Goal: Task Accomplishment & Management: Use online tool/utility

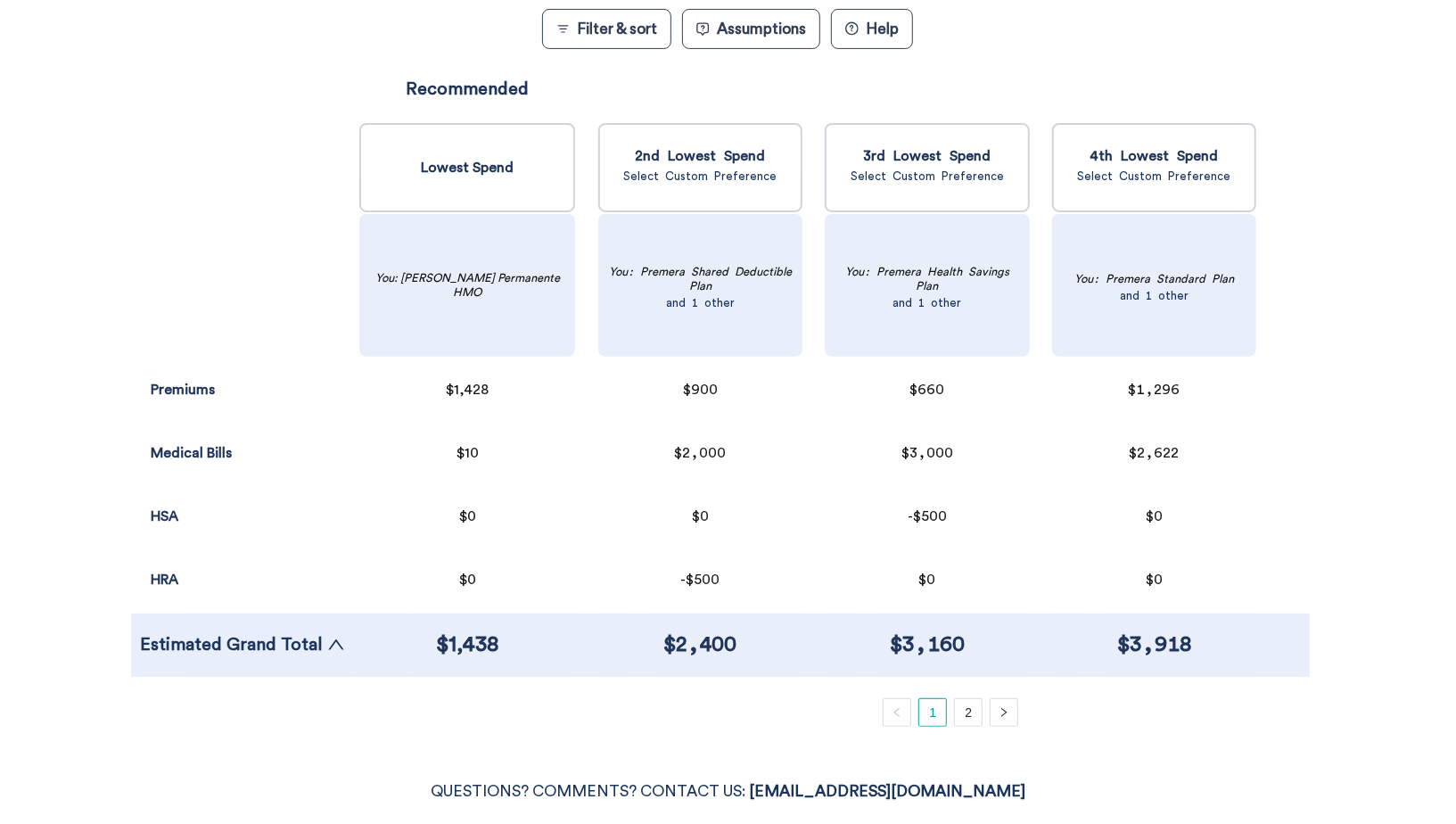
scroll to position [867, 0]
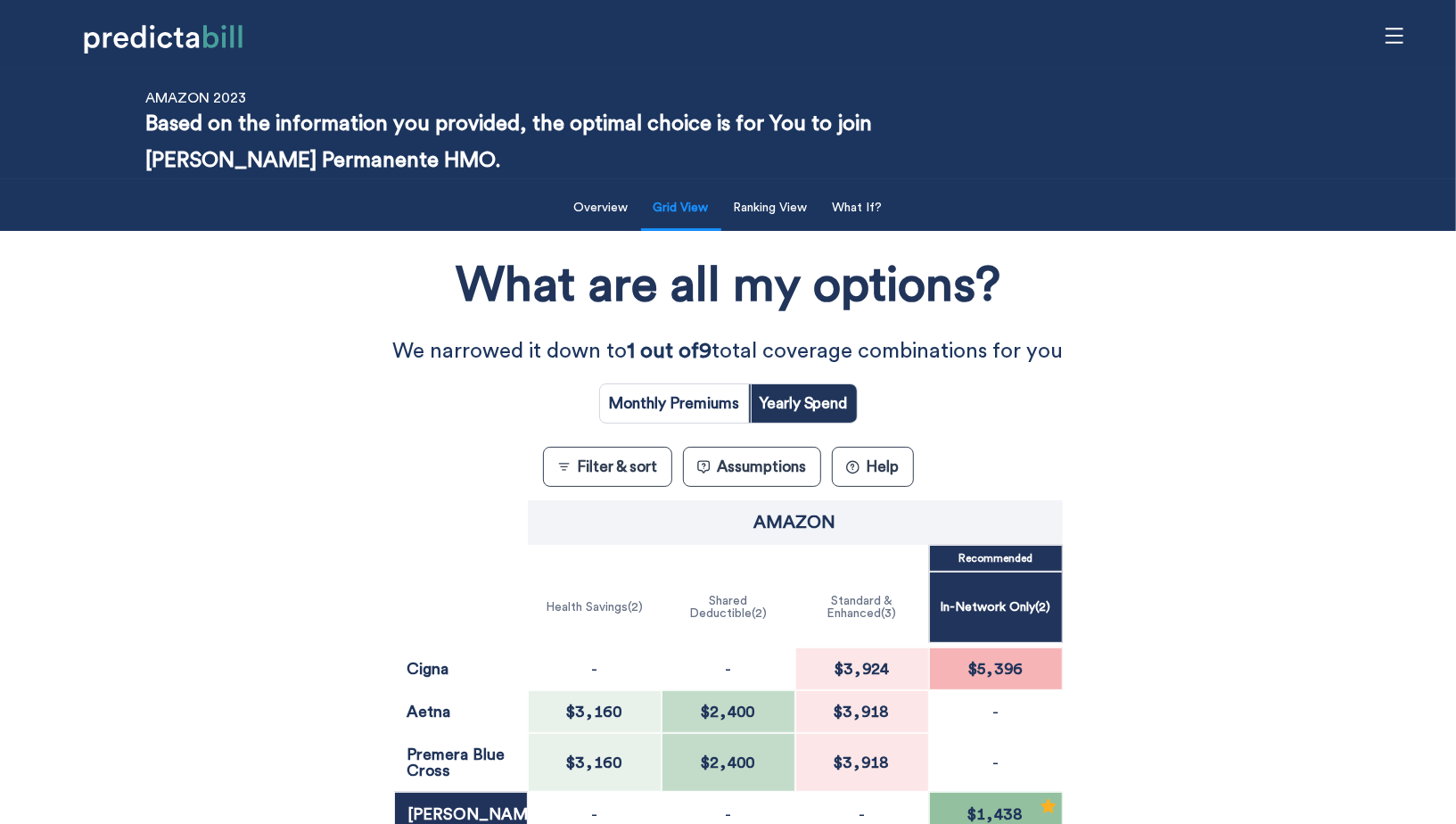
click at [708, 416] on input "radio" at bounding box center [674, 403] width 149 height 38
radio input "true"
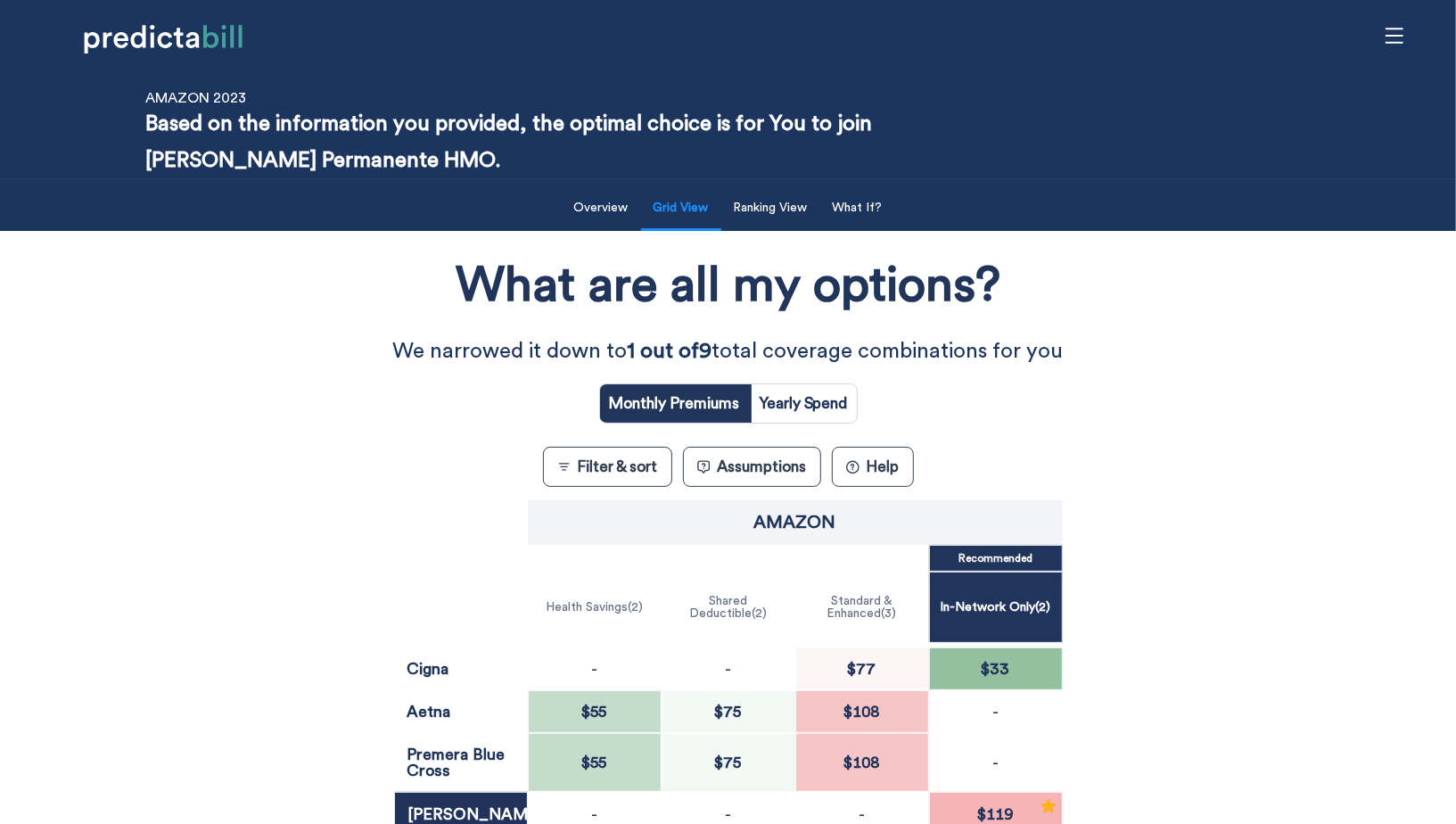
click at [814, 412] on input "radio" at bounding box center [805, 403] width 107 height 38
radio input "true"
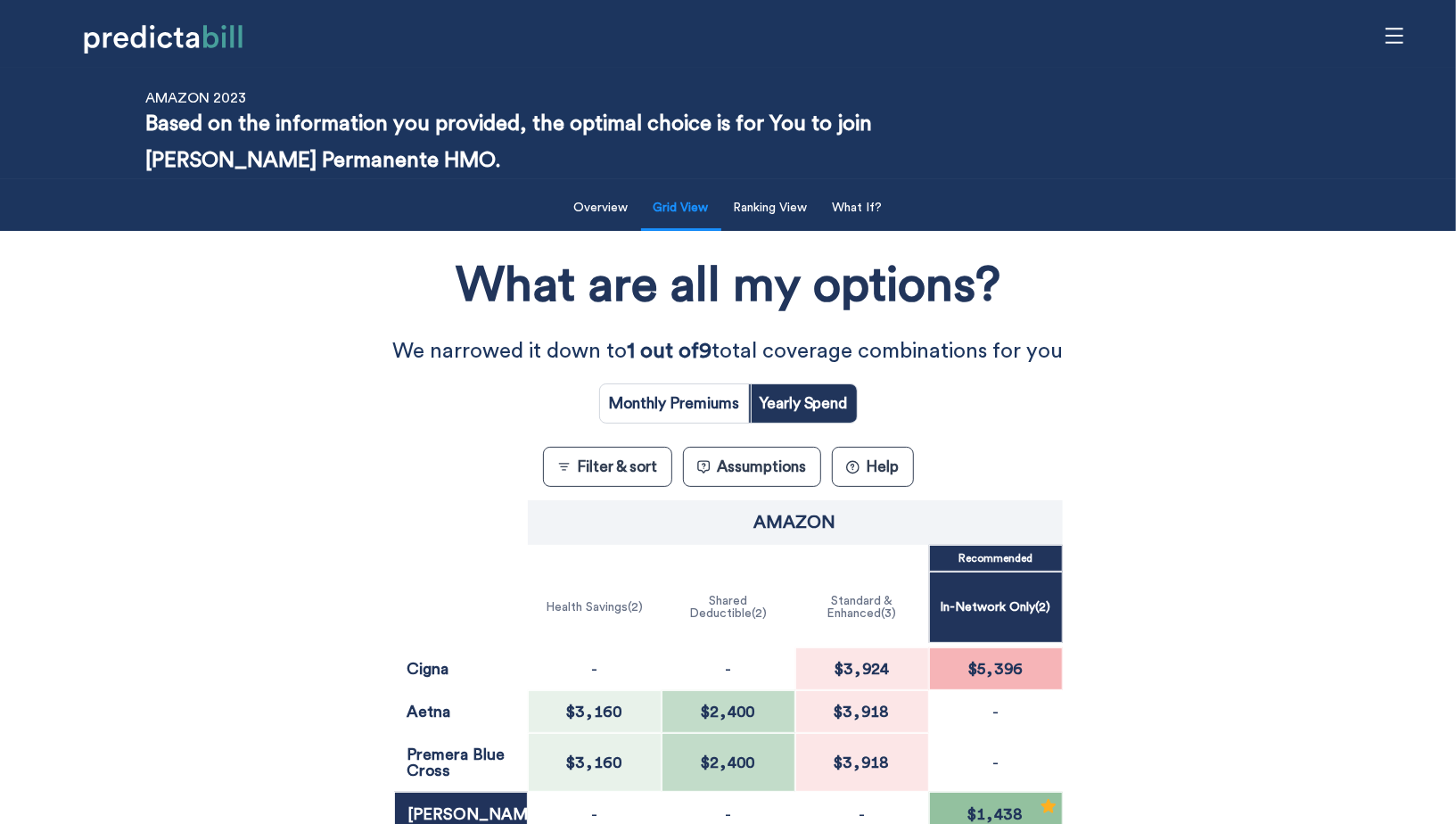
click at [664, 390] on input "radio" at bounding box center [674, 403] width 149 height 38
radio input "true"
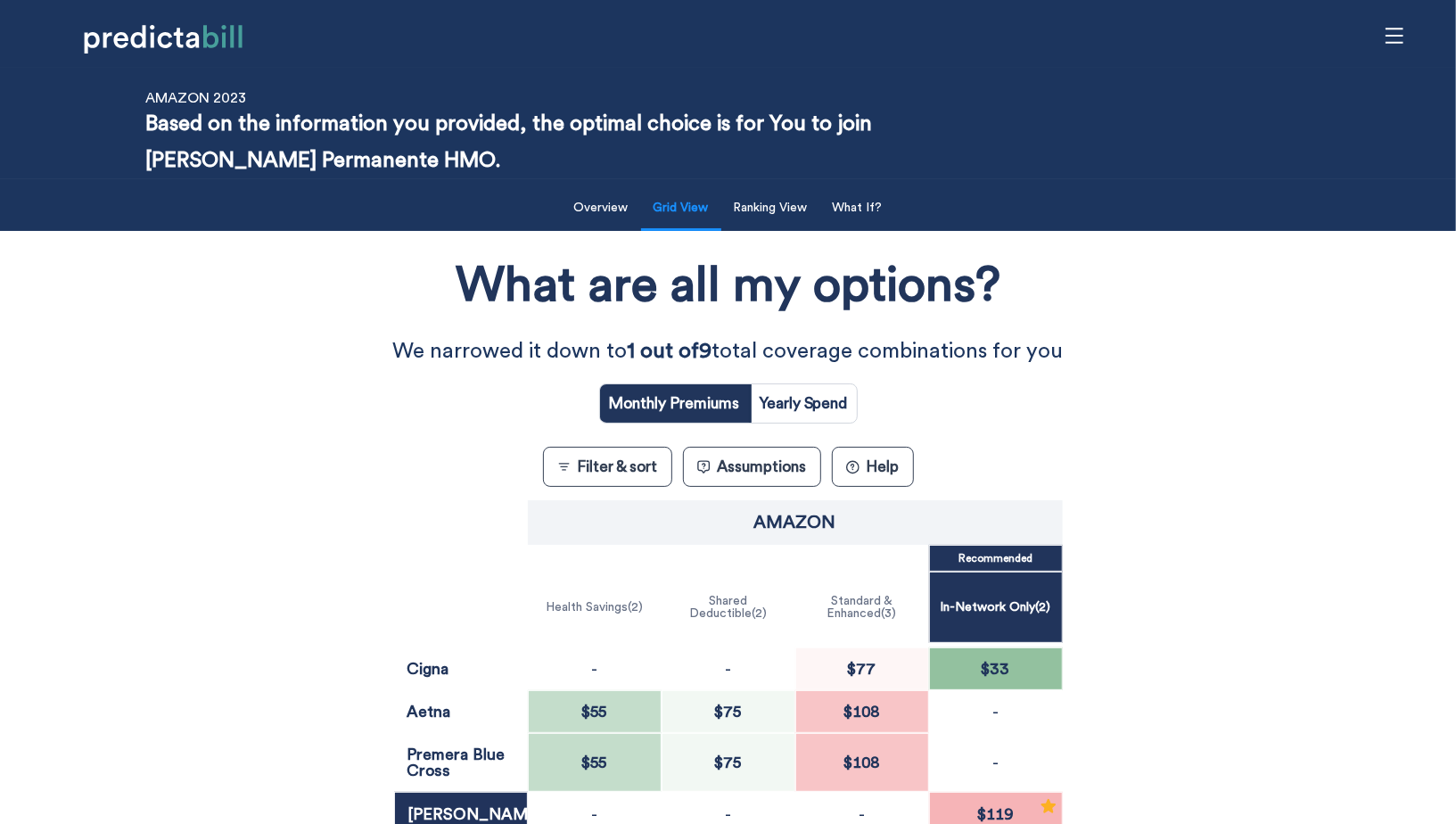
click at [817, 390] on input "radio" at bounding box center [805, 403] width 107 height 38
radio input "true"
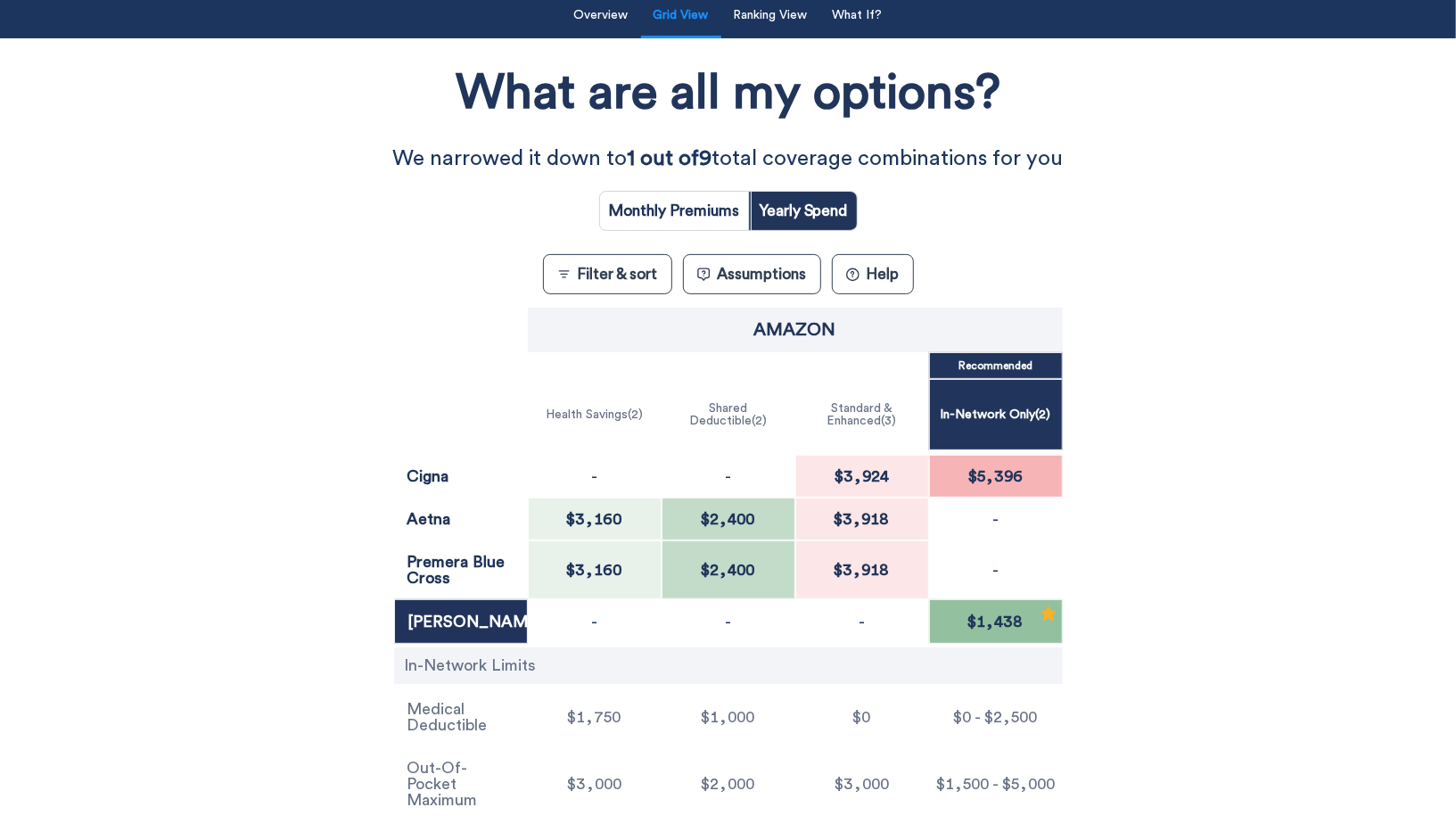
scroll to position [270, 0]
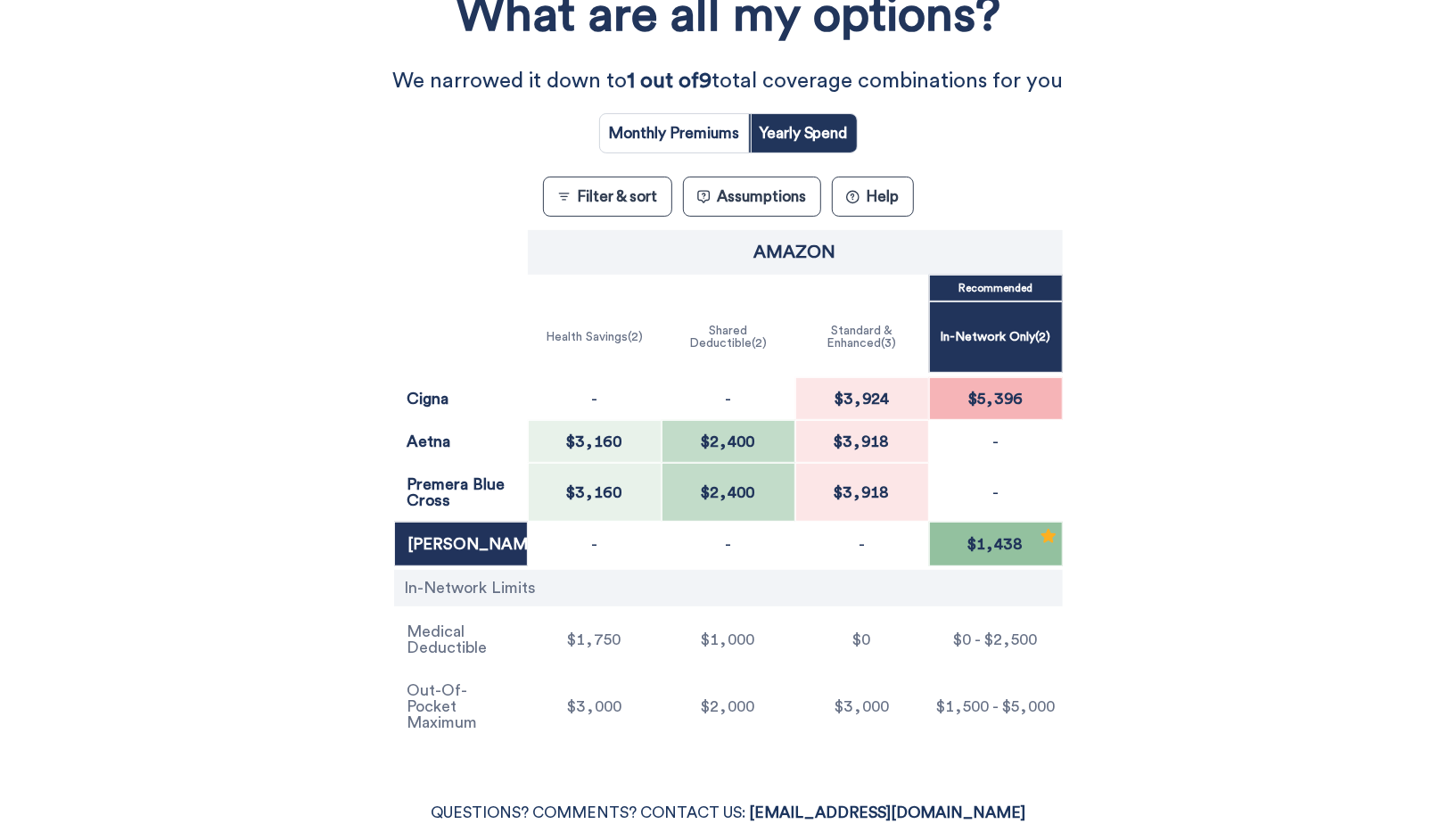
click at [633, 197] on button "Filter & sort" at bounding box center [607, 196] width 129 height 40
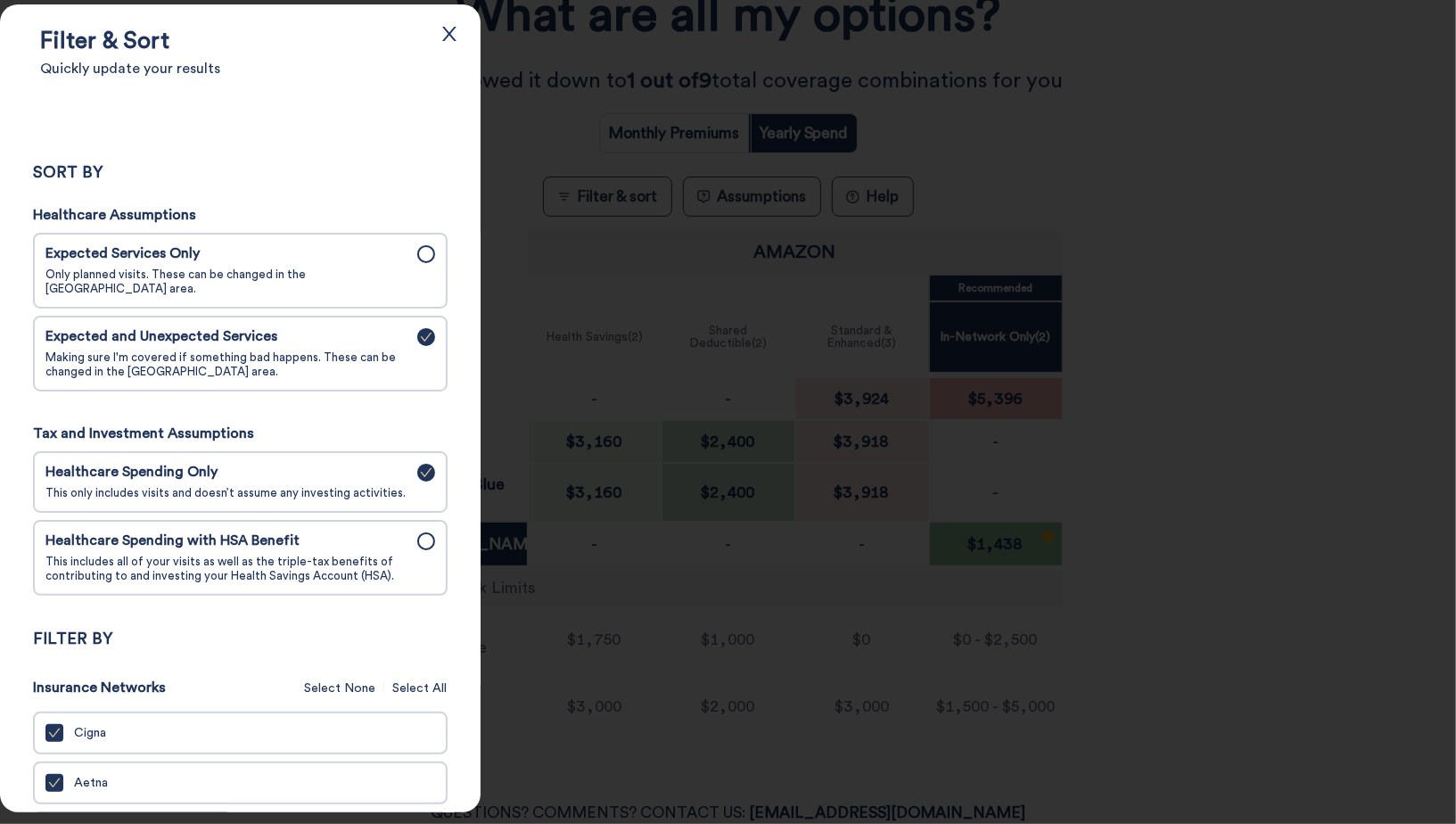
click at [347, 264] on div "Expected Services Only Only planned visits. These can be changed in the Assumpt…" at bounding box center [226, 269] width 361 height 50
click at [0, 0] on input "Expected Services Only Only planned visits. These can be changed in the Assumpt…" at bounding box center [0, 0] width 0 height 0
click at [541, 115] on div at bounding box center [728, 412] width 1456 height 824
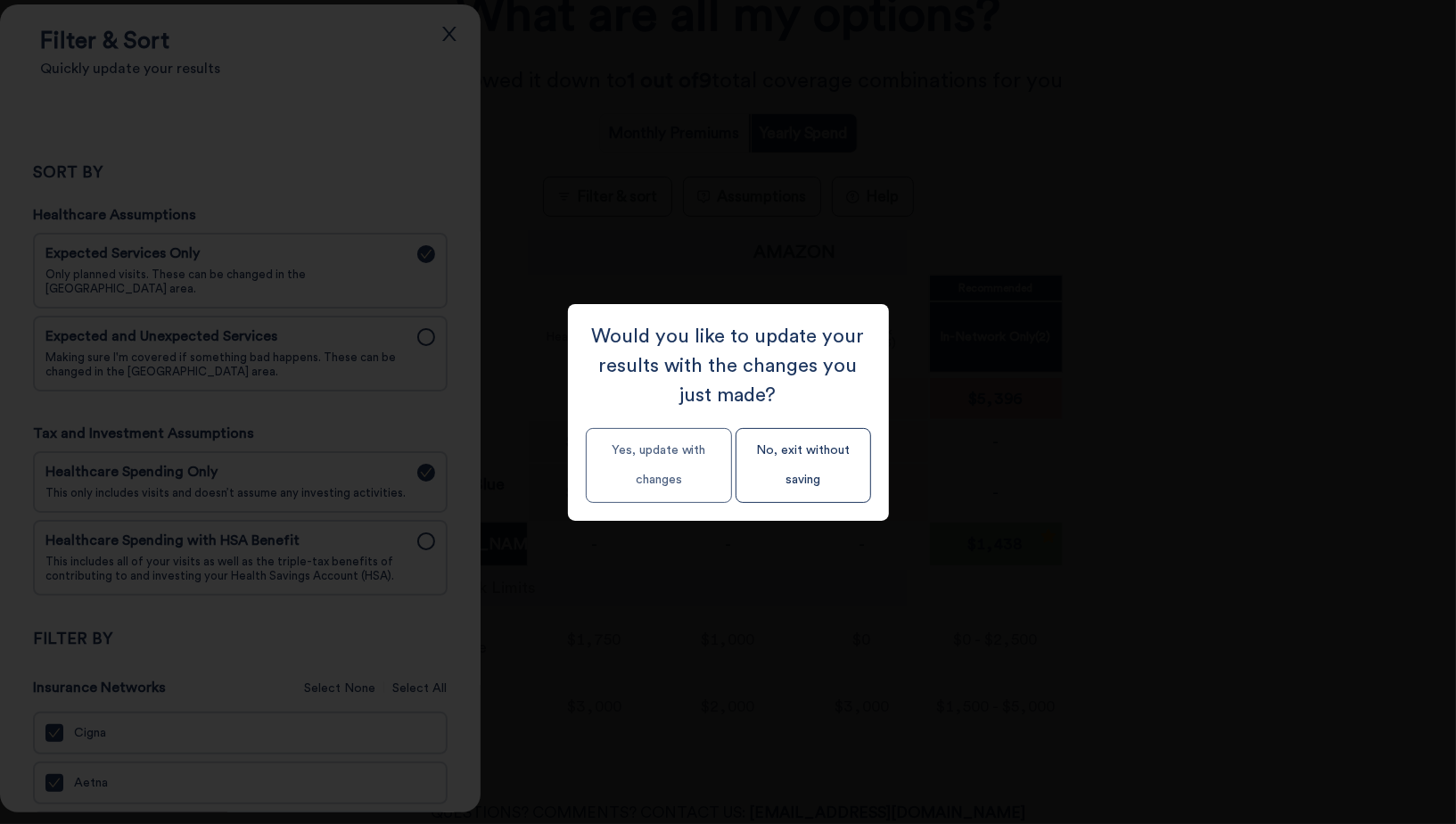
click at [665, 460] on button "Yes, update with changes" at bounding box center [659, 466] width 146 height 75
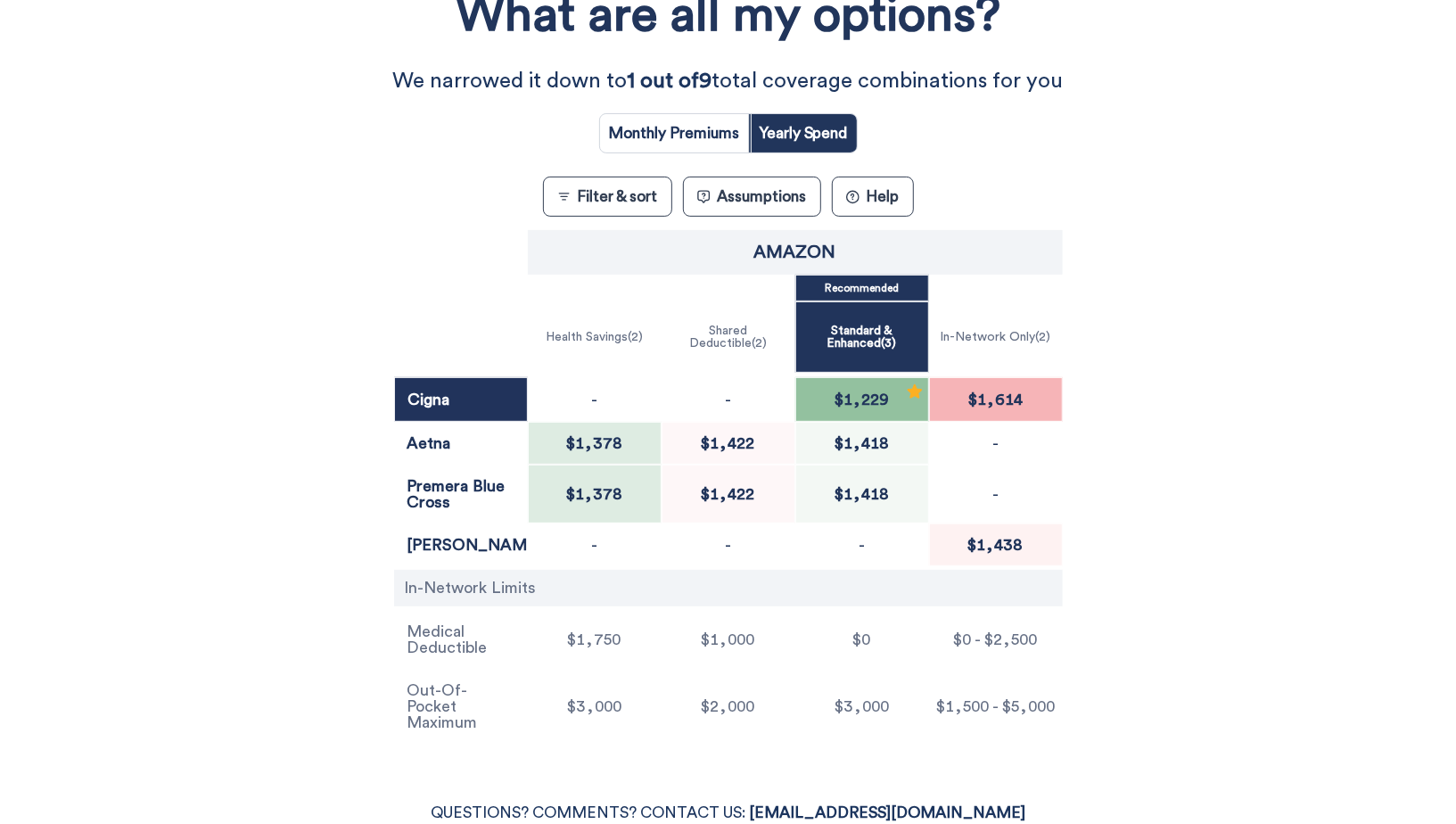
click at [605, 203] on button "Filter & sort" at bounding box center [607, 196] width 129 height 40
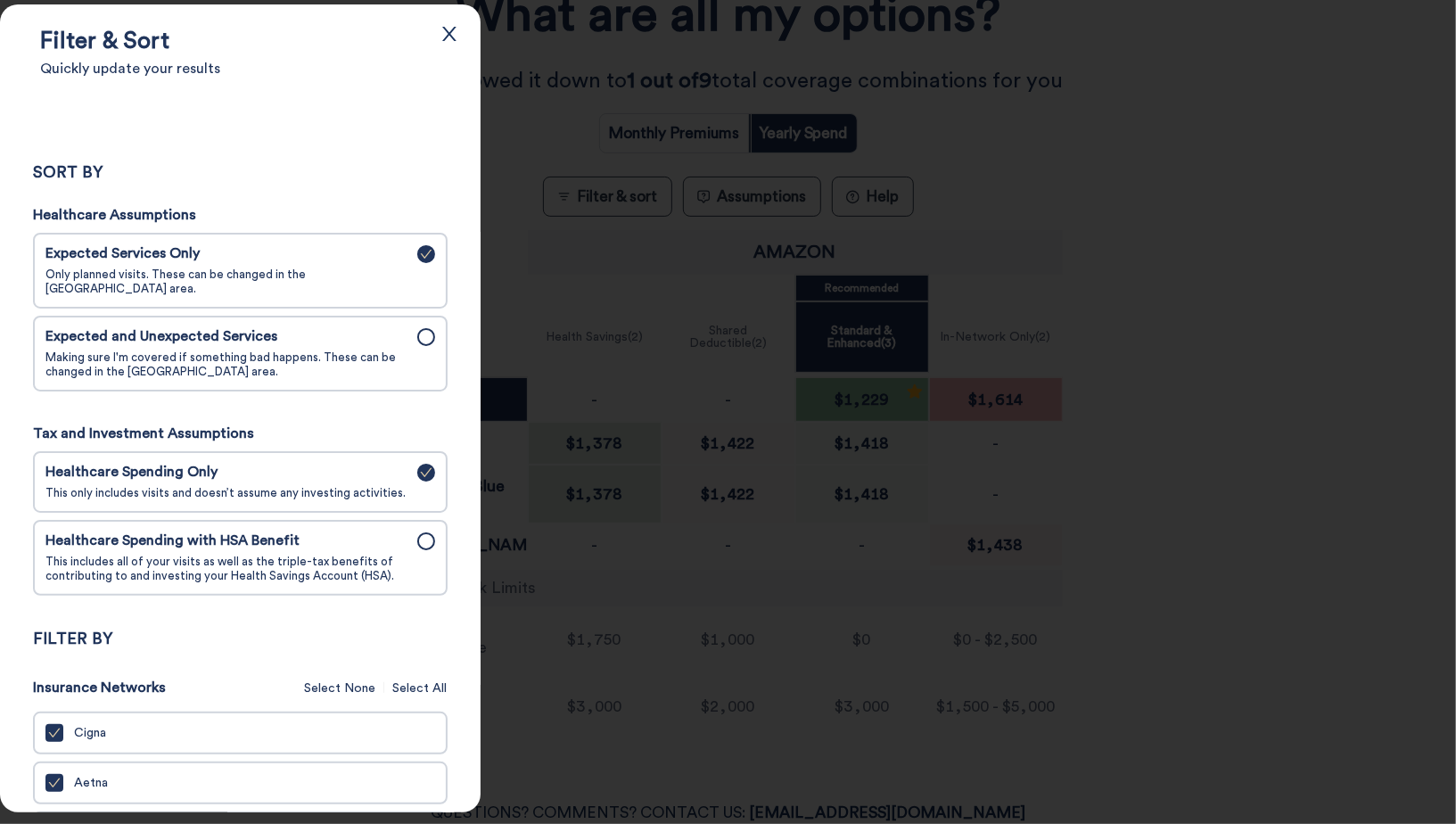
click at [235, 351] on span "Making sure I'm covered if something bad happens. These can be changed in the A…" at bounding box center [226, 364] width 361 height 29
click at [0, 0] on input "Expected and Unexpected Services Making sure I'm covered if something bad happe…" at bounding box center [0, 0] width 0 height 0
click at [561, 74] on div at bounding box center [728, 412] width 1456 height 824
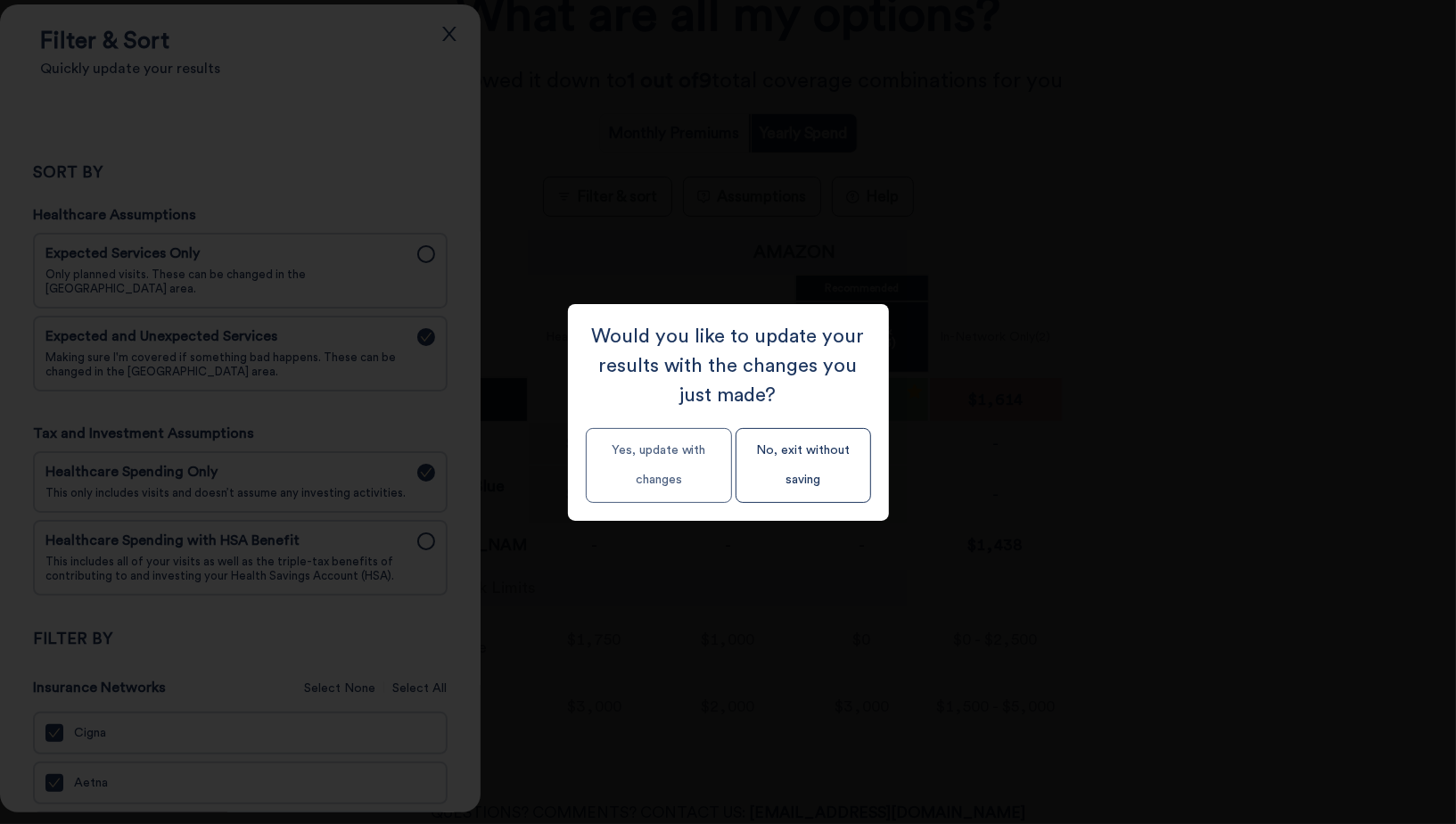
click at [684, 458] on button "Yes, update with changes" at bounding box center [659, 466] width 146 height 75
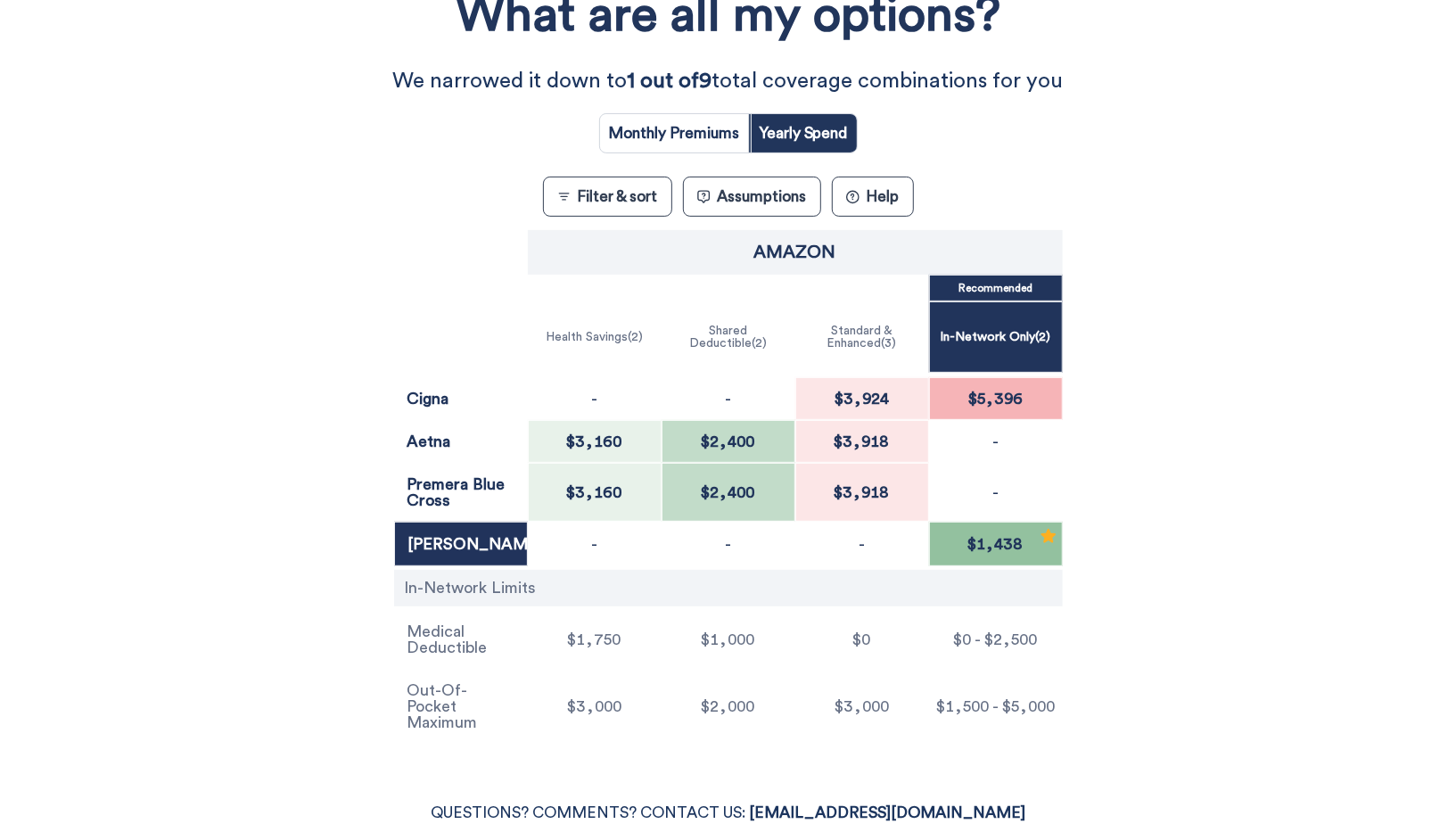
click at [252, 451] on div "What are all my options? We narrowed it down to 1 out of 9 total coverage combi…" at bounding box center [728, 359] width 1311 height 780
click at [617, 196] on button "Filter & sort" at bounding box center [607, 196] width 129 height 40
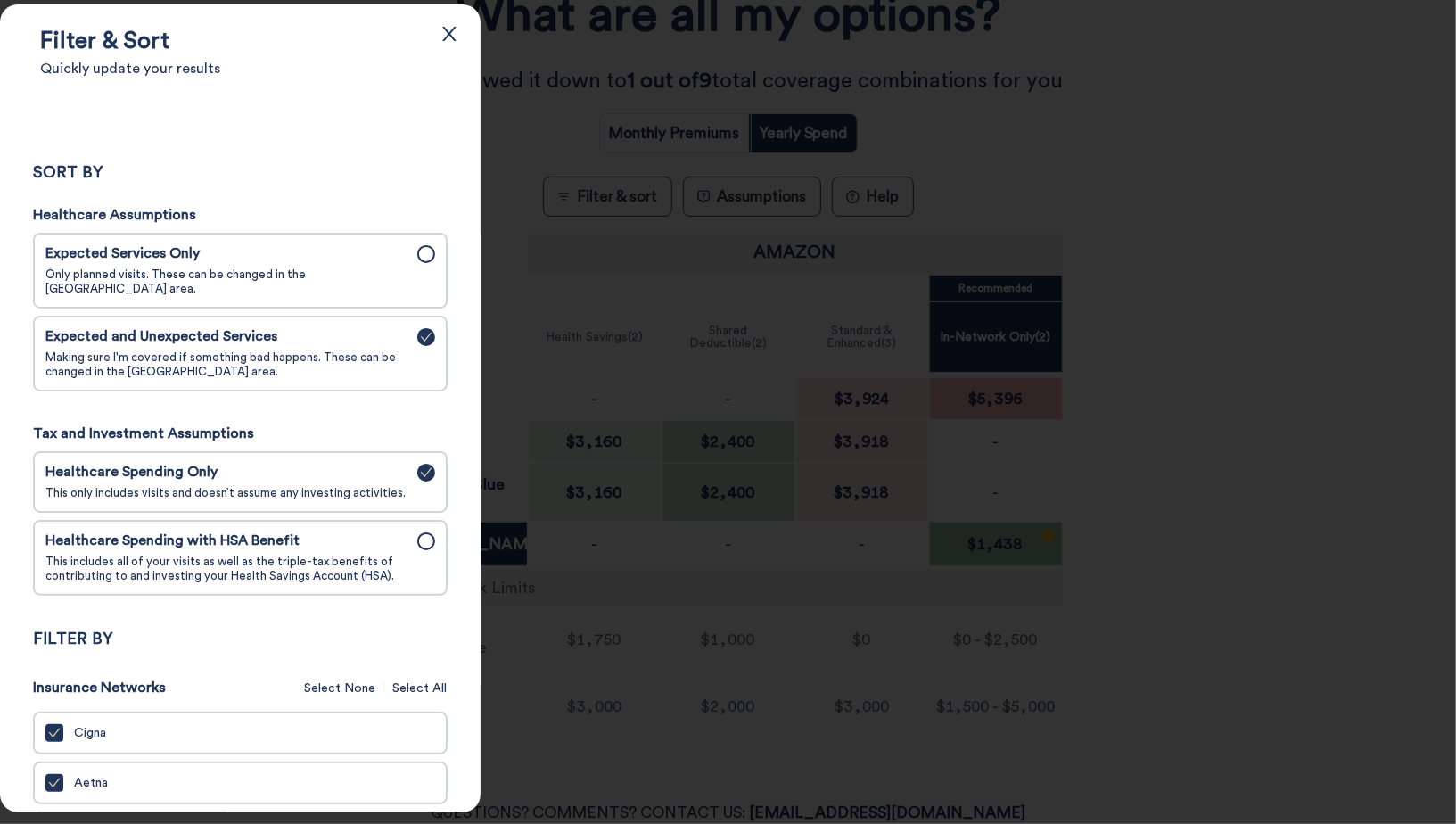
click at [345, 544] on div "Healthcare Spending with HSA Benefit This includes all of your visits as well a…" at bounding box center [226, 557] width 361 height 50
click at [0, 0] on input "Healthcare Spending with HSA Benefit This includes all of your visits as well a…" at bounding box center [0, 0] width 0 height 0
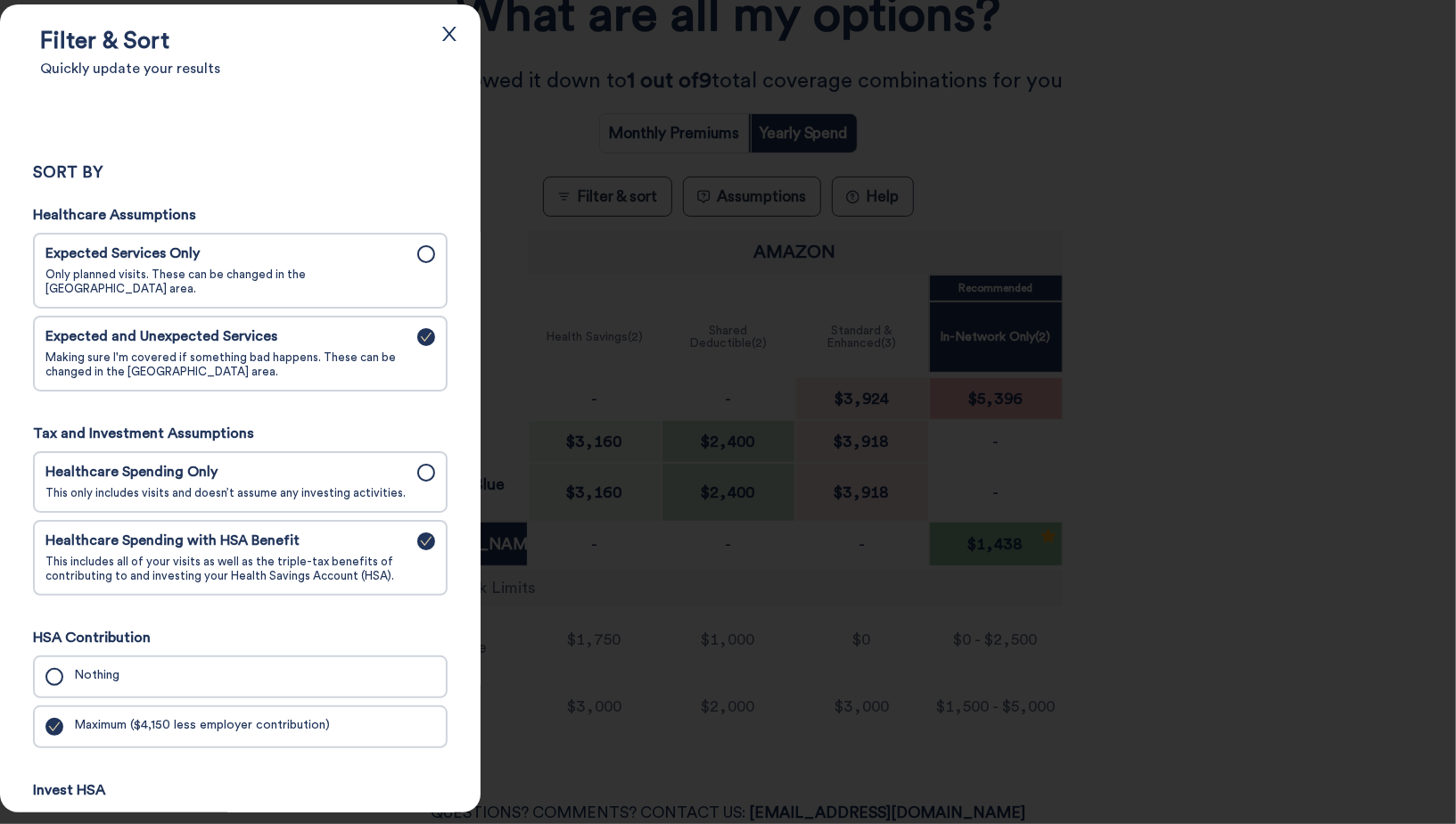
click at [378, 266] on div "Expected Services Only Only planned visits. These can be changed in the Assumpt…" at bounding box center [226, 269] width 361 height 50
click at [0, 0] on input "Expected Services Only Only planned visits. These can be changed in the Assumpt…" at bounding box center [0, 0] width 0 height 0
click at [643, 165] on div at bounding box center [728, 412] width 1456 height 824
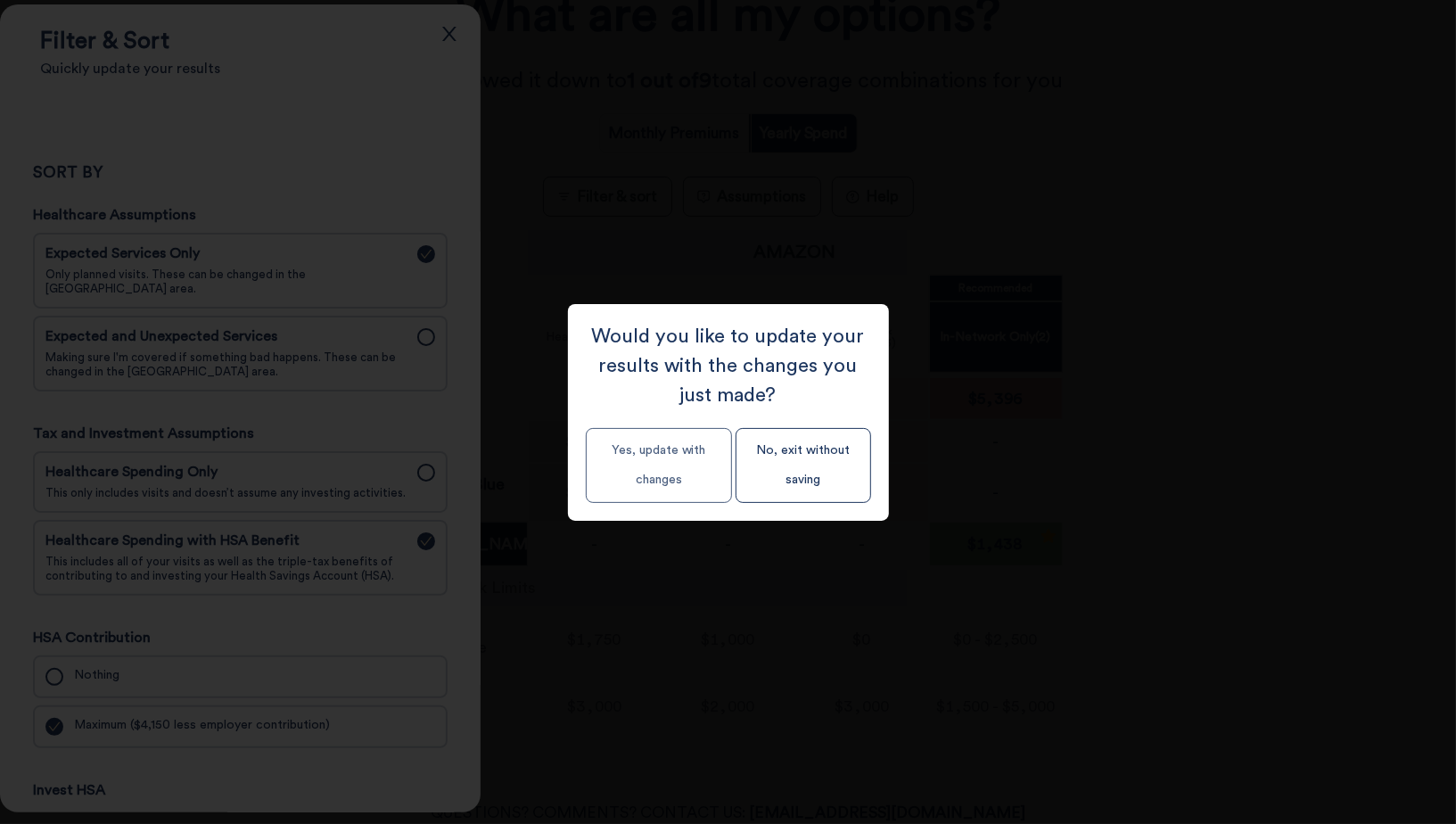
click at [700, 452] on button "Yes, update with changes" at bounding box center [659, 466] width 146 height 75
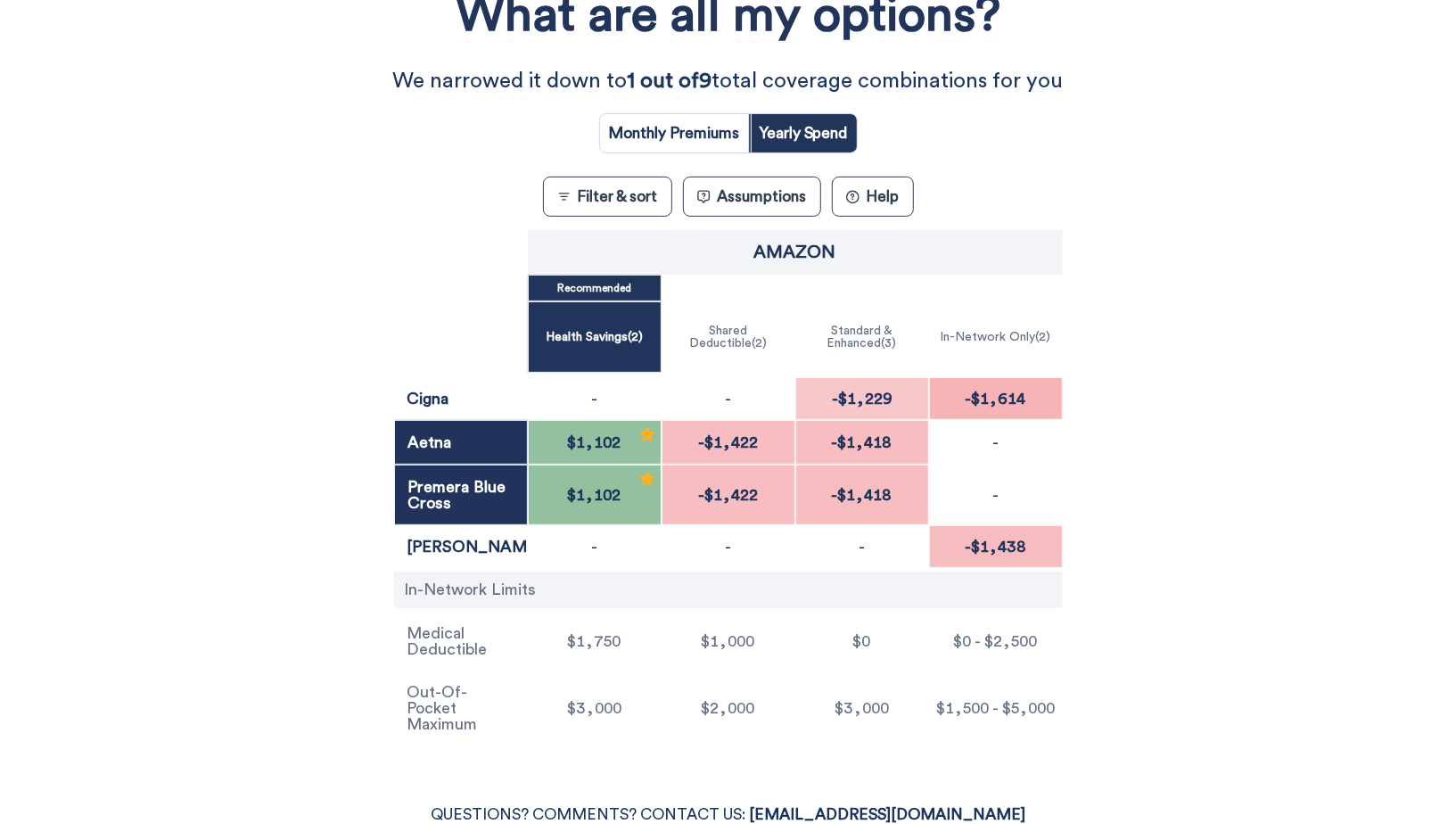
click at [587, 191] on button "Filter & sort" at bounding box center [607, 196] width 129 height 40
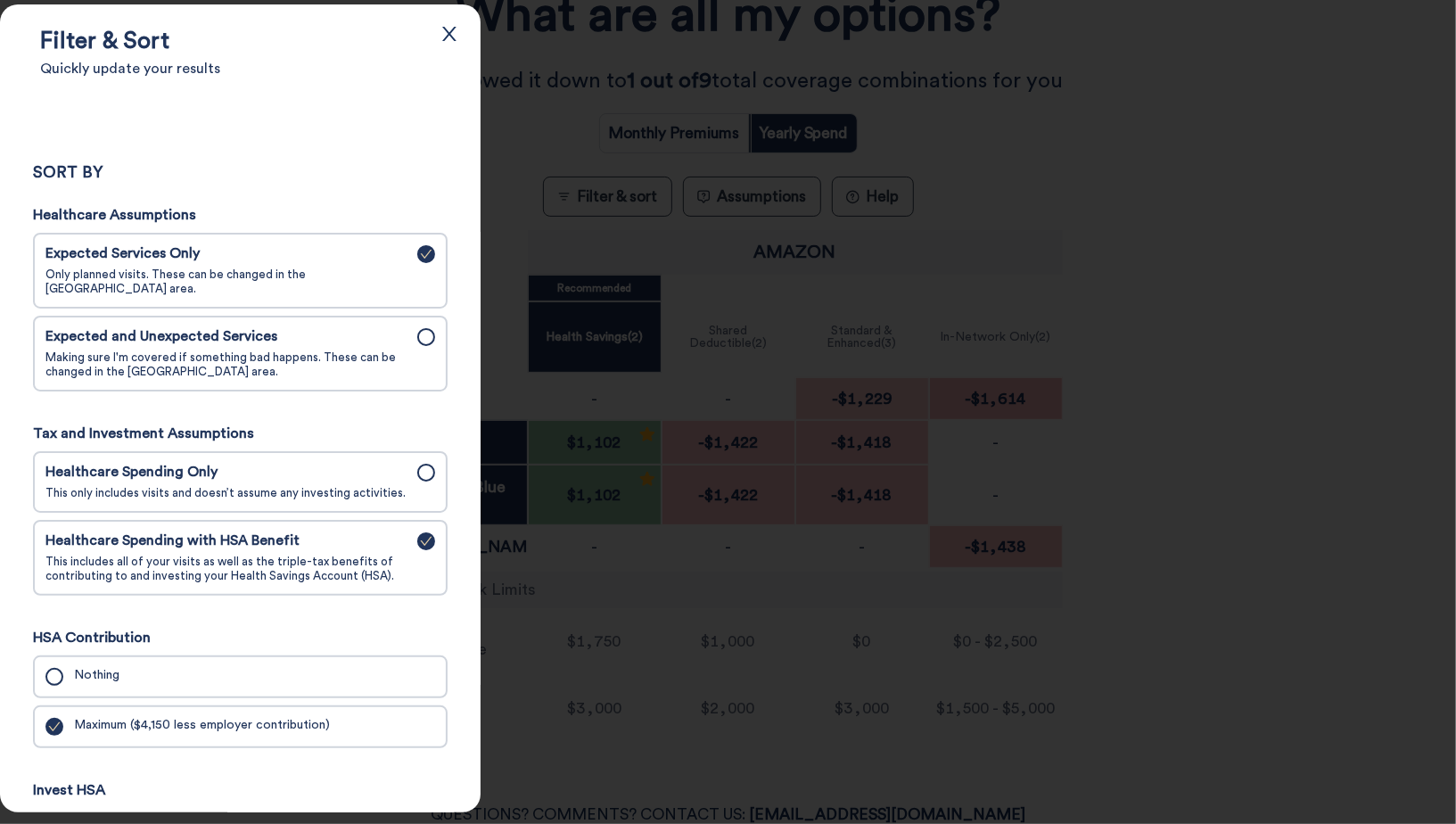
click at [340, 337] on div "Expected and Unexpected Services Making sure I'm covered if something bad happe…" at bounding box center [226, 352] width 361 height 50
click at [0, 0] on input "Expected and Unexpected Services Making sure I'm covered if something bad happe…" at bounding box center [0, 0] width 0 height 0
click at [330, 498] on li "Healthcare Spending Only This only includes visits and doesn’t assume any inves…" at bounding box center [240, 482] width 415 height 61
click at [331, 473] on div "Healthcare Spending Only This only includes visits and doesn’t assume any inves…" at bounding box center [226, 482] width 361 height 37
click at [0, 0] on input "Healthcare Spending Only This only includes visits and doesn’t assume any inves…" at bounding box center [0, 0] width 0 height 0
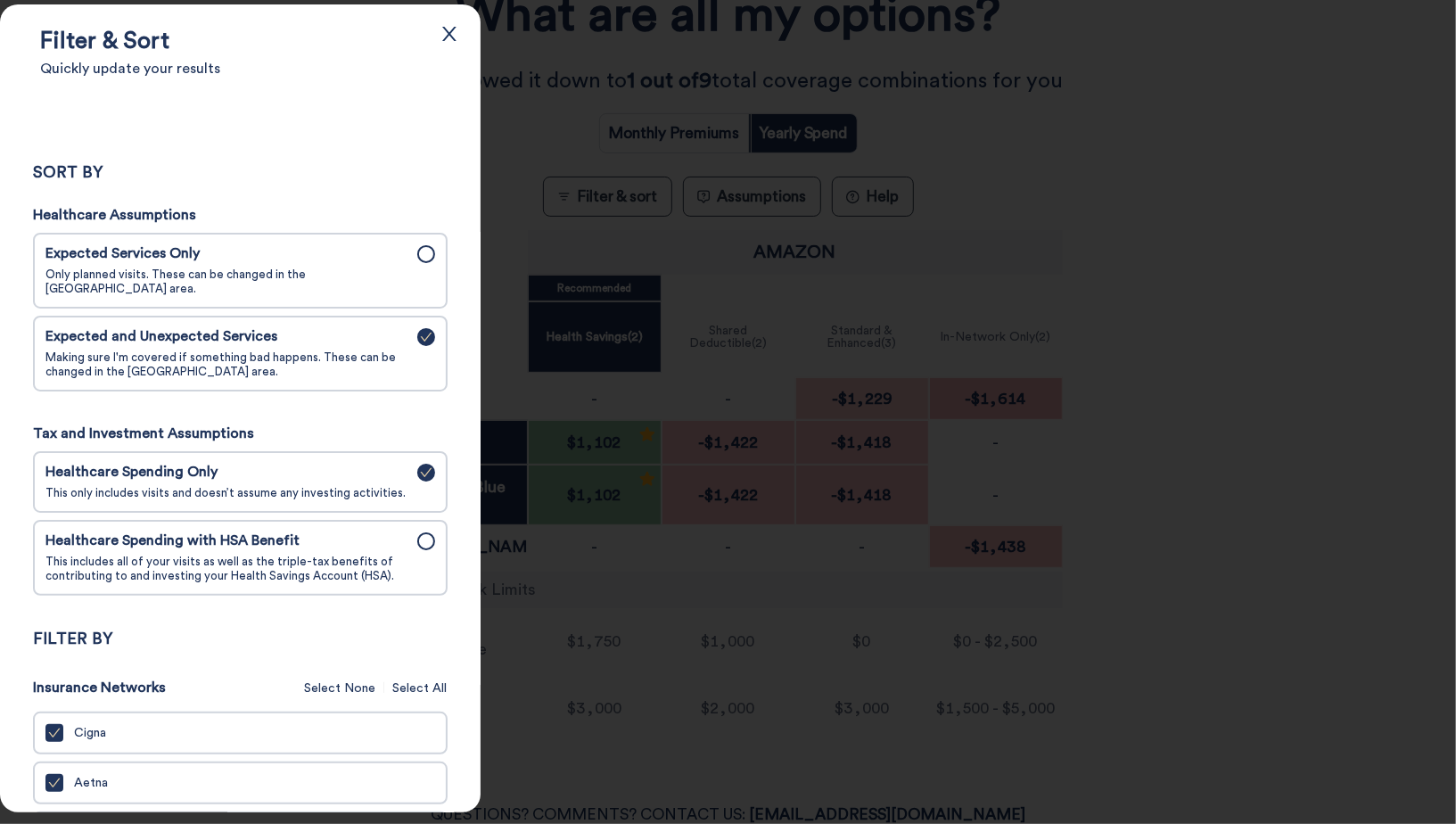
click at [595, 158] on div at bounding box center [728, 412] width 1456 height 824
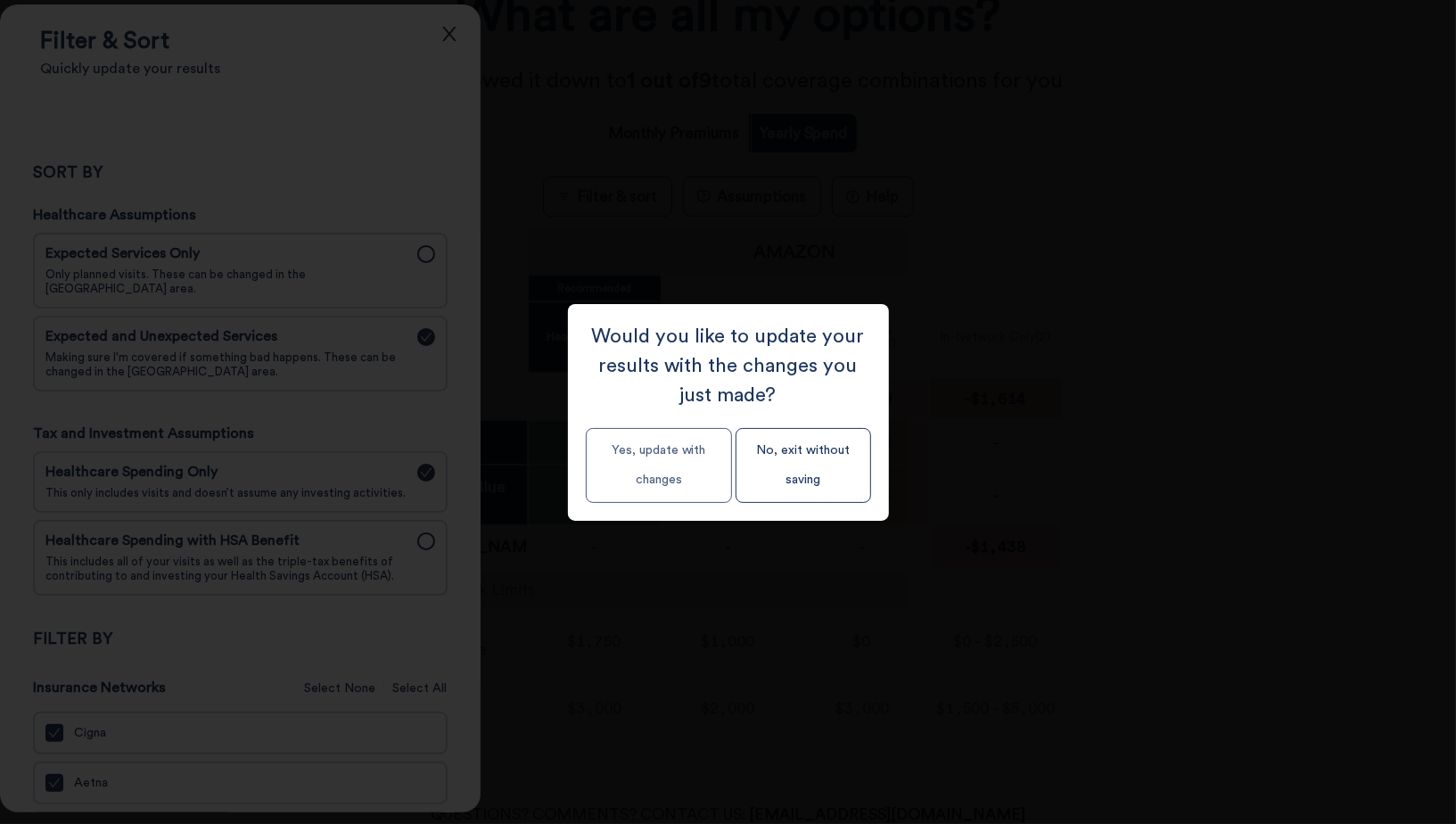
click at [671, 454] on button "Yes, update with changes" at bounding box center [659, 466] width 146 height 75
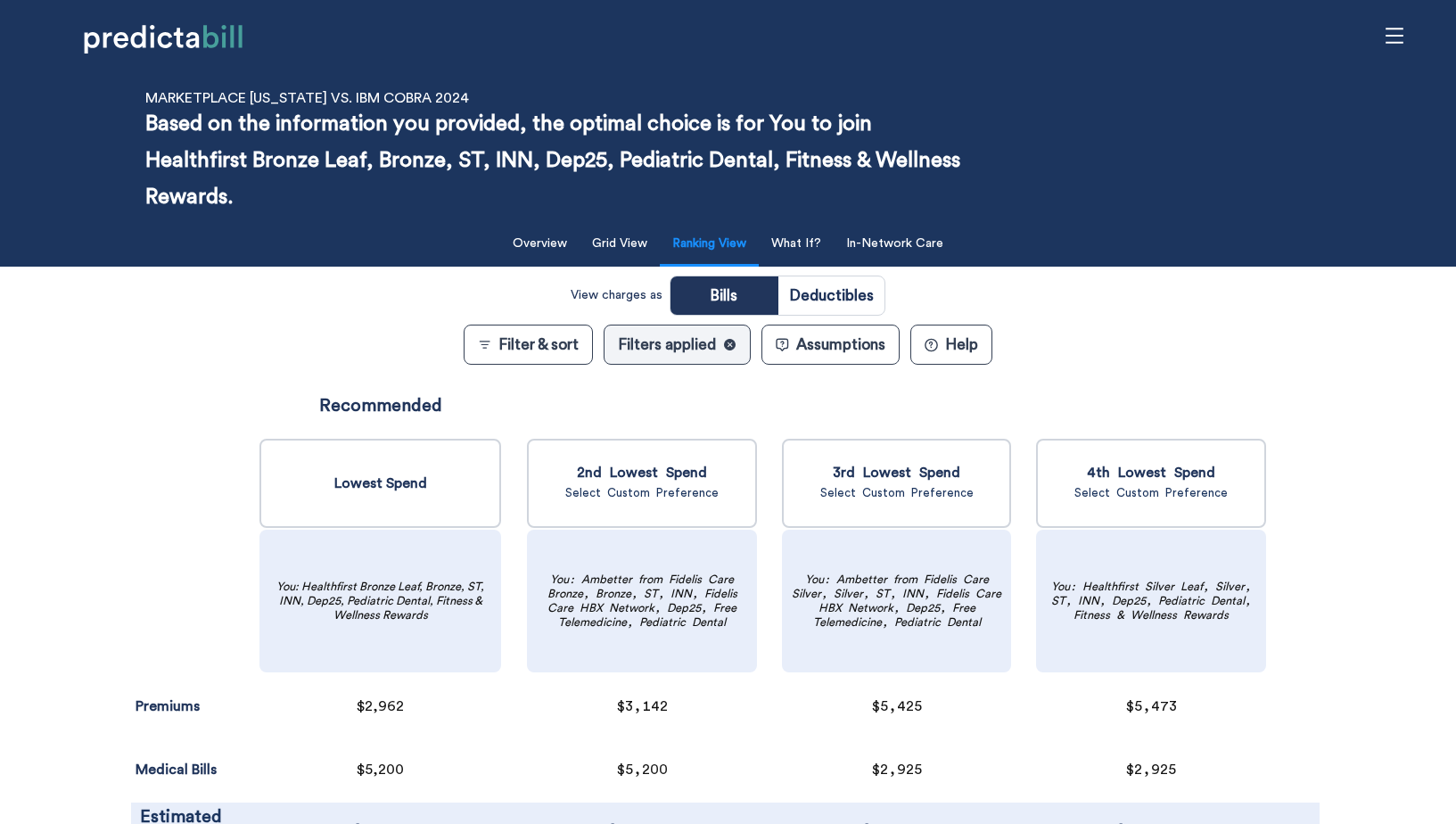
scroll to position [33, 0]
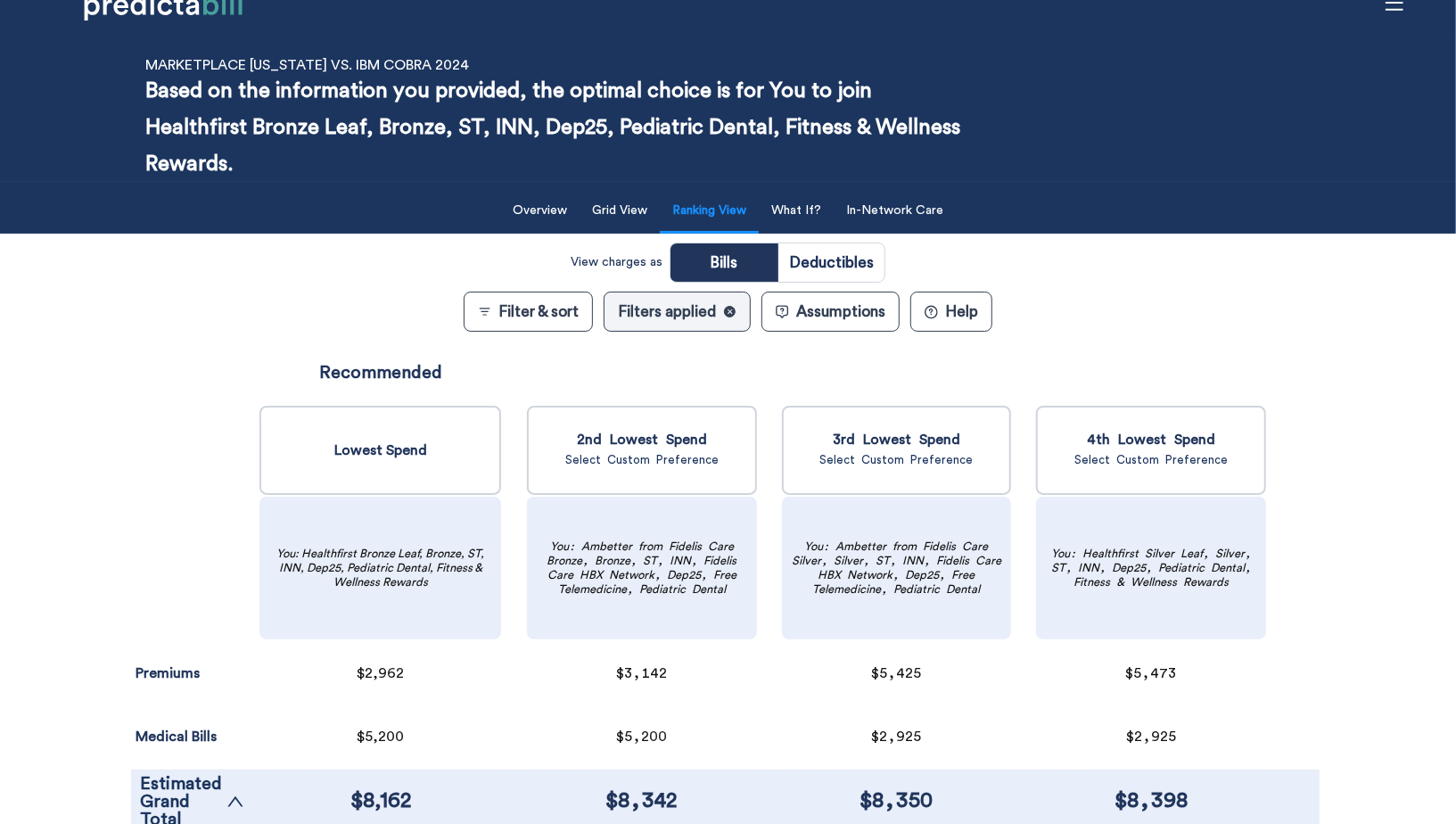
click at [831, 255] on input "radio" at bounding box center [832, 262] width 107 height 38
radio input "true"
click at [734, 255] on input "radio" at bounding box center [724, 262] width 107 height 38
radio input "true"
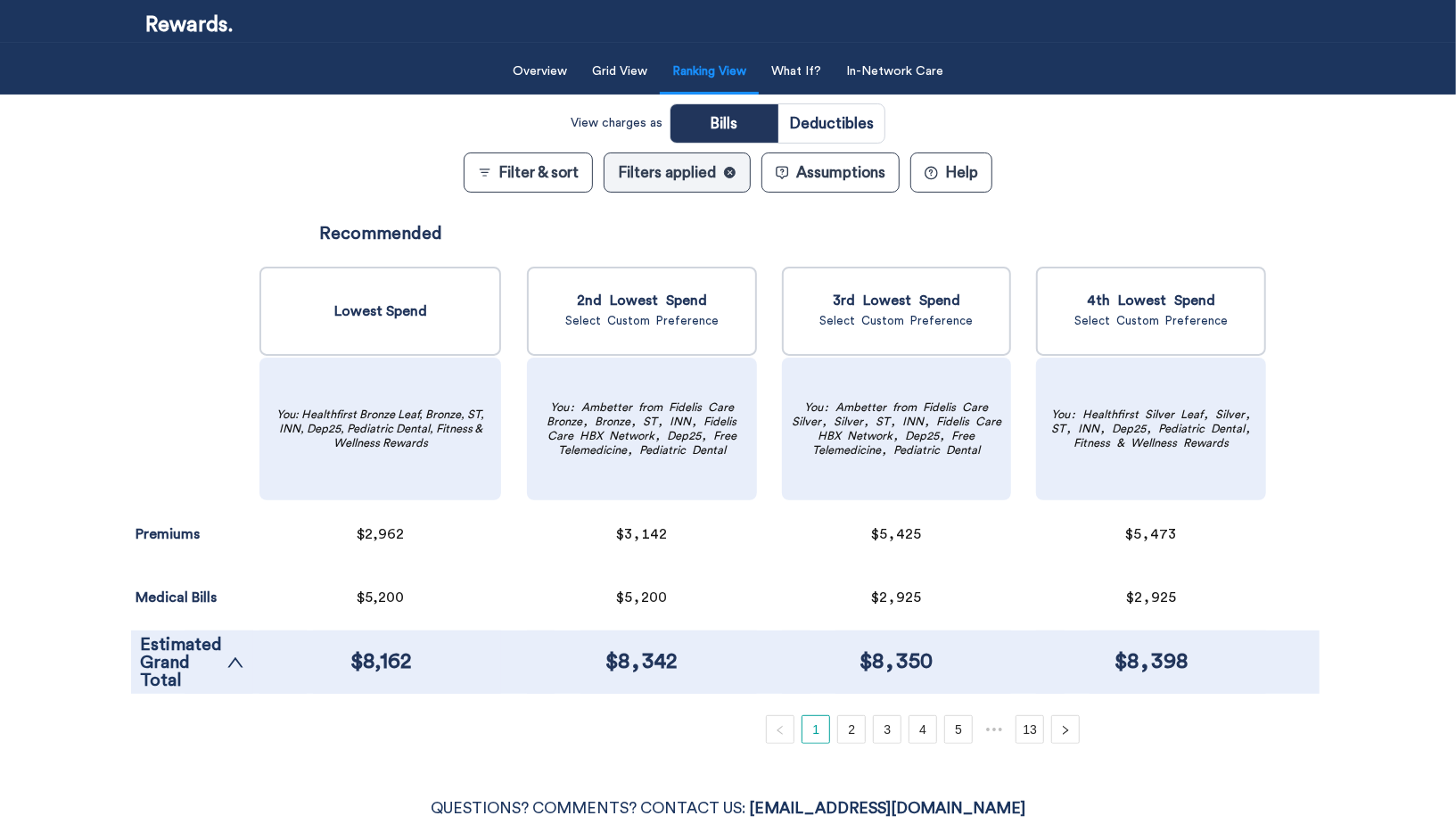
scroll to position [146, 0]
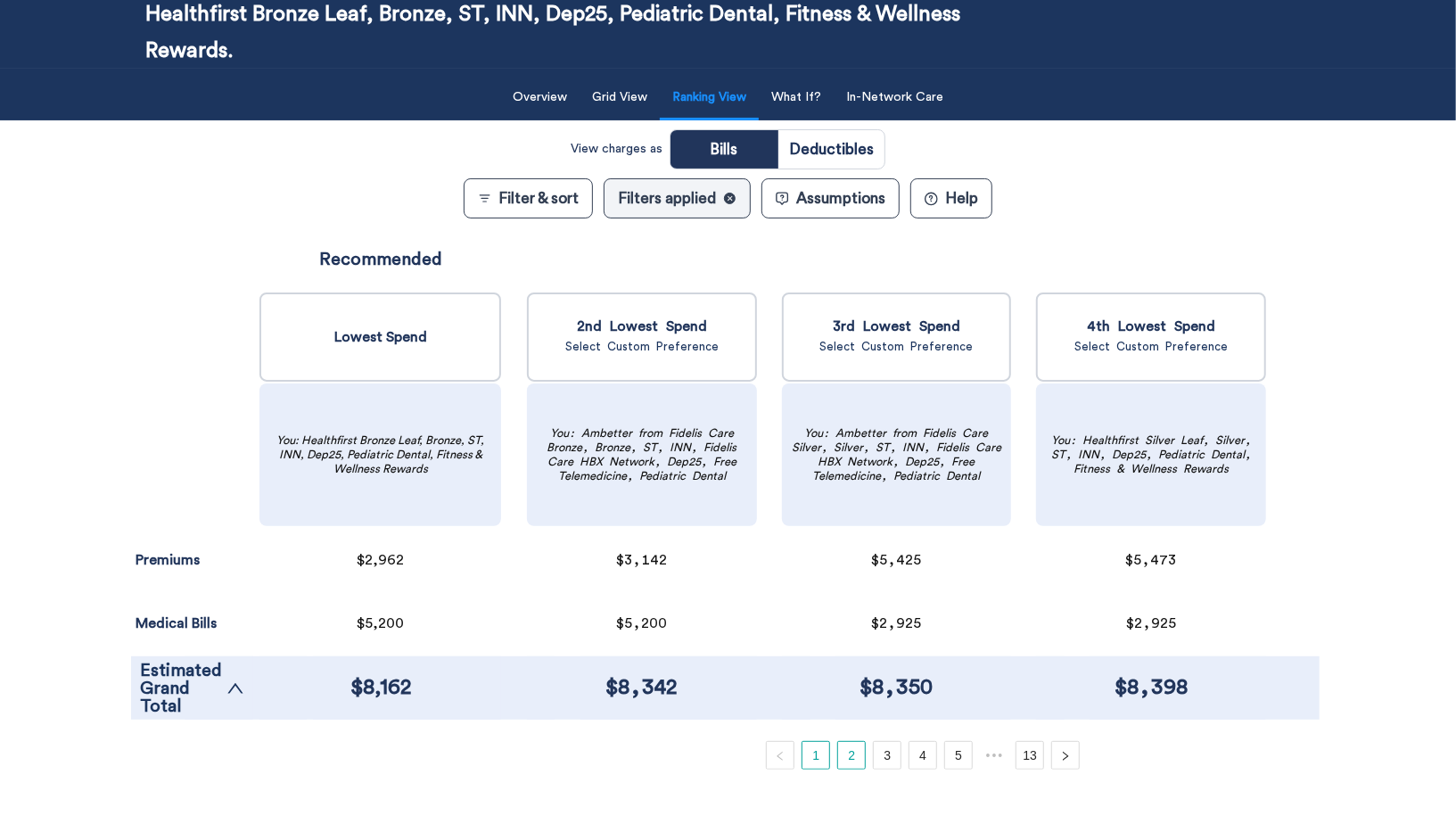
click at [845, 759] on link "2" at bounding box center [851, 755] width 27 height 27
click at [884, 764] on link "3" at bounding box center [886, 755] width 27 height 27
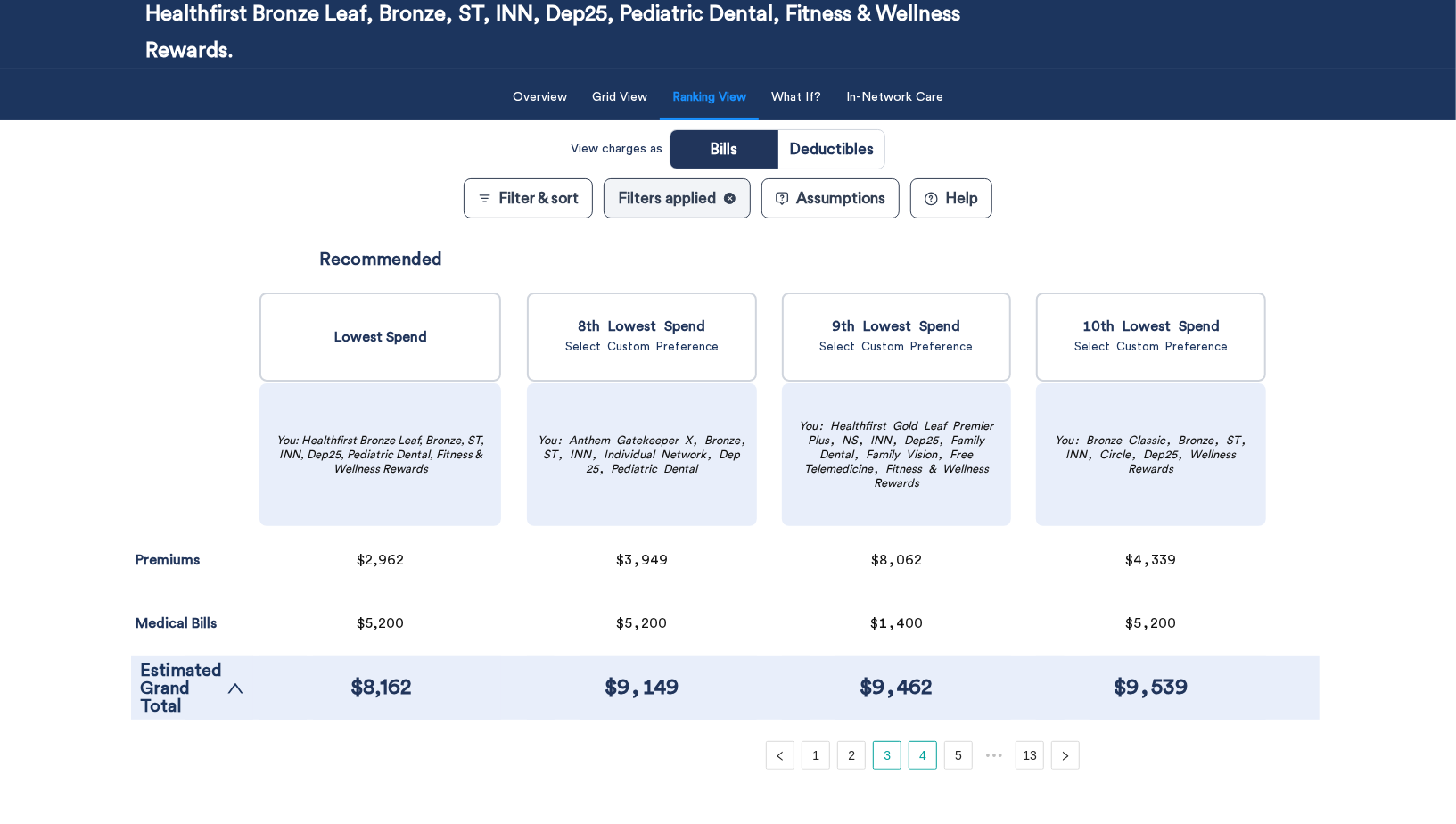
click at [927, 763] on link "4" at bounding box center [923, 755] width 27 height 27
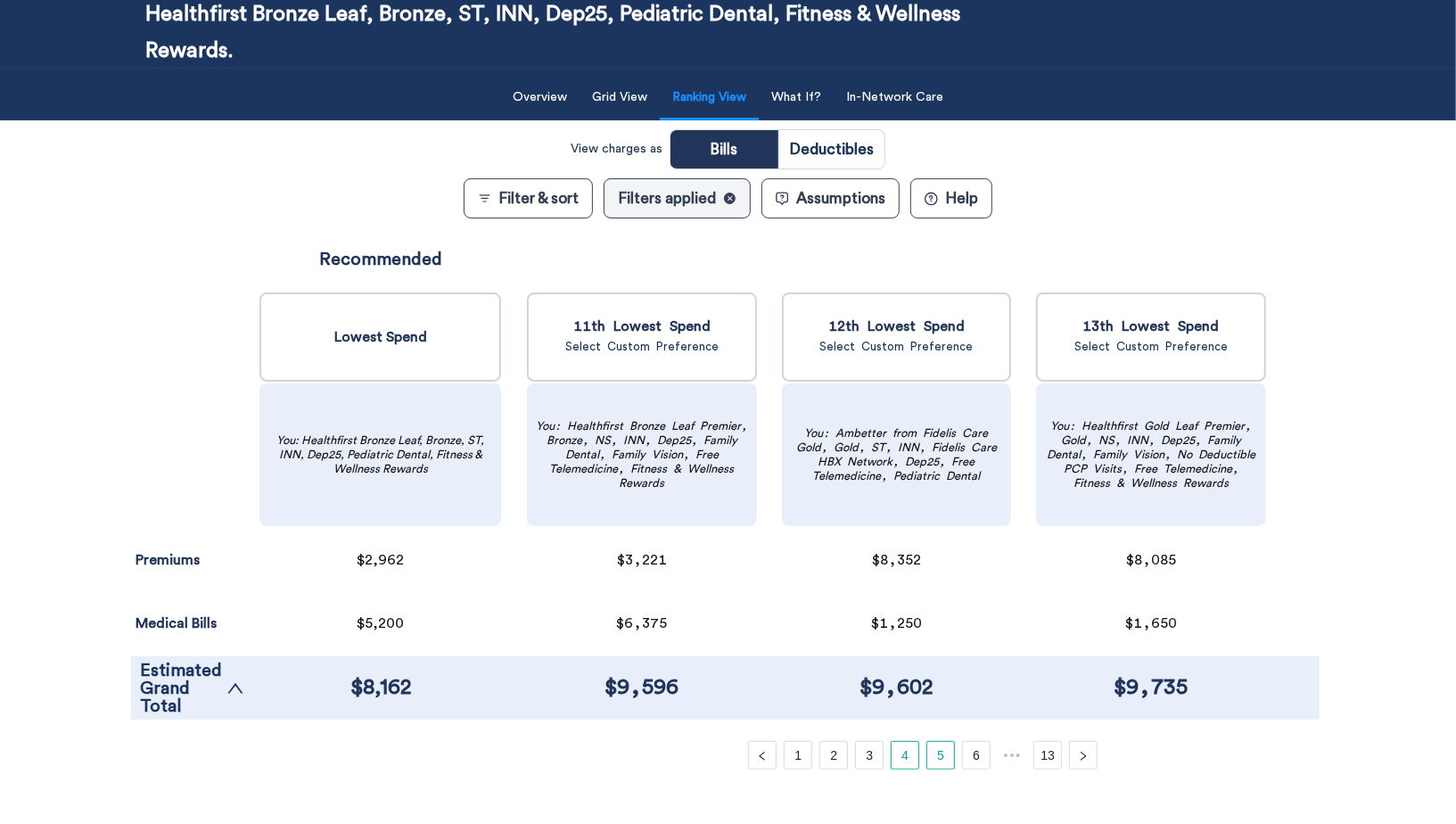
click at [933, 762] on link "5" at bounding box center [941, 755] width 27 height 27
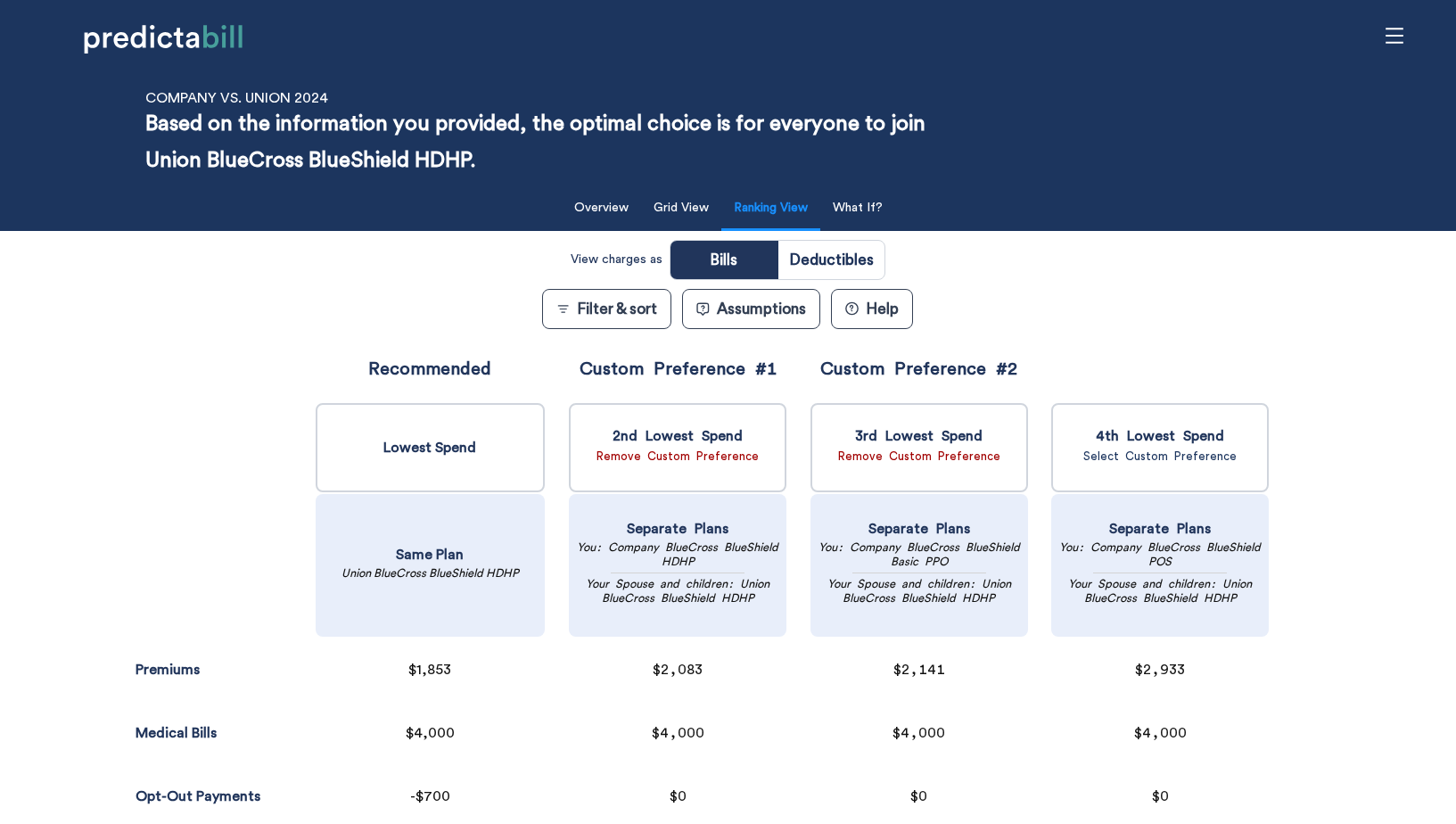
scroll to position [199, 0]
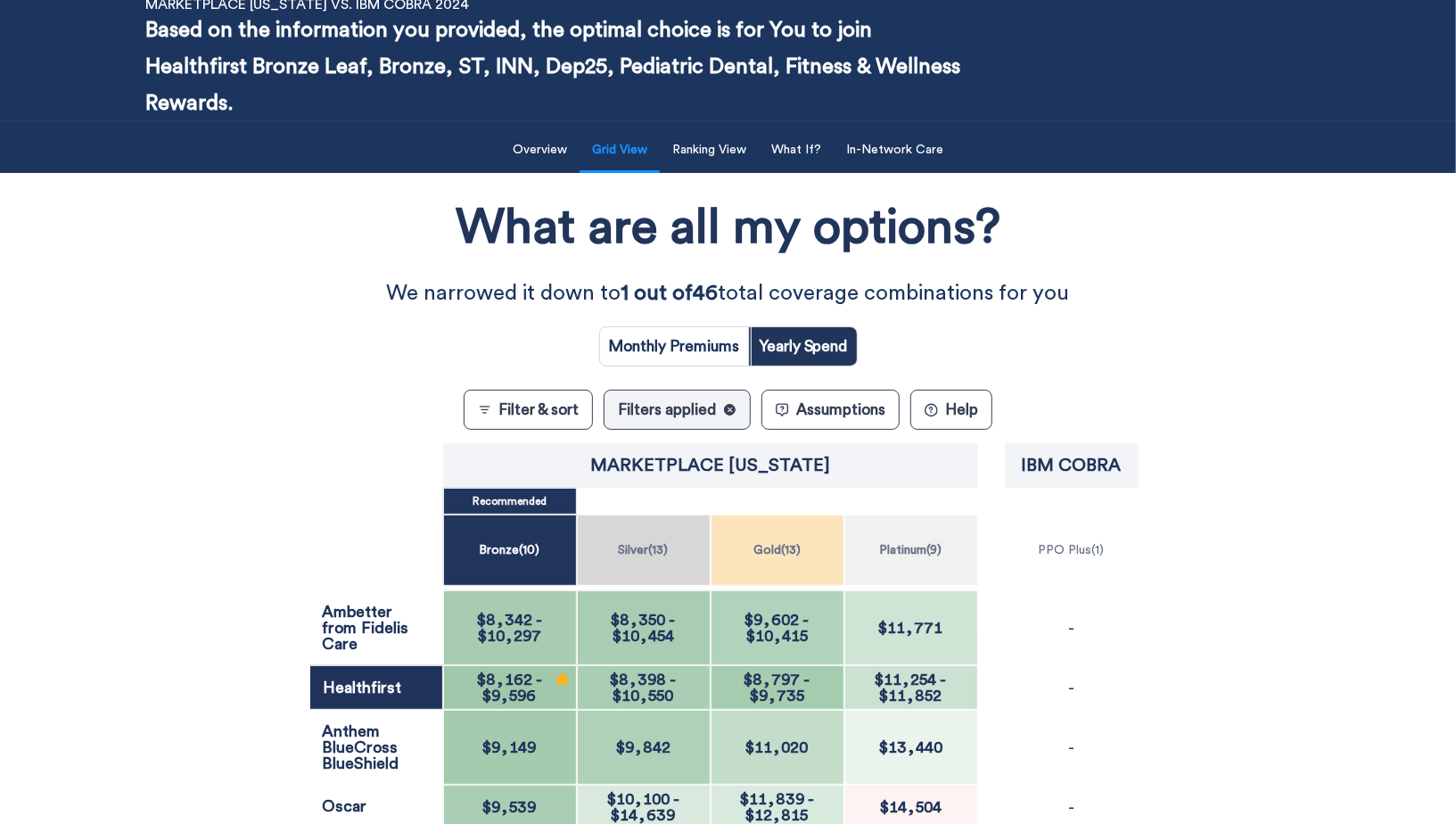
scroll to position [94, 0]
click at [683, 341] on input "radio" at bounding box center [674, 346] width 149 height 38
radio input "true"
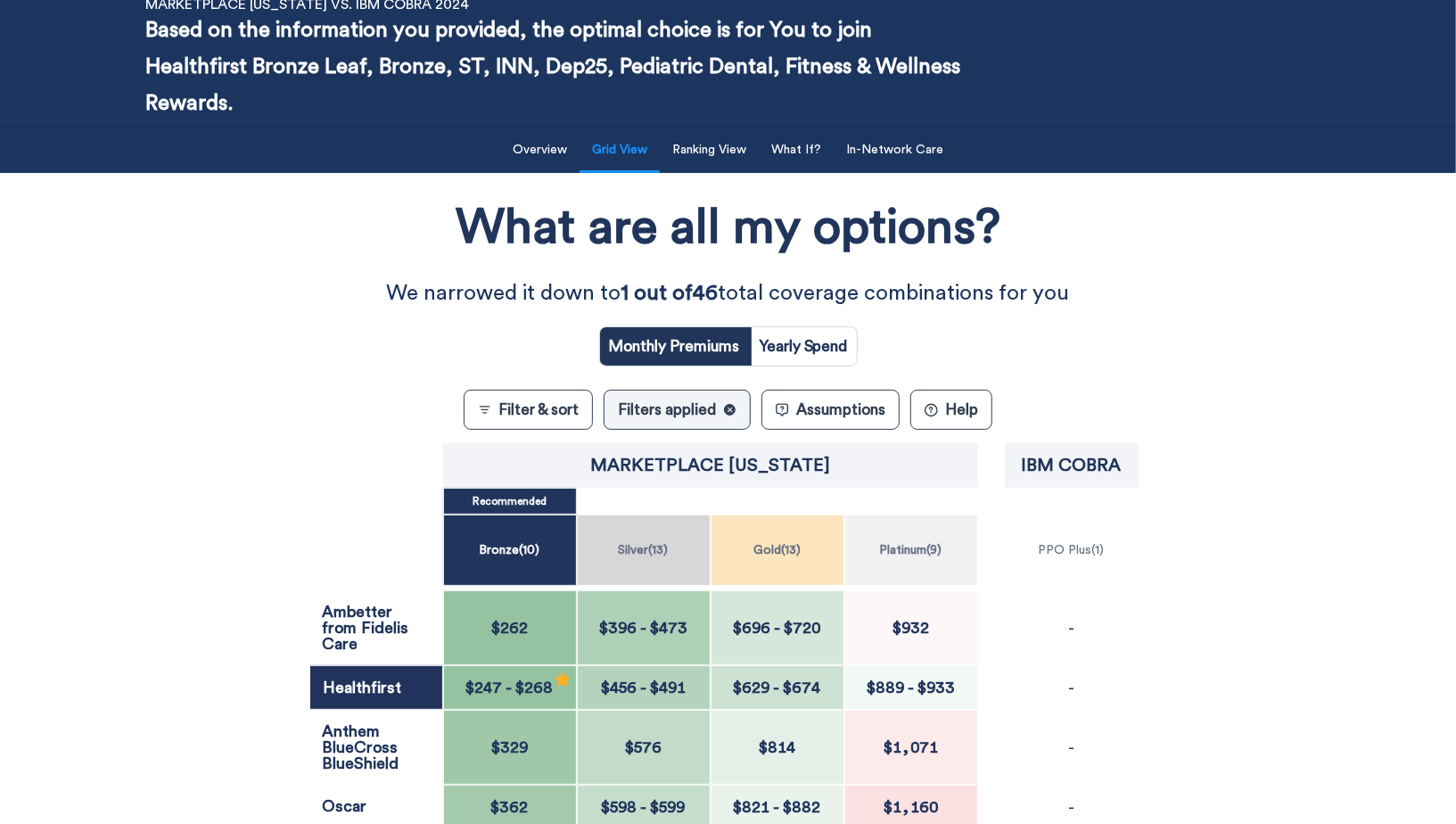
click at [554, 403] on button "Filter & sort" at bounding box center [528, 410] width 129 height 40
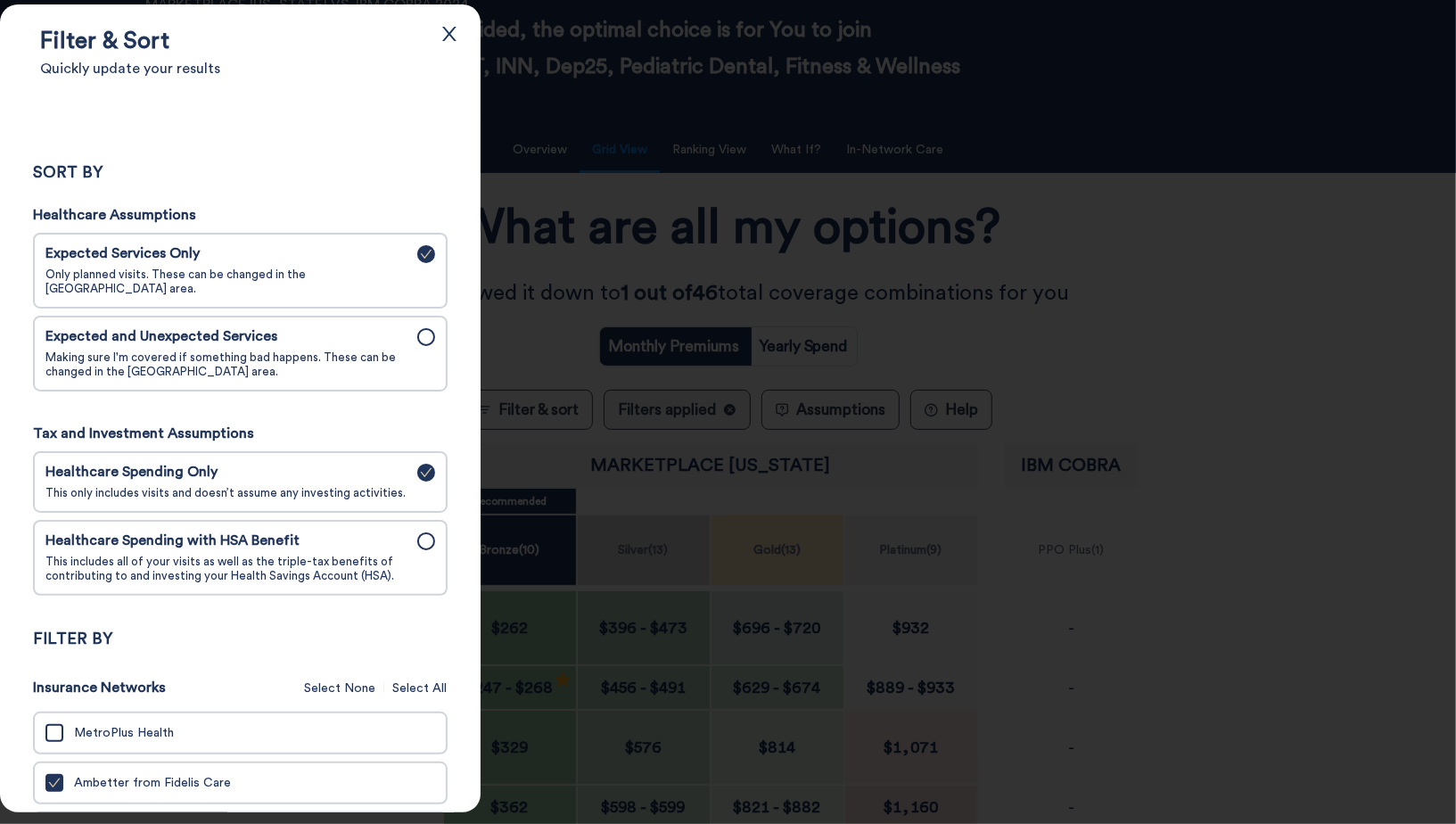
click at [309, 363] on span "Making sure I'm covered if something bad happens. These can be changed in the […" at bounding box center [226, 364] width 361 height 29
click at [0, 0] on input "Expected and Unexpected Services Making sure I'm covered if something bad happe…" at bounding box center [0, 0] width 0 height 0
click at [330, 275] on span "Only planned visits. These can be changed in the Assumptions area." at bounding box center [226, 281] width 361 height 29
click at [0, 0] on input "Expected Services Only Only planned visits. These can be changed in the Assumpt…" at bounding box center [0, 0] width 0 height 0
click at [328, 555] on span "This includes all of your visits as well as the triple-tax benefits of contribu…" at bounding box center [226, 568] width 361 height 29
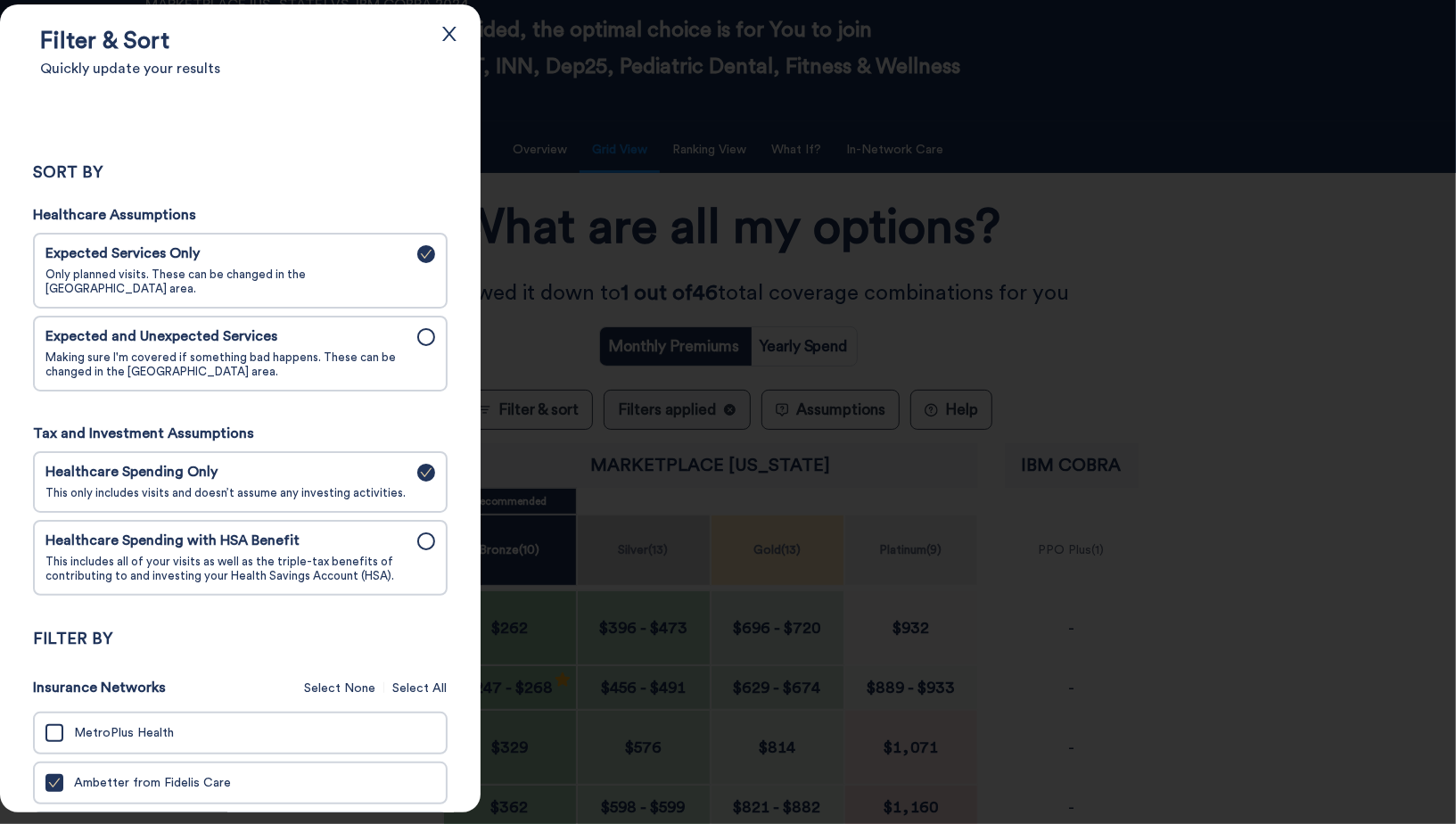
click at [0, 0] on input "Healthcare Spending with HSA Benefit This includes all of your visits as well a…" at bounding box center [0, 0] width 0 height 0
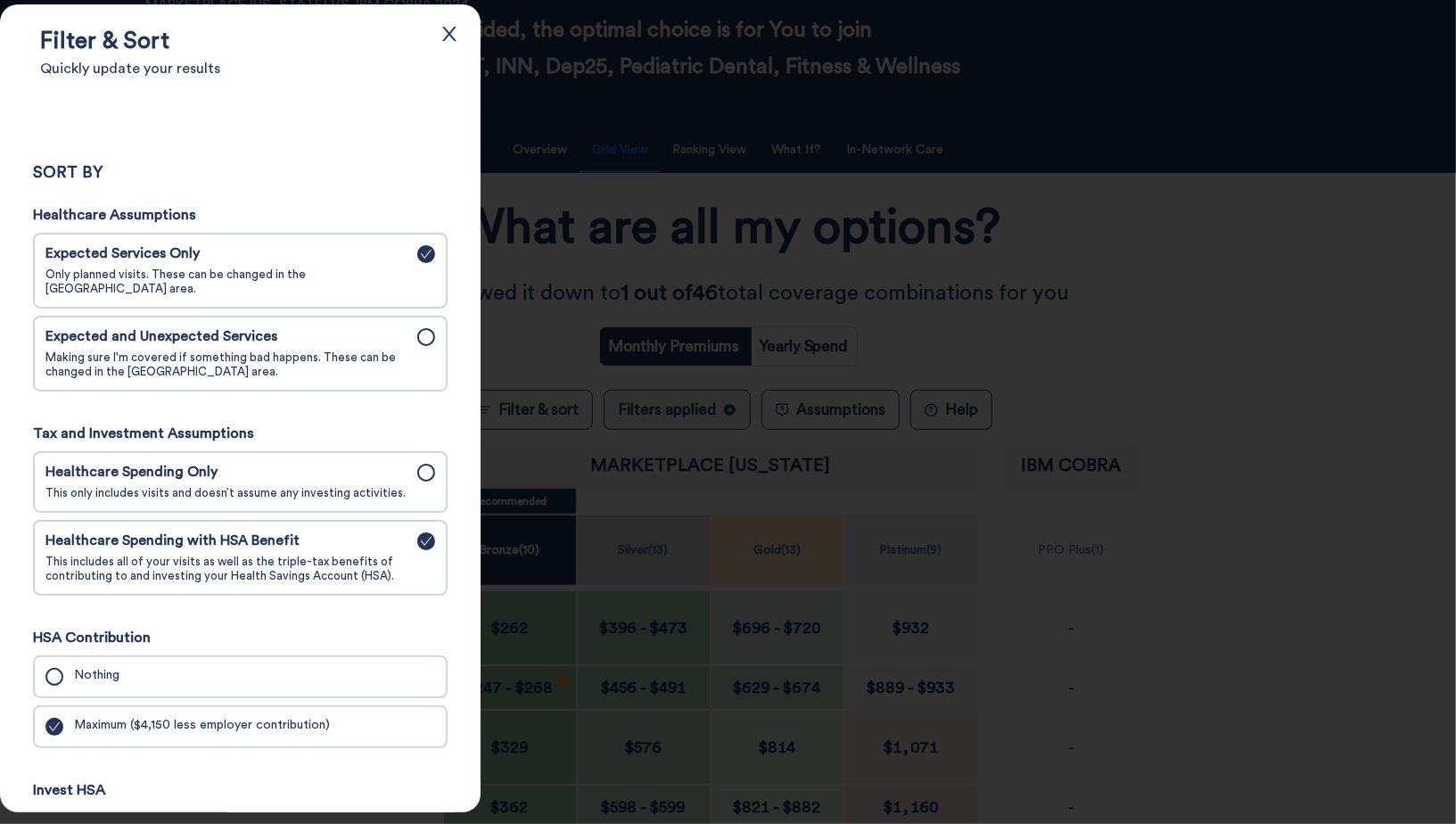
click at [580, 165] on div at bounding box center [728, 412] width 1456 height 824
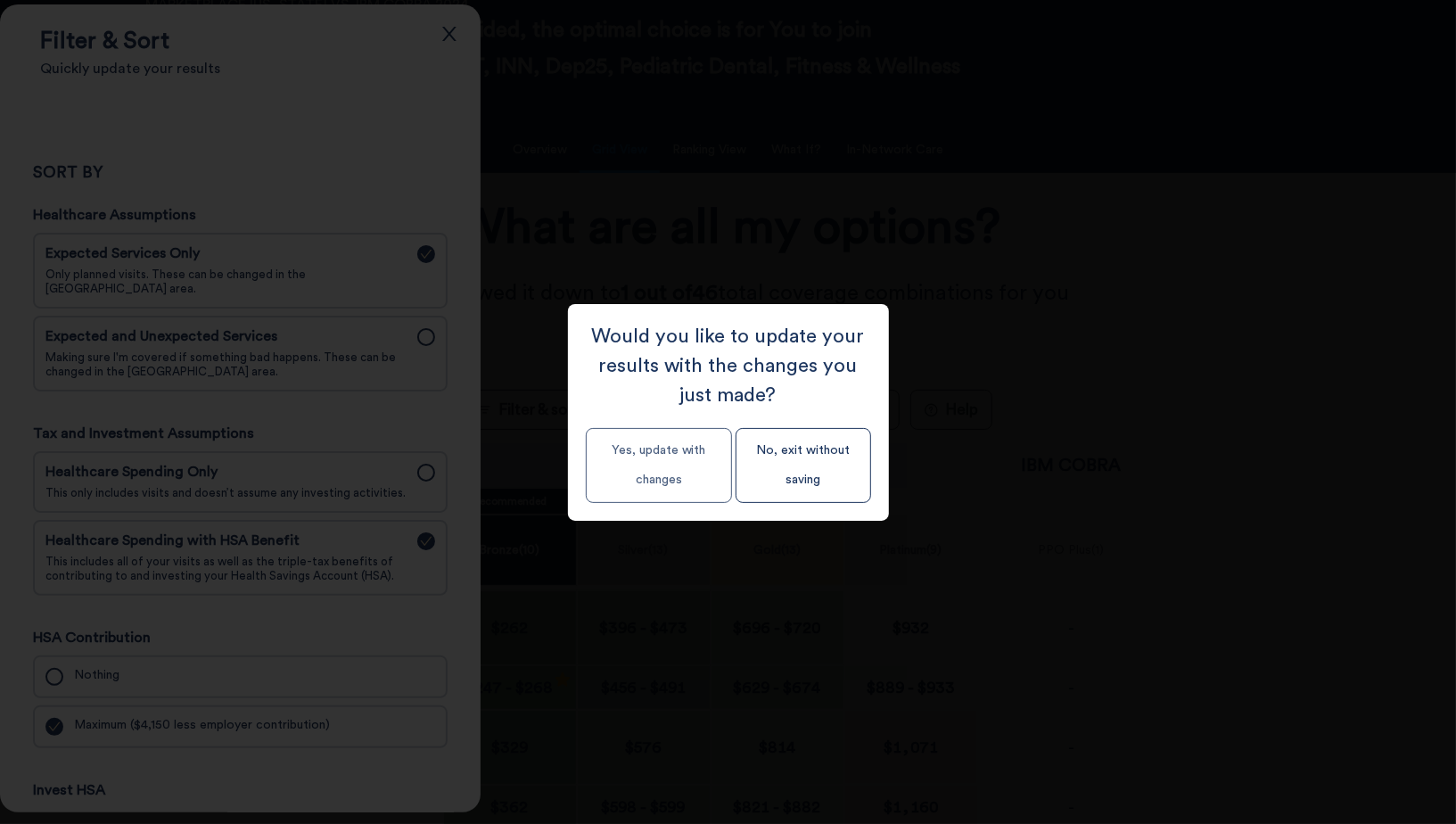
click at [641, 463] on button "Yes, update with changes" at bounding box center [659, 466] width 146 height 75
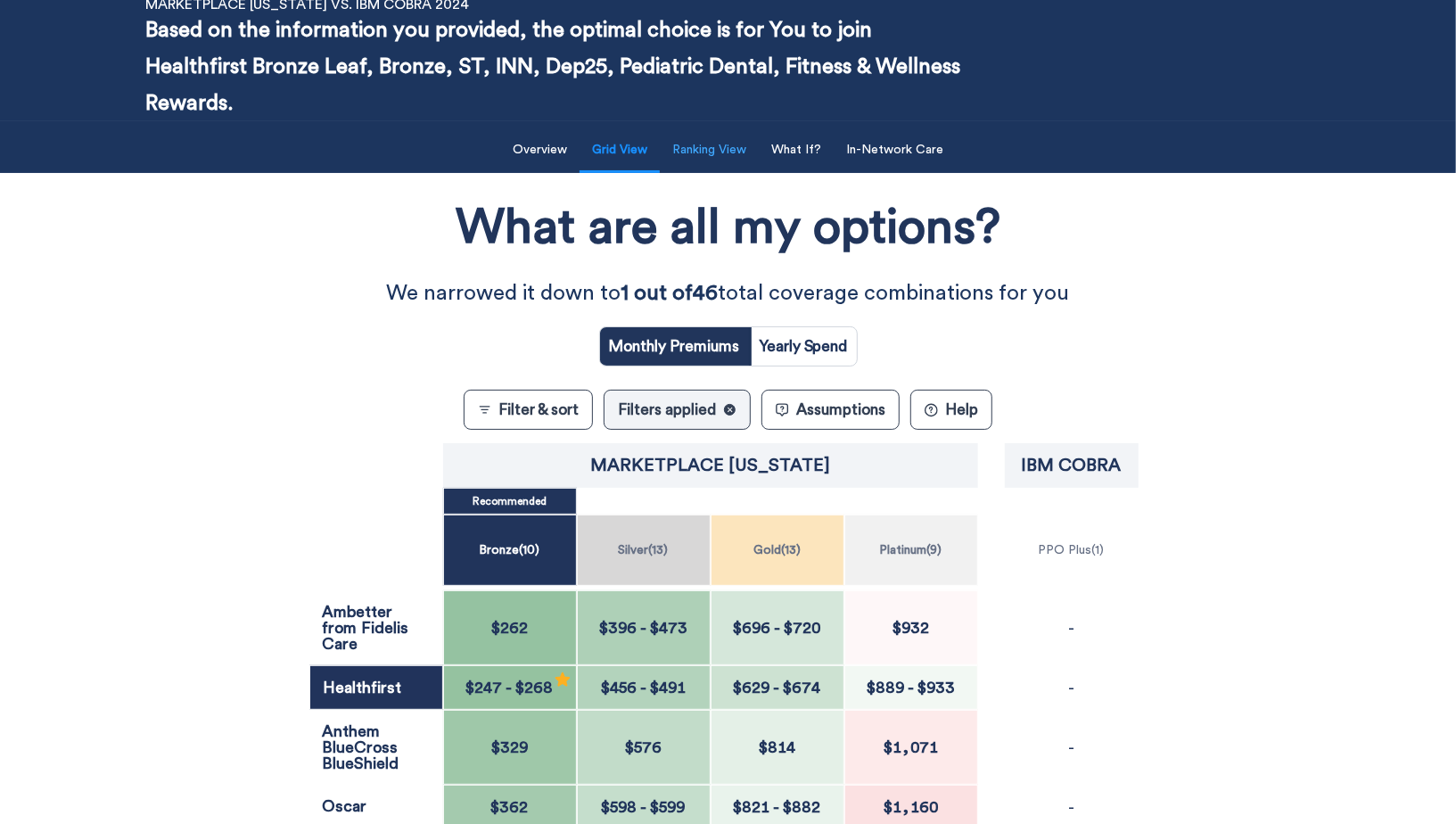
click at [734, 150] on button "Ranking View" at bounding box center [709, 150] width 96 height 37
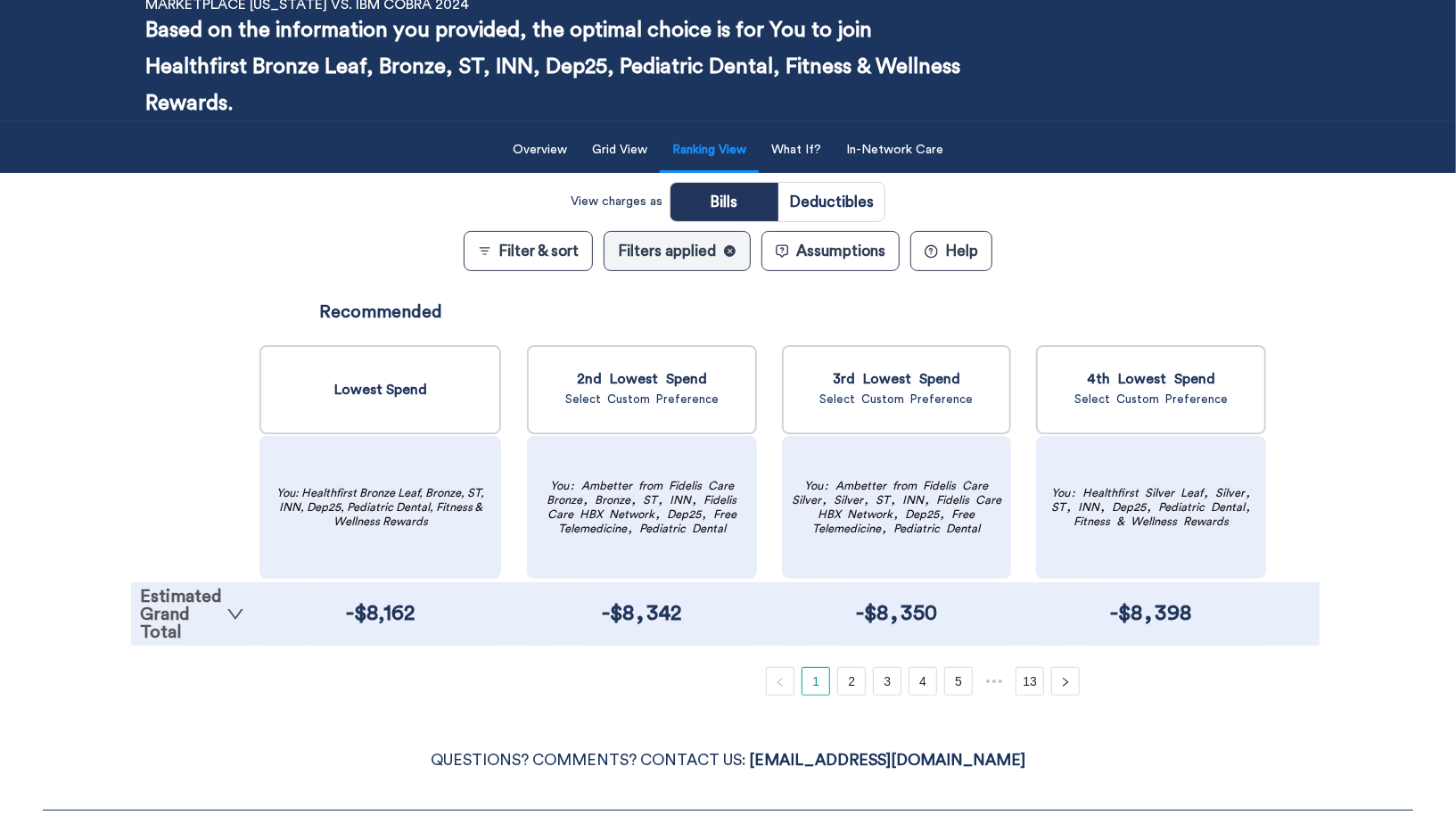
click at [193, 624] on link "Estimated Grand Total" at bounding box center [192, 614] width 105 height 53
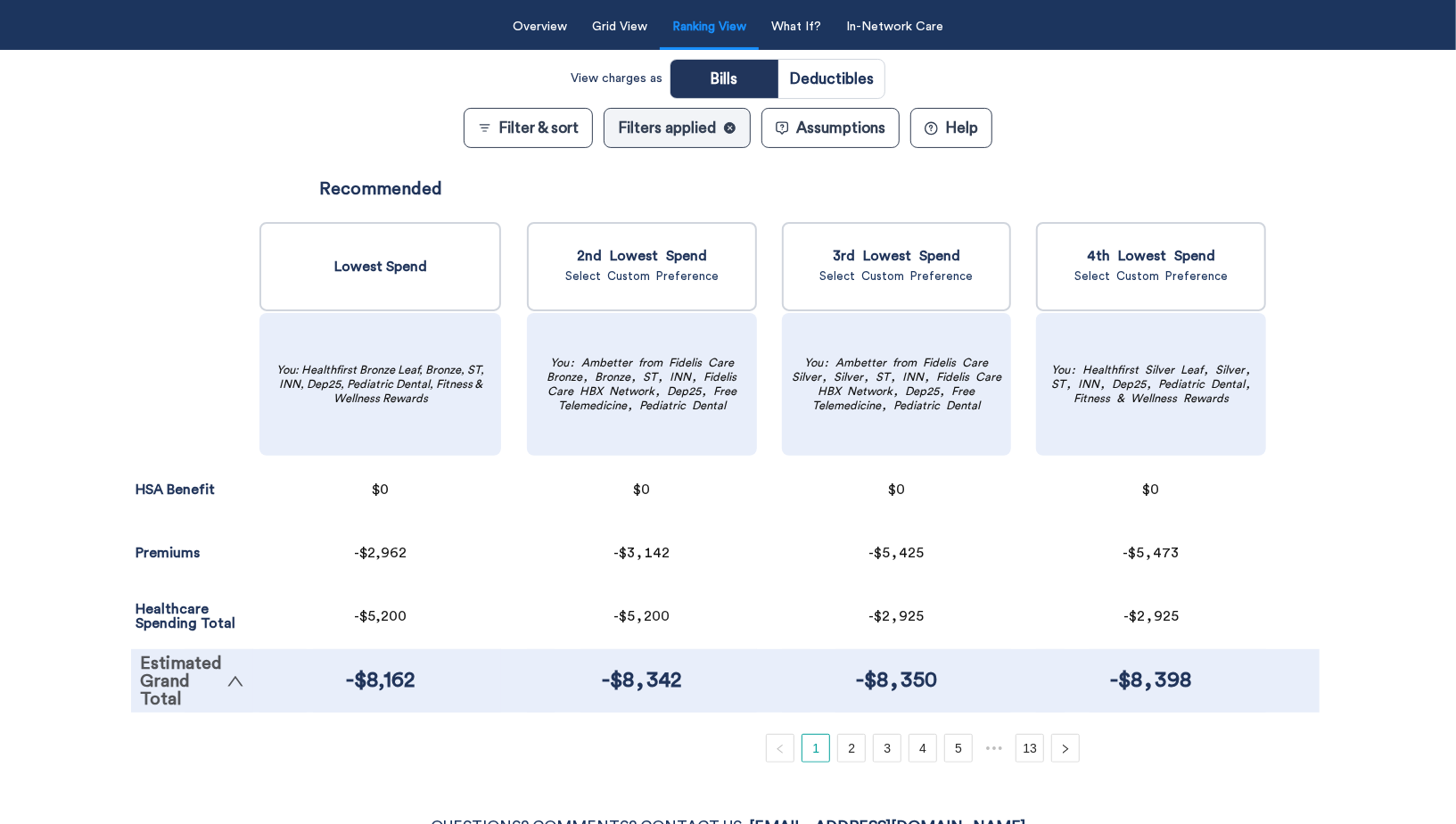
scroll to position [256, 0]
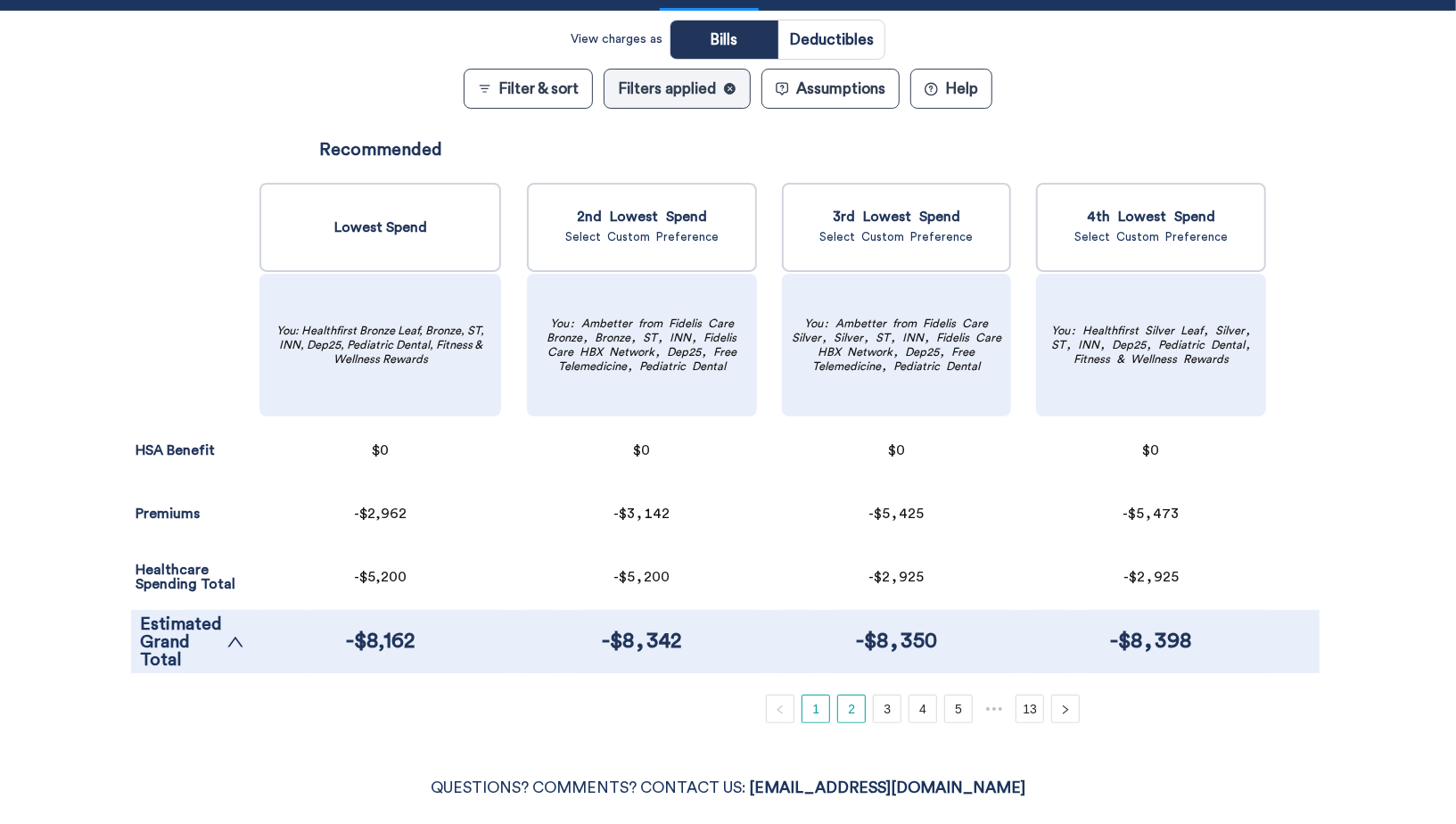
click at [839, 698] on link "2" at bounding box center [851, 709] width 27 height 27
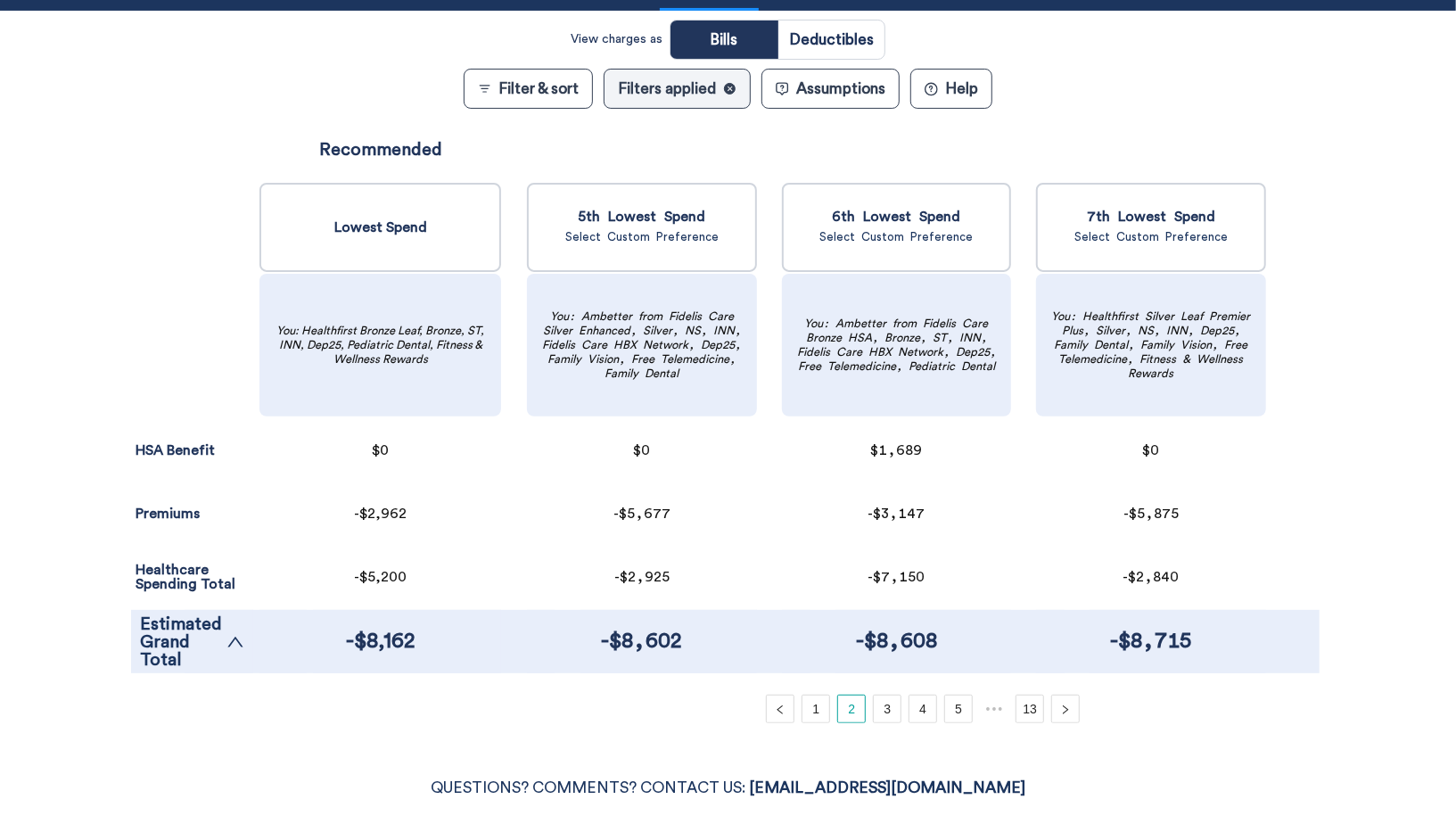
click at [549, 98] on button "Filter & sort" at bounding box center [528, 89] width 129 height 40
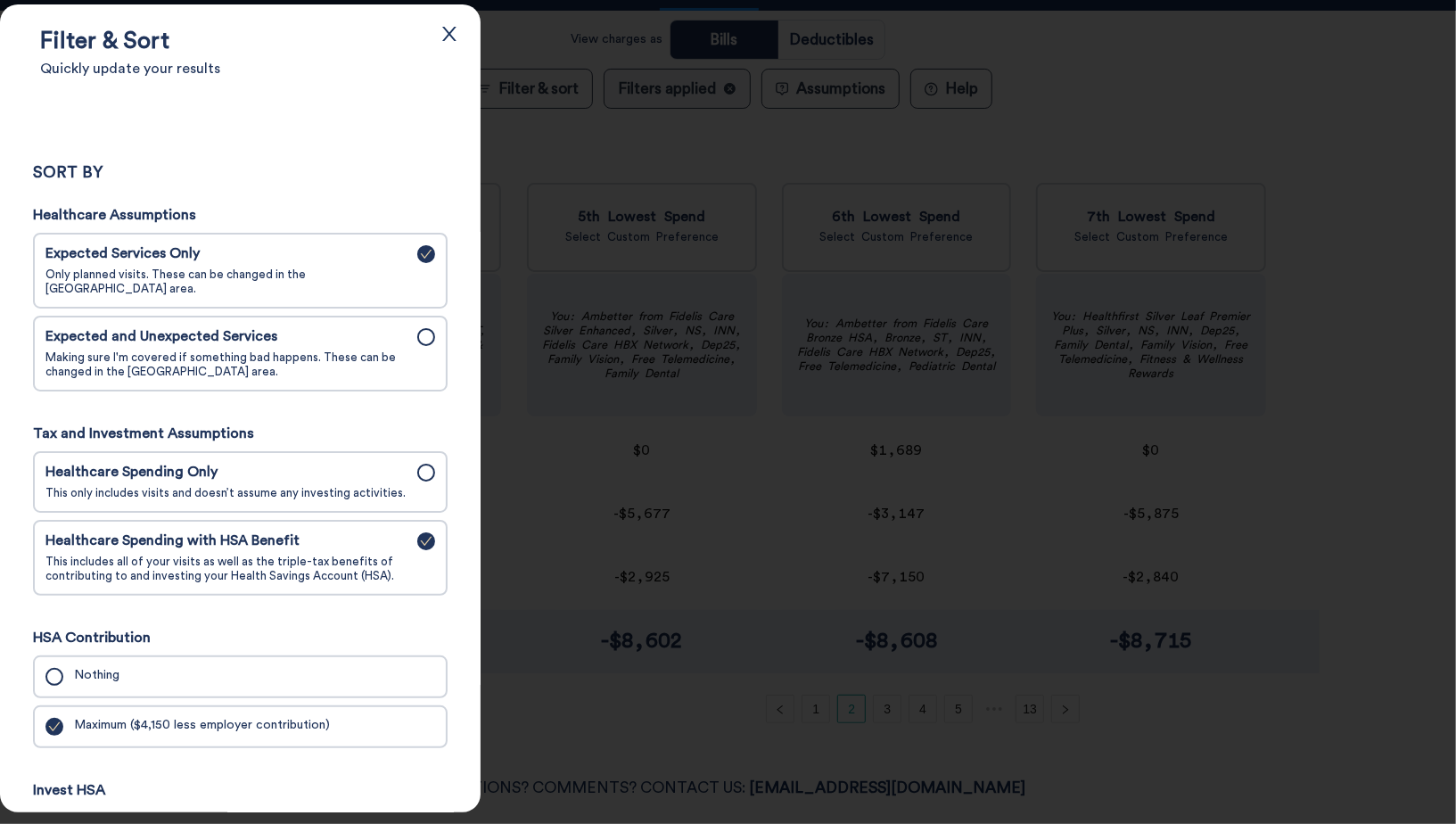
click at [1323, 224] on div at bounding box center [728, 412] width 1456 height 824
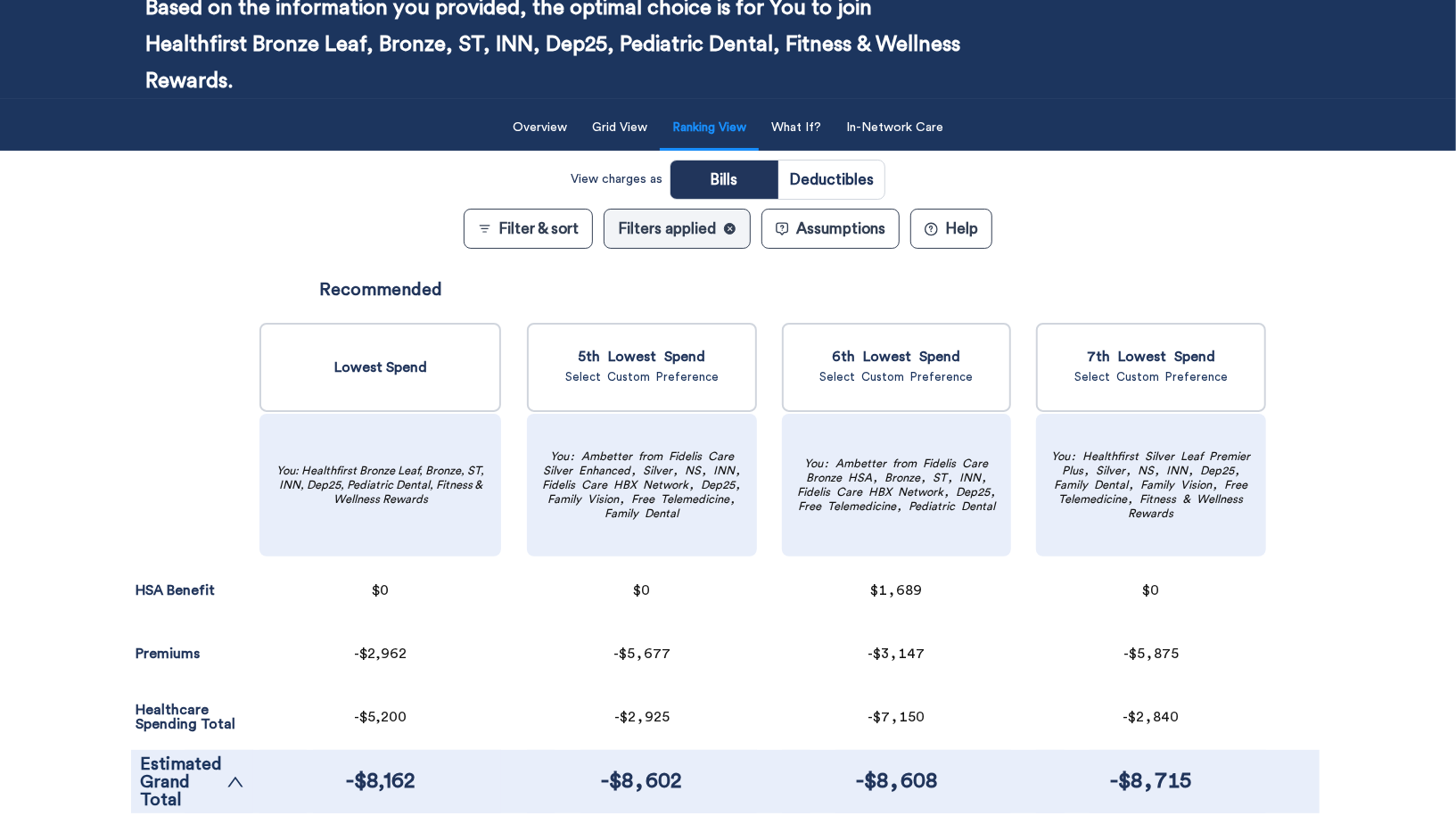
scroll to position [114, 0]
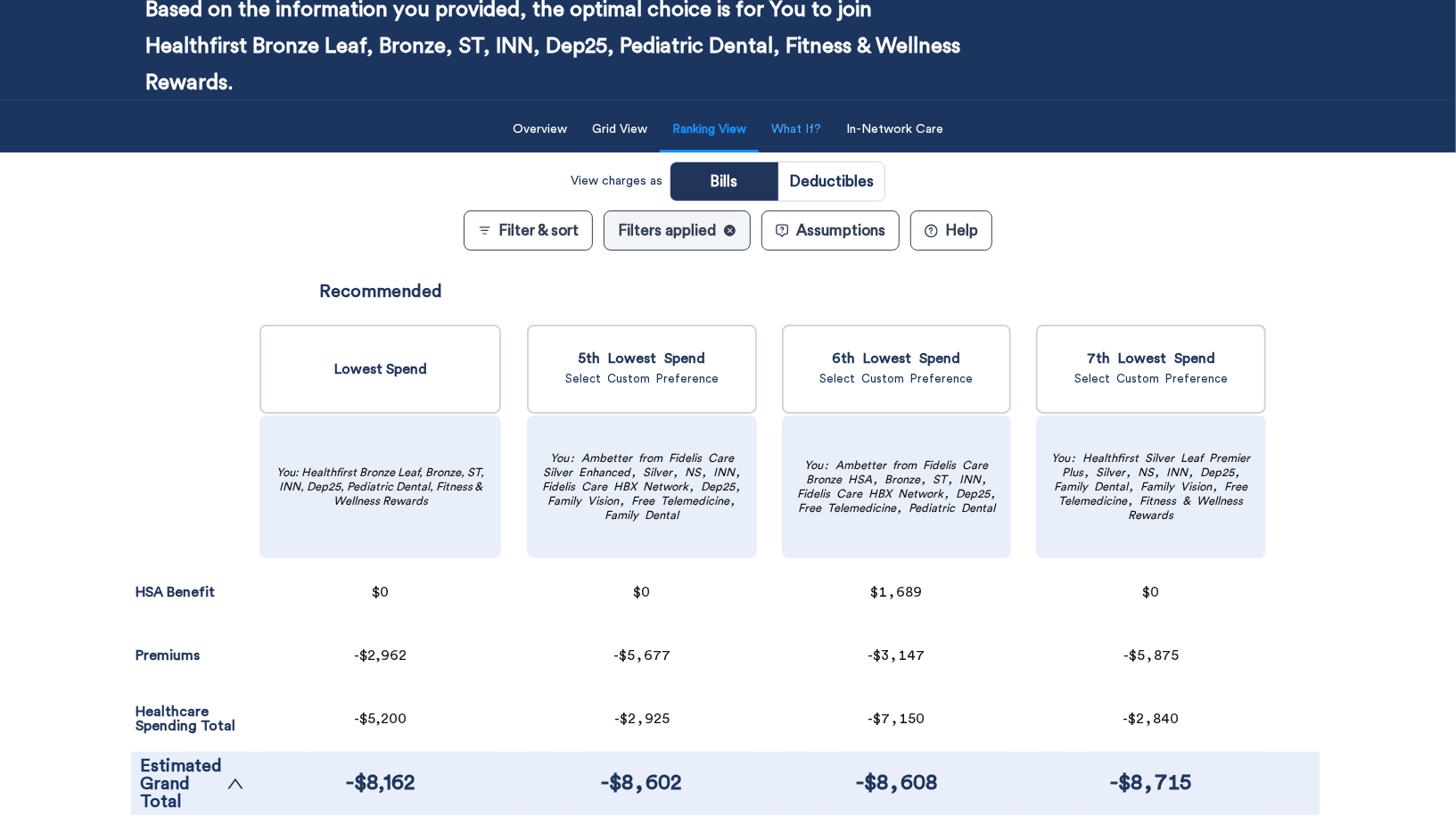
click at [797, 127] on button "What If?" at bounding box center [797, 129] width 71 height 37
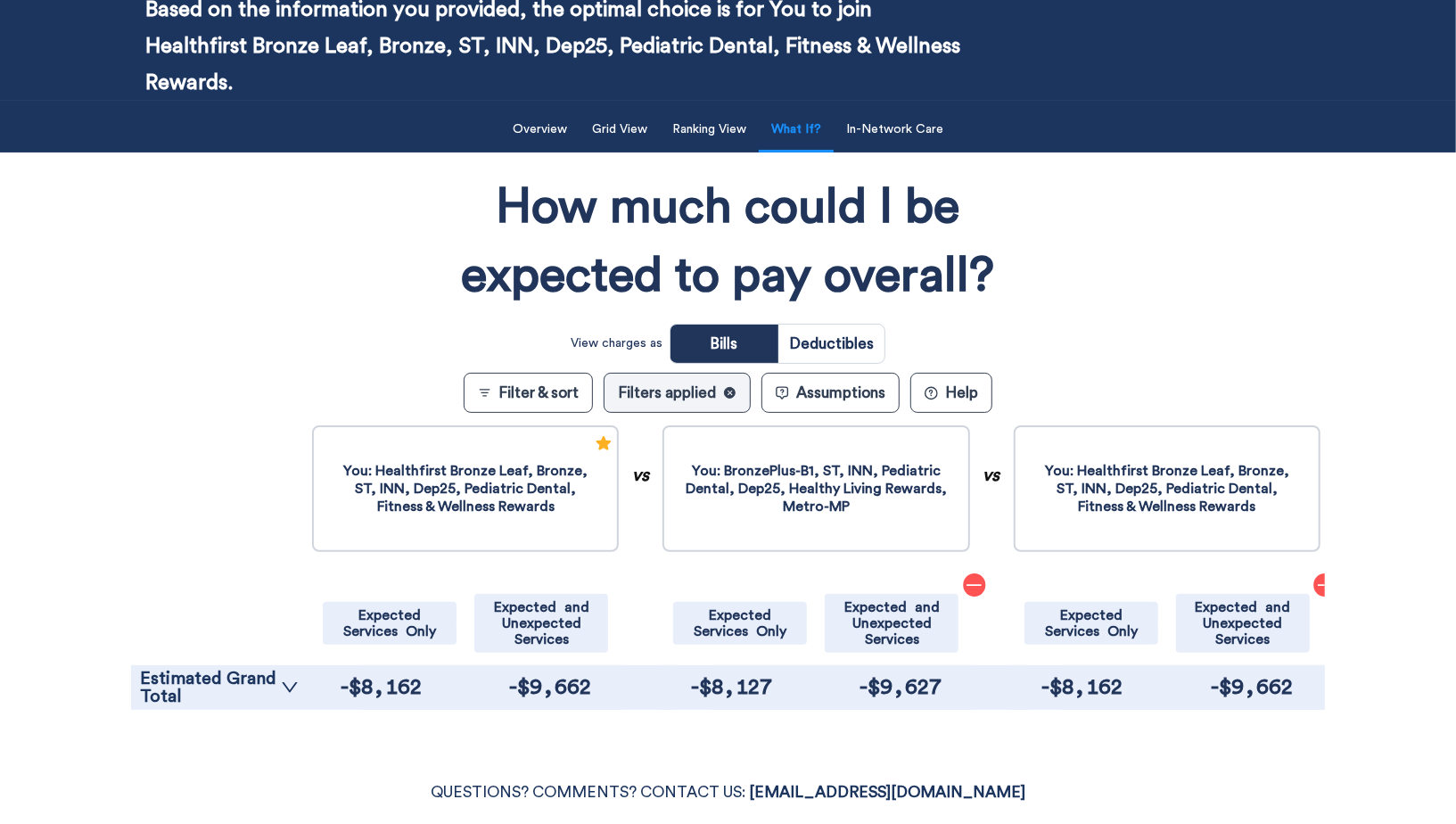
click at [965, 579] on icon "minus" at bounding box center [974, 585] width 18 height 18
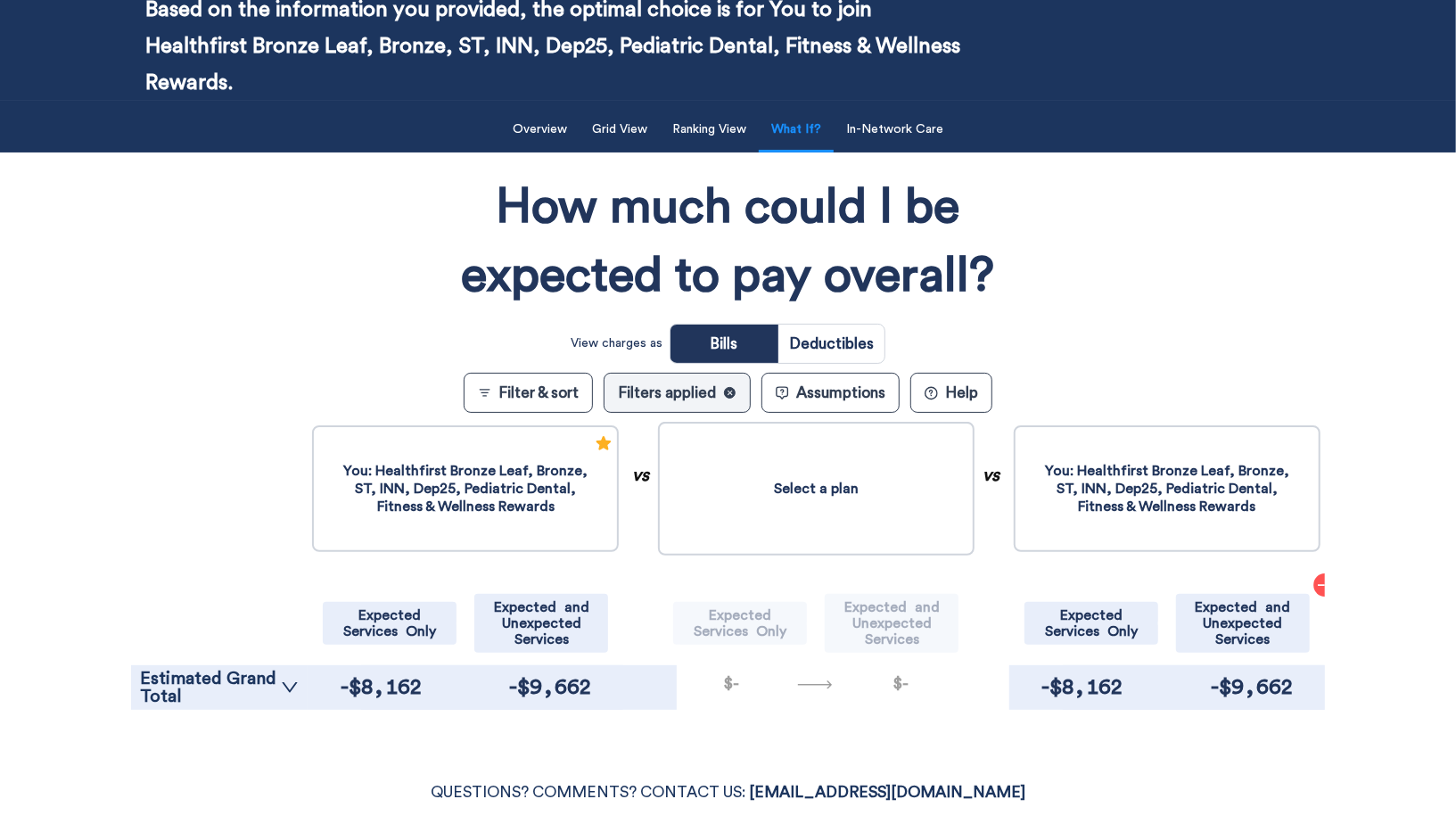
click at [864, 486] on button "Select a plan" at bounding box center [816, 488] width 316 height 134
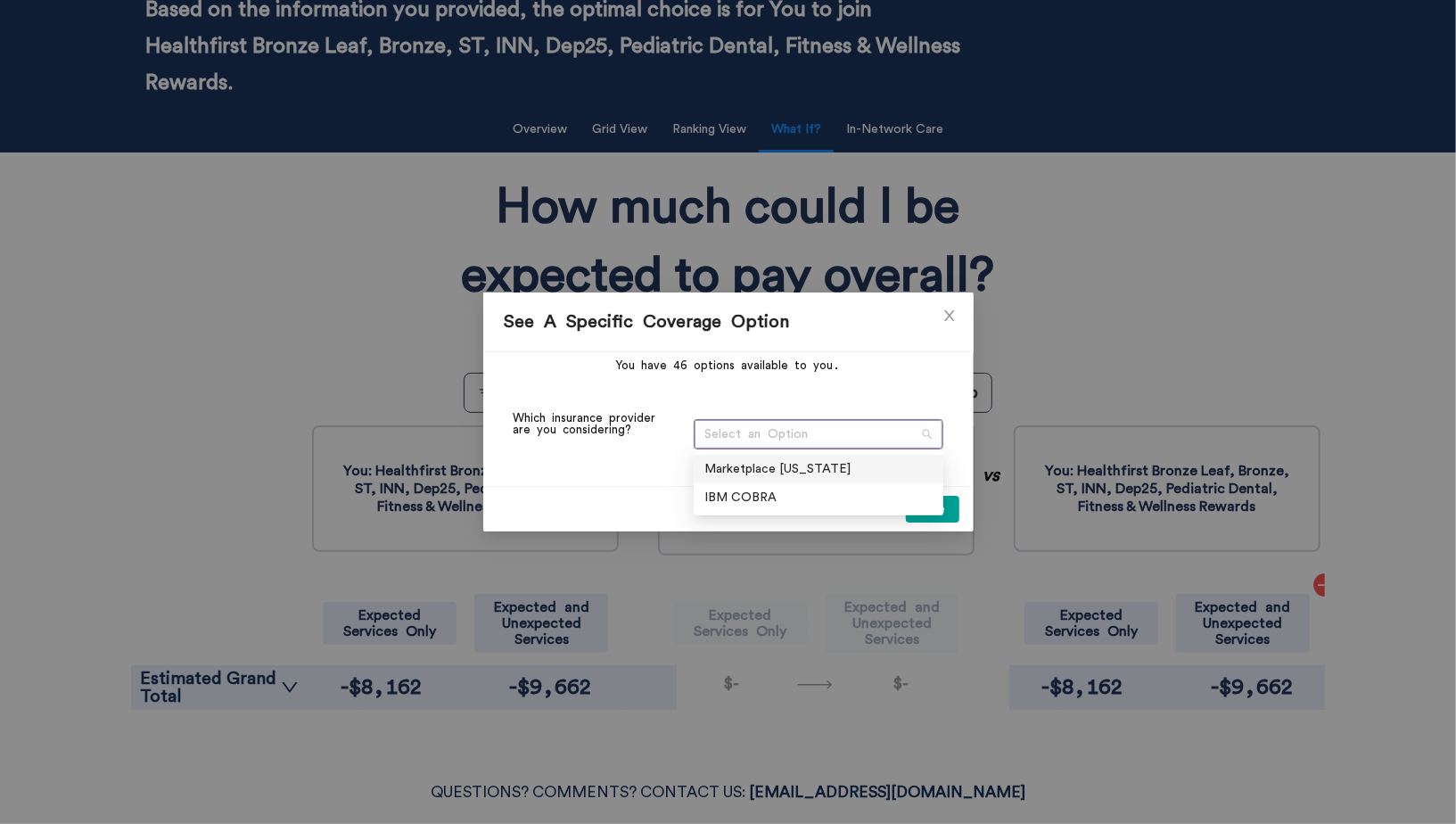
click at [817, 438] on span "Select an Option" at bounding box center [818, 433] width 226 height 27
click at [808, 462] on div "Marketplace New York" at bounding box center [817, 469] width 228 height 20
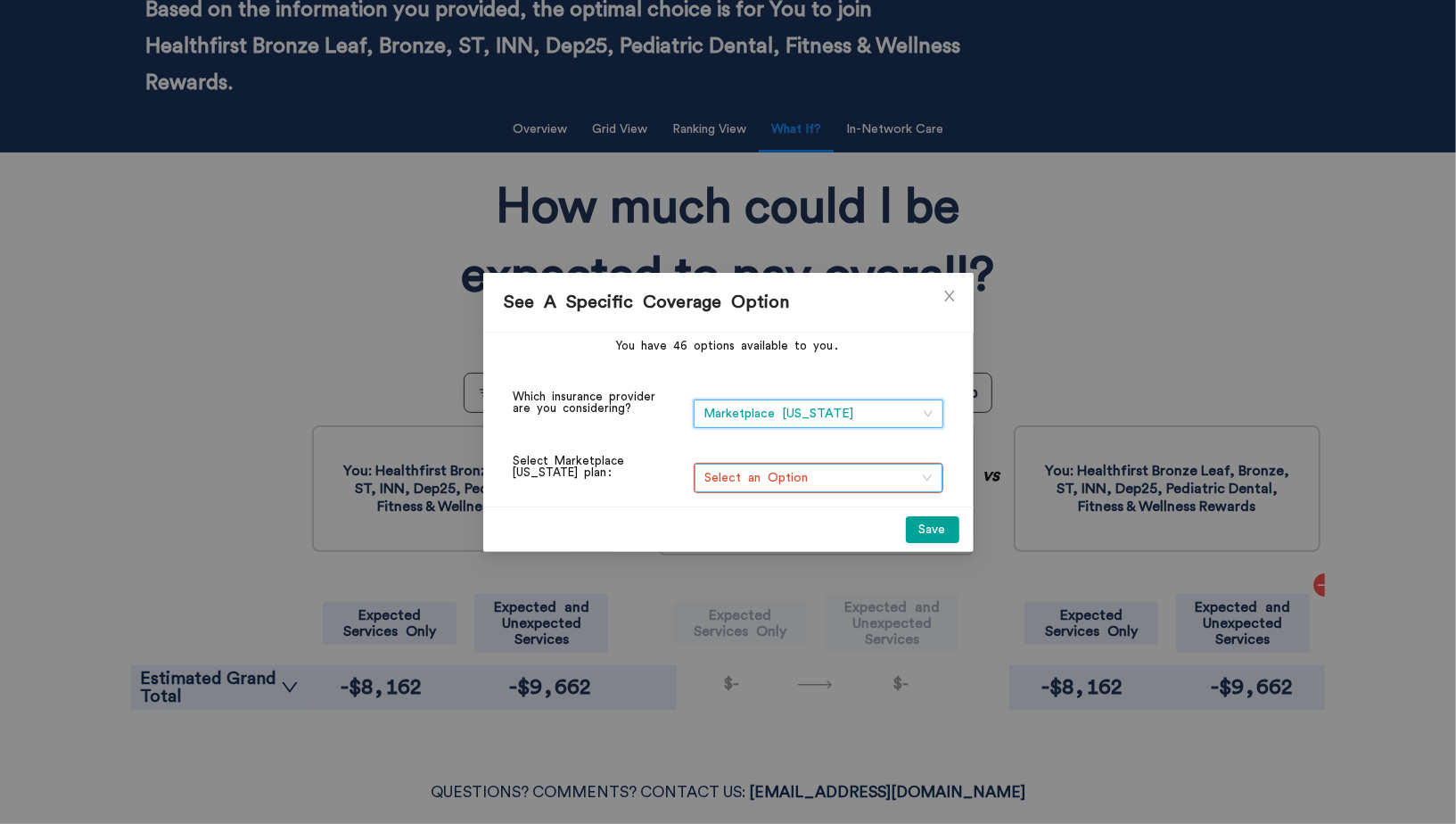
click at [800, 481] on span "Select an Option" at bounding box center [818, 478] width 226 height 27
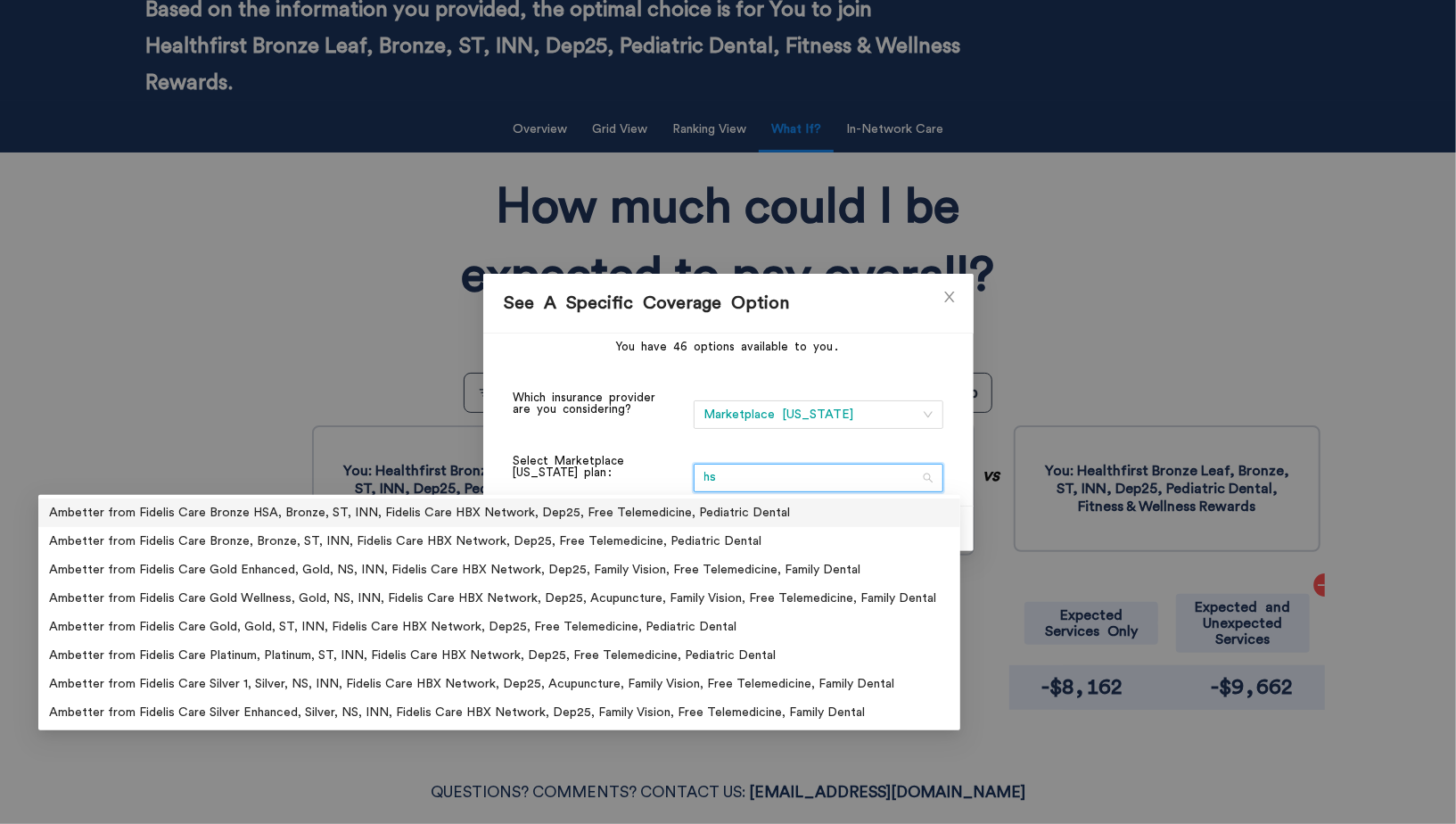
type input "hsa"
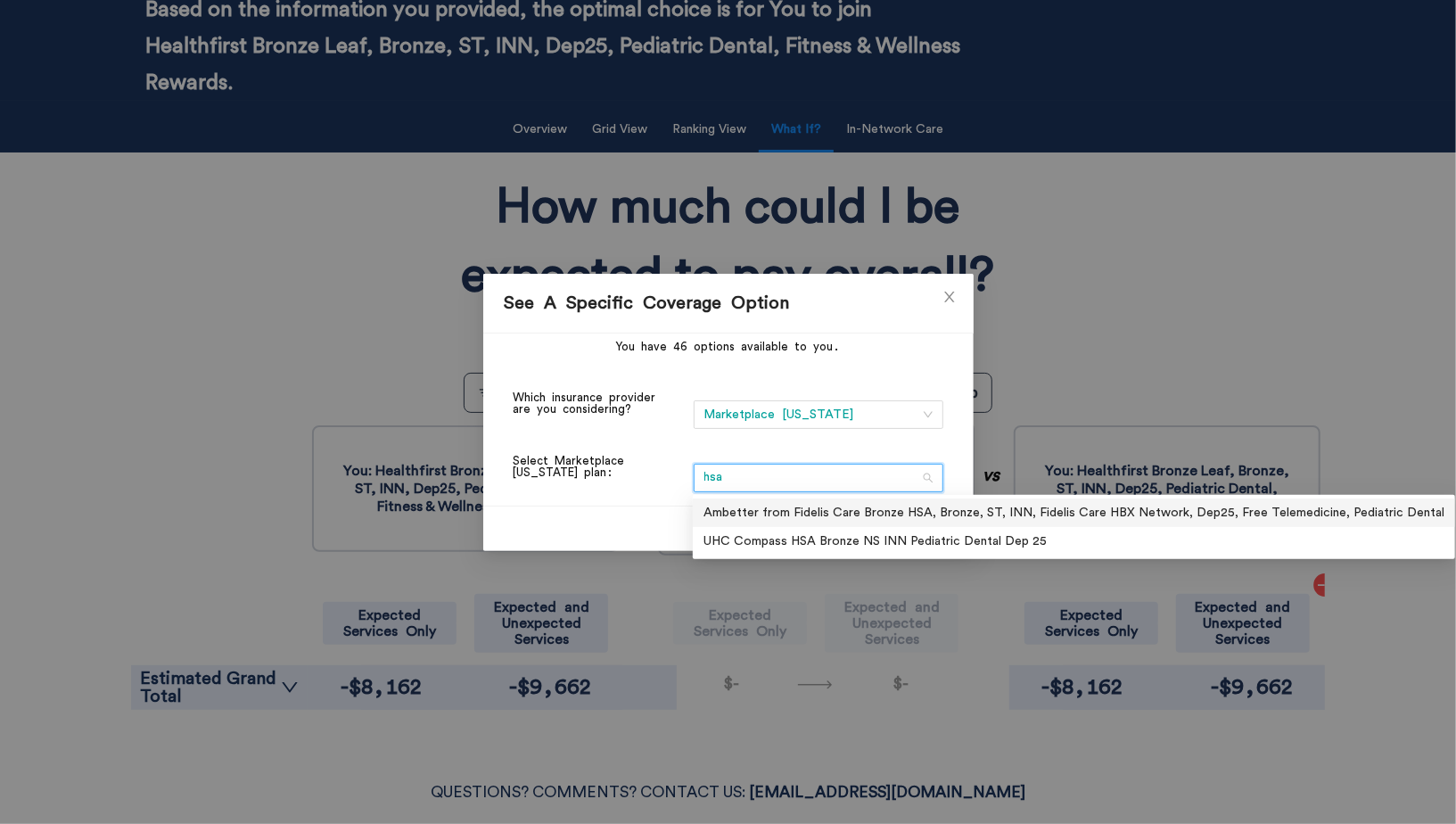
click at [875, 512] on div "Ambetter from Fidelis Care Bronze HSA, Bronze, ST, INN, Fidelis Care HBX Networ…" at bounding box center [1074, 513] width 741 height 20
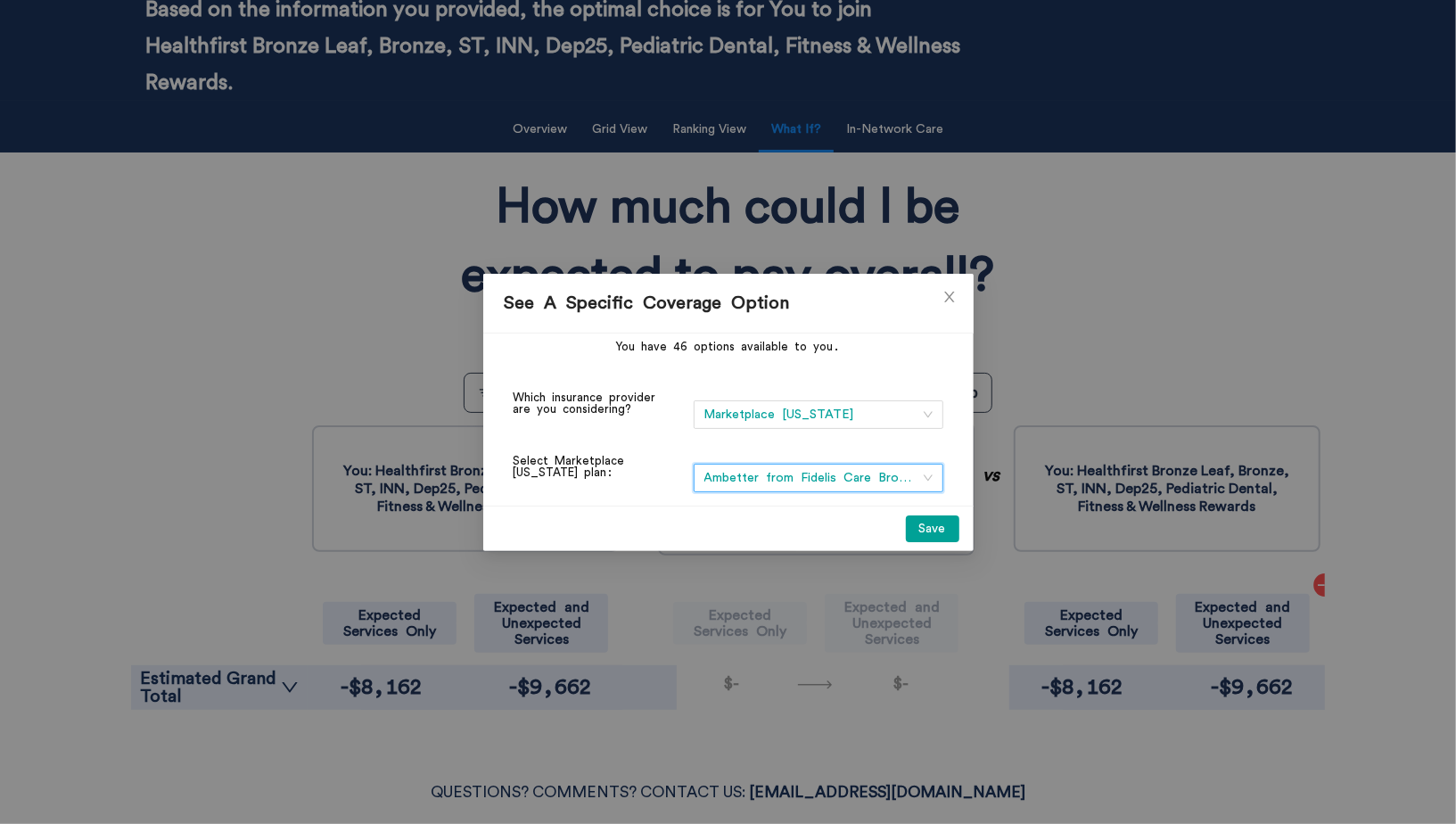
click at [914, 515] on button "Save" at bounding box center [933, 528] width 53 height 27
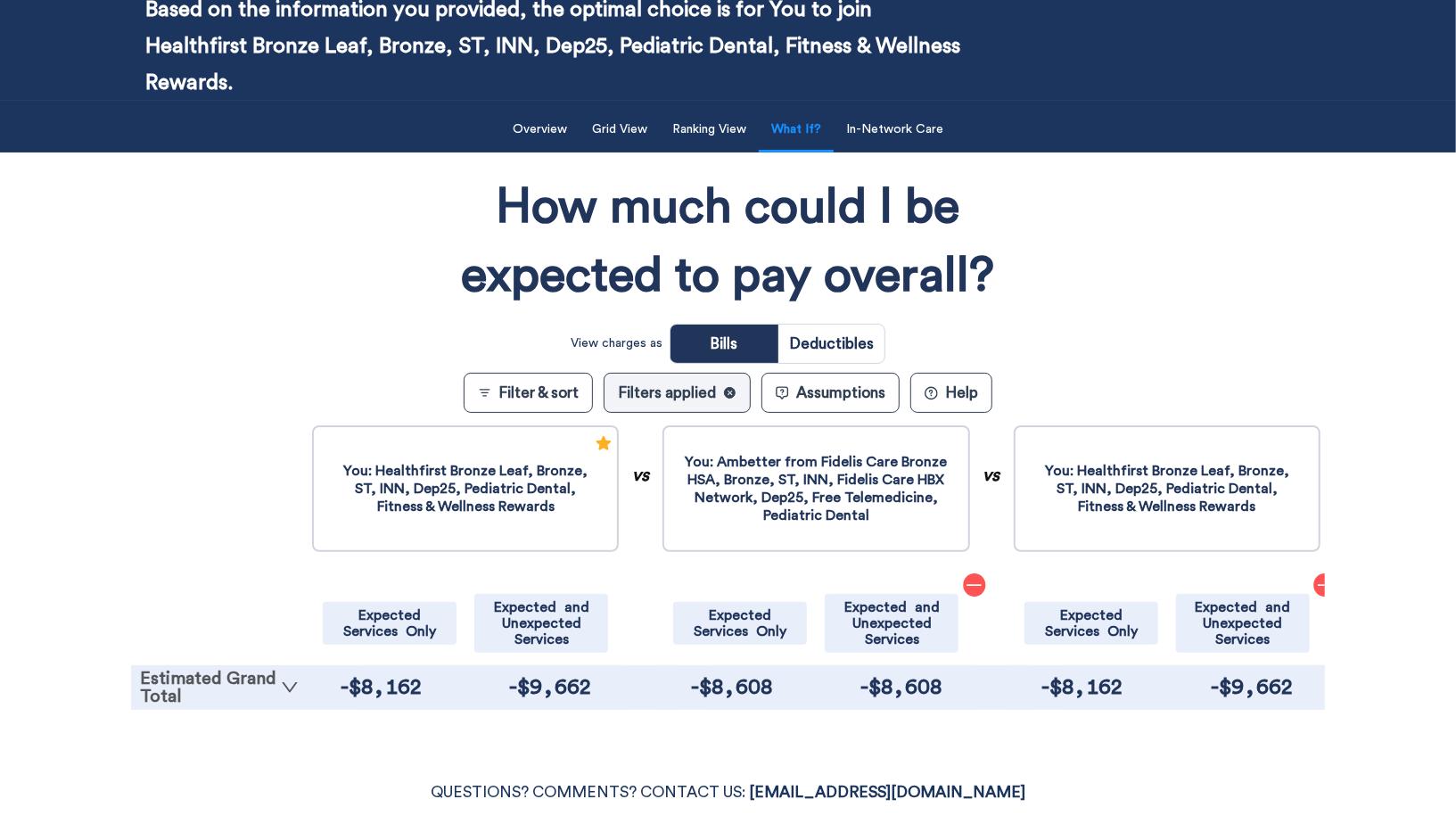
click at [202, 696] on link "Estimated Grand Total" at bounding box center [219, 687] width 159 height 36
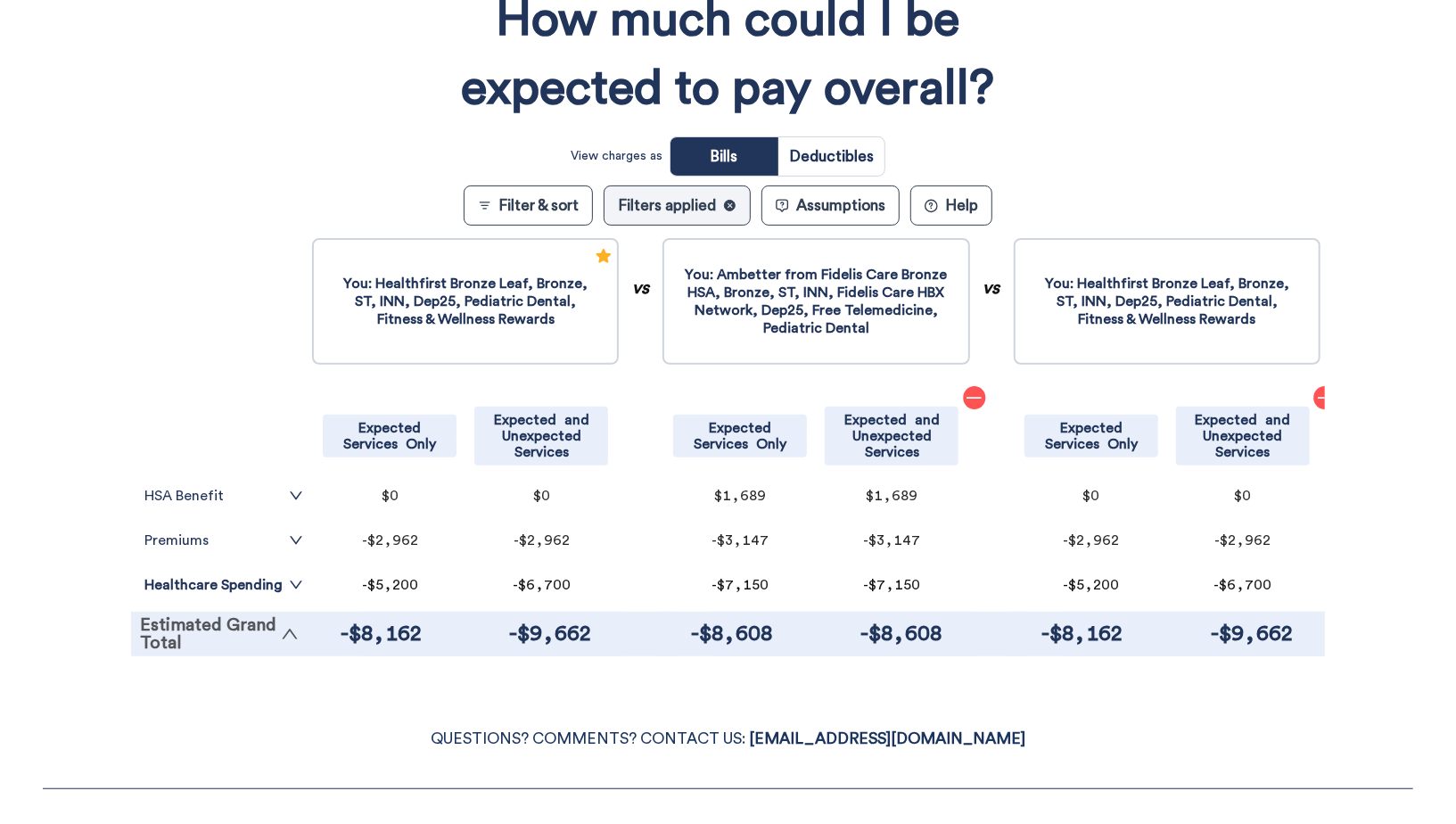
scroll to position [302, 0]
click at [208, 587] on link "Healthcare Spending" at bounding box center [223, 584] width 159 height 14
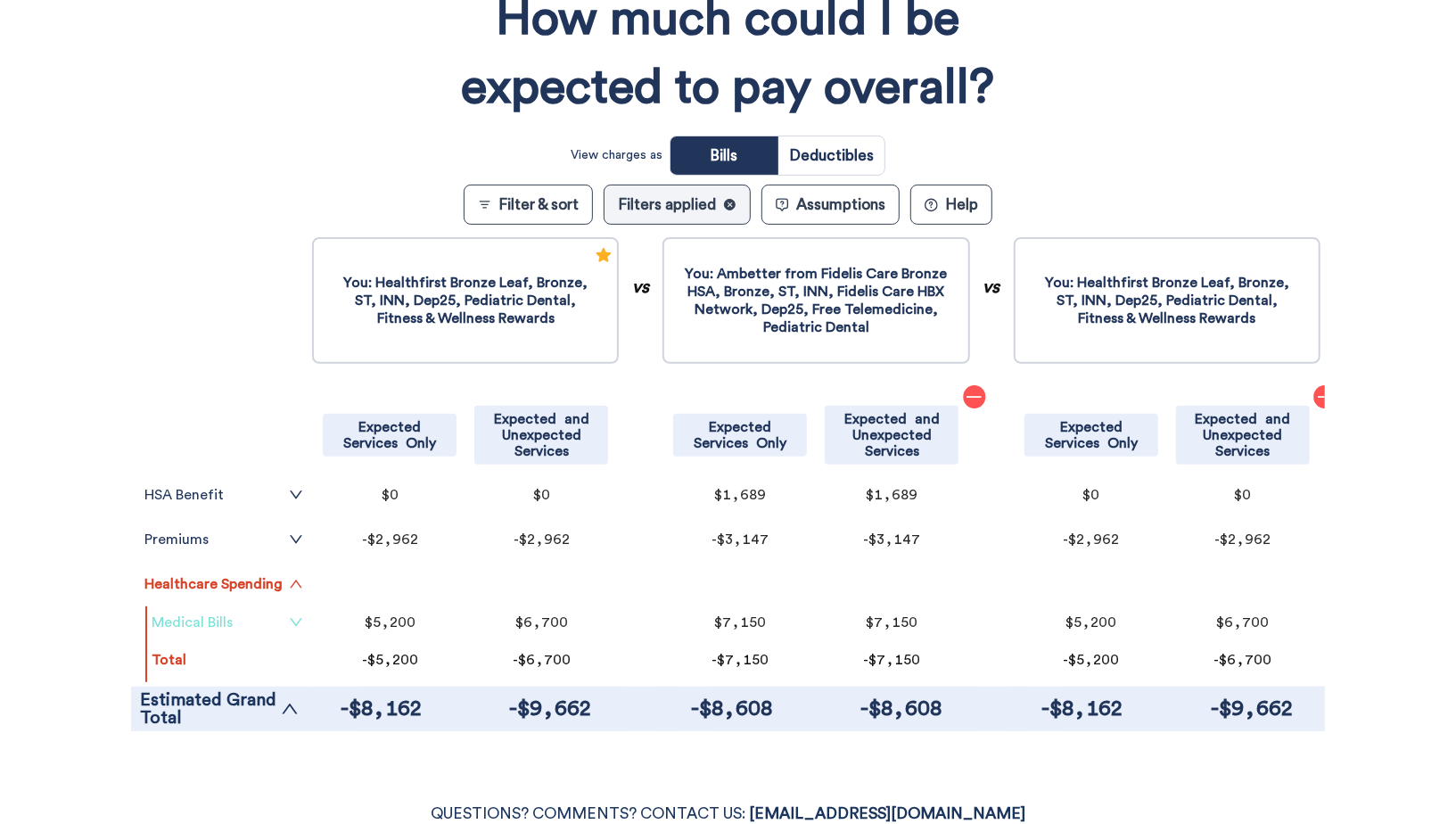
click at [216, 615] on link "Medical Bills" at bounding box center [228, 622] width 152 height 14
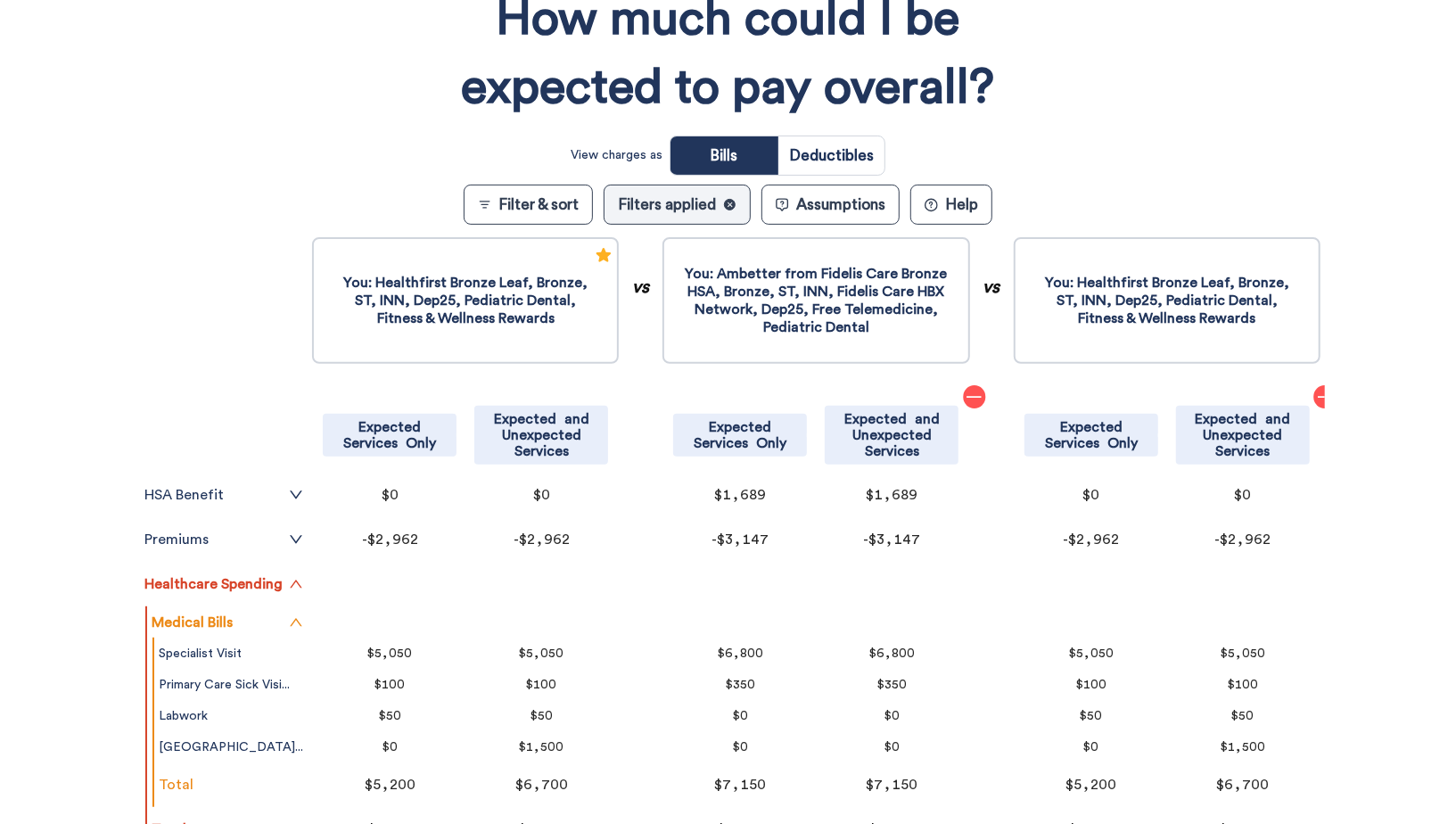
click at [862, 201] on button "Assumptions" at bounding box center [831, 204] width 138 height 40
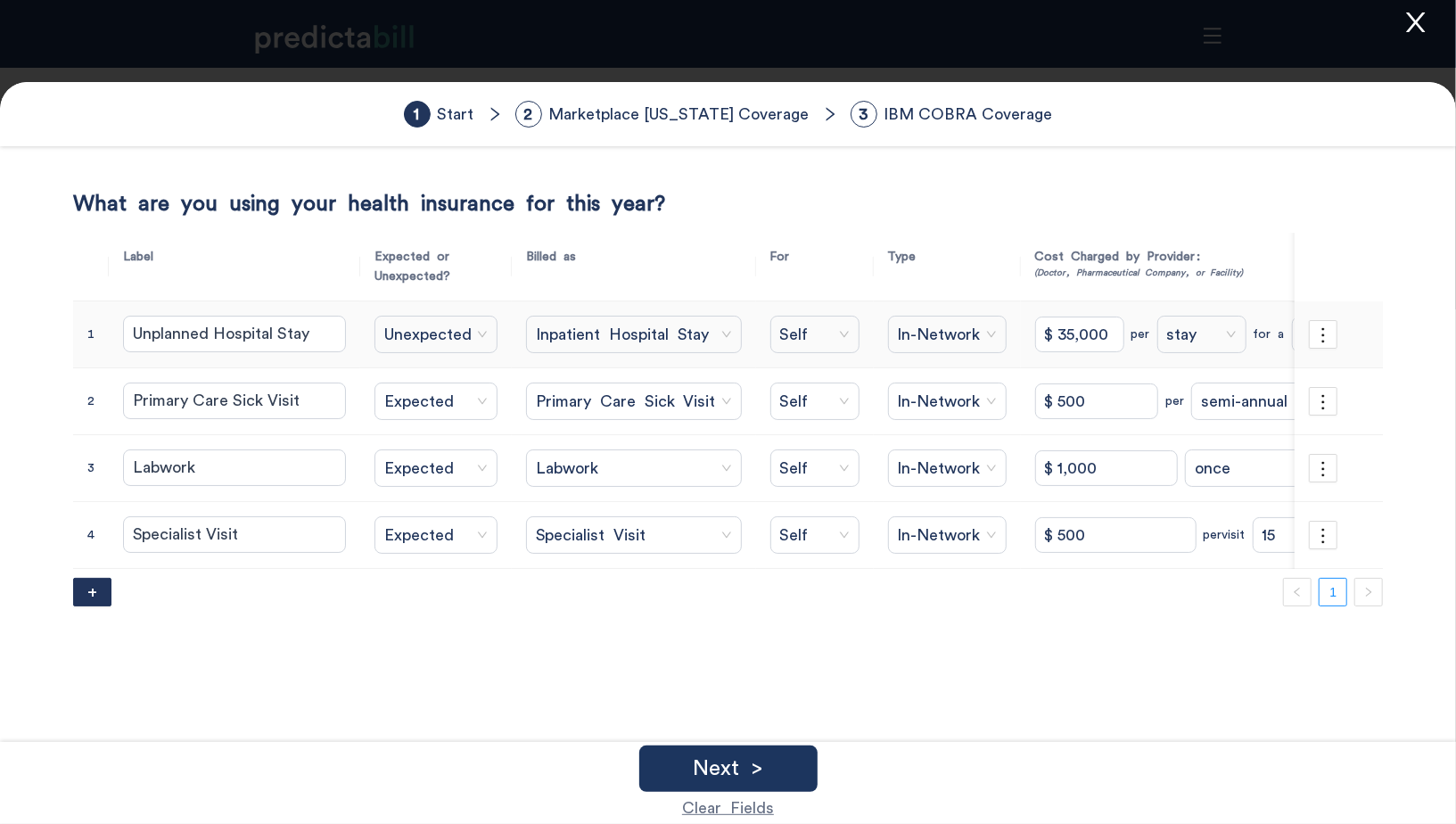
click at [1429, 15] on icon "close" at bounding box center [1416, 22] width 27 height 27
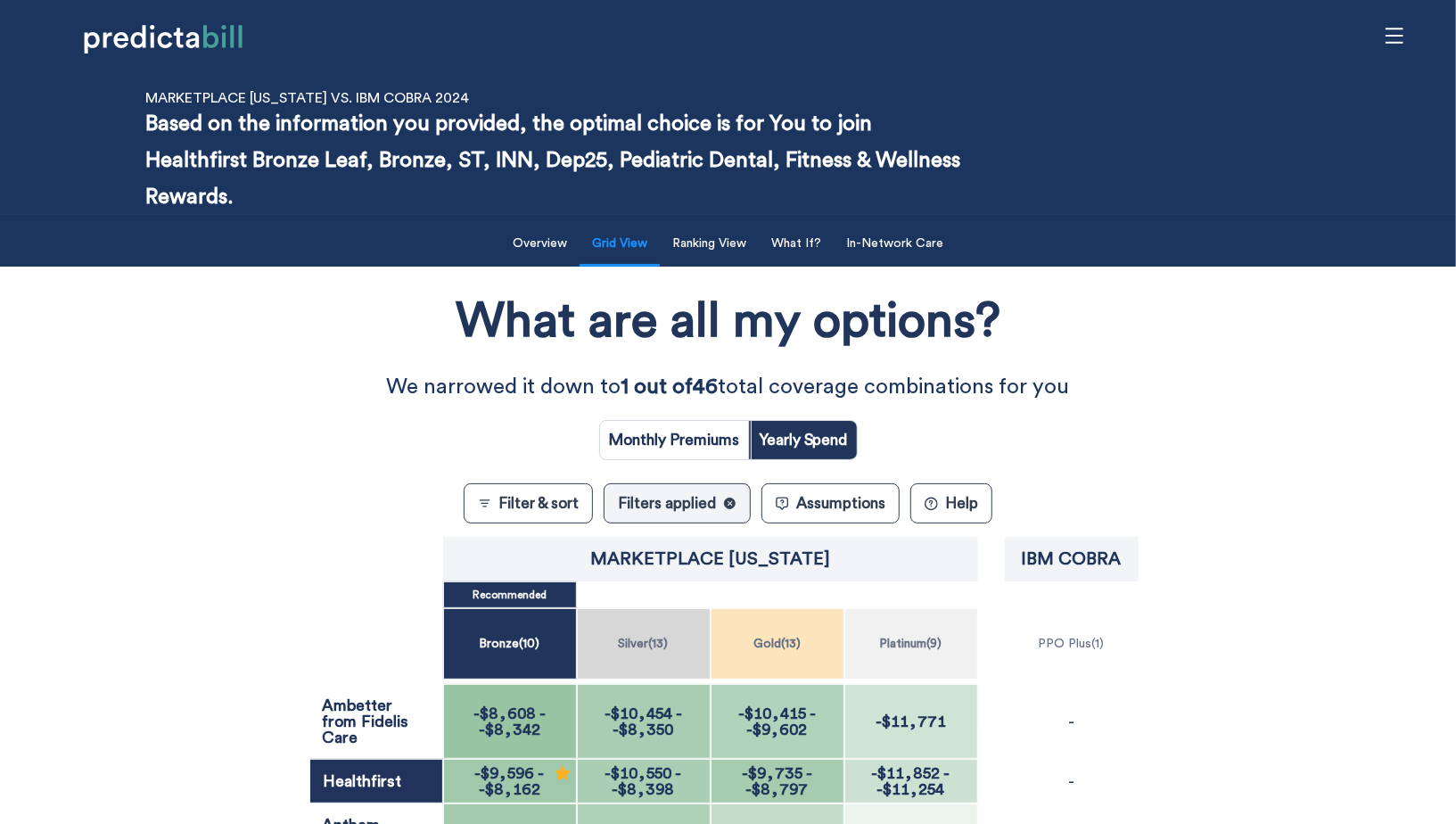
click at [152, 590] on div "What are all my options? We narrowed it down to 1 out of 46 total coverage comb…" at bounding box center [728, 757] width 1311 height 963
click at [248, 516] on div "What are all my options? We narrowed it down to 1 out of 46 total coverage comb…" at bounding box center [728, 757] width 1311 height 963
click at [829, 503] on button "Assumptions" at bounding box center [831, 503] width 138 height 40
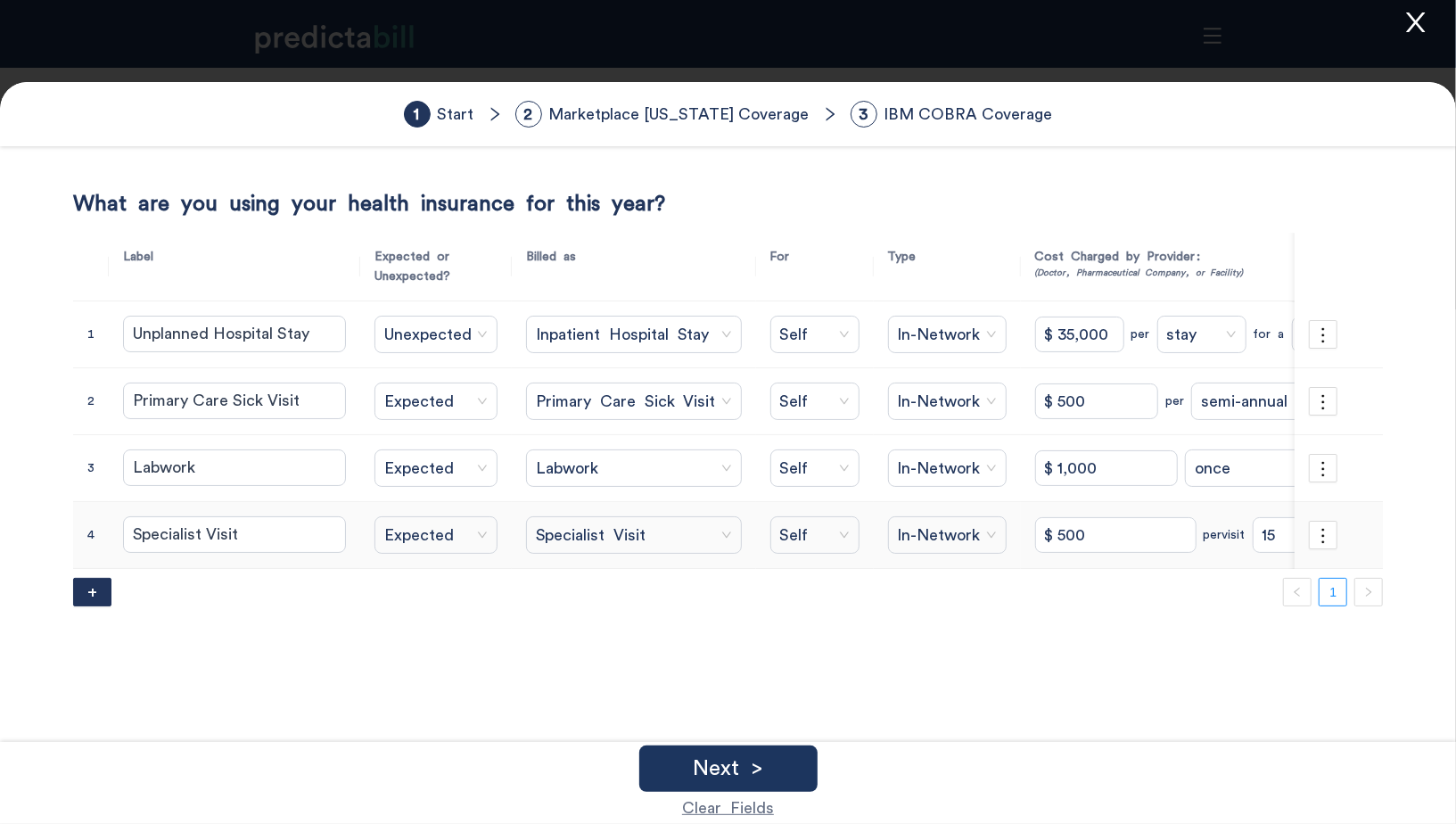
click at [1253, 535] on input "15" at bounding box center [1334, 535] width 162 height 36
type input "1"
click at [772, 749] on div "Next >" at bounding box center [728, 768] width 179 height 46
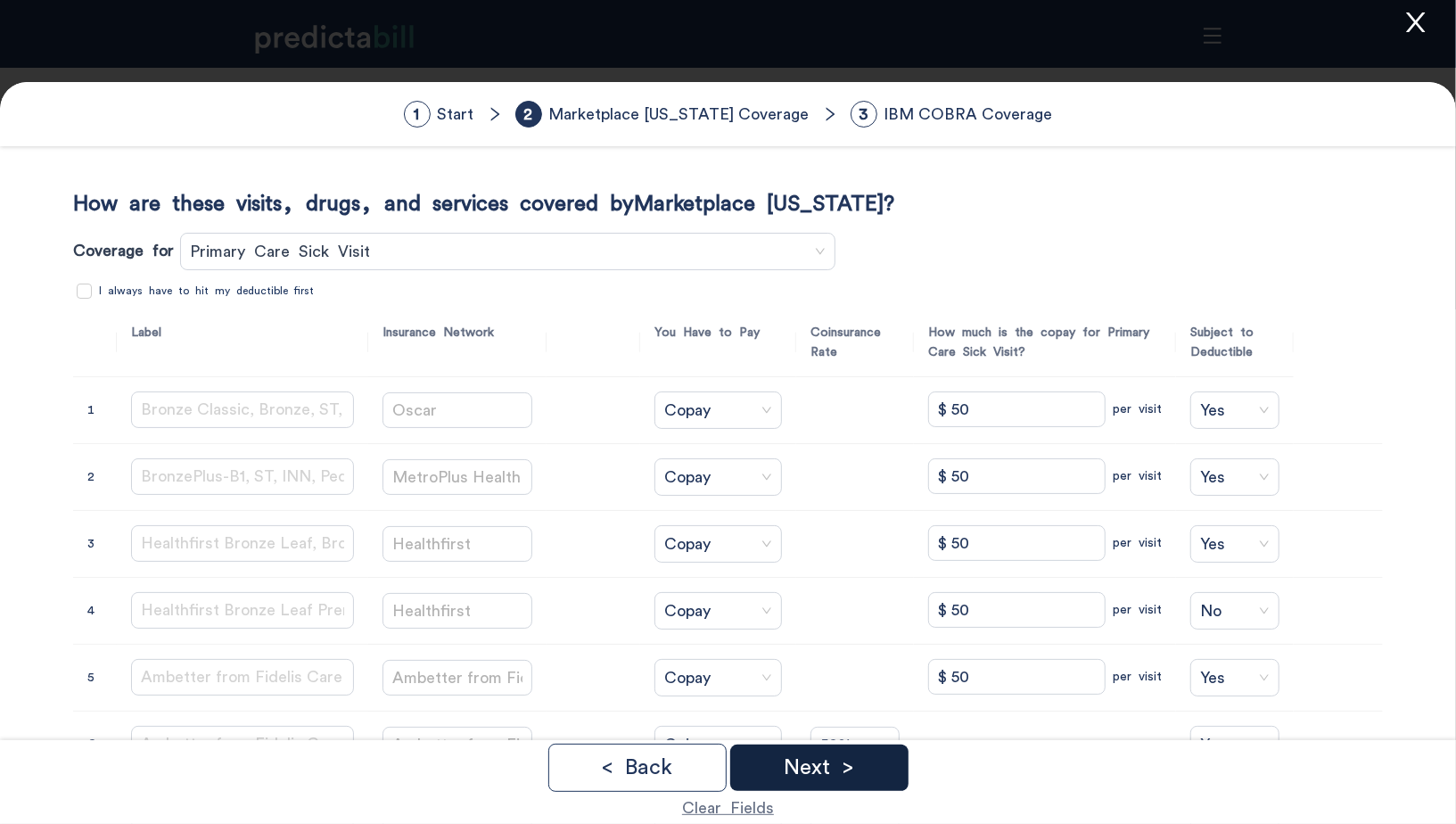
click at [797, 763] on p "Next >" at bounding box center [818, 768] width 70 height 22
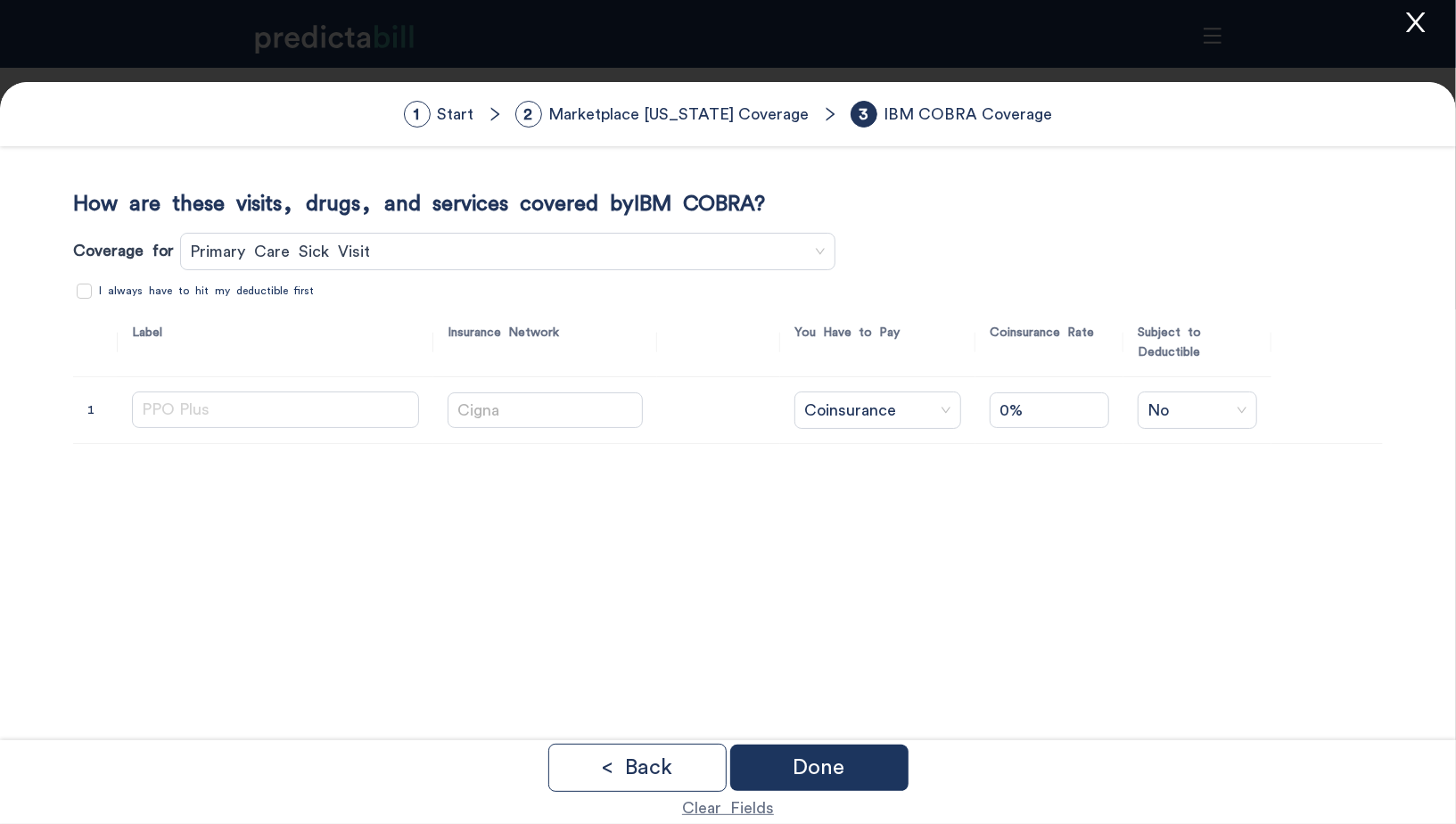
click at [797, 763] on p "Done" at bounding box center [819, 768] width 51 height 22
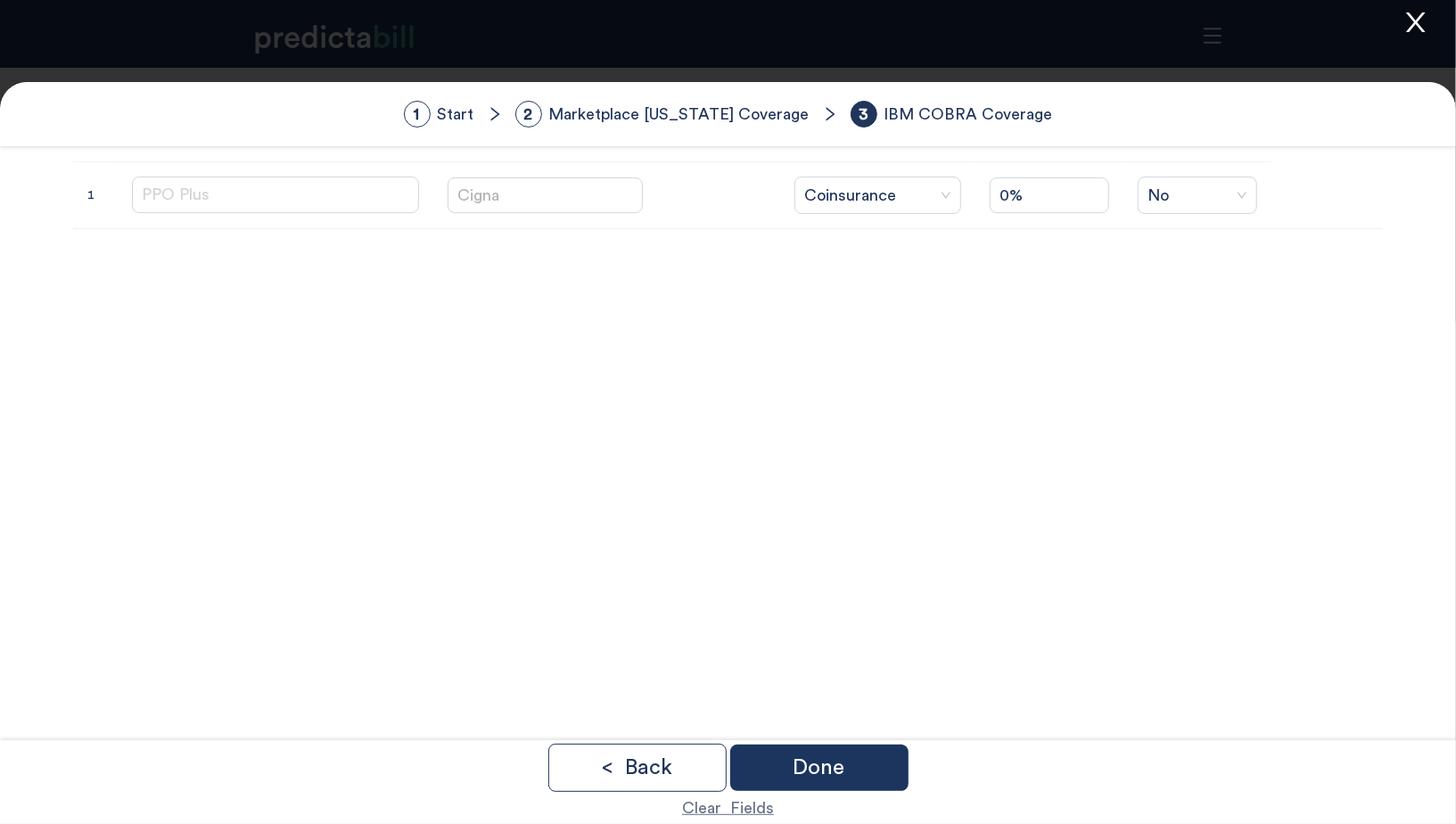
scroll to position [280, 0]
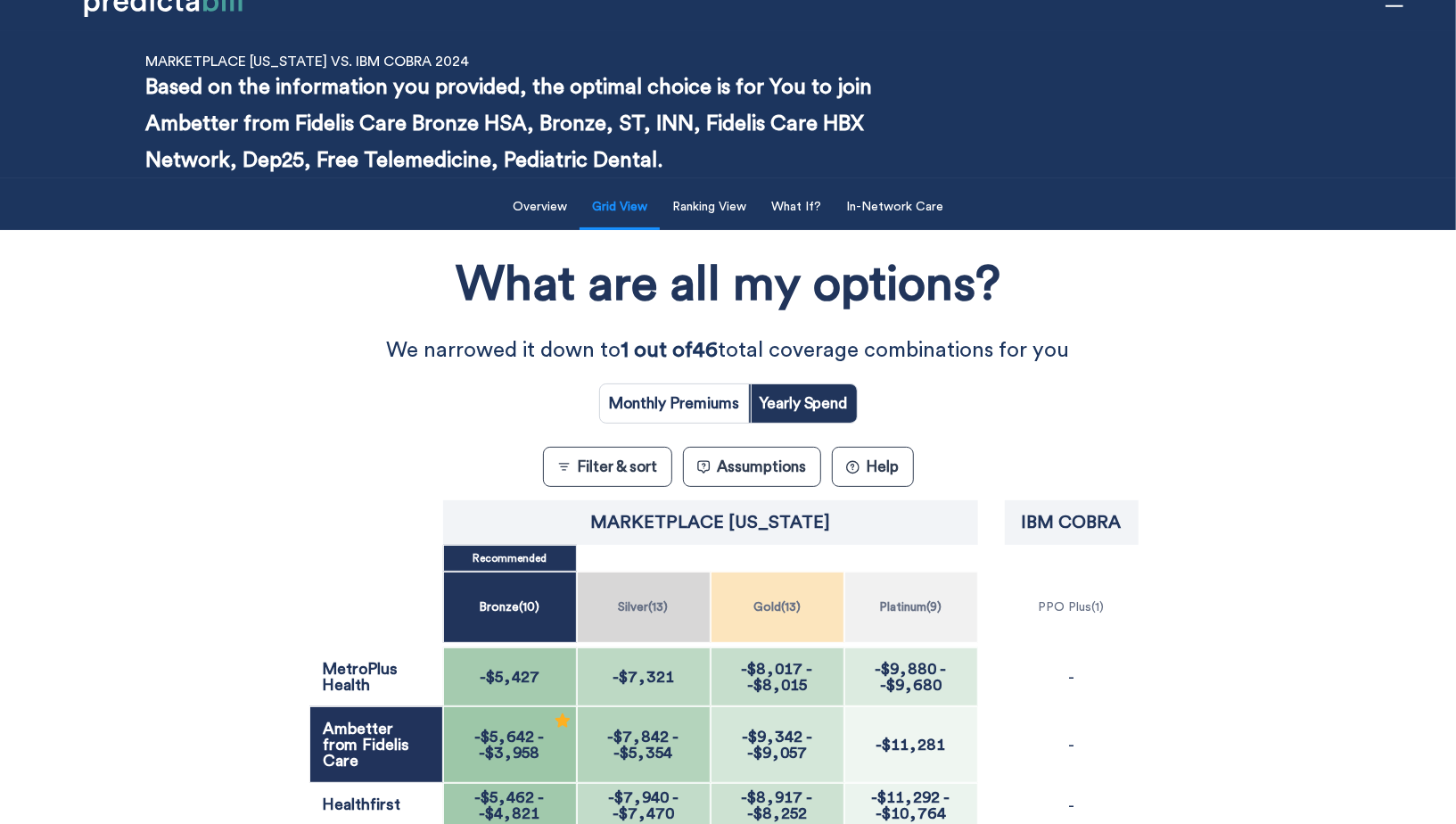
scroll to position [41, 0]
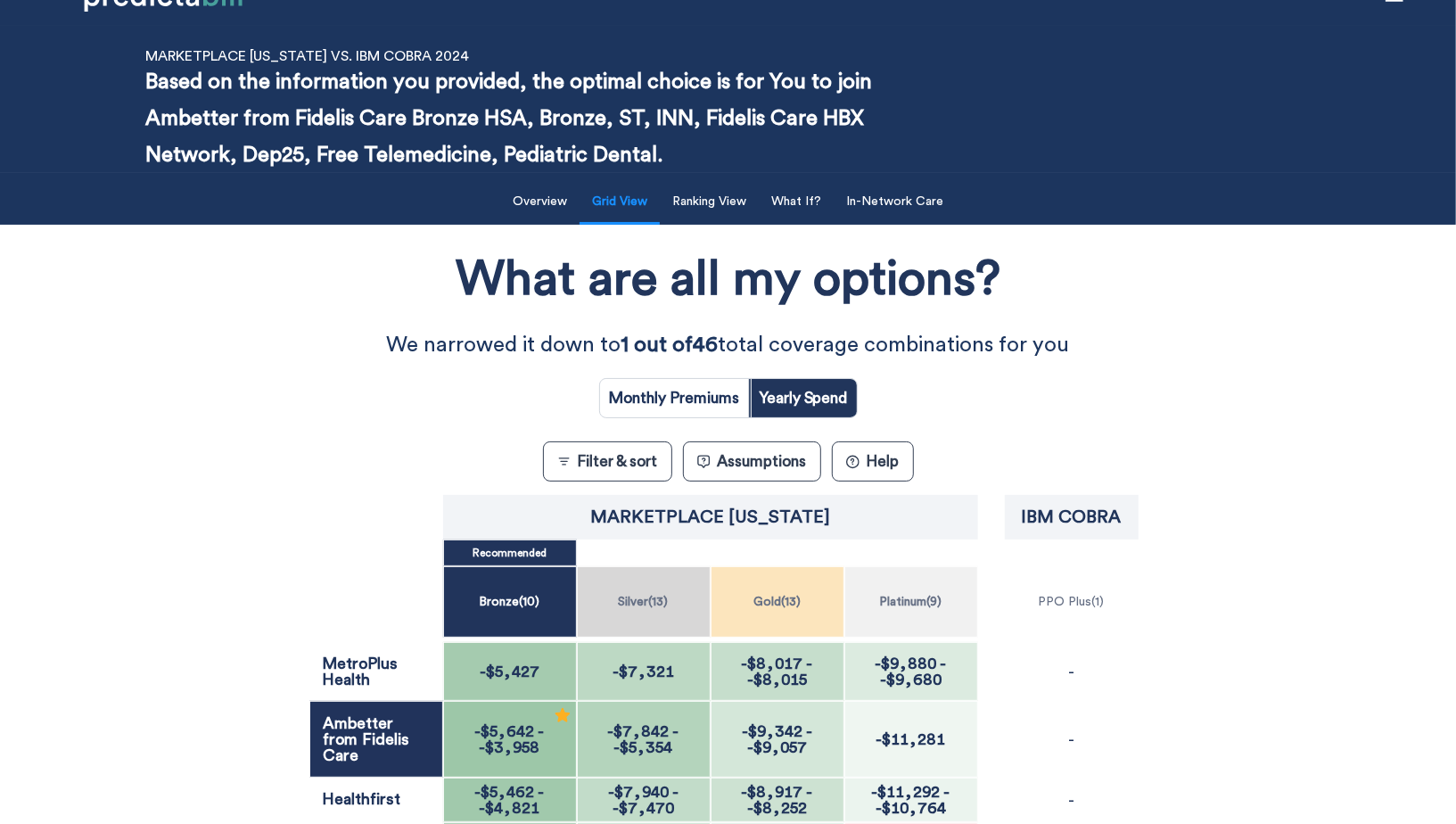
click at [217, 447] on div "What are all my options? We narrowed it down to 1 out of 46 total coverage comb…" at bounding box center [728, 745] width 1311 height 1023
click at [709, 187] on button "Ranking View" at bounding box center [709, 201] width 96 height 37
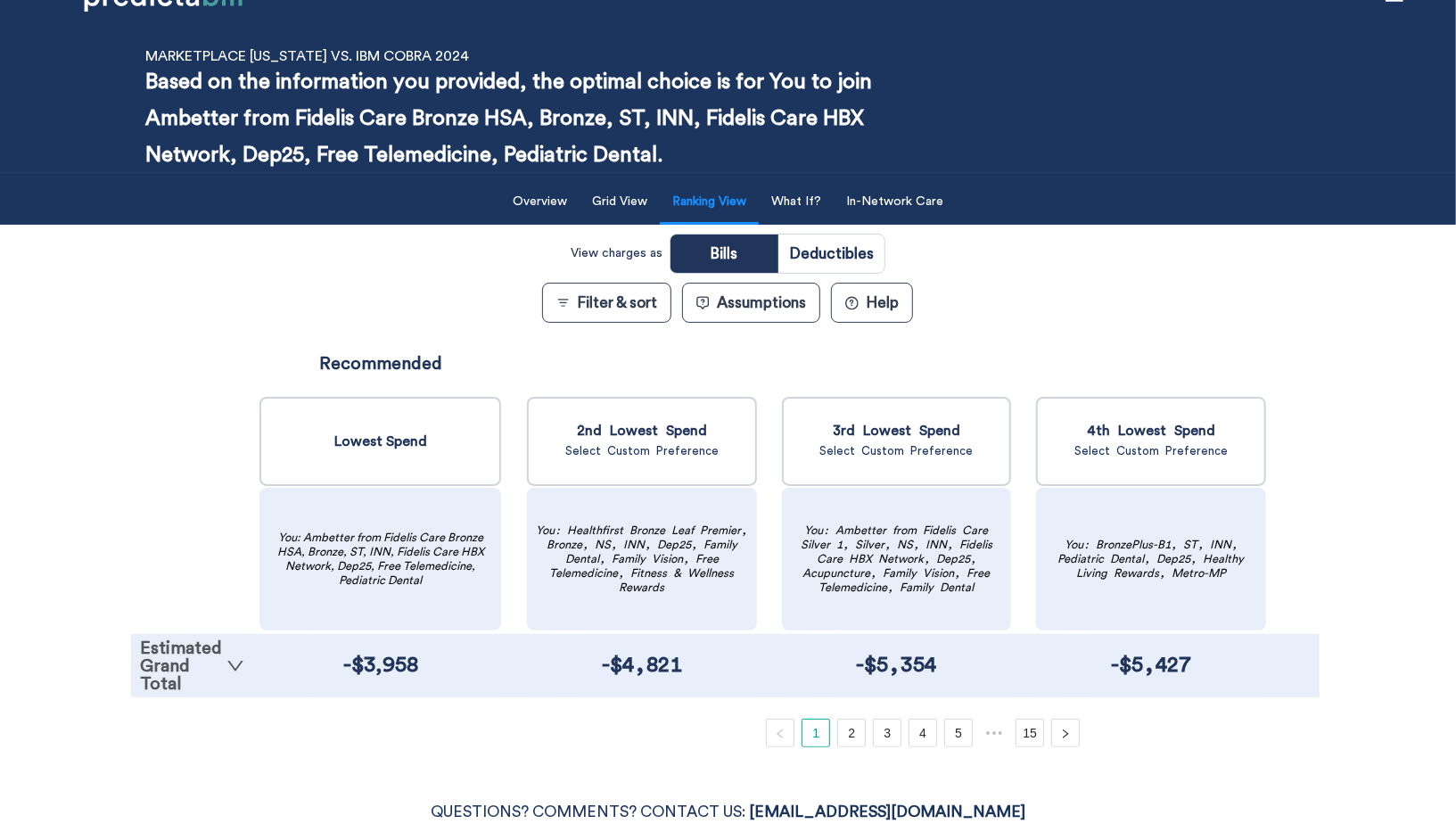
click at [202, 656] on link "Estimated Grand Total" at bounding box center [192, 666] width 105 height 53
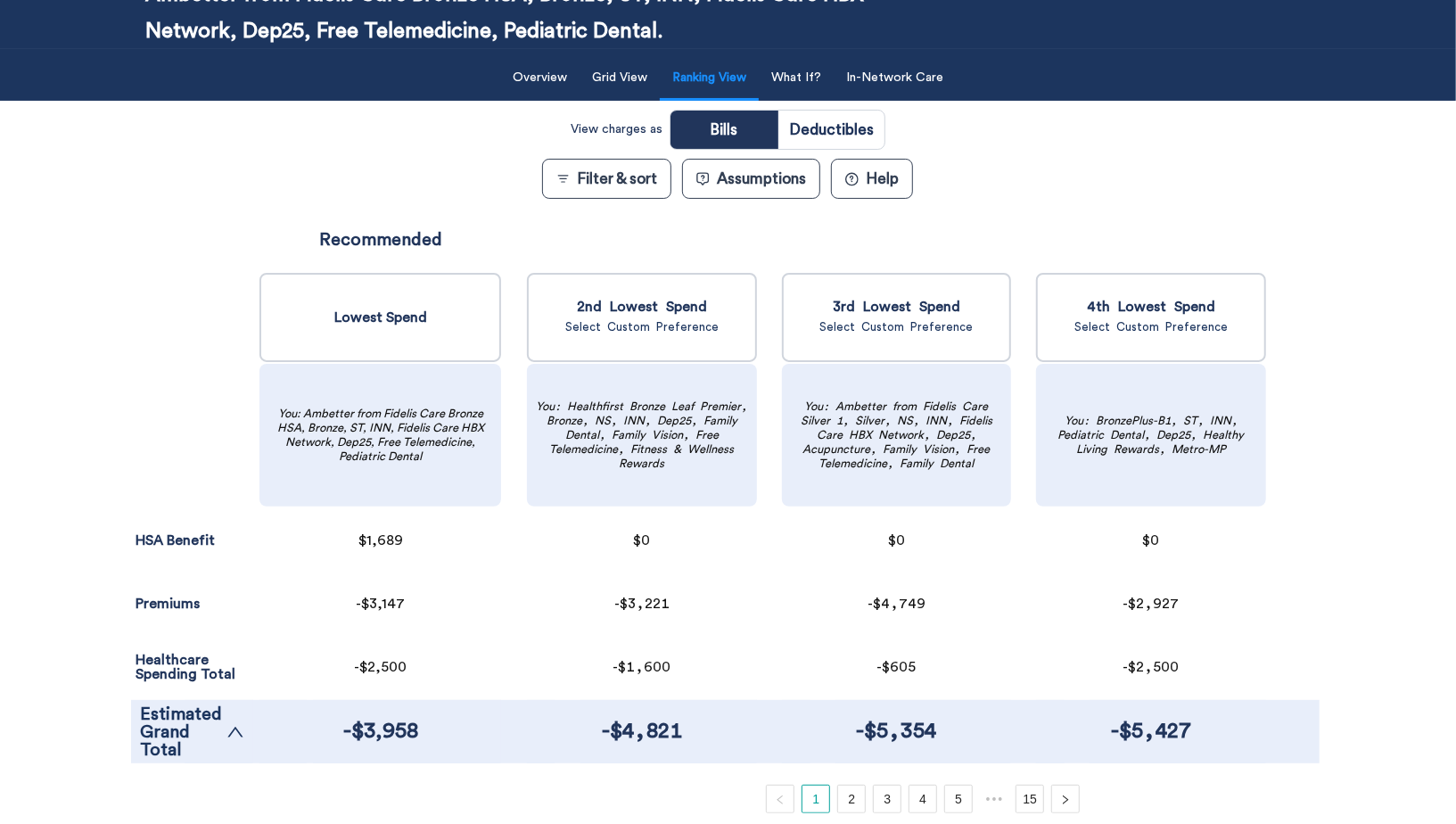
scroll to position [168, 0]
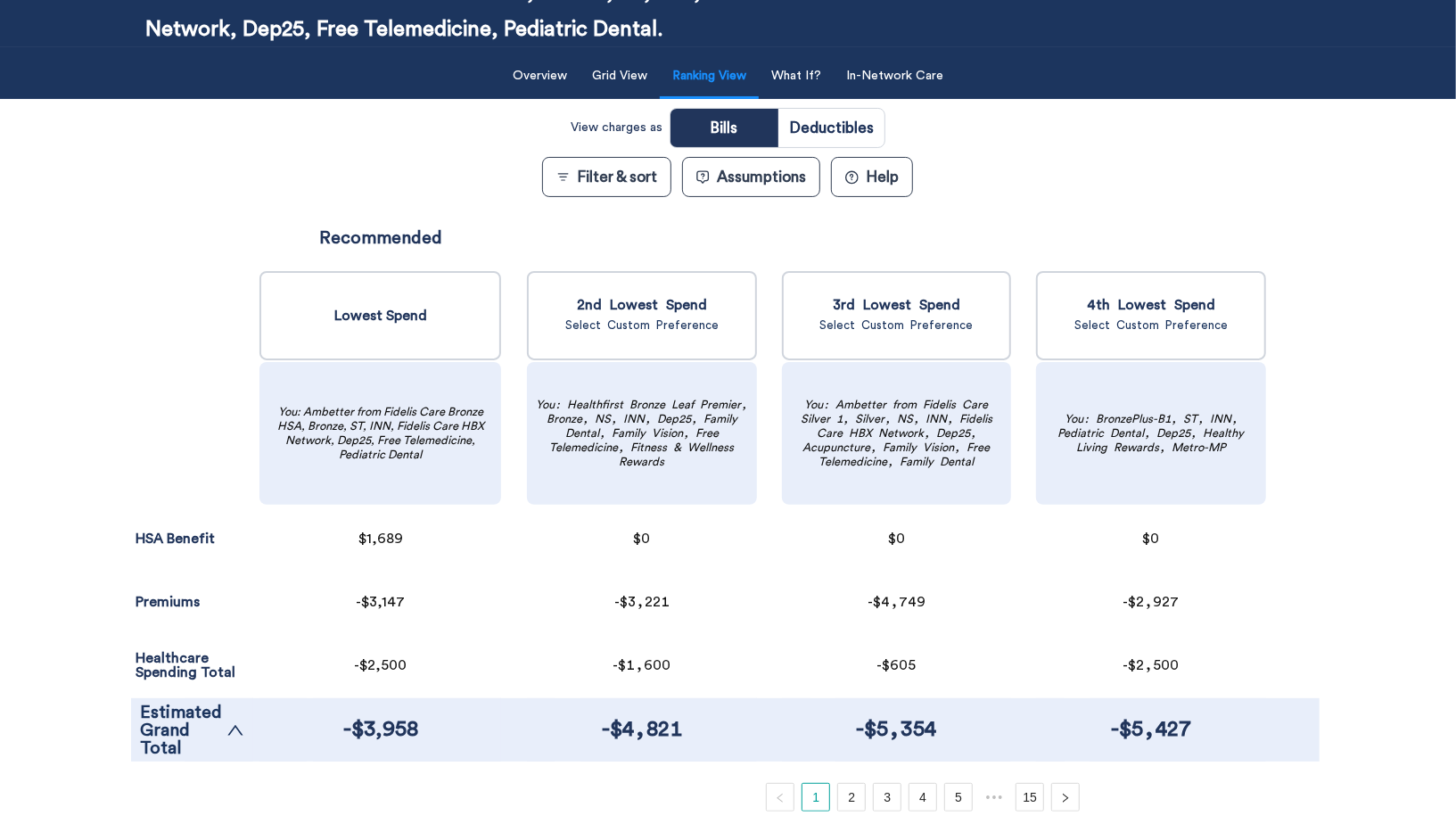
click at [616, 182] on button "Filter & sort" at bounding box center [606, 177] width 129 height 40
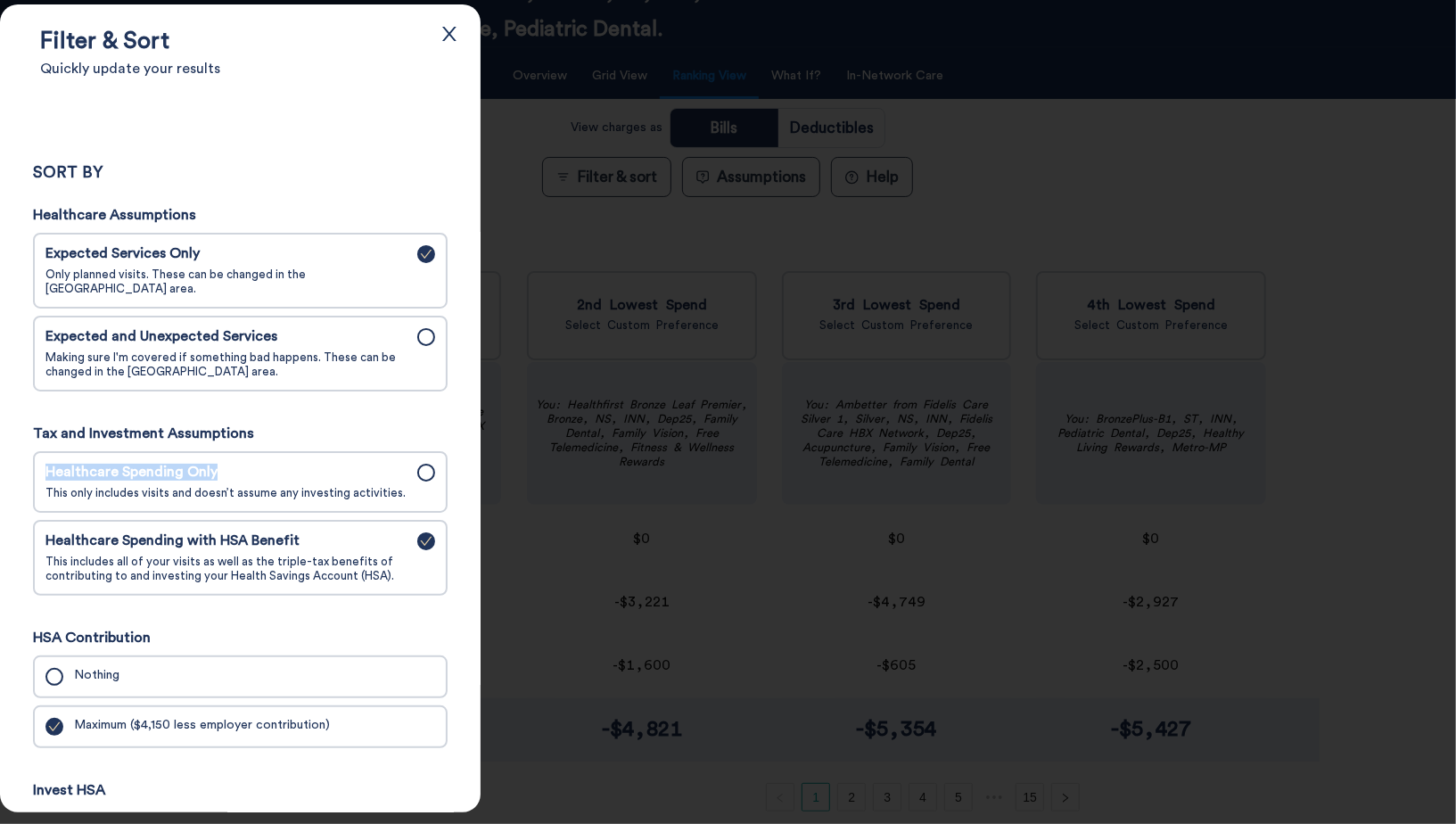
click at [238, 458] on label "Healthcare Spending Only This only includes visits and doesn’t assume any inves…" at bounding box center [241, 482] width 401 height 47
click at [427, 464] on div at bounding box center [426, 473] width 18 height 18
click at [0, 0] on input "Healthcare Spending Only This only includes visits and doesn’t assume any inves…" at bounding box center [0, 0] width 0 height 0
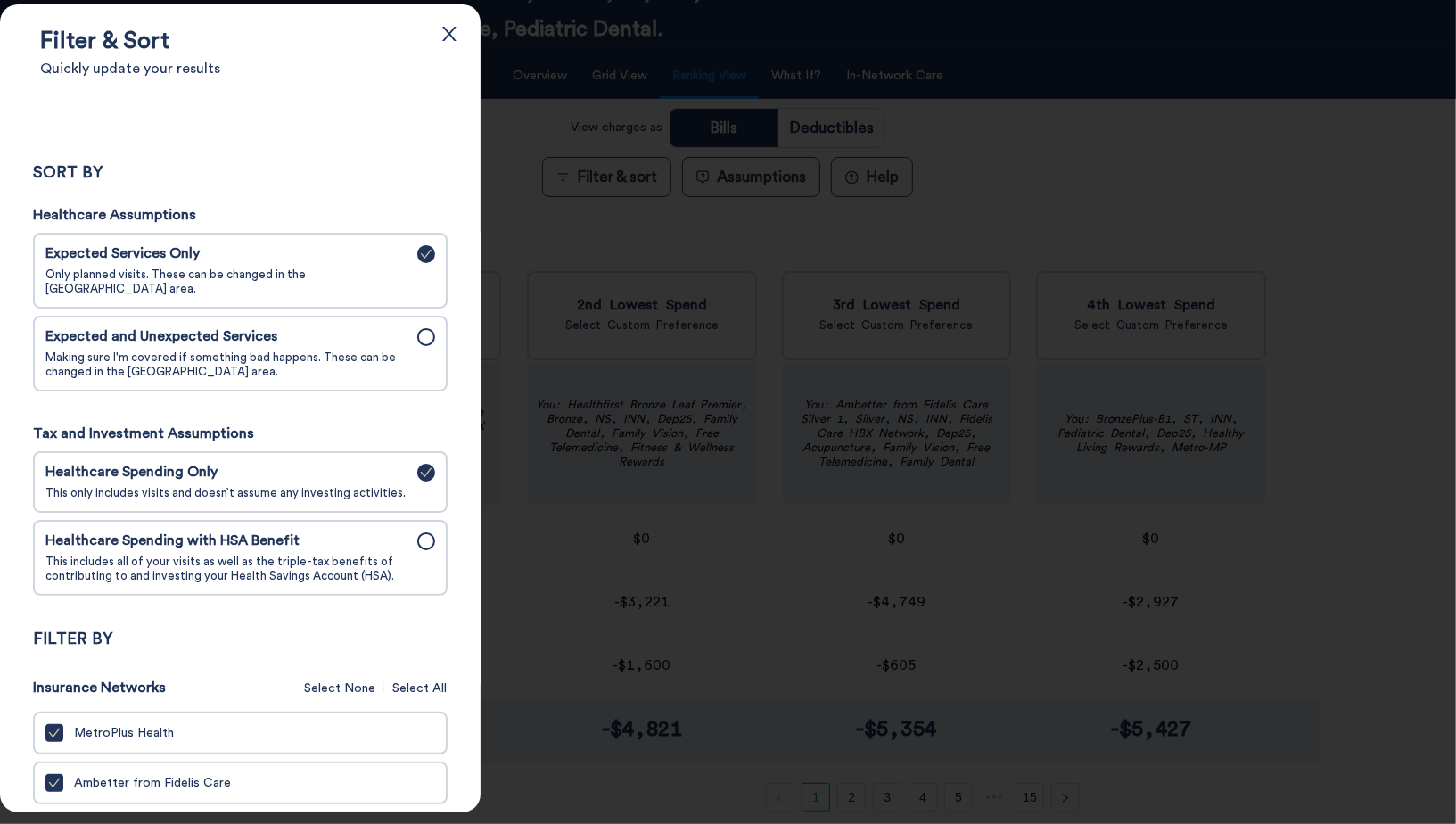
click at [432, 328] on div at bounding box center [426, 337] width 18 height 18
click at [0, 0] on input "Expected and Unexpected Services Making sure I'm covered if something bad happe…" at bounding box center [0, 0] width 0 height 0
click at [569, 209] on div at bounding box center [728, 412] width 1456 height 824
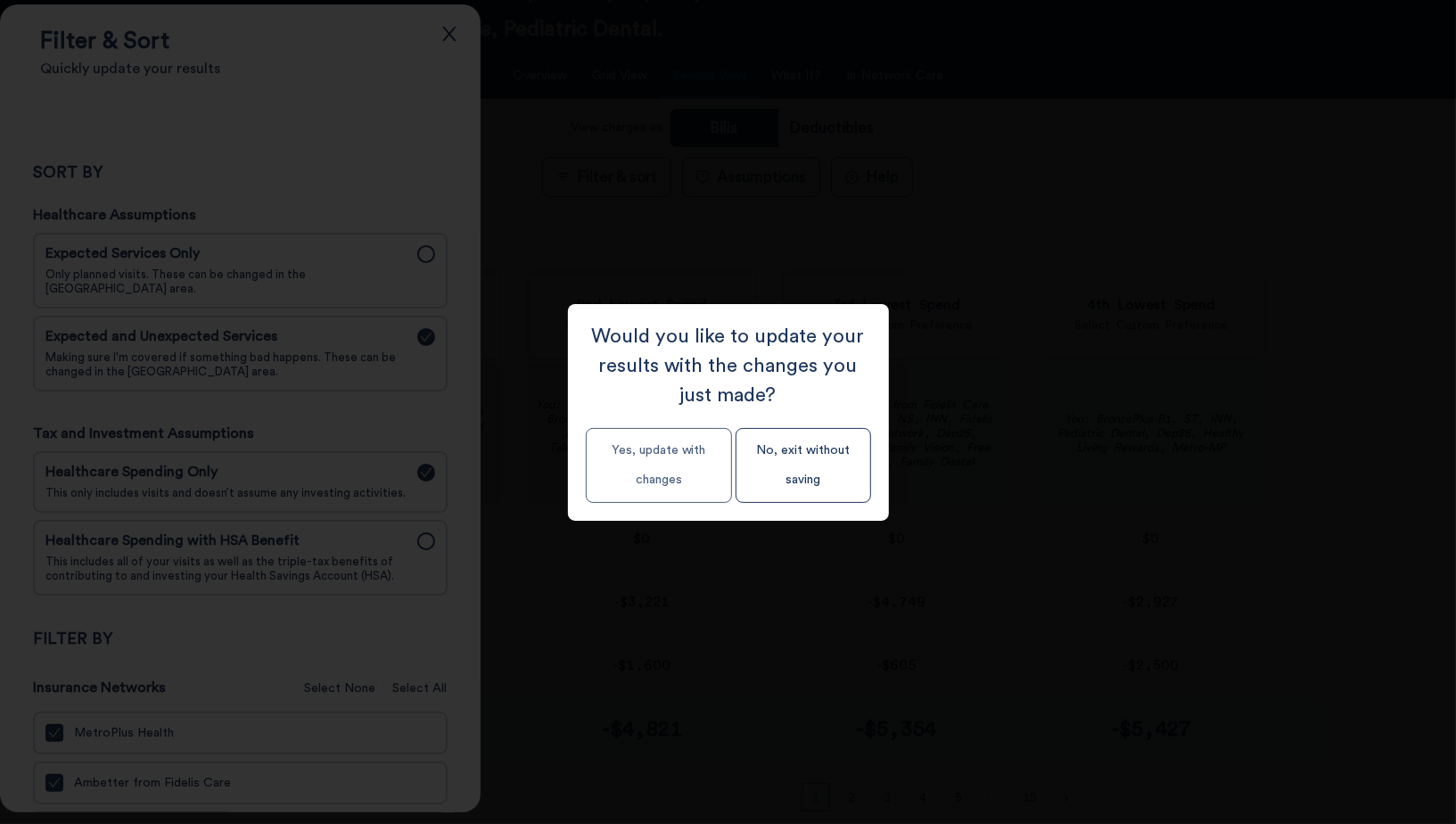
click at [642, 448] on button "Yes, update with changes" at bounding box center [659, 466] width 146 height 75
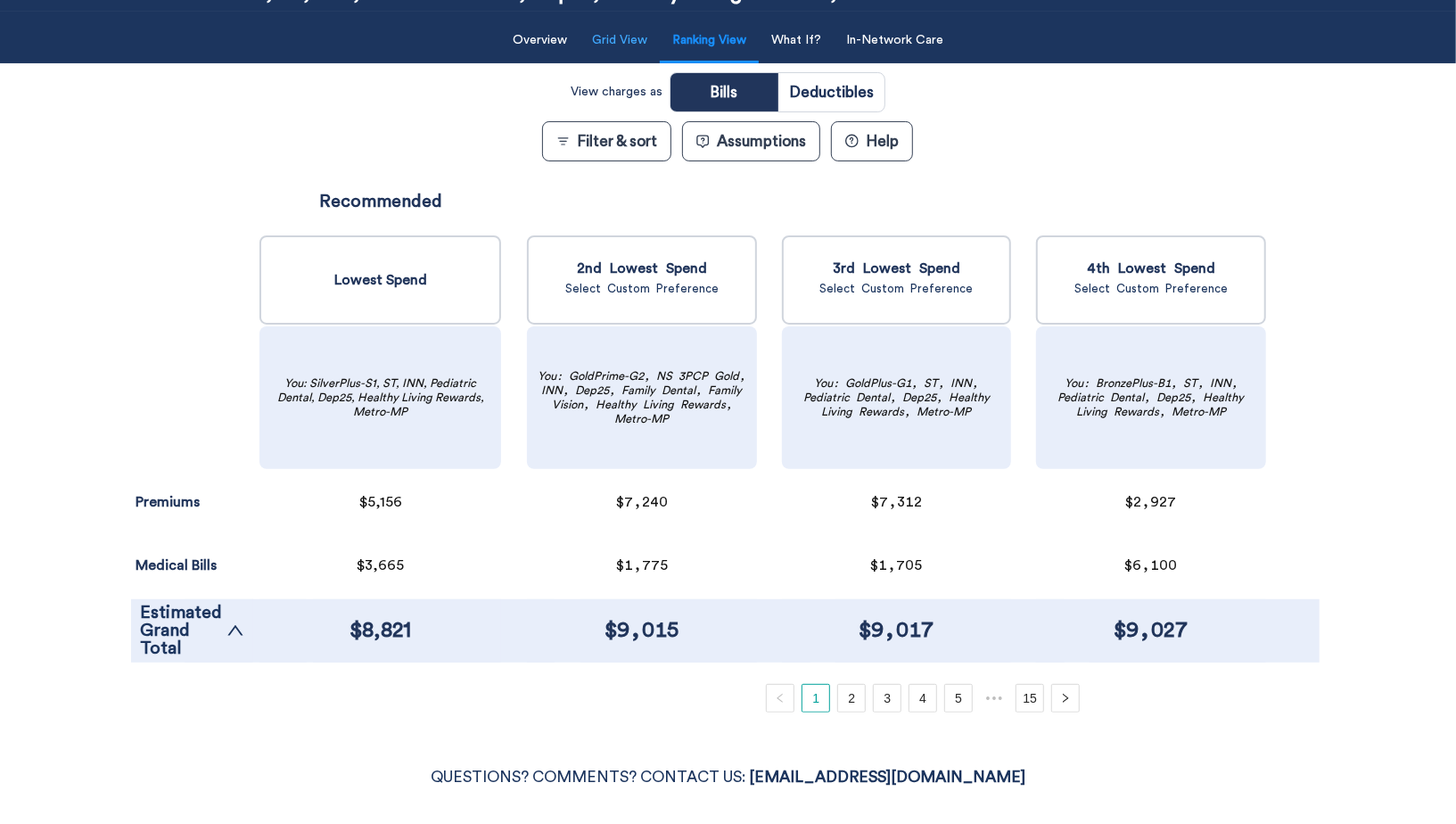
click at [624, 56] on button "Grid View" at bounding box center [620, 40] width 77 height 37
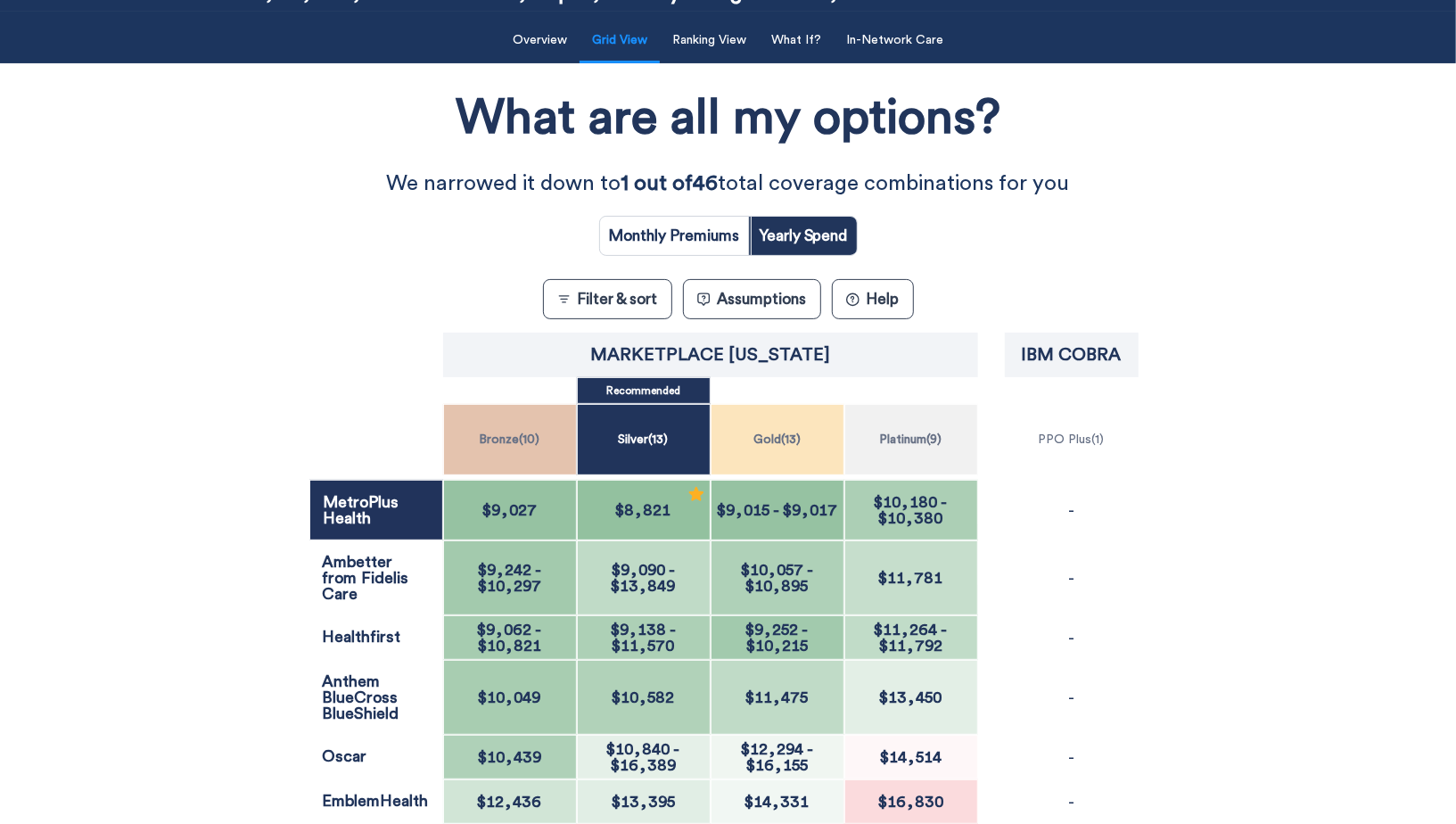
click at [597, 309] on button "Filter & sort" at bounding box center [607, 299] width 129 height 40
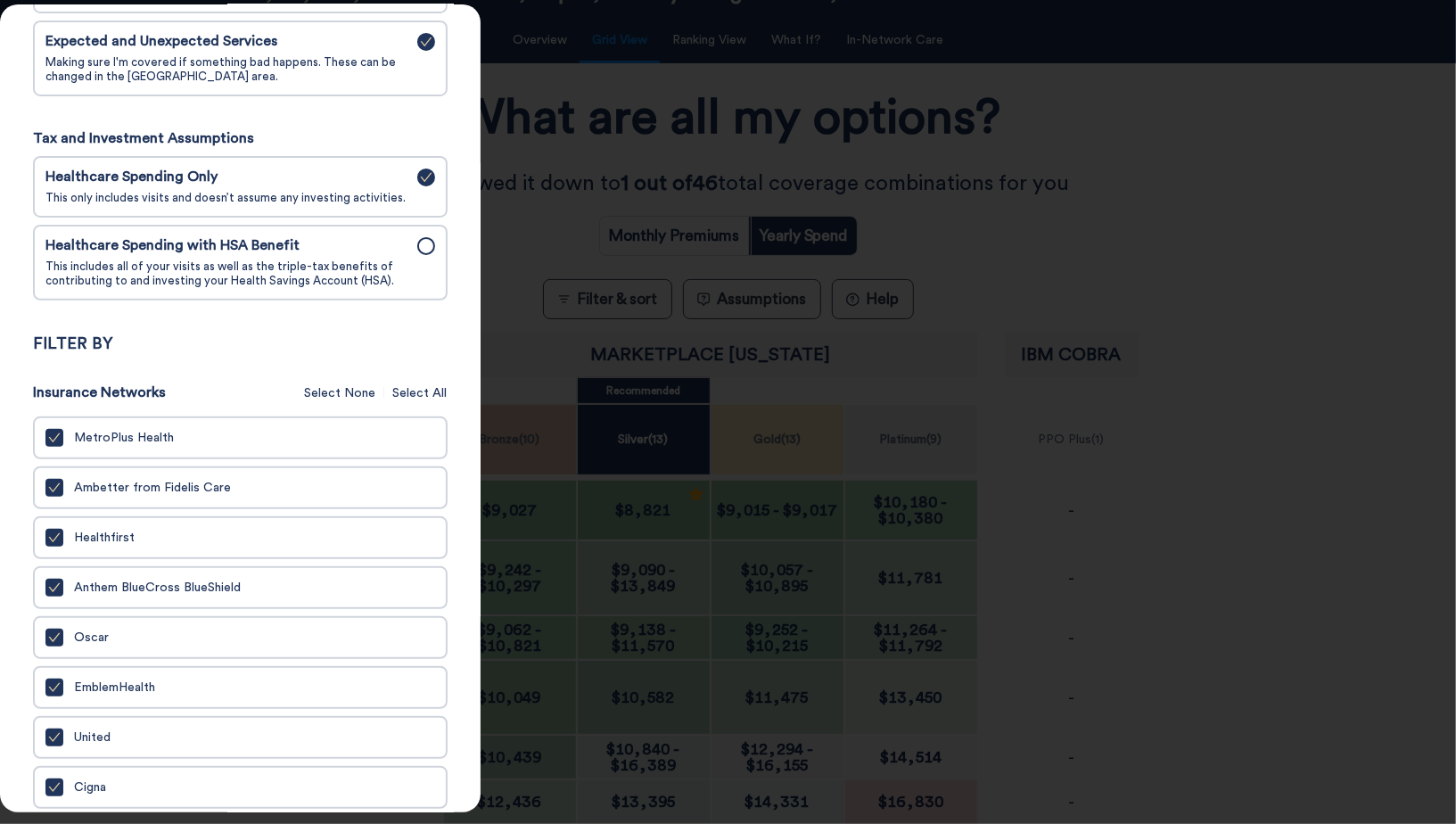
scroll to position [297, 0]
click at [57, 429] on icon "check" at bounding box center [54, 435] width 13 height 13
click at [0, 0] on input "MetroPlus Health" at bounding box center [0, 0] width 0 height 0
click at [603, 234] on div at bounding box center [728, 412] width 1456 height 824
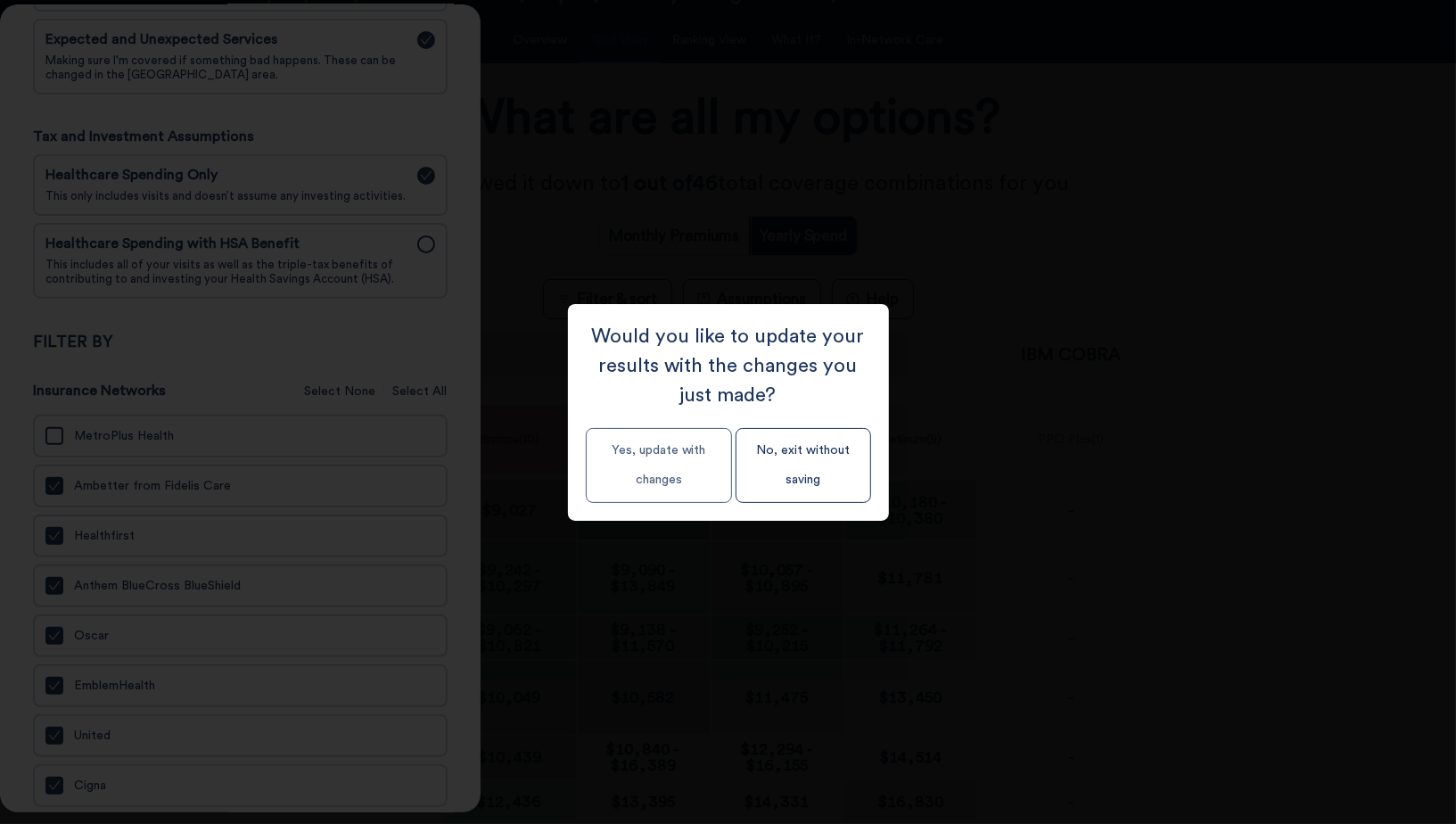
click at [691, 475] on button "Yes, update with changes" at bounding box center [659, 466] width 146 height 75
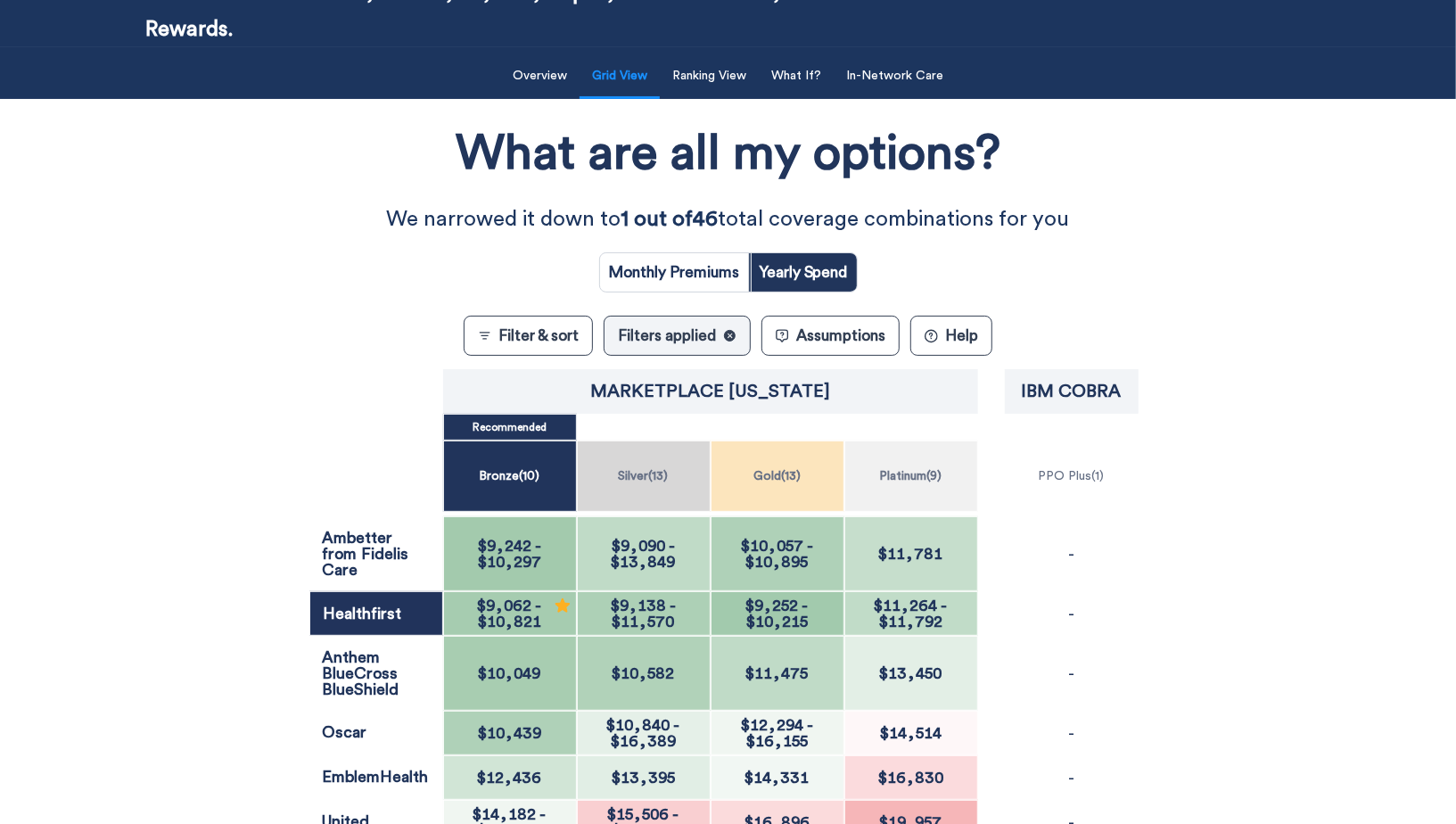
click at [514, 614] on span "$10,821" at bounding box center [509, 622] width 63 height 16
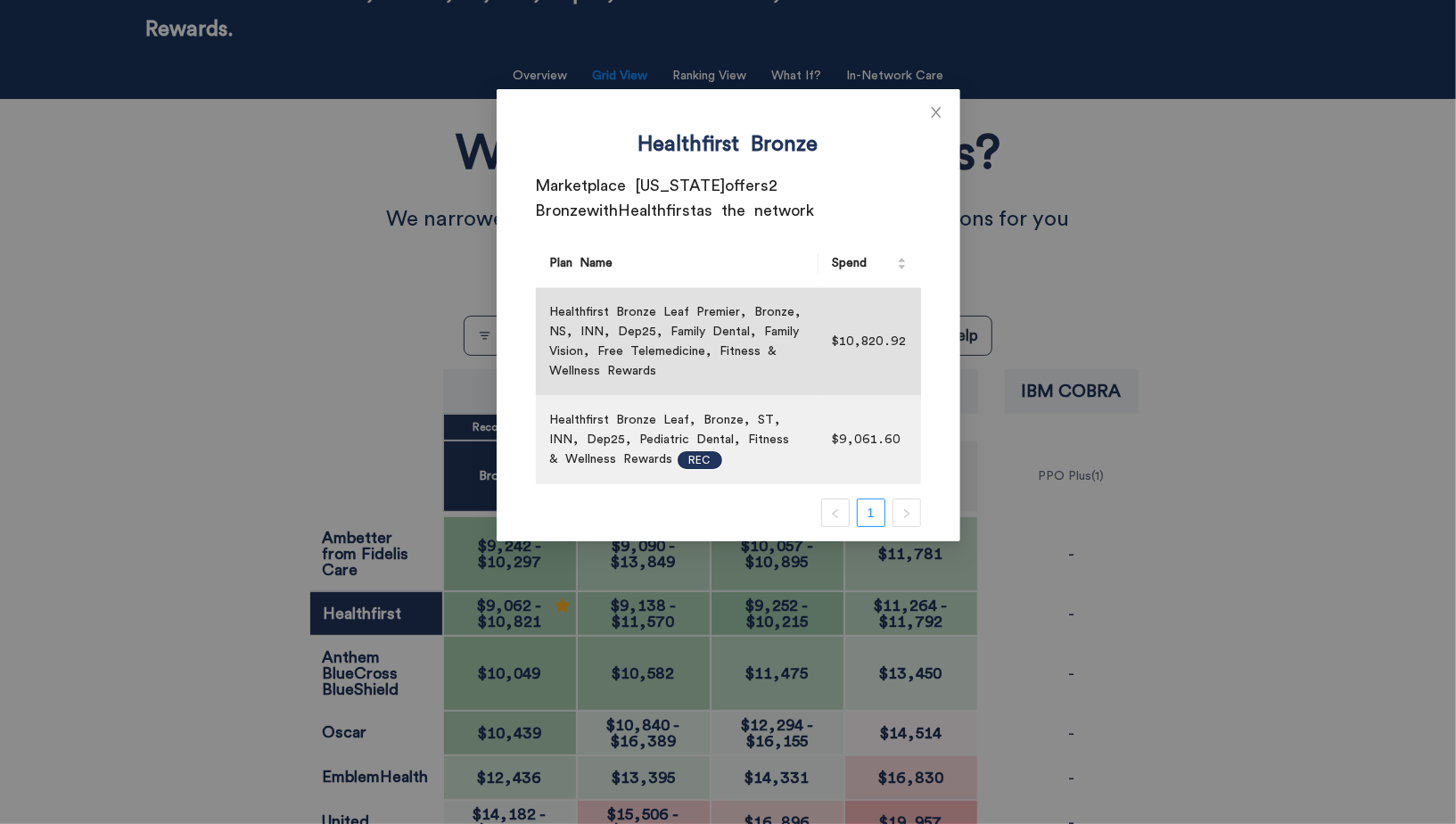
click at [309, 340] on div "Healthfirst Bronze Marketplace New York offers 2 Bronze with Healthfirst as the…" at bounding box center [728, 412] width 1456 height 824
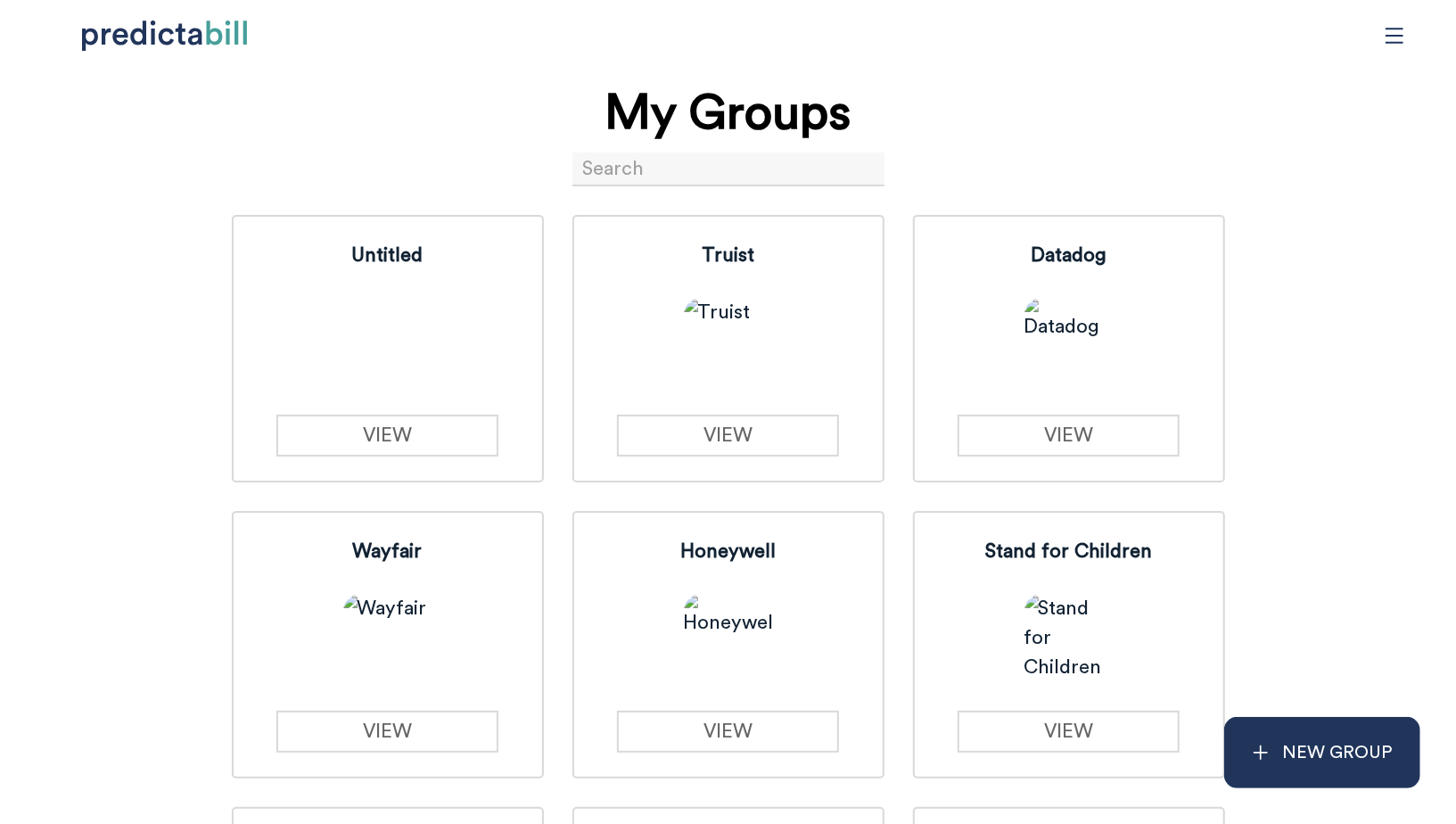
click at [457, 444] on link "VIEW" at bounding box center [387, 435] width 222 height 41
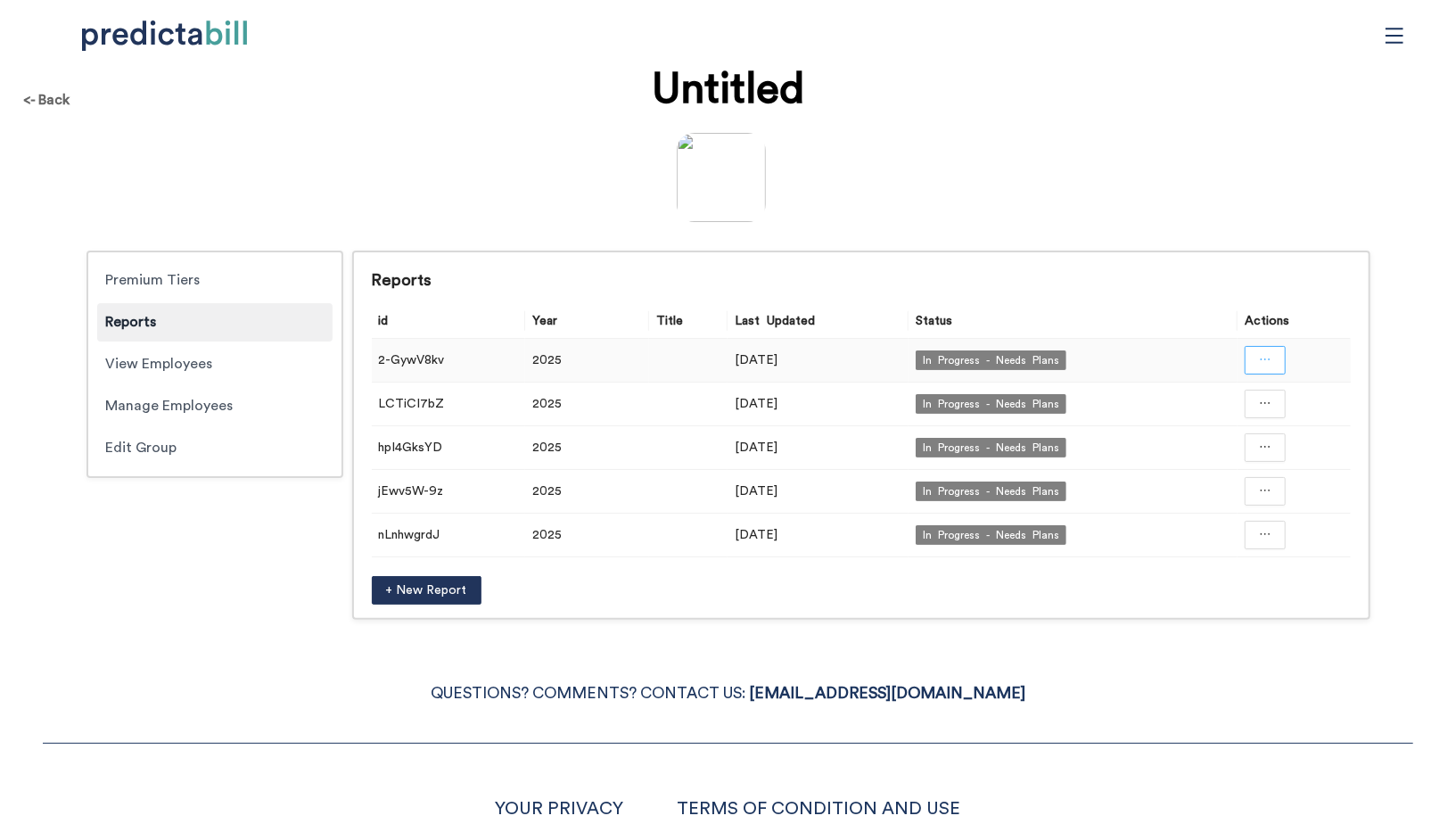
click at [1261, 363] on icon "ellipsis" at bounding box center [1265, 359] width 13 height 13
click at [1265, 405] on span "Open in a new tab" at bounding box center [1266, 408] width 116 height 20
click at [23, 107] on div "<- Back" at bounding box center [46, 101] width 75 height 47
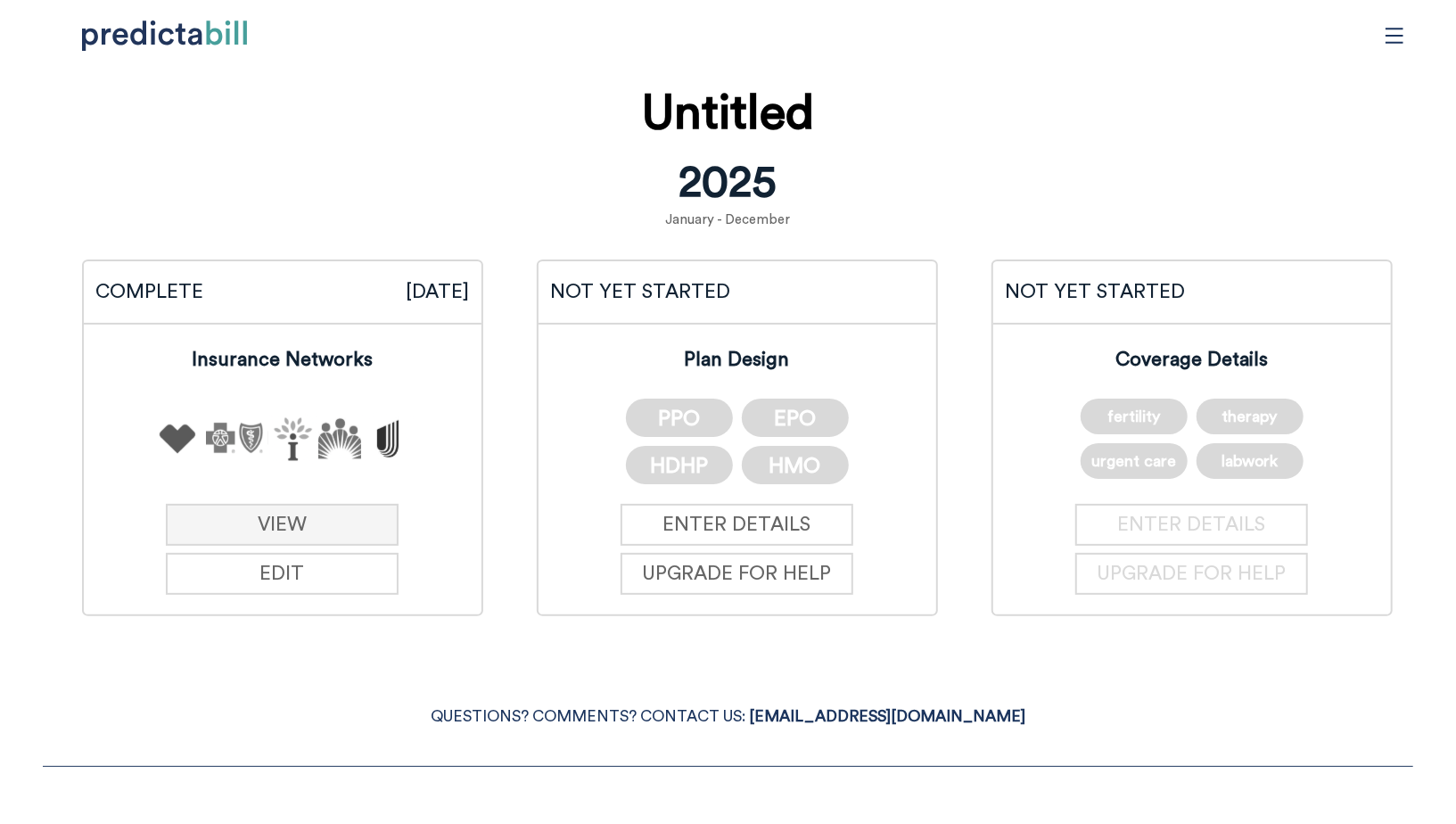
click at [300, 517] on link "VIEW" at bounding box center [282, 524] width 233 height 41
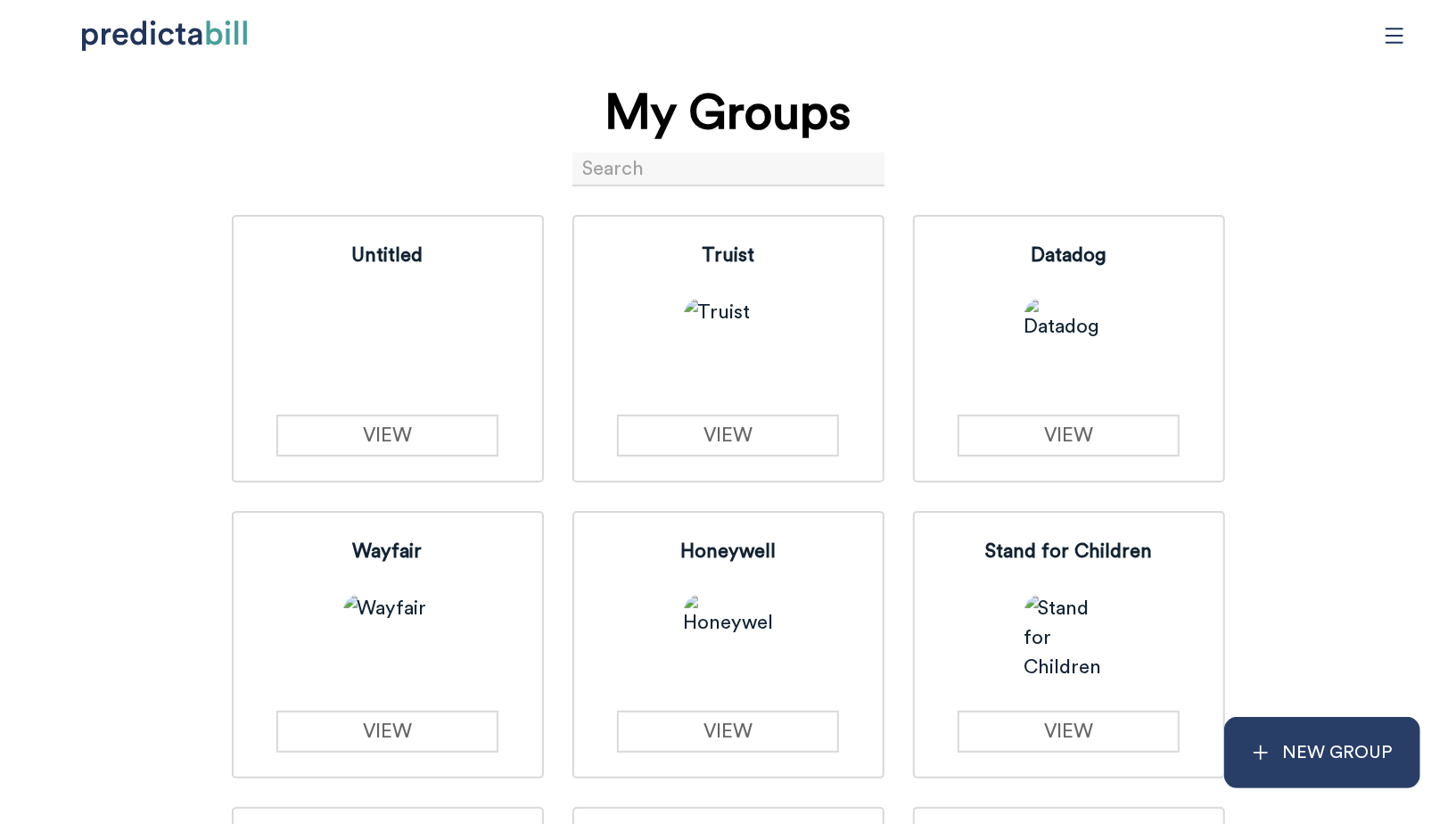
click at [1366, 758] on p "NEW GROUP" at bounding box center [1339, 753] width 111 height 30
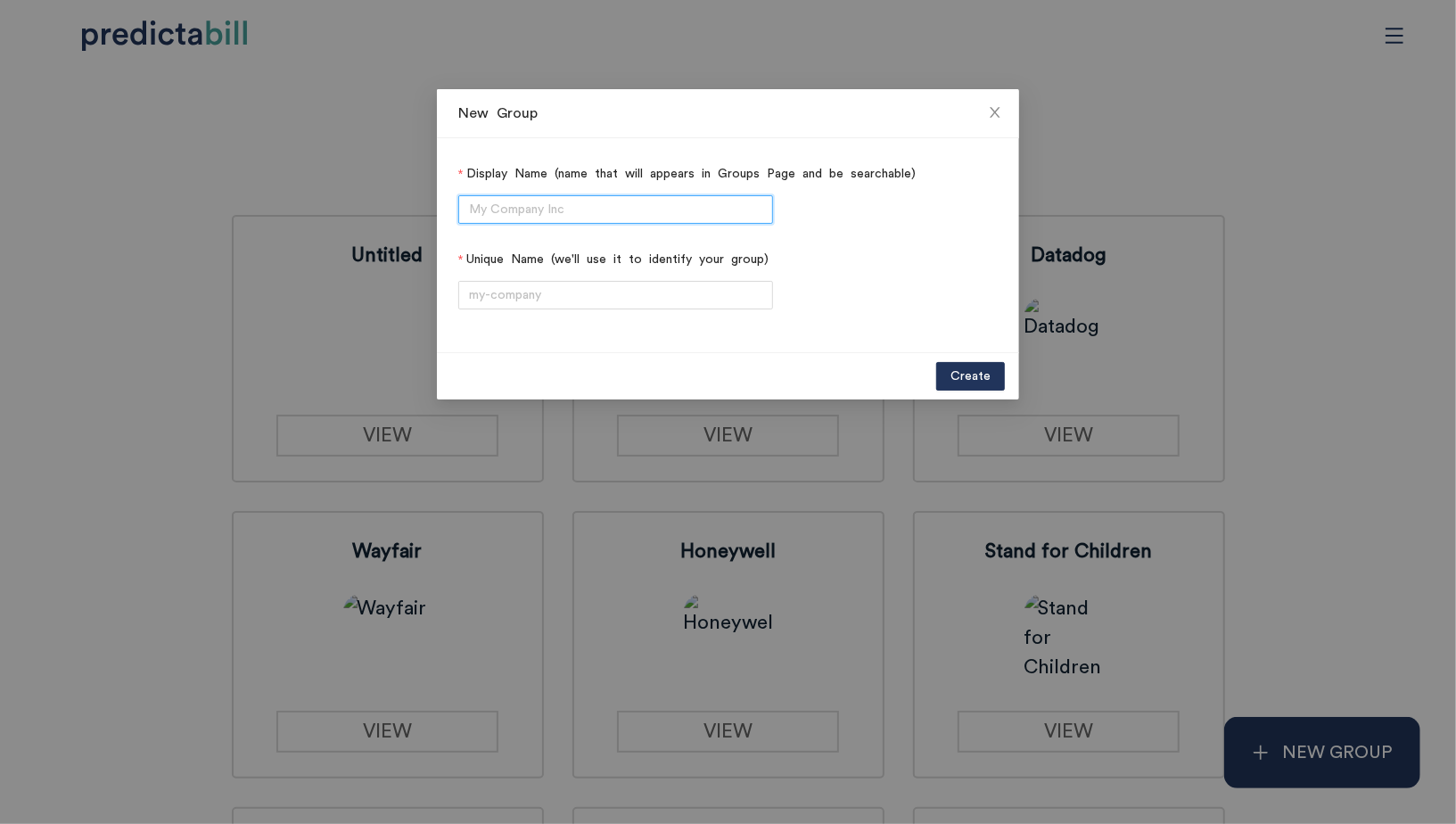
click at [641, 215] on input "Display Name (name that will appears in Groups Page and be searchable)" at bounding box center [615, 209] width 315 height 29
type input "t"
click at [1002, 113] on span "Close" at bounding box center [995, 112] width 48 height 48
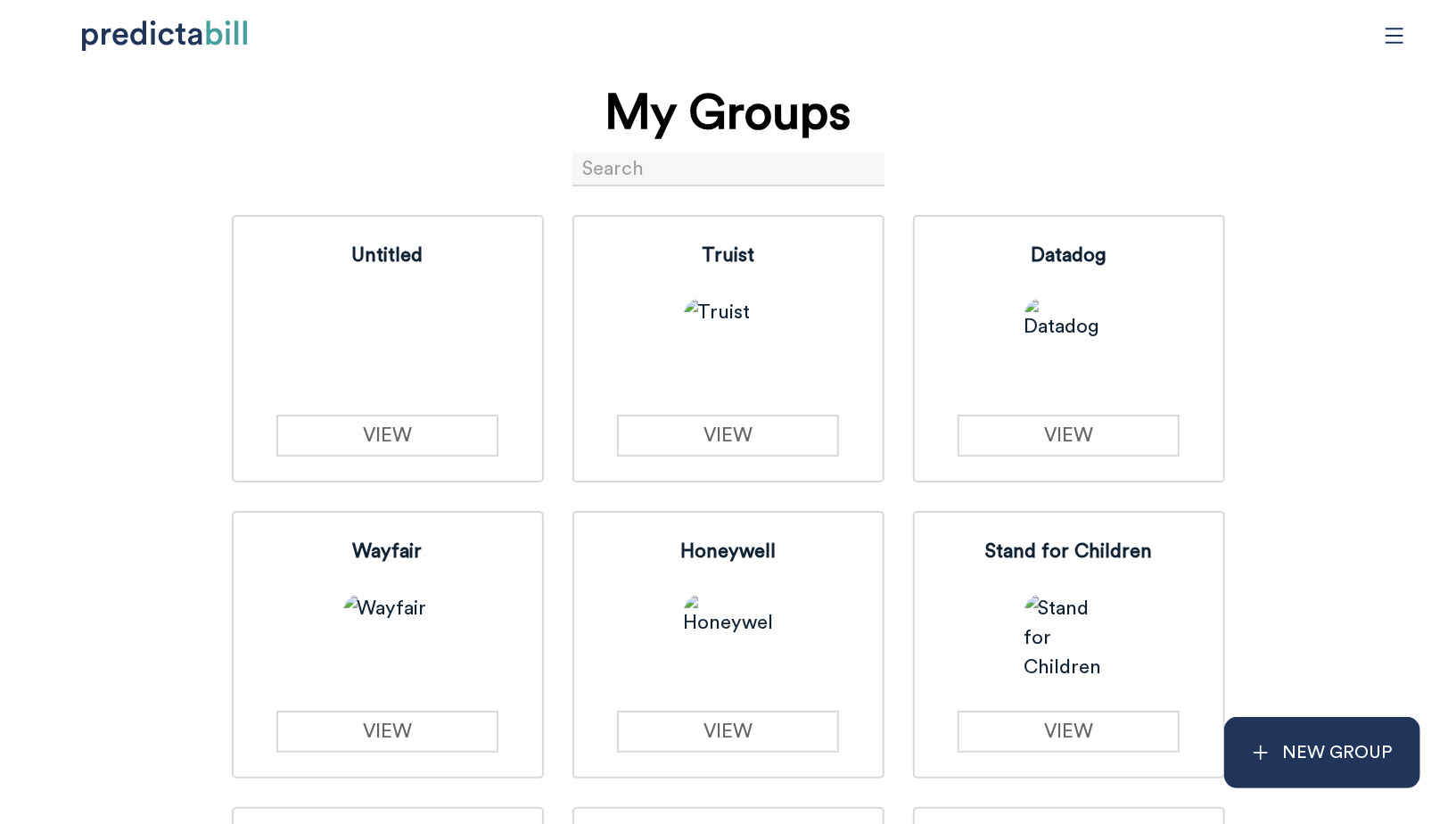
click at [720, 158] on input at bounding box center [728, 169] width 312 height 34
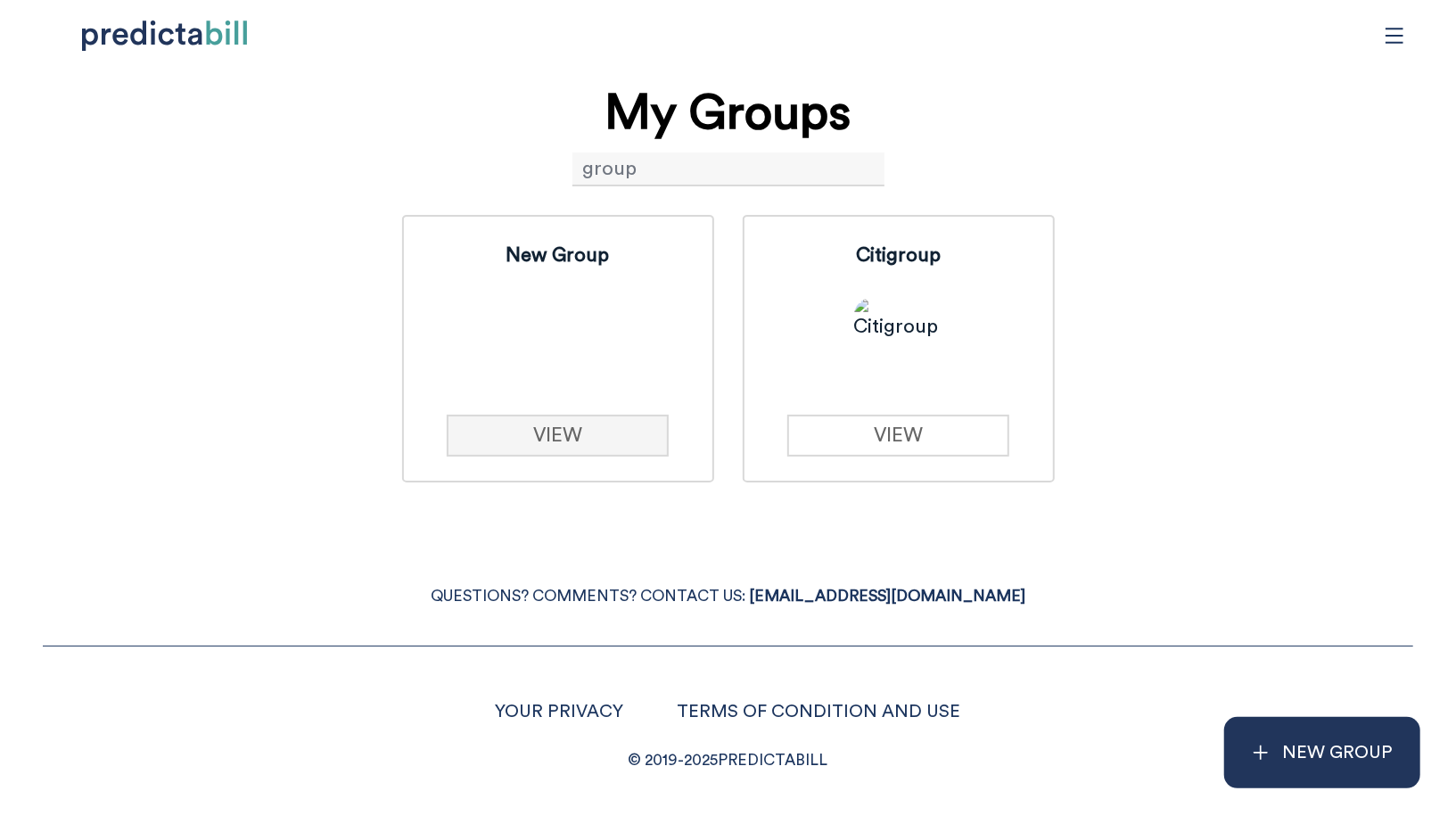
type input "group"
click at [607, 424] on link "VIEW" at bounding box center [558, 435] width 222 height 41
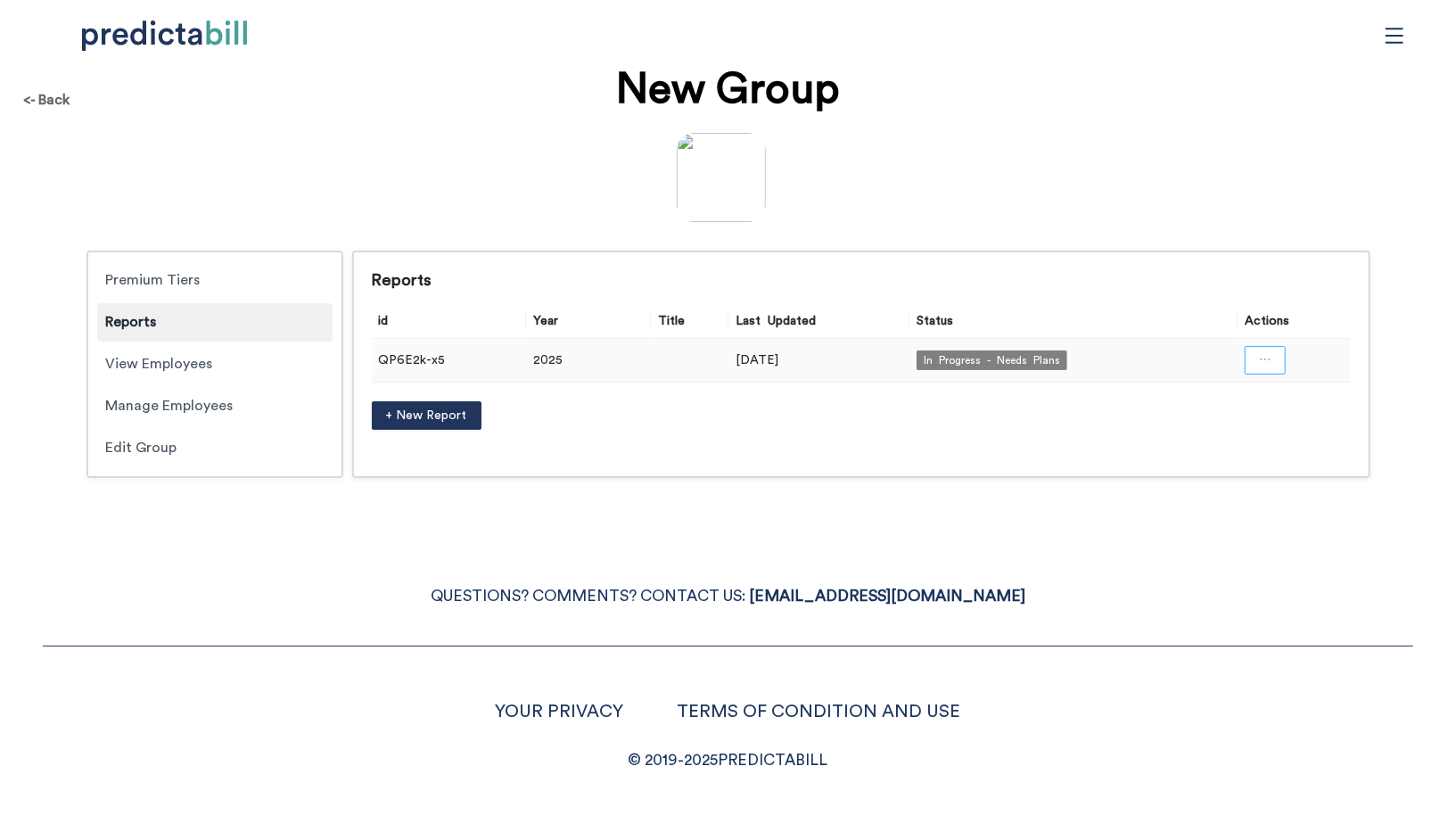
click at [1277, 373] on button "button" at bounding box center [1265, 360] width 41 height 29
click at [1249, 401] on span "Open in a new tab" at bounding box center [1265, 408] width 116 height 20
click at [398, 619] on div "QUESTIONS? COMMENTS? CONTACT US: HI@PREDICTABILL.COM YOUR PRIVACY TERMS OF COND…" at bounding box center [728, 656] width 1456 height 234
click at [454, 411] on span "+ New Report" at bounding box center [426, 415] width 81 height 20
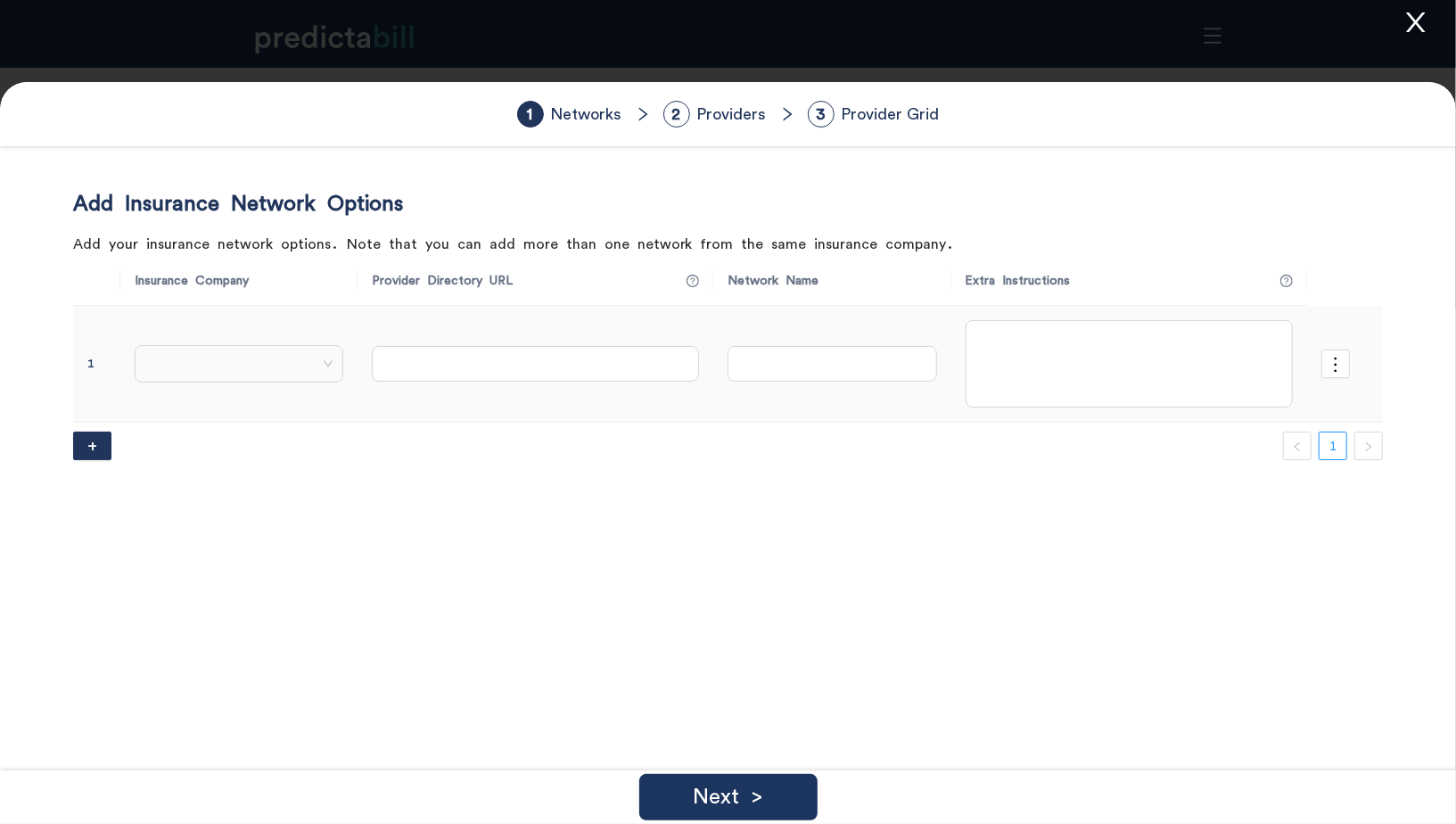
click at [225, 383] on td at bounding box center [239, 364] width 237 height 117
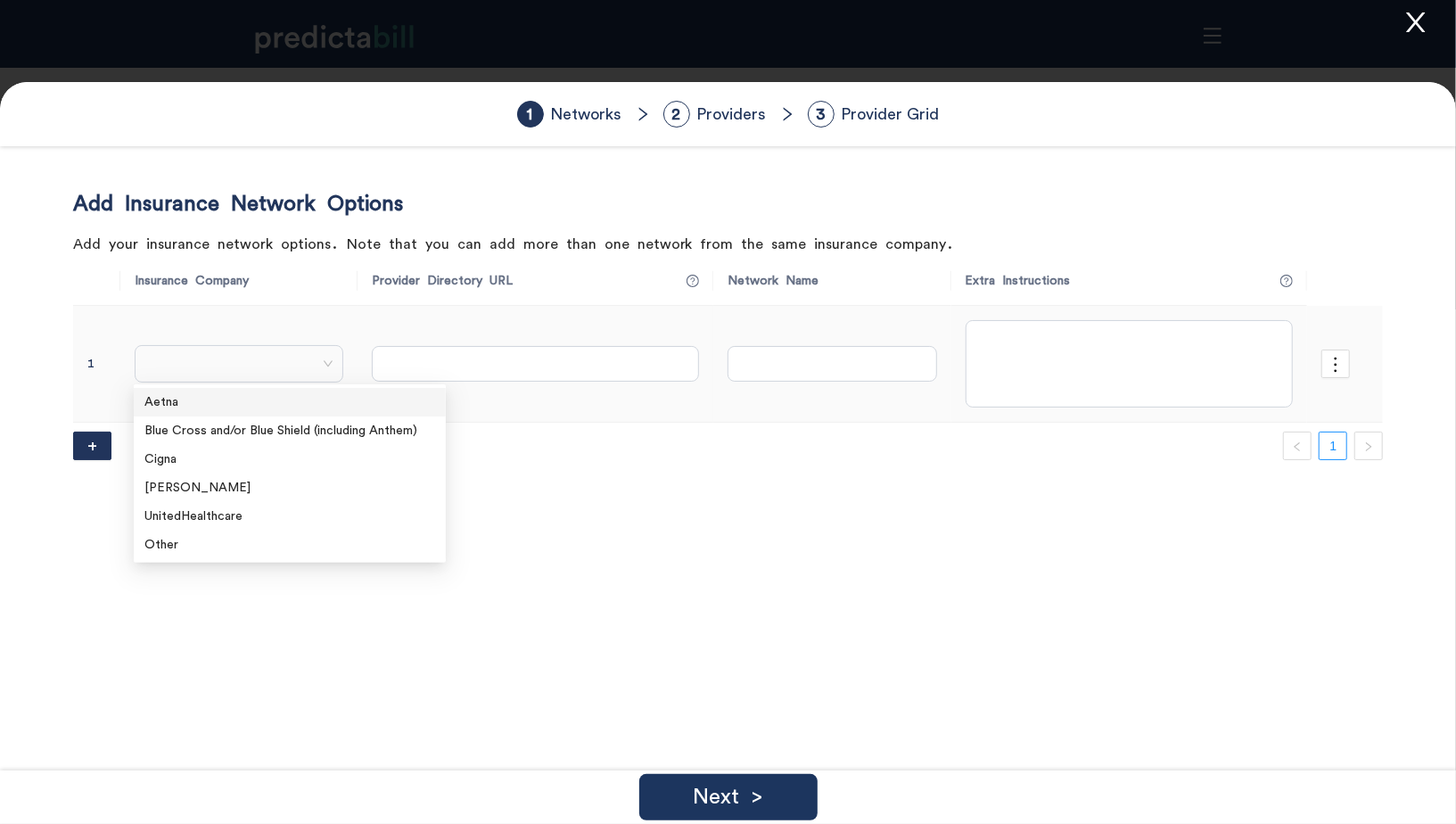
click at [225, 374] on span at bounding box center [239, 363] width 190 height 27
click at [246, 451] on div "Cigna" at bounding box center [289, 459] width 291 height 20
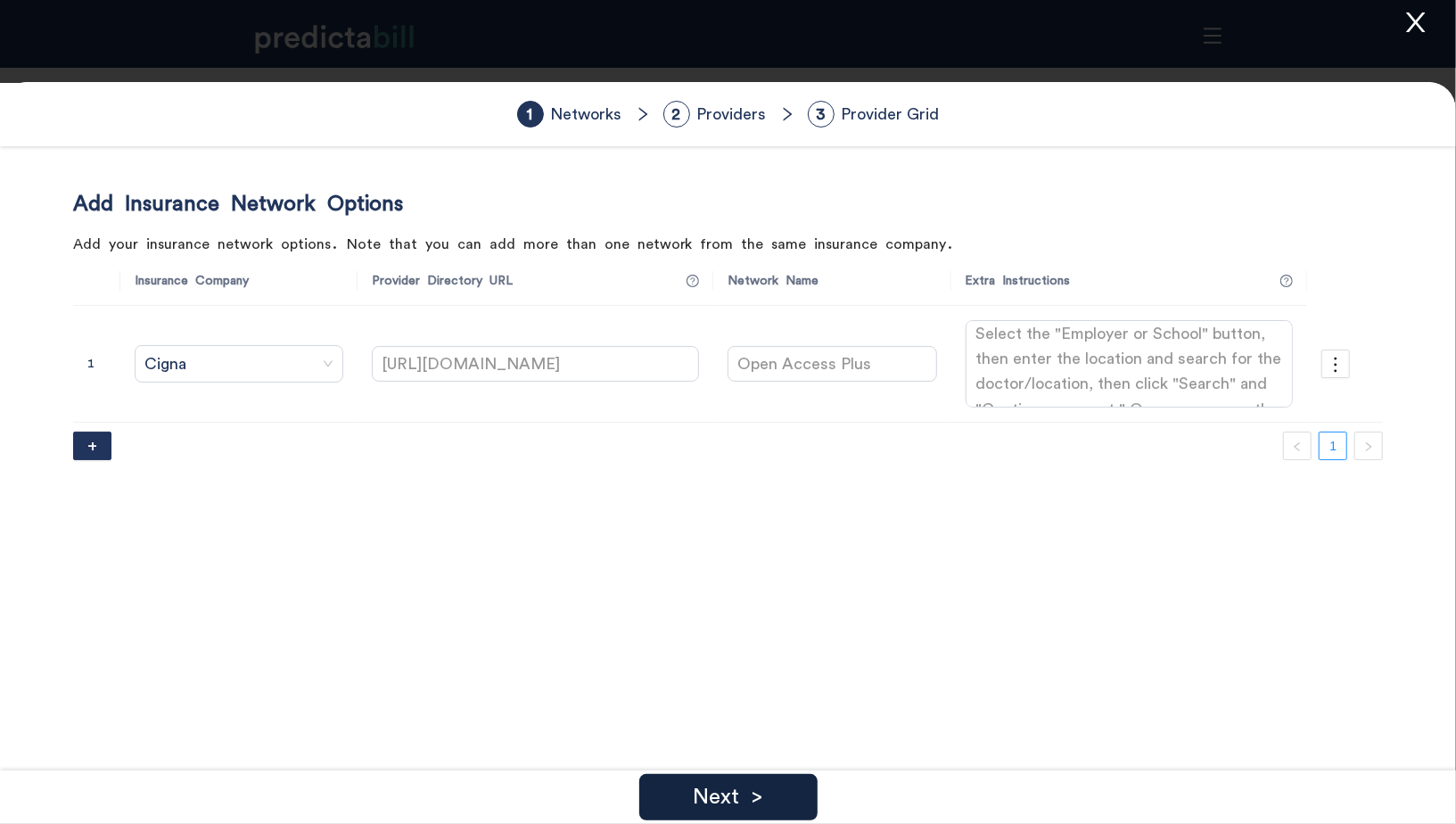
click at [751, 793] on p "Next >" at bounding box center [728, 797] width 70 height 22
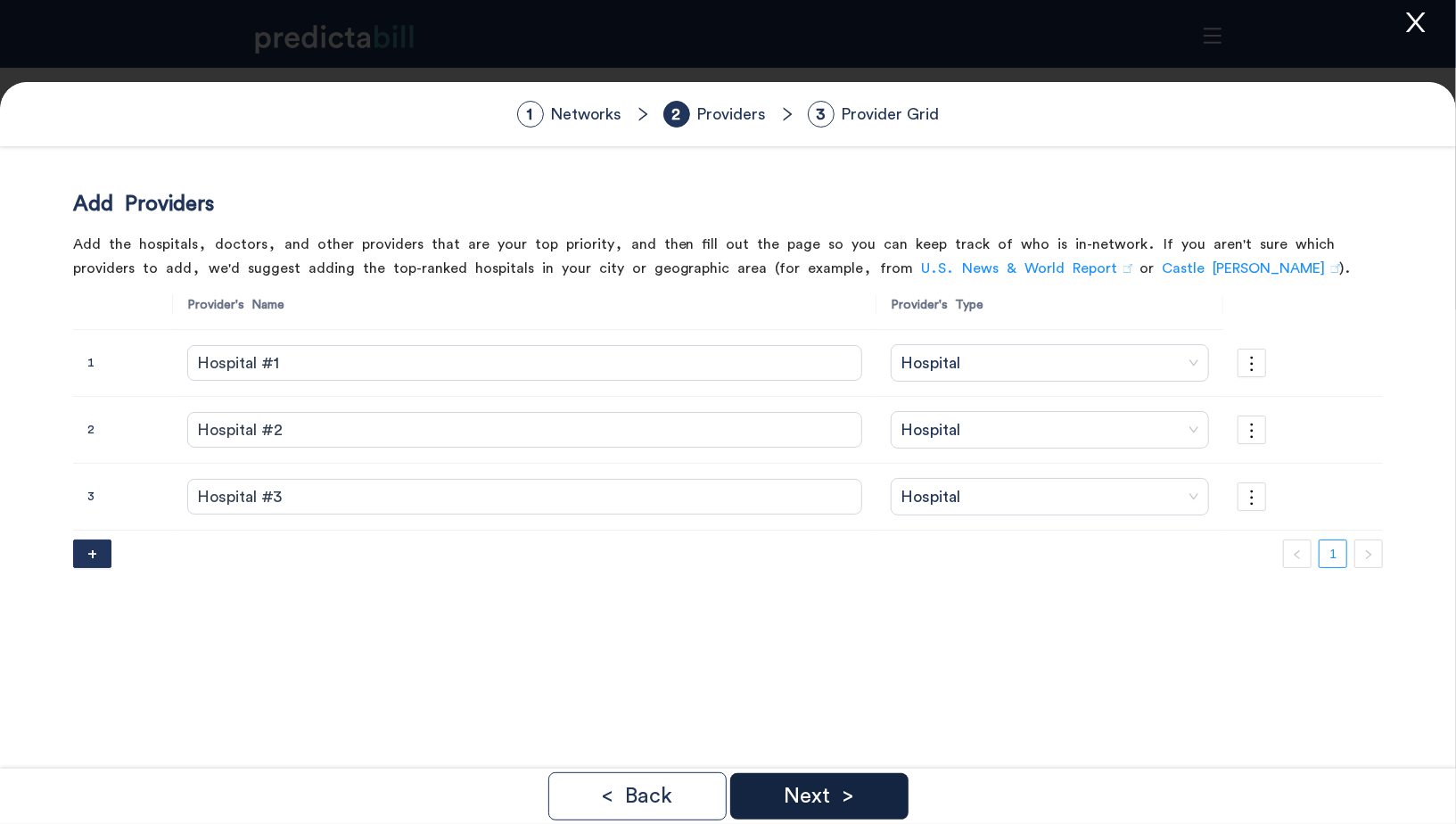
click at [827, 793] on p "Next >" at bounding box center [818, 796] width 70 height 22
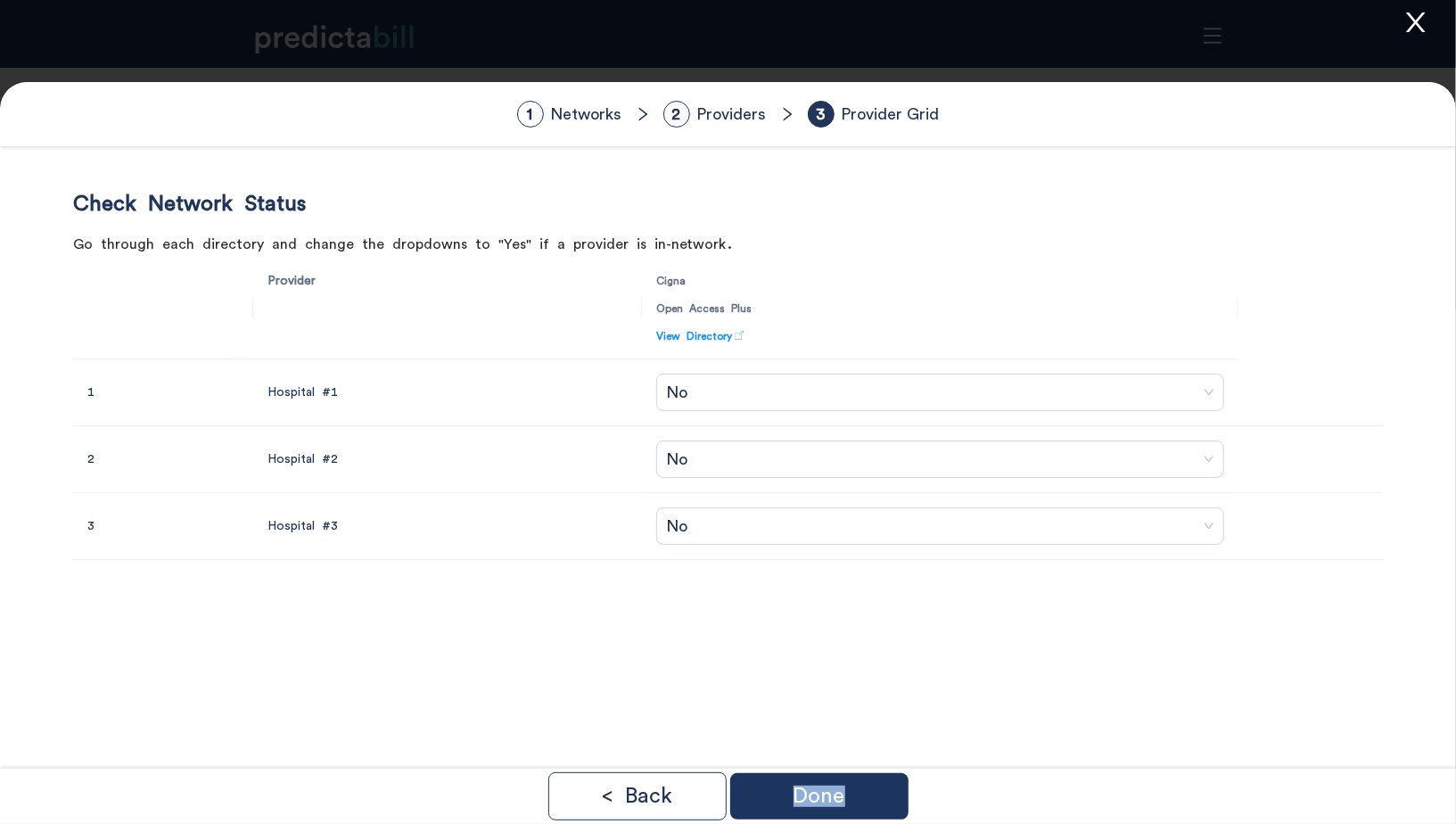
click at [827, 793] on p "Done" at bounding box center [819, 796] width 51 height 22
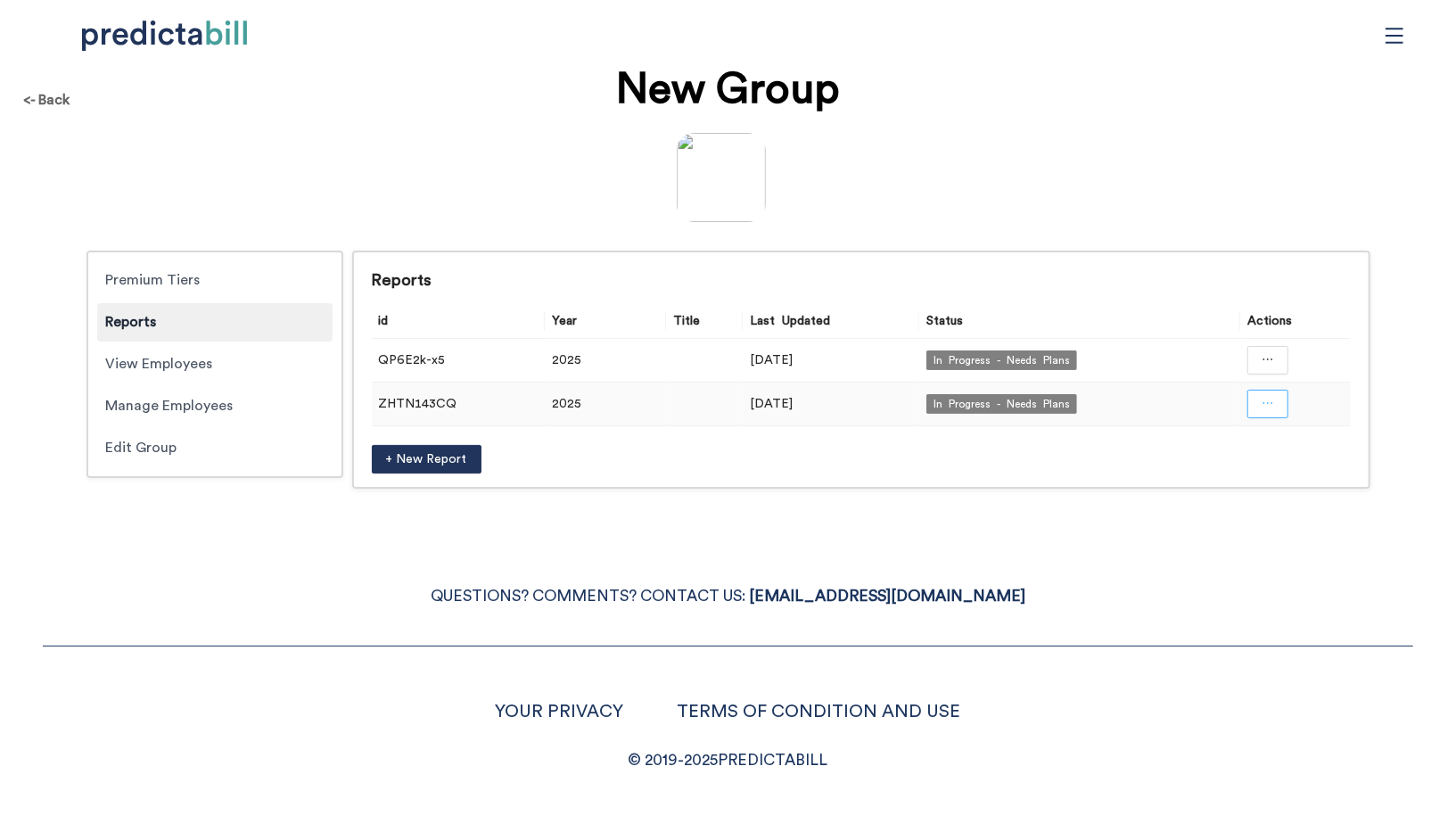
click at [1277, 410] on button "button" at bounding box center [1268, 404] width 41 height 29
click at [1271, 449] on span "Open in a new tab" at bounding box center [1268, 450] width 116 height 20
click at [206, 189] on div at bounding box center [728, 178] width 1420 height 89
click at [50, 103] on div "<- Back" at bounding box center [46, 101] width 75 height 47
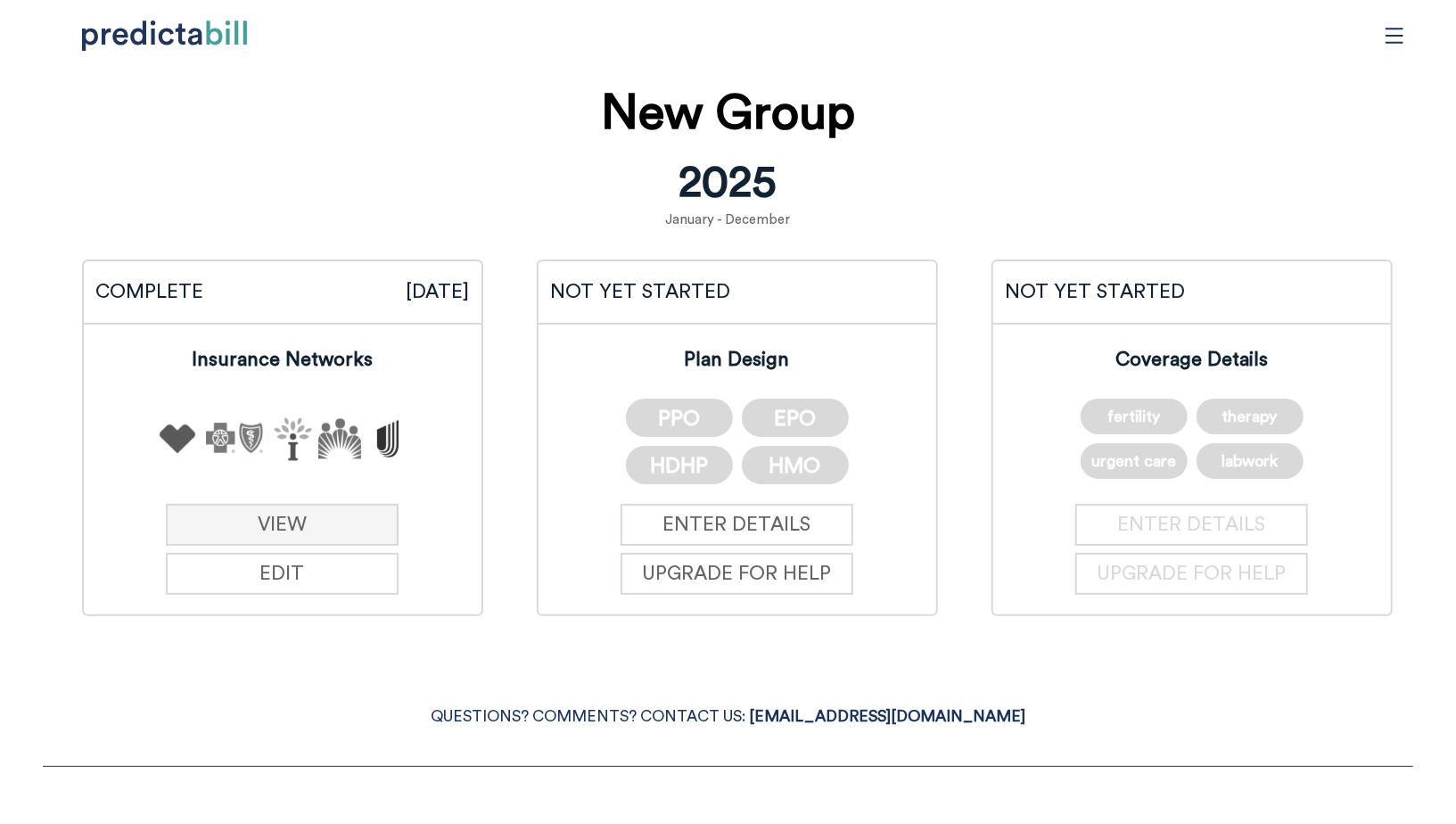
click at [324, 503] on link "VIEW" at bounding box center [282, 524] width 233 height 41
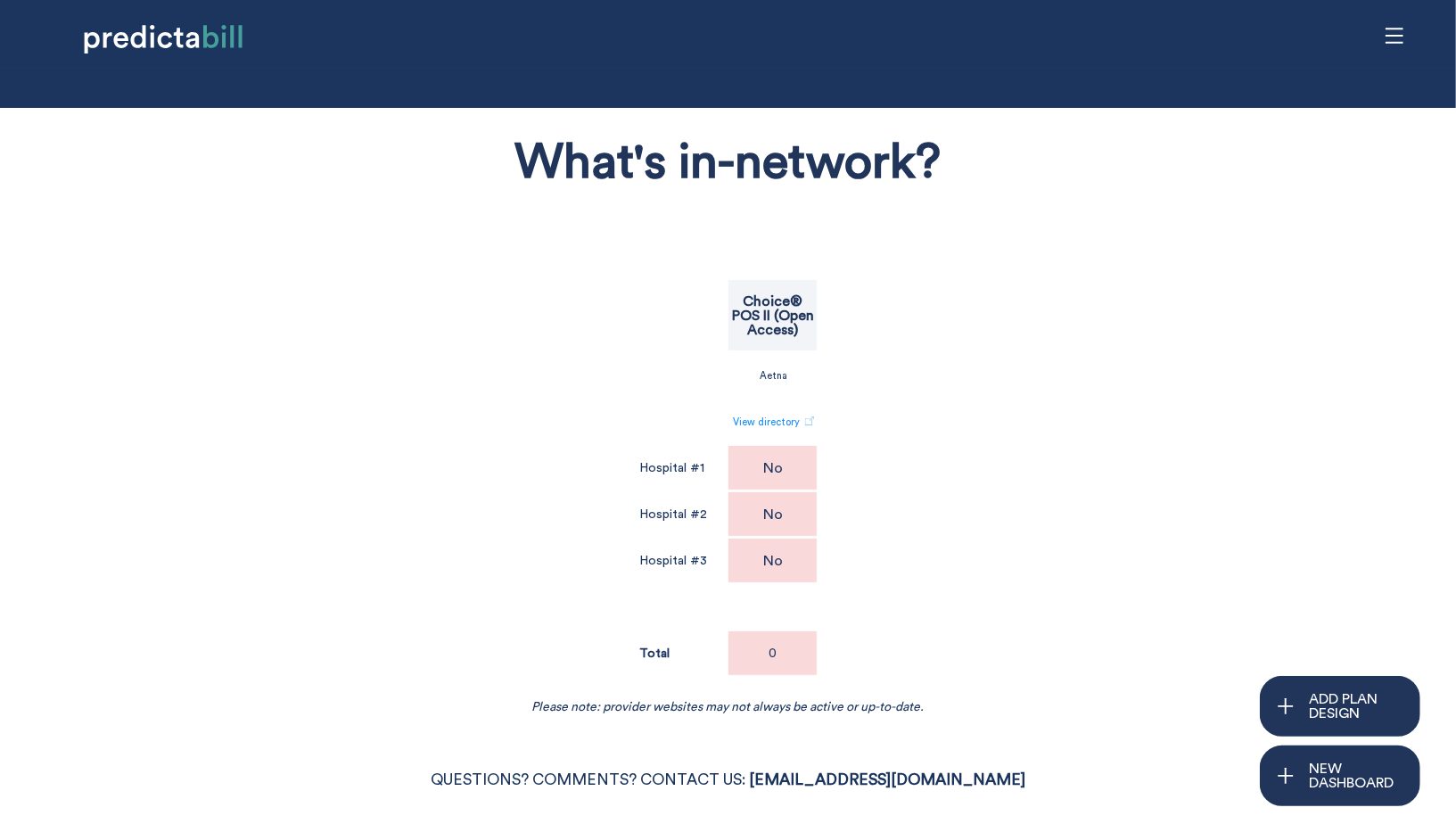
click at [479, 528] on div "What's in-network? Choice® POS II (Open Access) Aetna View directory Hospital #…" at bounding box center [728, 415] width 1194 height 598
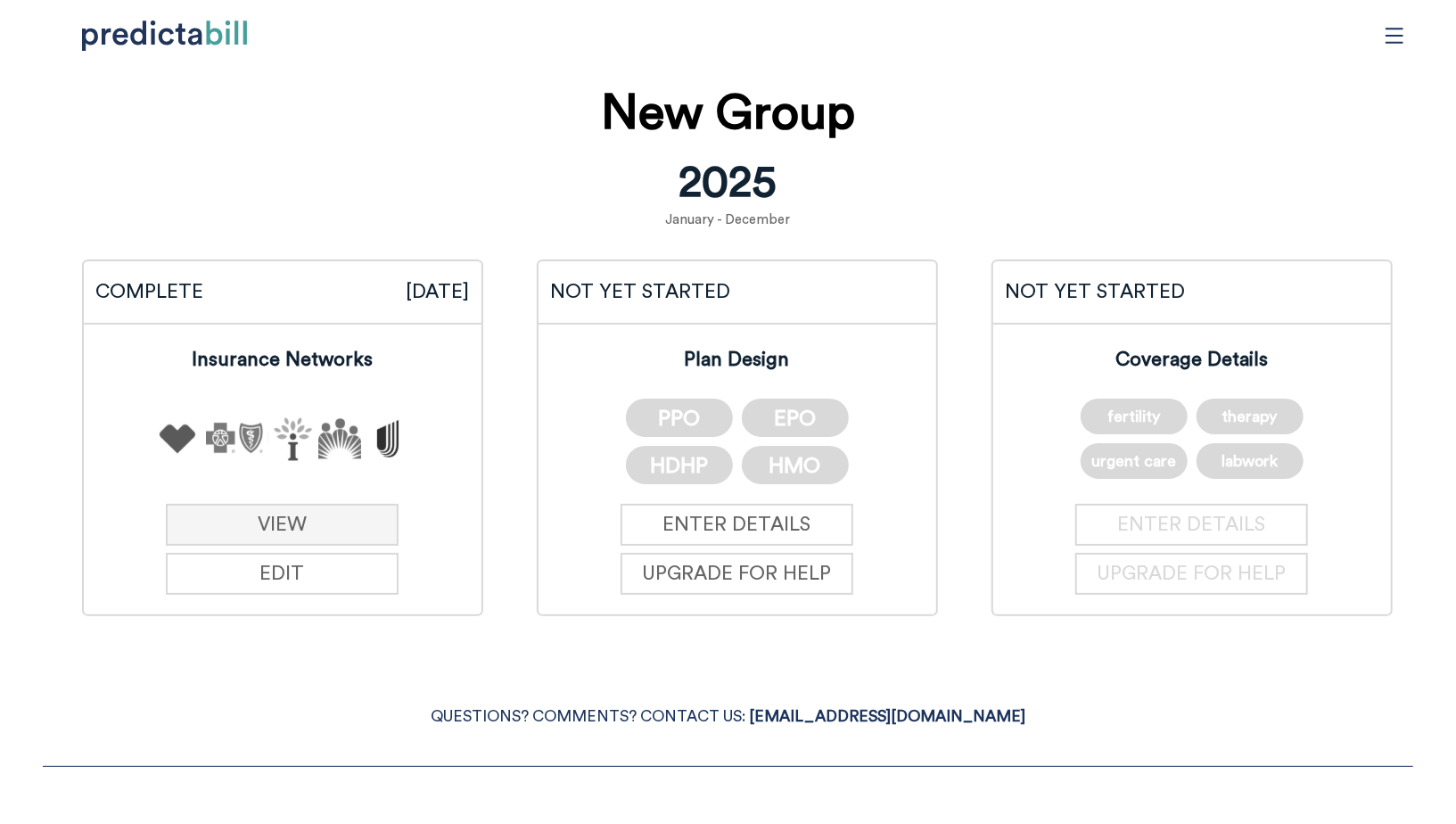
click at [315, 530] on link "VIEW" at bounding box center [282, 524] width 233 height 41
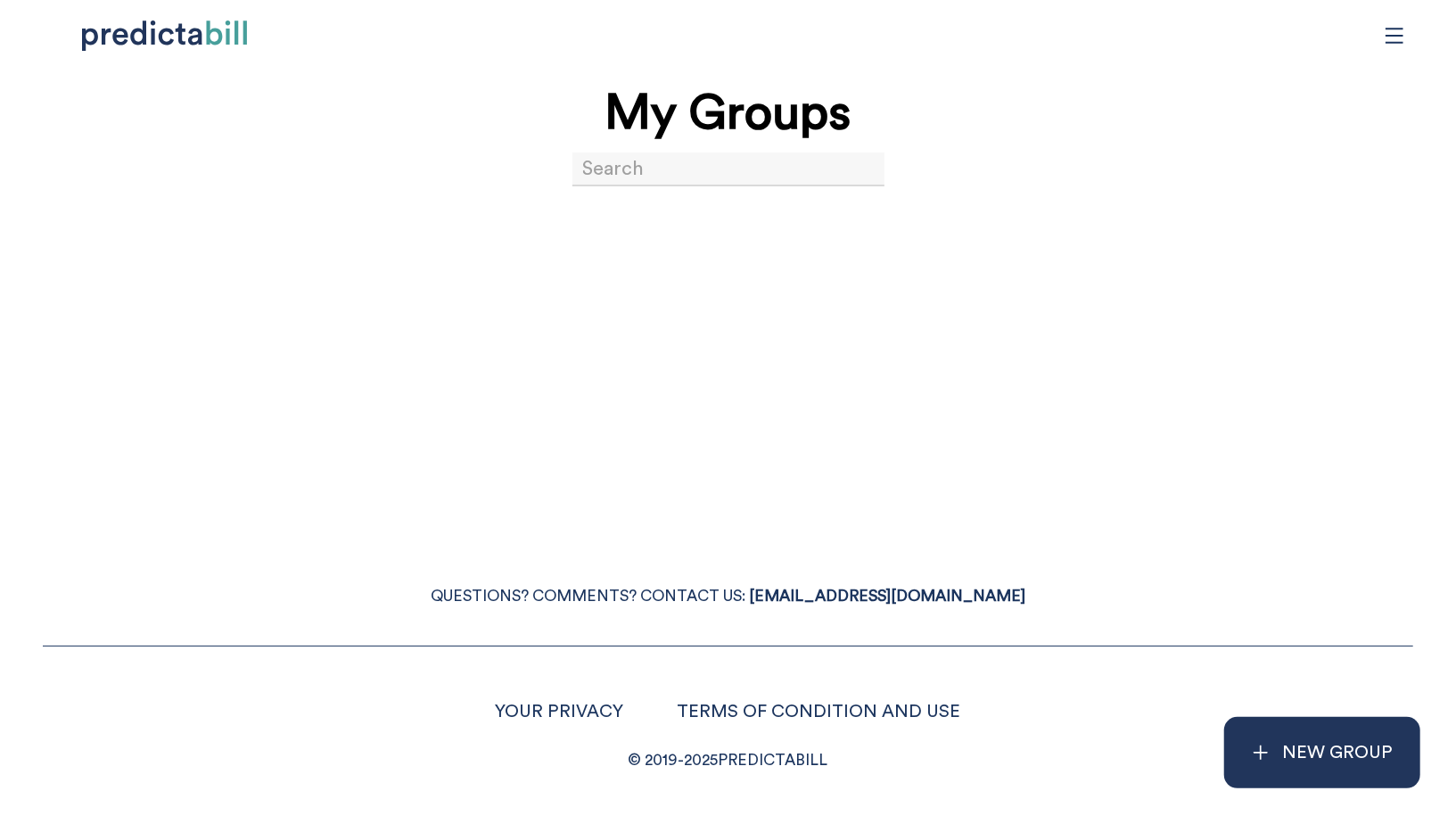
click at [656, 172] on input at bounding box center [728, 169] width 312 height 34
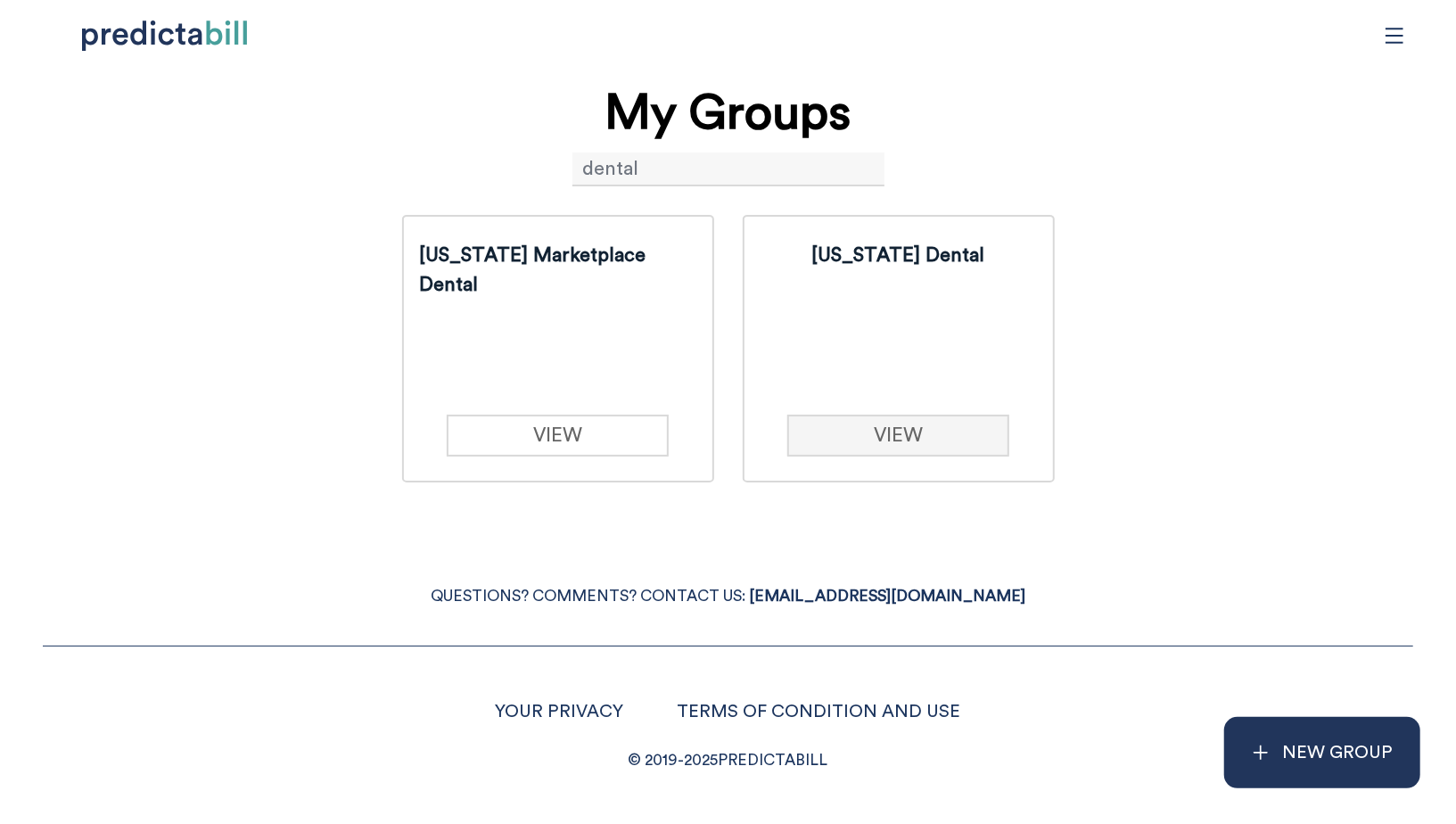
type input "dental"
click at [891, 435] on link "VIEW" at bounding box center [898, 435] width 222 height 41
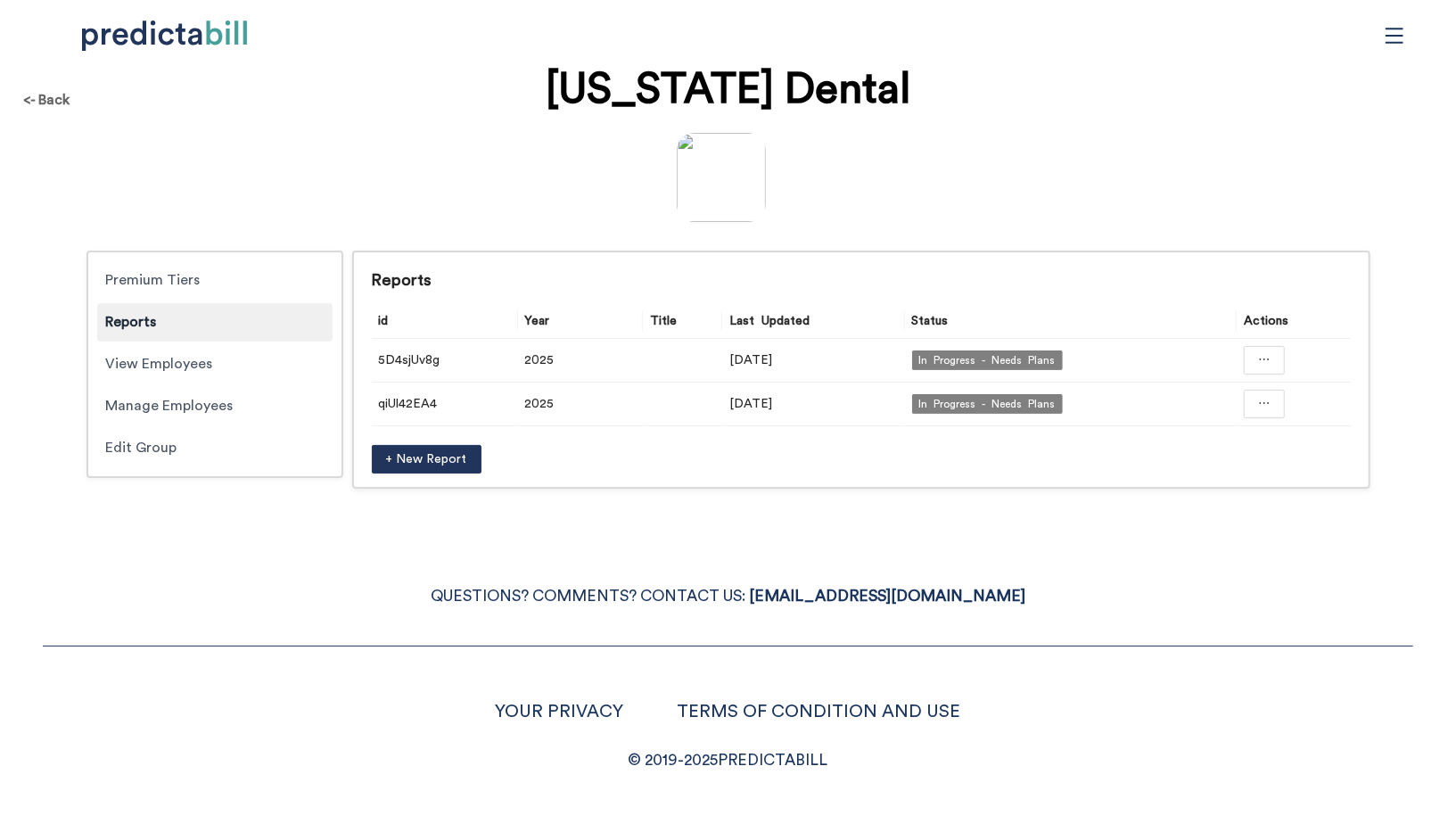
click at [393, 549] on div "QUESTIONS? COMMENTS? CONTACT US: [EMAIL_ADDRESS][DOMAIN_NAME] YOUR PRIVACY TERM…" at bounding box center [728, 656] width 1456 height 234
click at [1266, 354] on icon "ellipsis" at bounding box center [1264, 359] width 13 height 13
click at [1262, 402] on span "Open in a new tab" at bounding box center [1265, 408] width 116 height 20
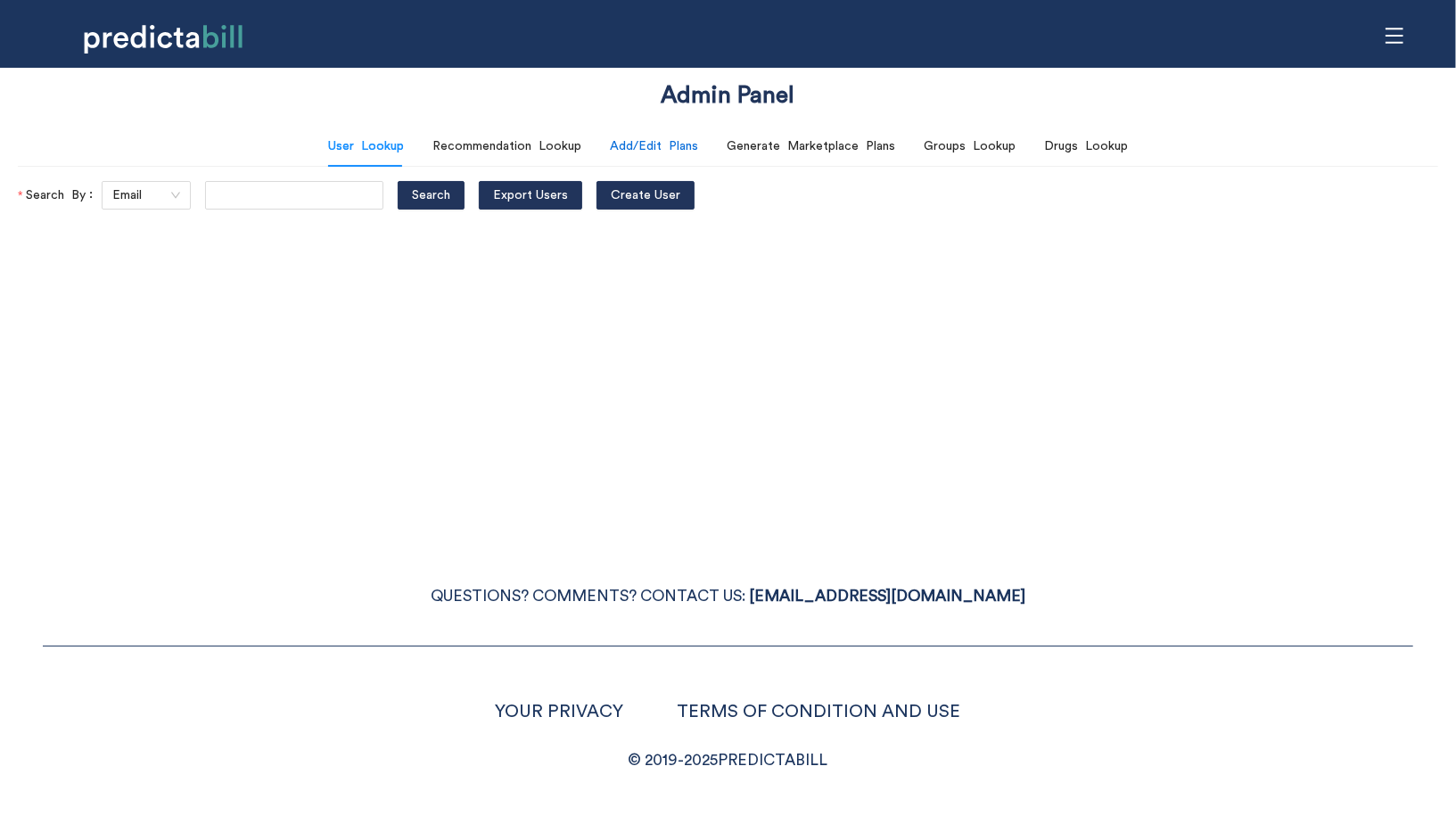
click at [657, 154] on div "Add/Edit Plans" at bounding box center [653, 146] width 88 height 20
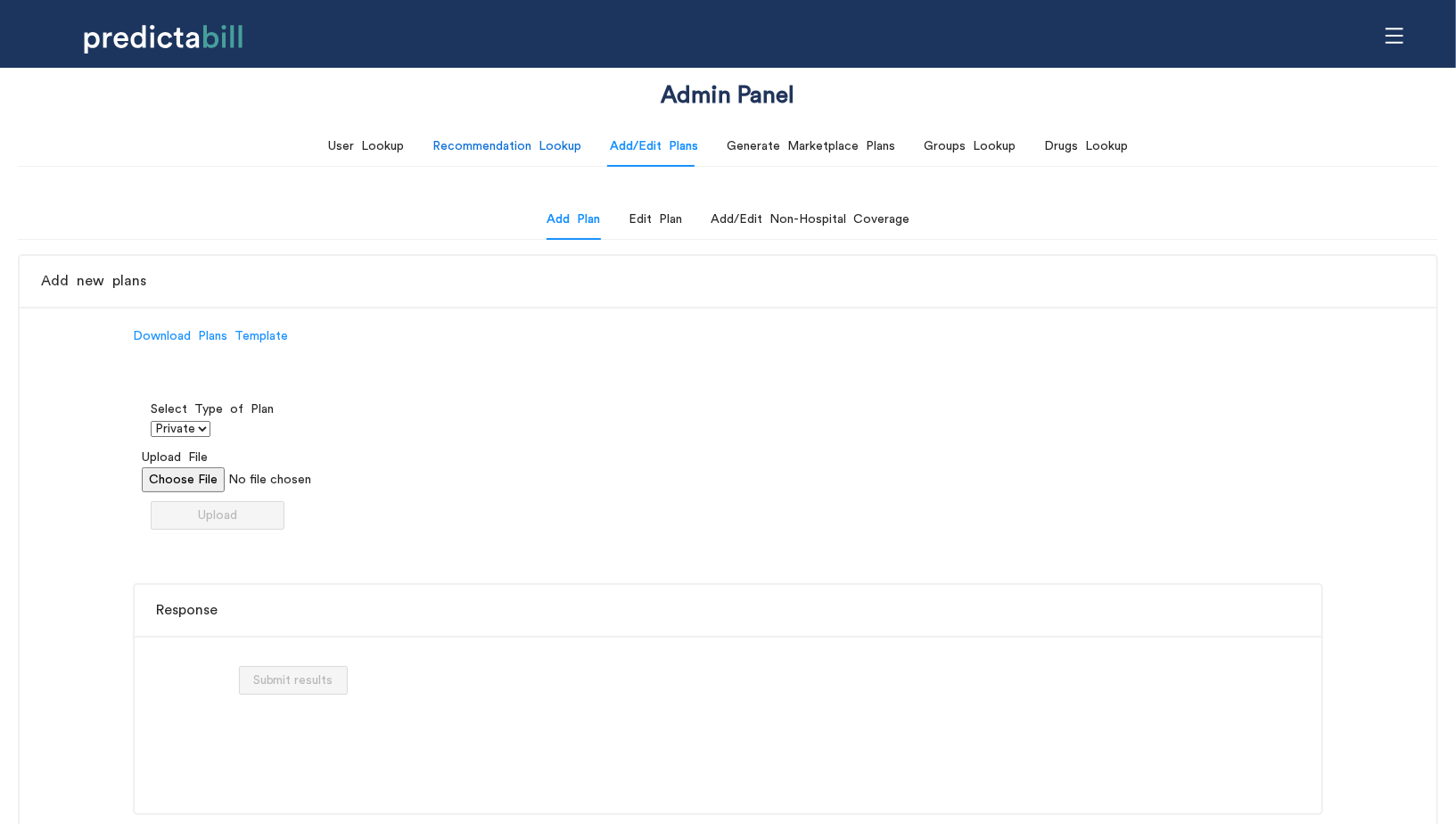
click at [531, 150] on div "Recommendation Lookup" at bounding box center [506, 146] width 149 height 20
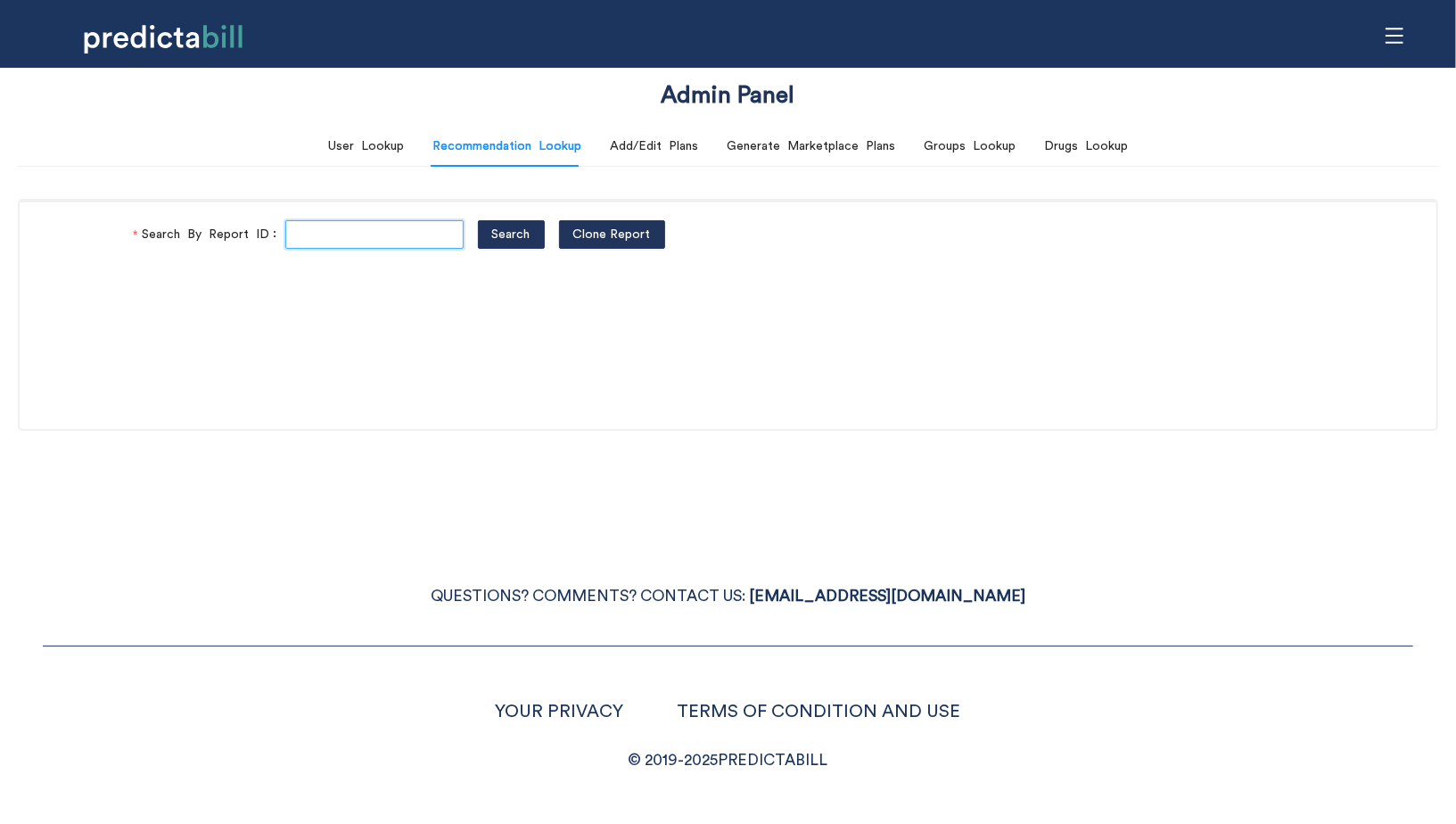
click at [348, 224] on input "Search By Report ID" at bounding box center [374, 234] width 179 height 29
paste input "to7gUNF3K"
type input "to7gUNF3K"
click at [478, 220] on button "Search" at bounding box center [511, 234] width 67 height 29
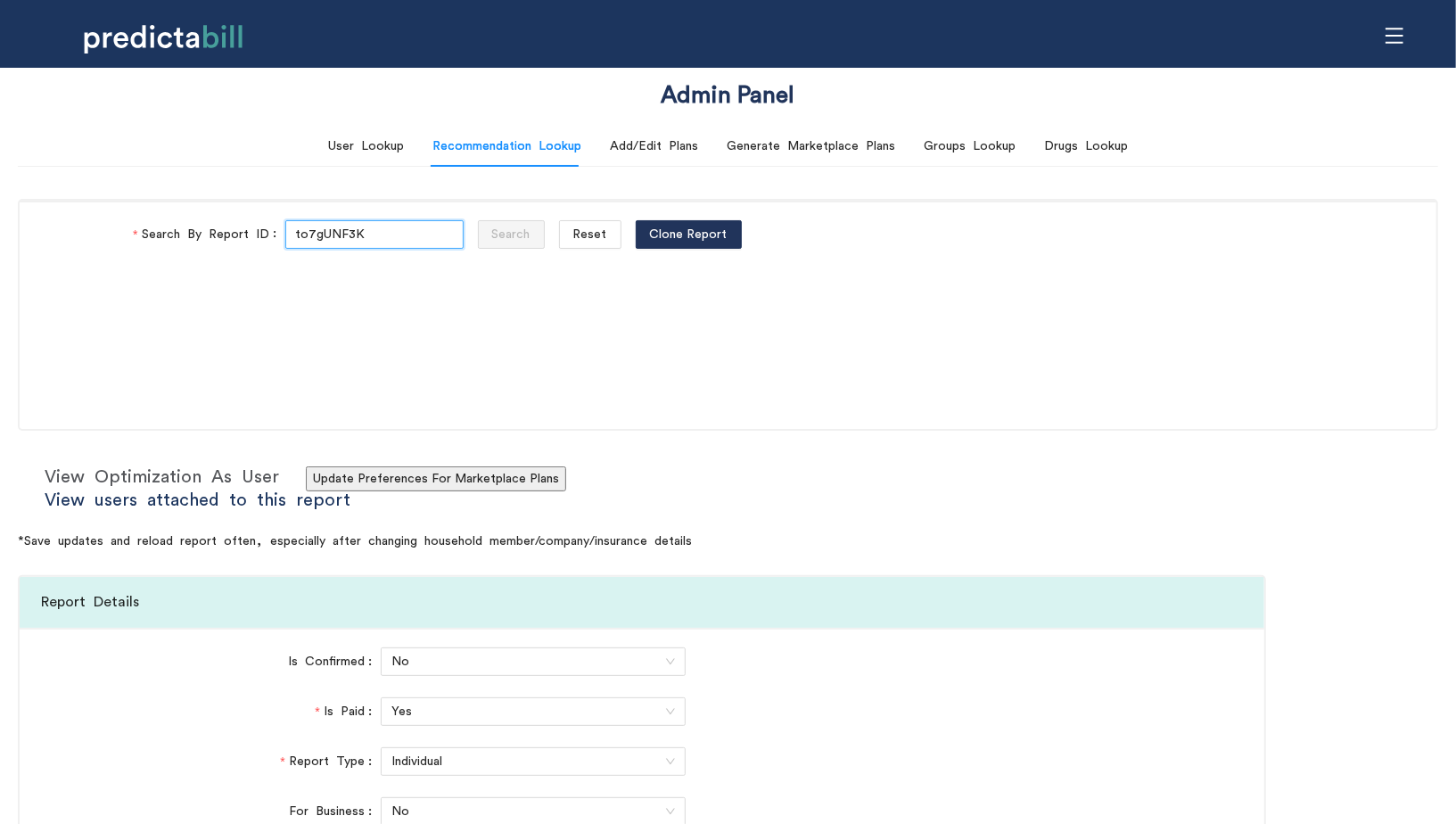
type input "Healthfirst"
type input "https://healthfirst.org/find-a-doctor"
type input "Ambetter from Fidelis Care"
type input "https://www.fideliscare.org/Find-A-Doctor"
click at [237, 499] on link "View users attached to this report" at bounding box center [197, 500] width 306 height 18
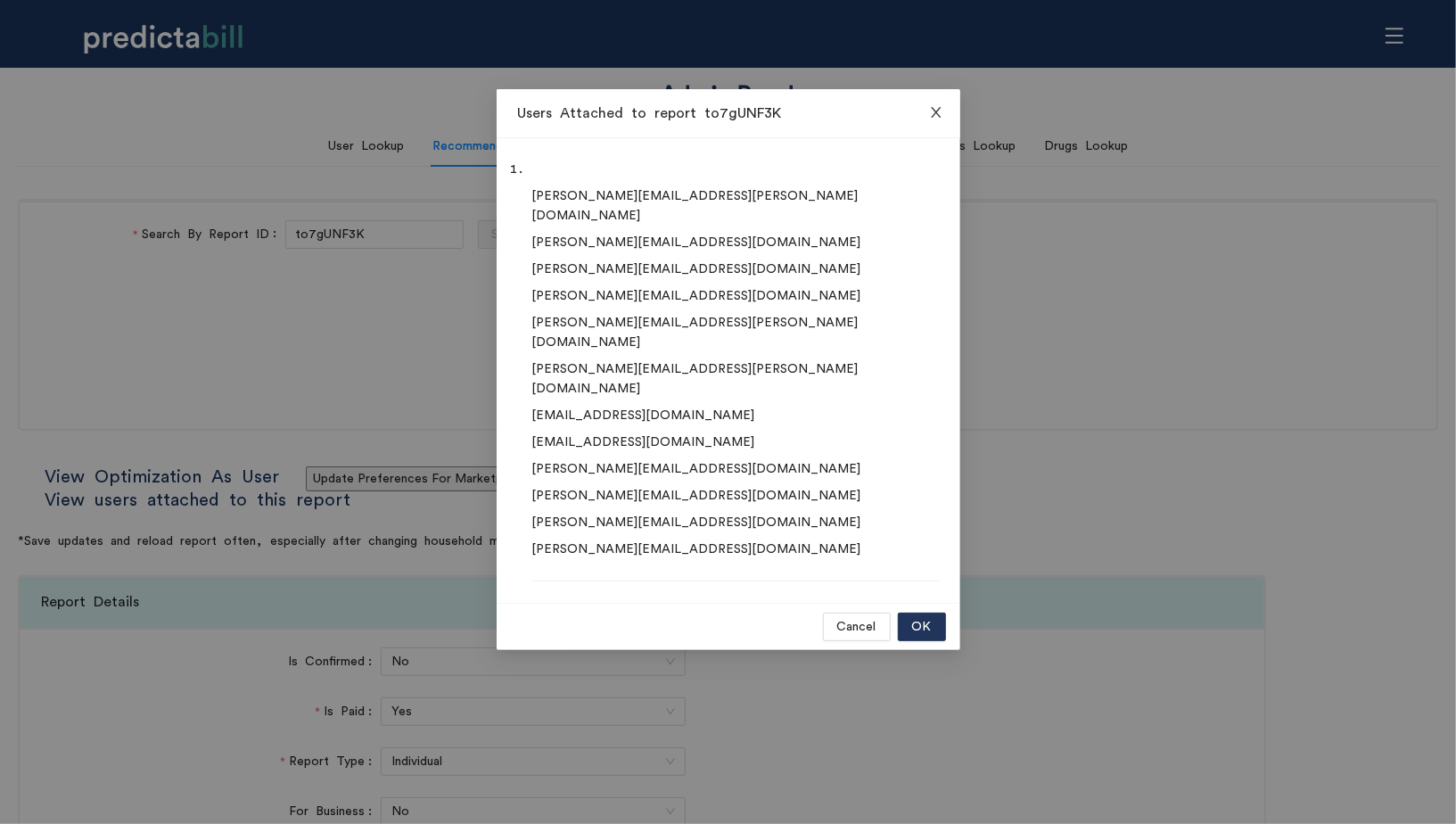
click at [930, 110] on icon "close" at bounding box center [936, 112] width 14 height 14
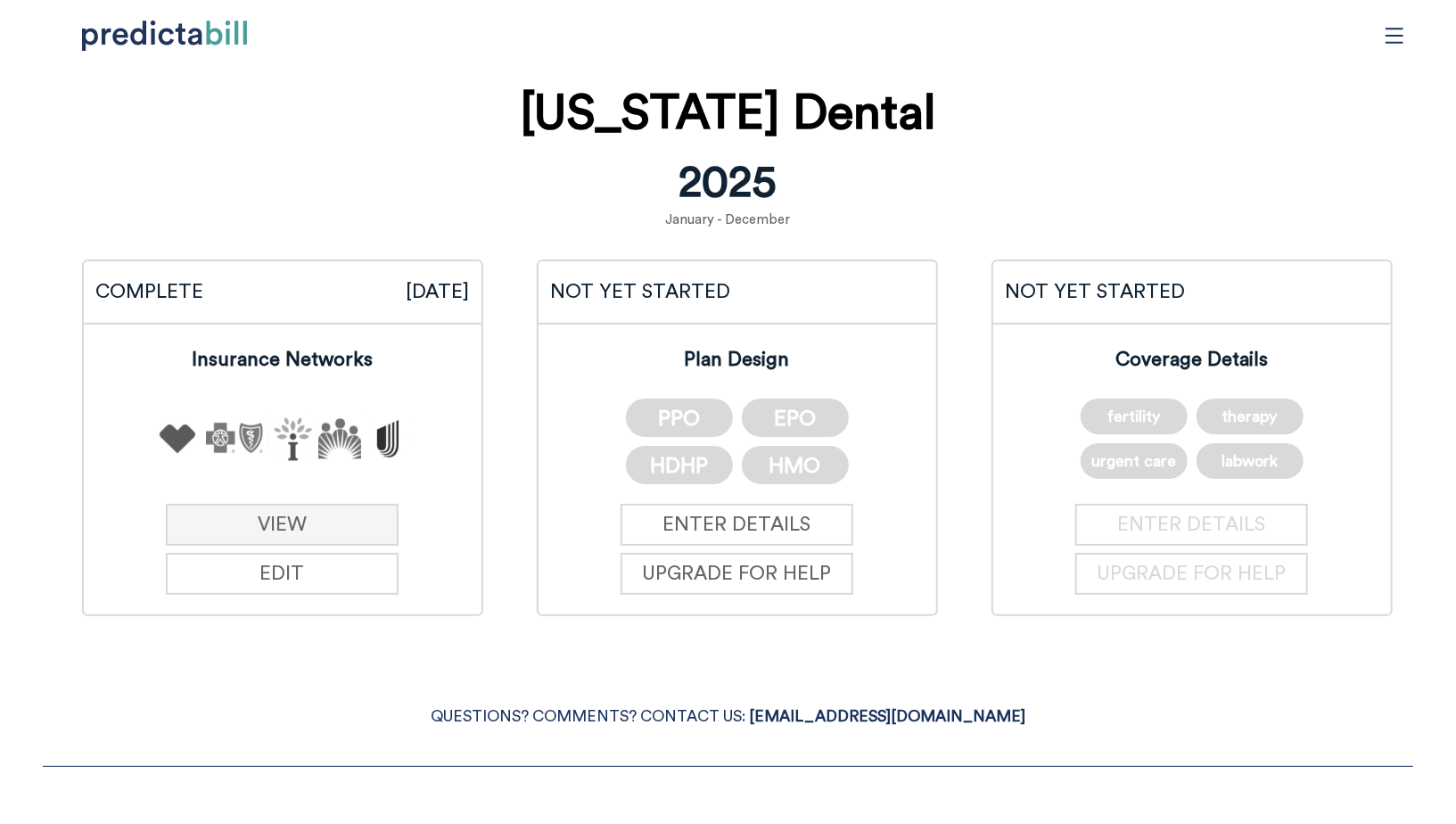
click at [326, 518] on link "VIEW" at bounding box center [282, 524] width 233 height 41
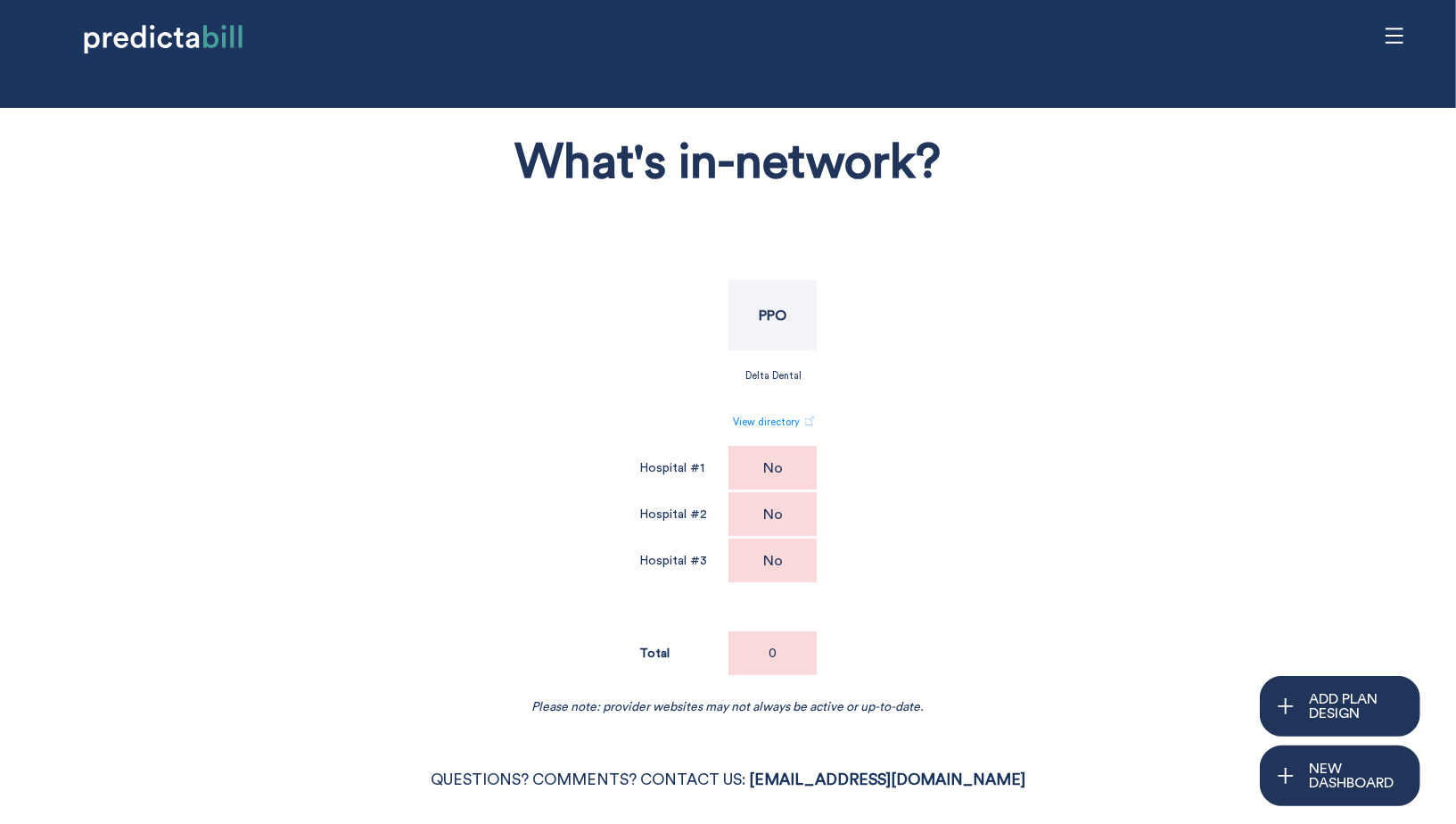
click at [457, 389] on div "What's in-network? PPO Delta Dental View directory Hospital #1 No Hospital #2 N…" at bounding box center [728, 415] width 1194 height 598
click at [310, 483] on div "What's in-network? PPO Delta Dental View directory Hospital #1 No Hospital #2 N…" at bounding box center [728, 415] width 1194 height 598
click at [313, 487] on div "What's in-network? PPO Delta Dental View directory Hospital #1 No Hospital #2 N…" at bounding box center [728, 415] width 1194 height 598
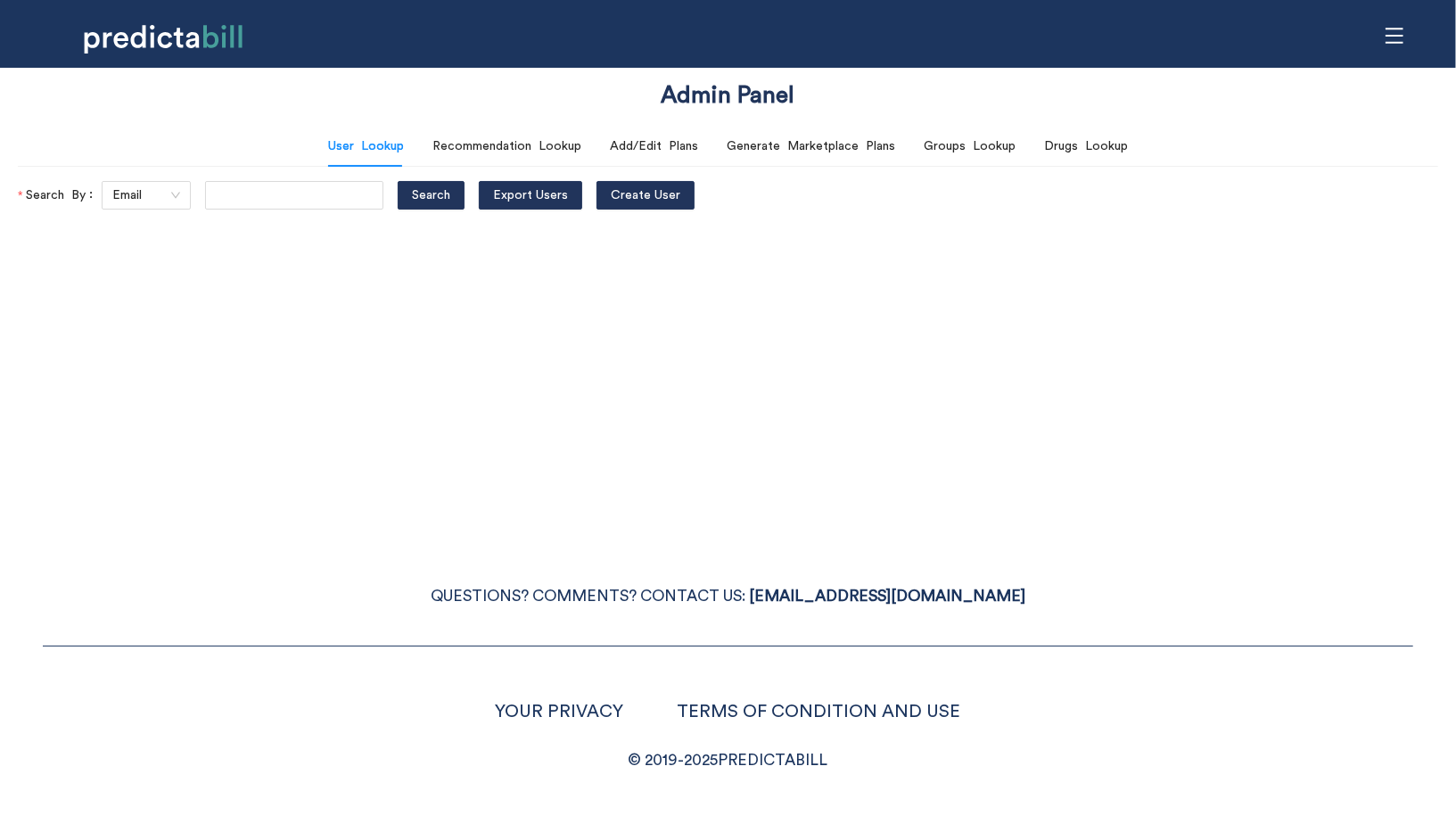
click at [1398, 35] on icon "menu" at bounding box center [1395, 35] width 18 height 15
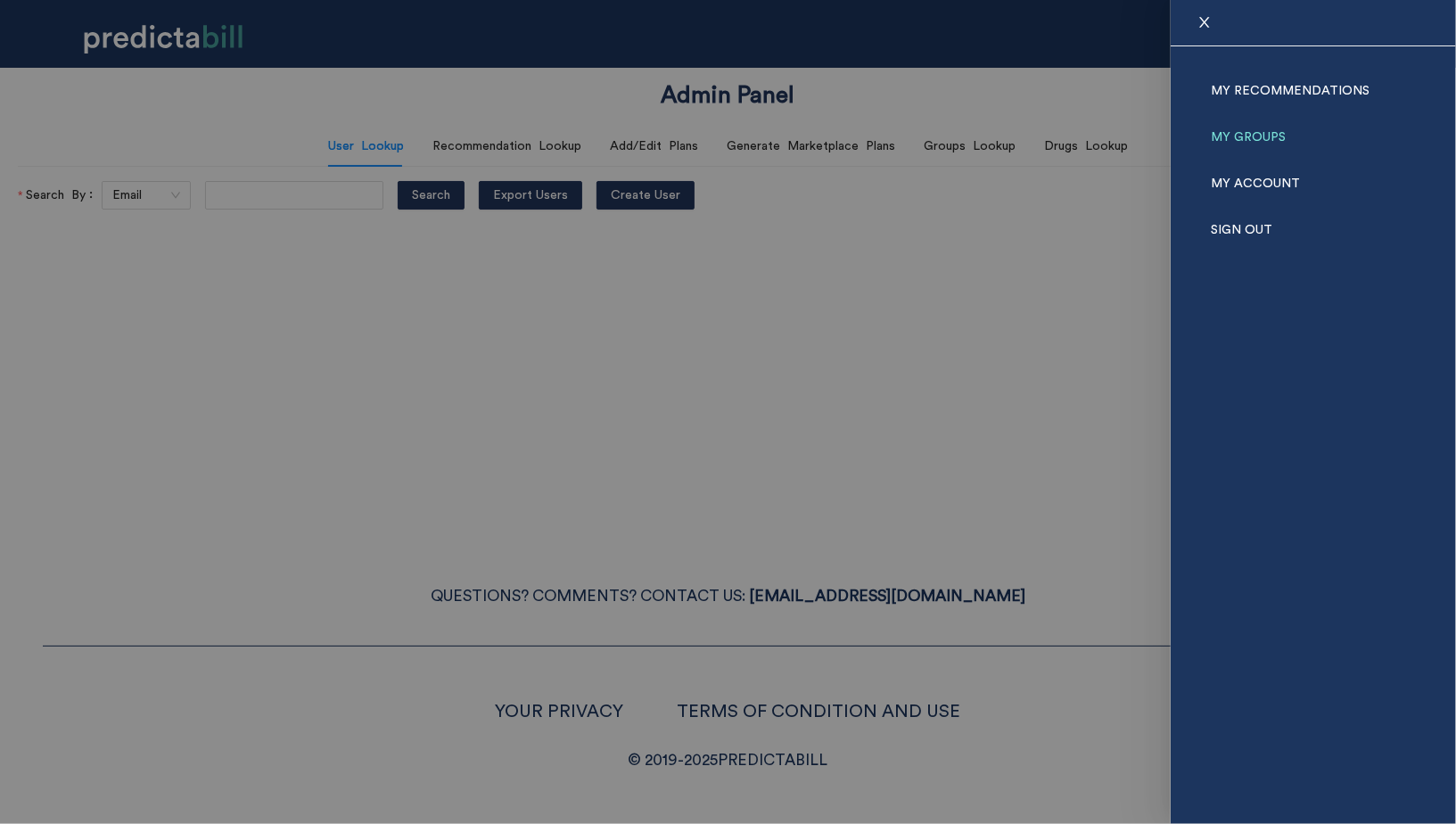
click at [1260, 136] on link "My Groups" at bounding box center [1249, 137] width 75 height 46
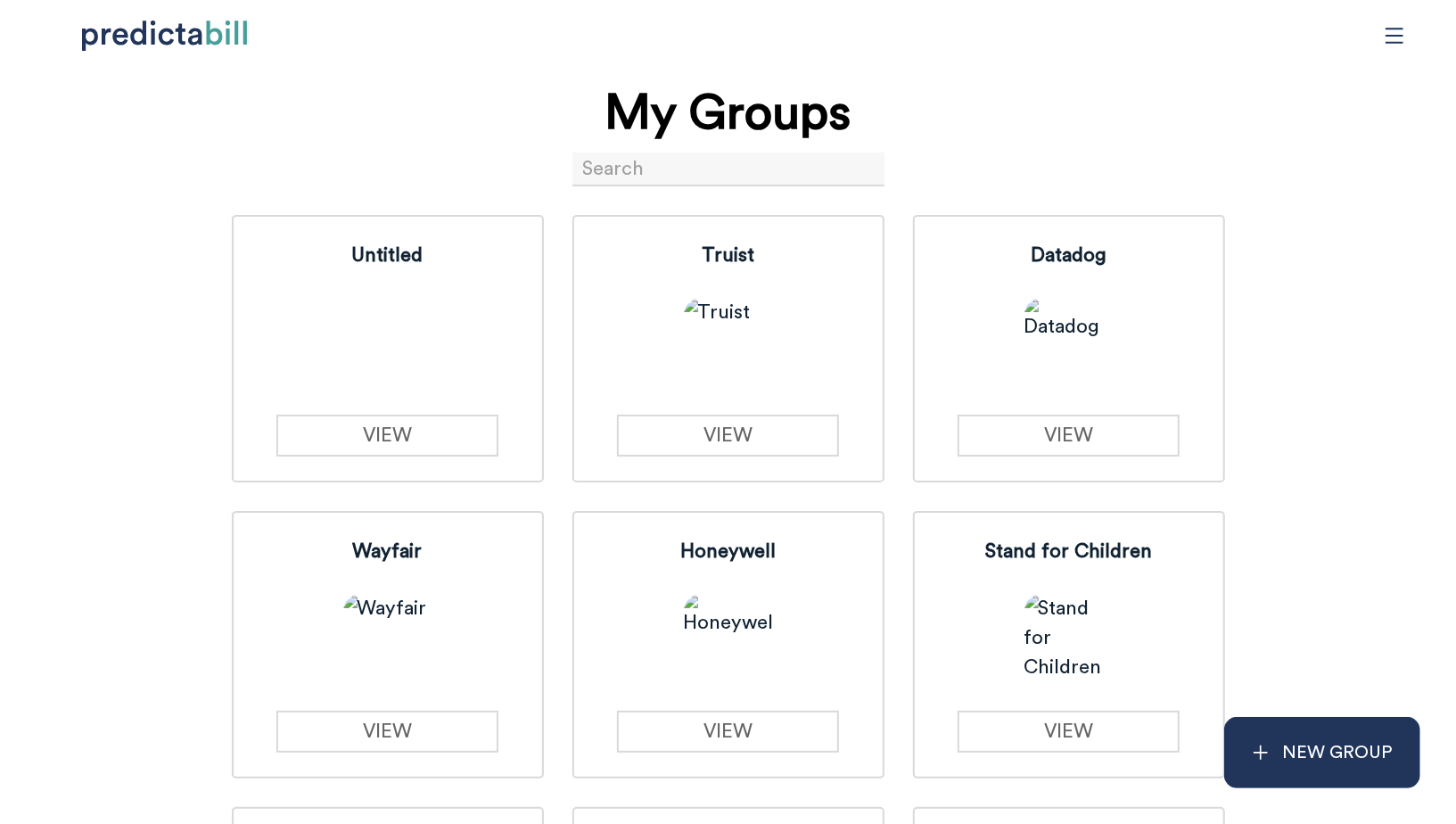
click at [667, 170] on input at bounding box center [728, 169] width 312 height 34
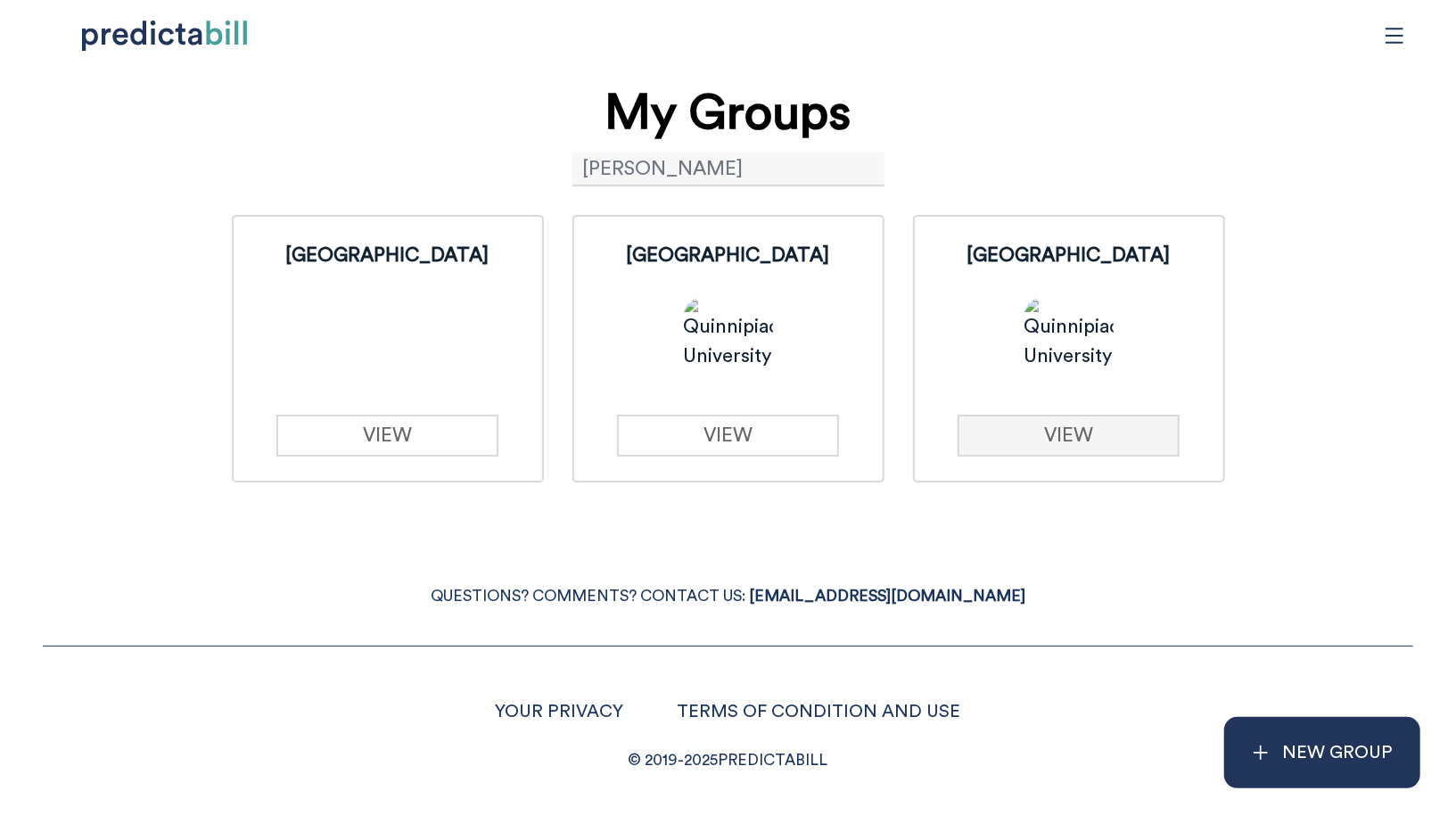
type input "[PERSON_NAME]"
click at [1021, 434] on link "VIEW" at bounding box center [1068, 435] width 222 height 41
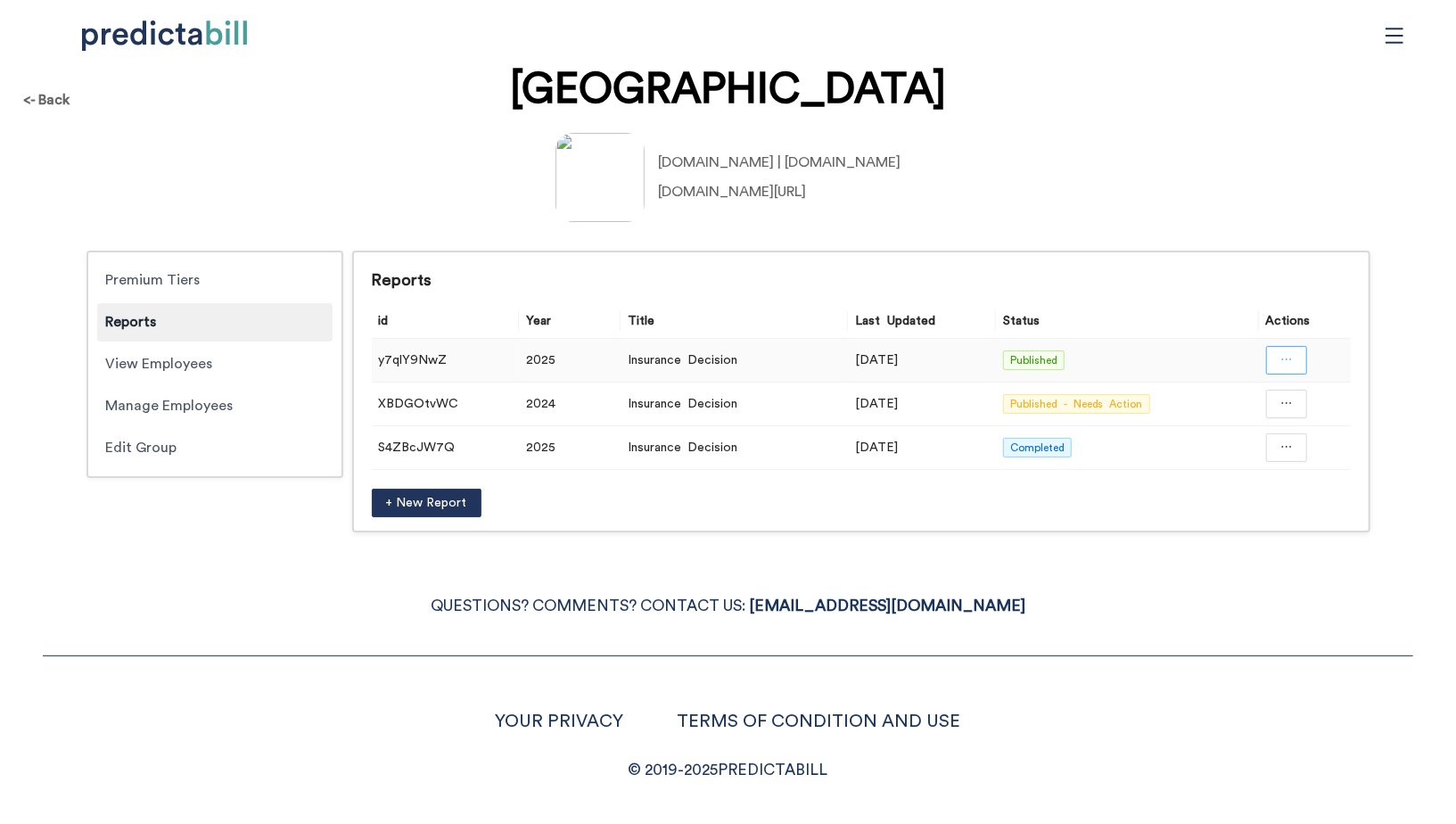
click at [1290, 357] on icon "ellipsis" at bounding box center [1286, 359] width 13 height 13
click at [1280, 410] on span "Open in a new tab" at bounding box center [1287, 408] width 116 height 20
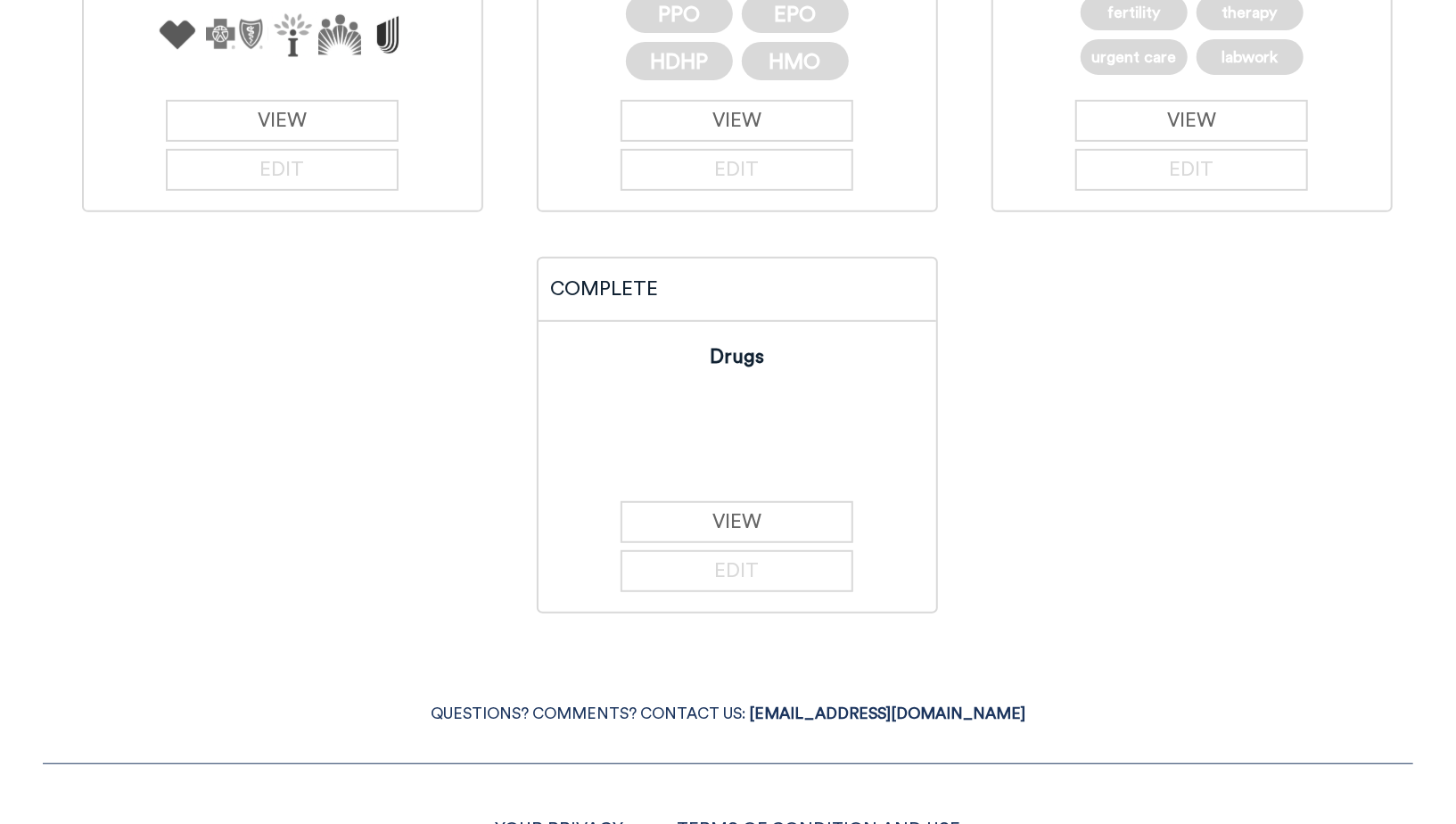
scroll to position [411, 0]
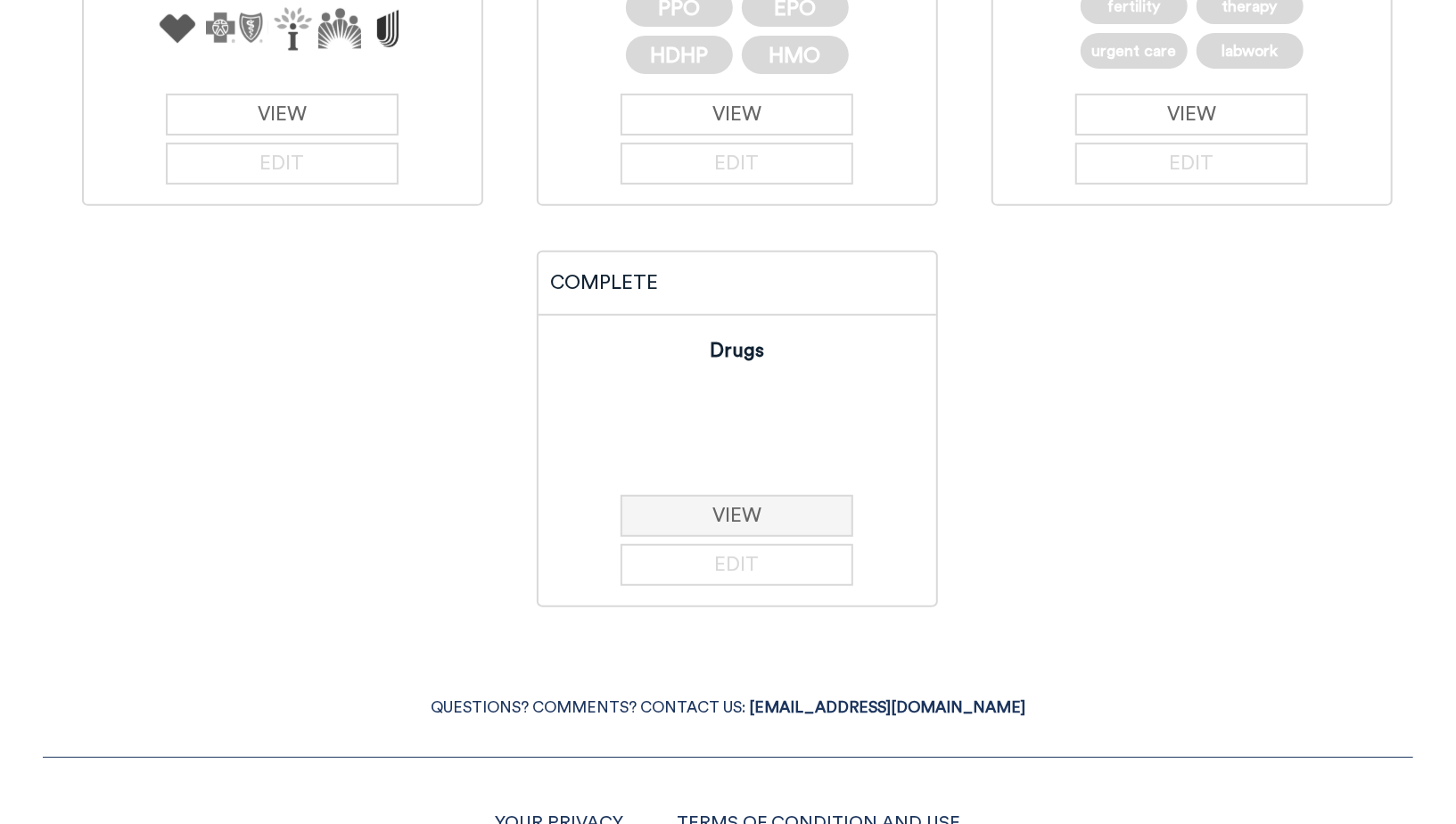
click at [754, 517] on link "VIEW" at bounding box center [737, 515] width 233 height 41
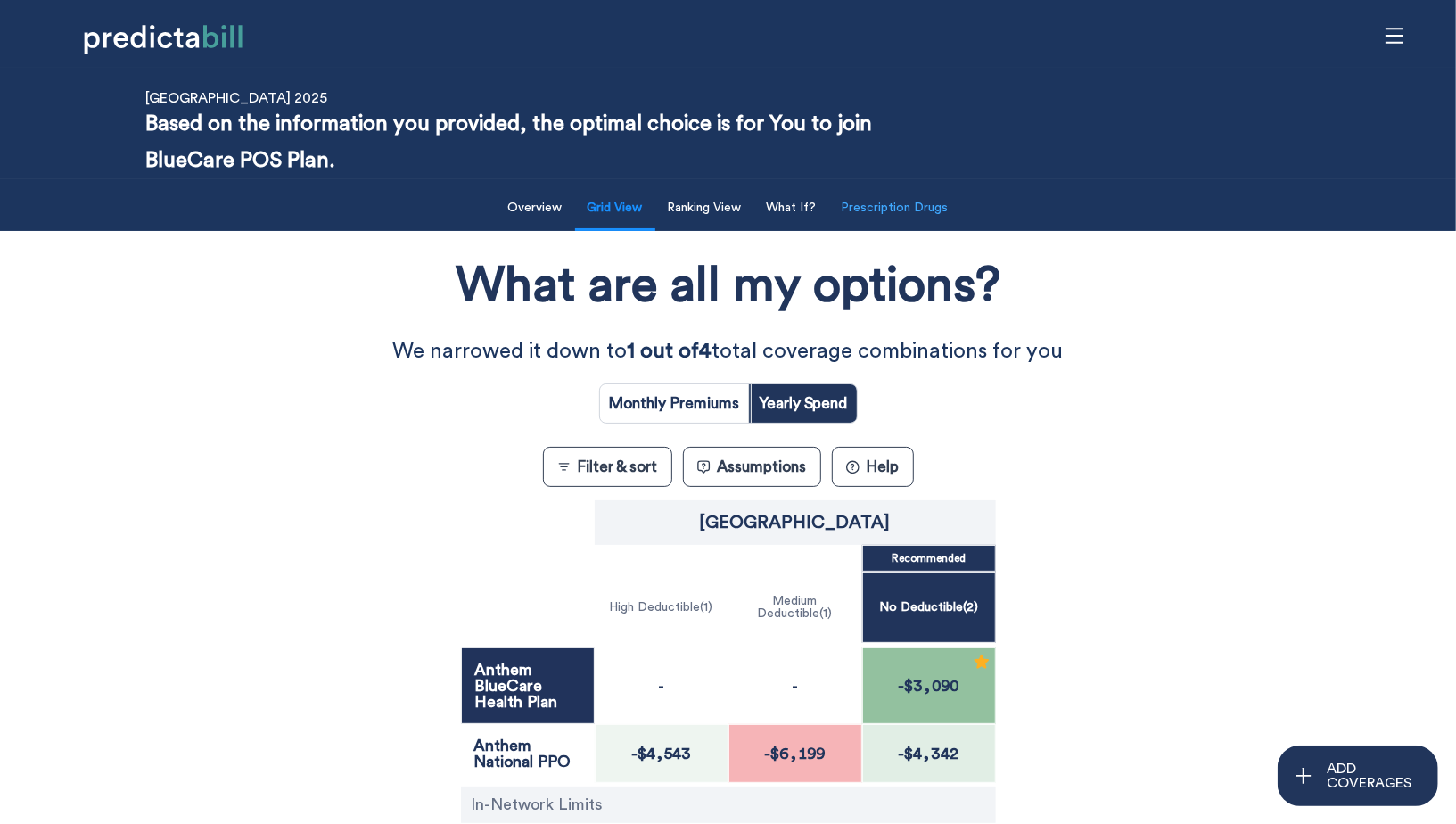
click at [873, 208] on button "Prescription Drugs" at bounding box center [895, 207] width 128 height 37
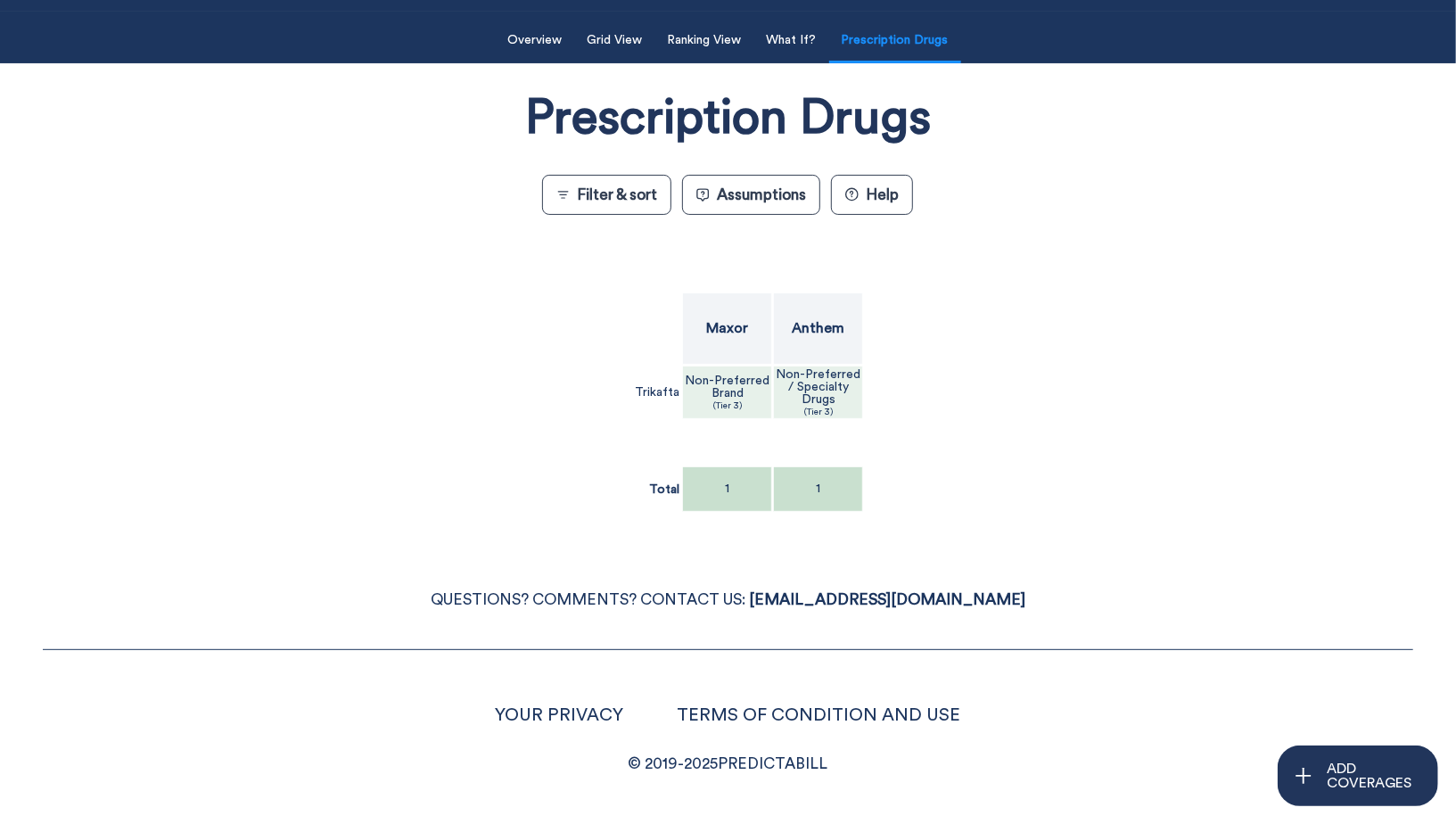
scroll to position [168, 0]
click at [859, 302] on div "Anthem" at bounding box center [818, 329] width 89 height 71
click at [838, 322] on p "Anthem" at bounding box center [817, 328] width 52 height 14
click at [839, 310] on div "Anthem" at bounding box center [818, 329] width 89 height 71
click at [959, 251] on span "Yes" at bounding box center [961, 250] width 21 height 20
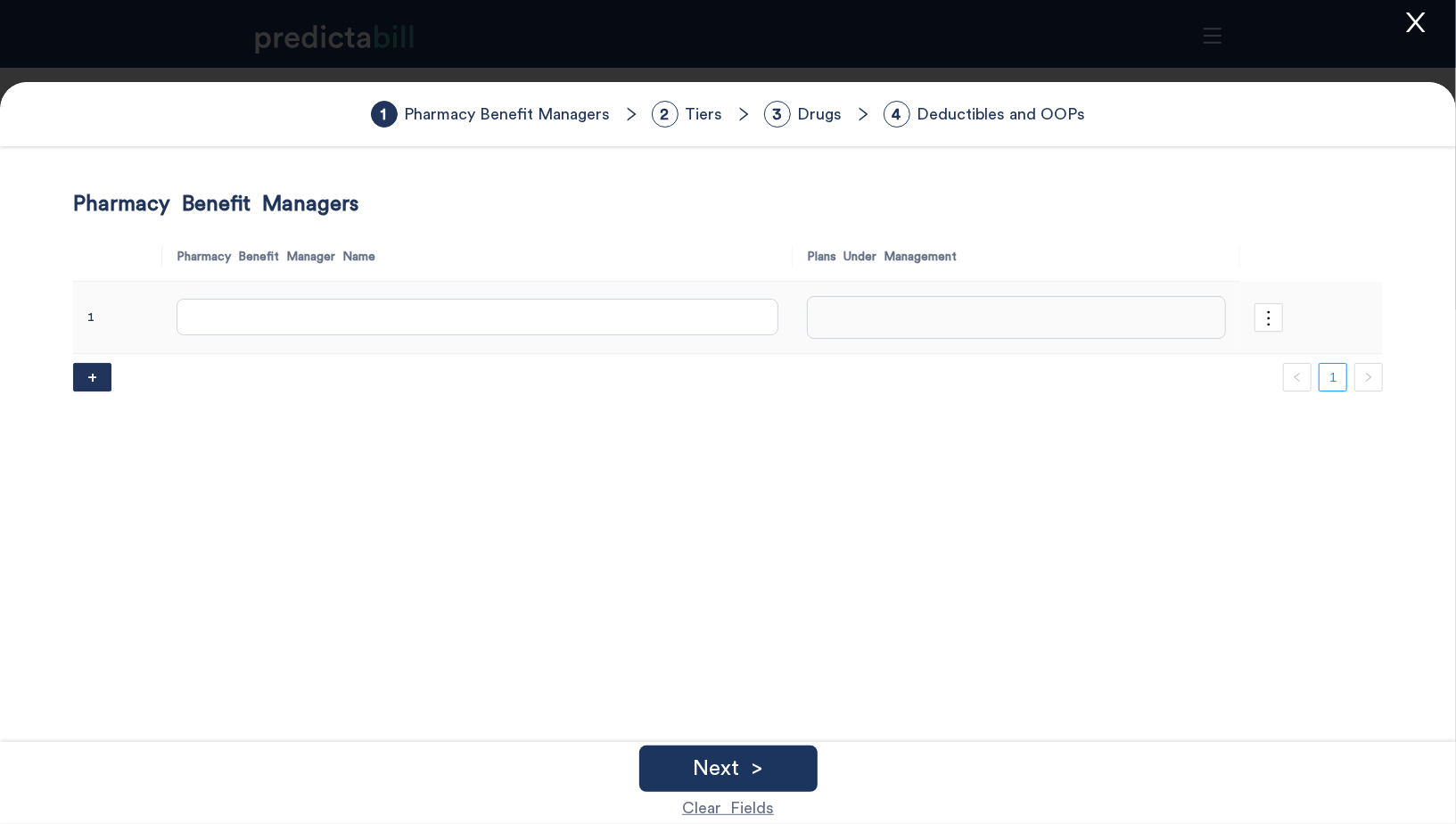
type input "Anthem"
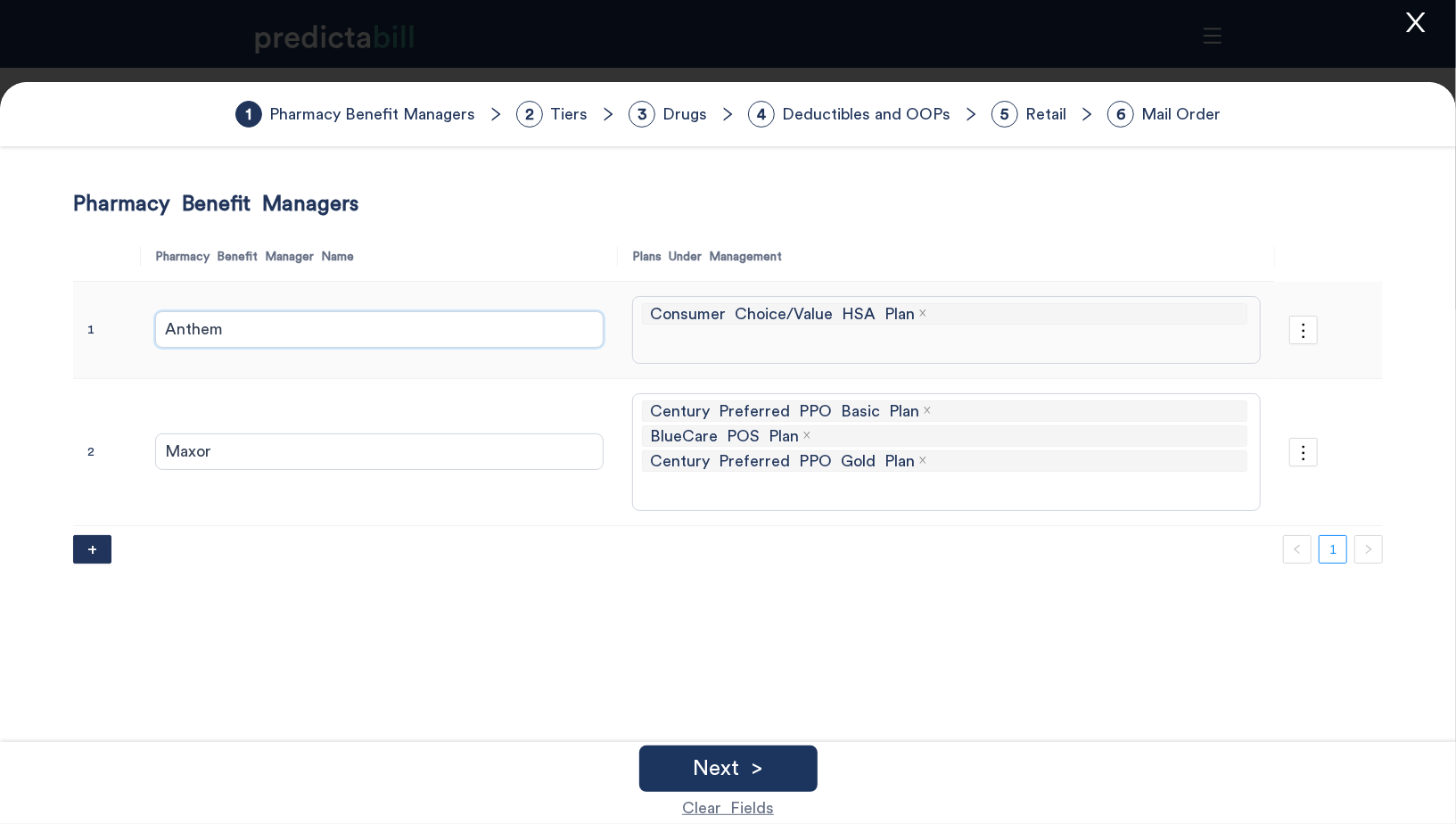
drag, startPoint x: 260, startPoint y: 326, endPoint x: 87, endPoint y: 326, distance: 173.0
click at [86, 326] on tr "1 Anthem Consumer Choice/Value HSA Plan" at bounding box center [728, 330] width 1311 height 97
click at [483, 632] on div "Pharmacy Benefit Managers Pharmacy Benefit Manager Name Plans Under Management …" at bounding box center [728, 602] width 1311 height 824
click at [701, 765] on p "Next >" at bounding box center [728, 769] width 70 height 22
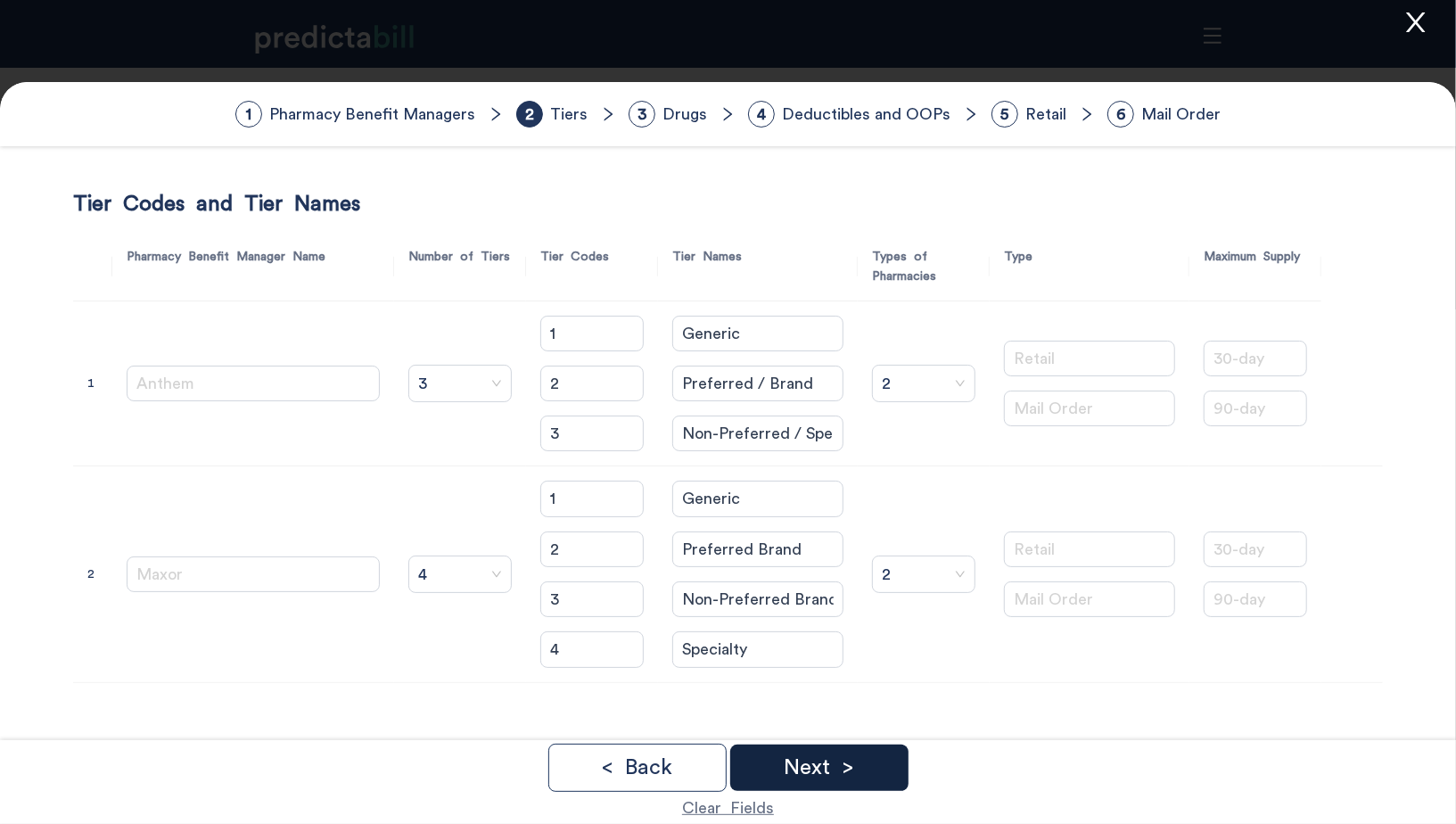
click at [829, 771] on p "Next >" at bounding box center [818, 768] width 70 height 22
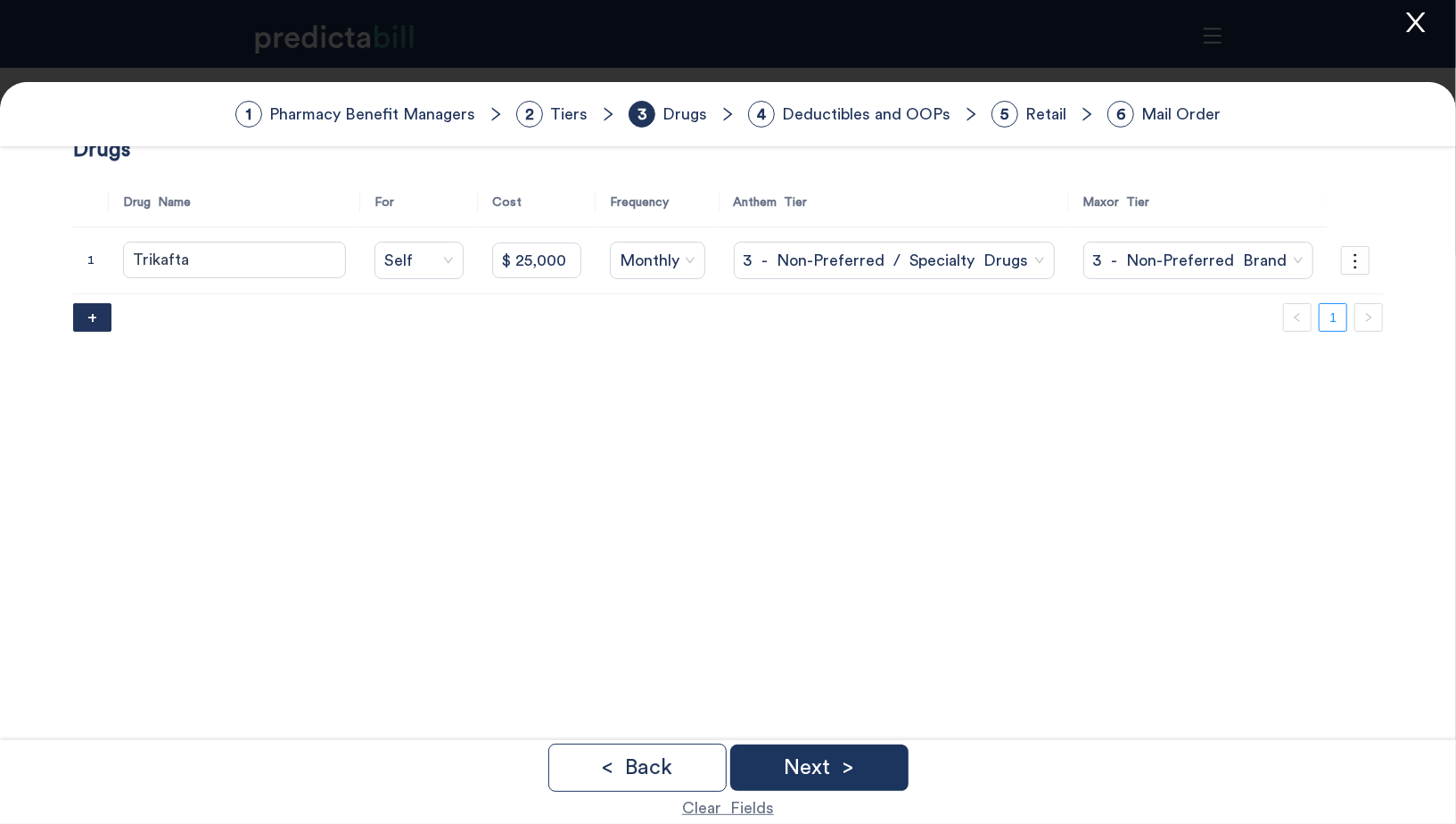
scroll to position [76, 0]
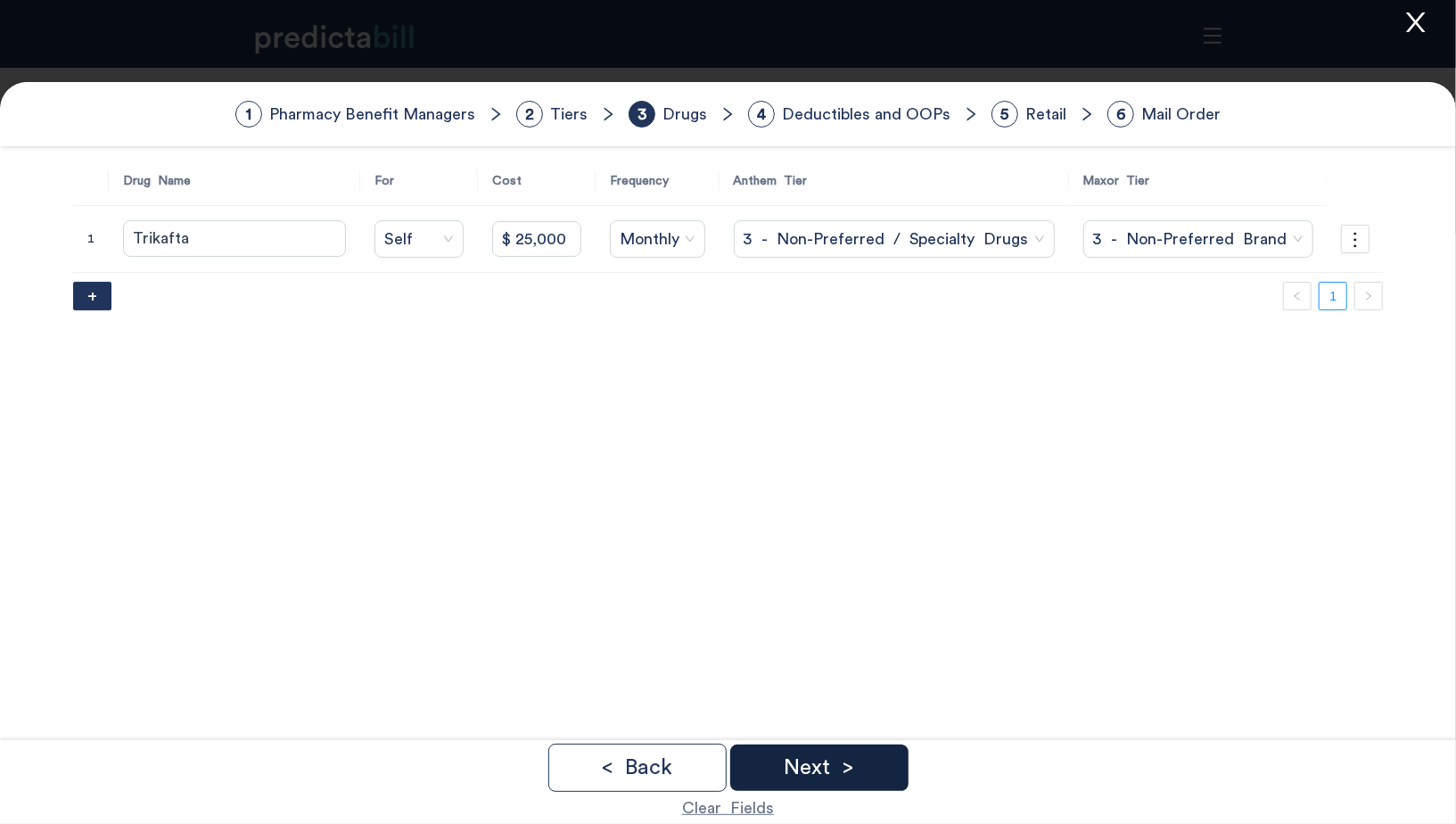
click at [857, 774] on div "Next >" at bounding box center [819, 767] width 179 height 46
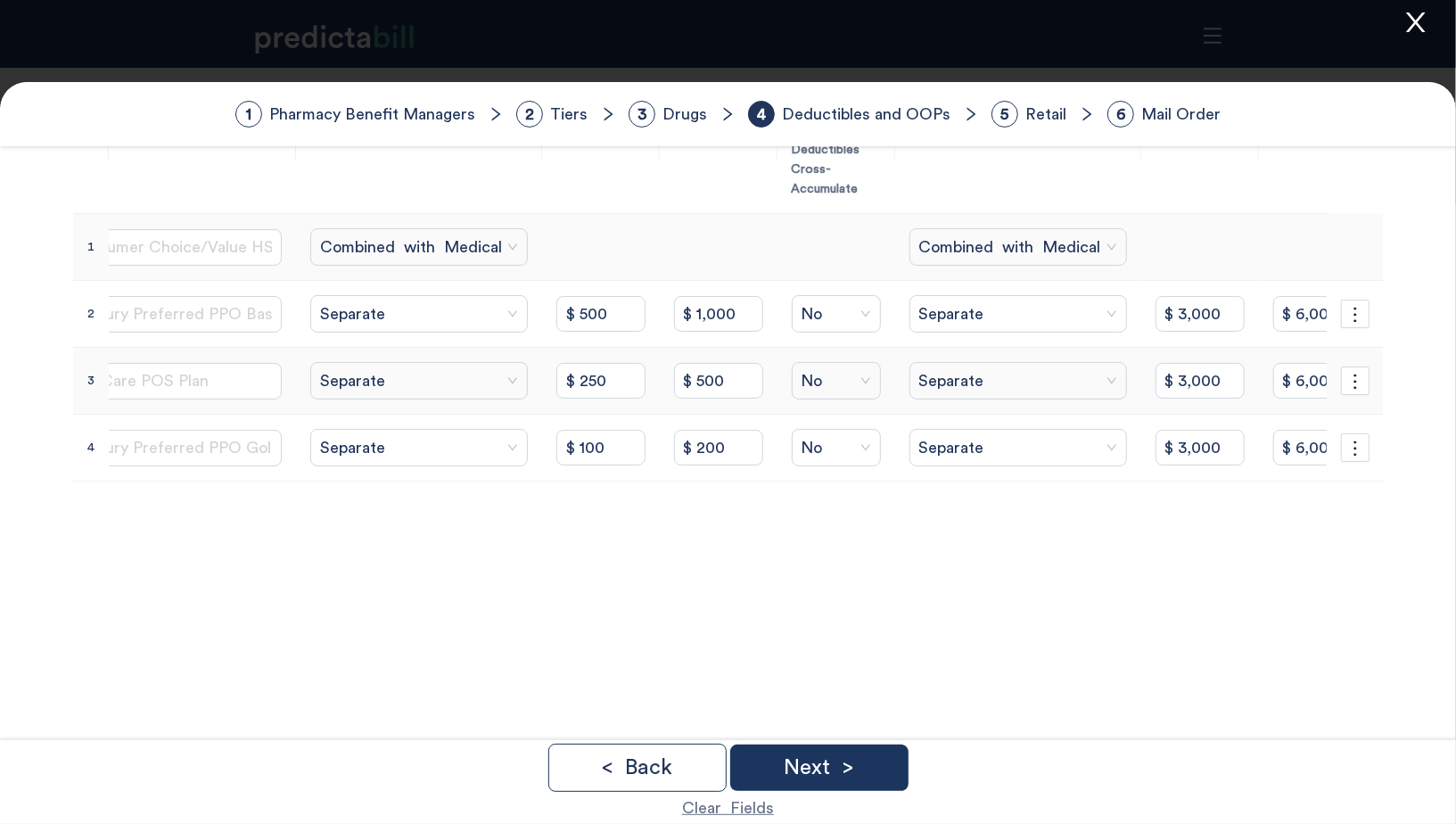
scroll to position [0, 77]
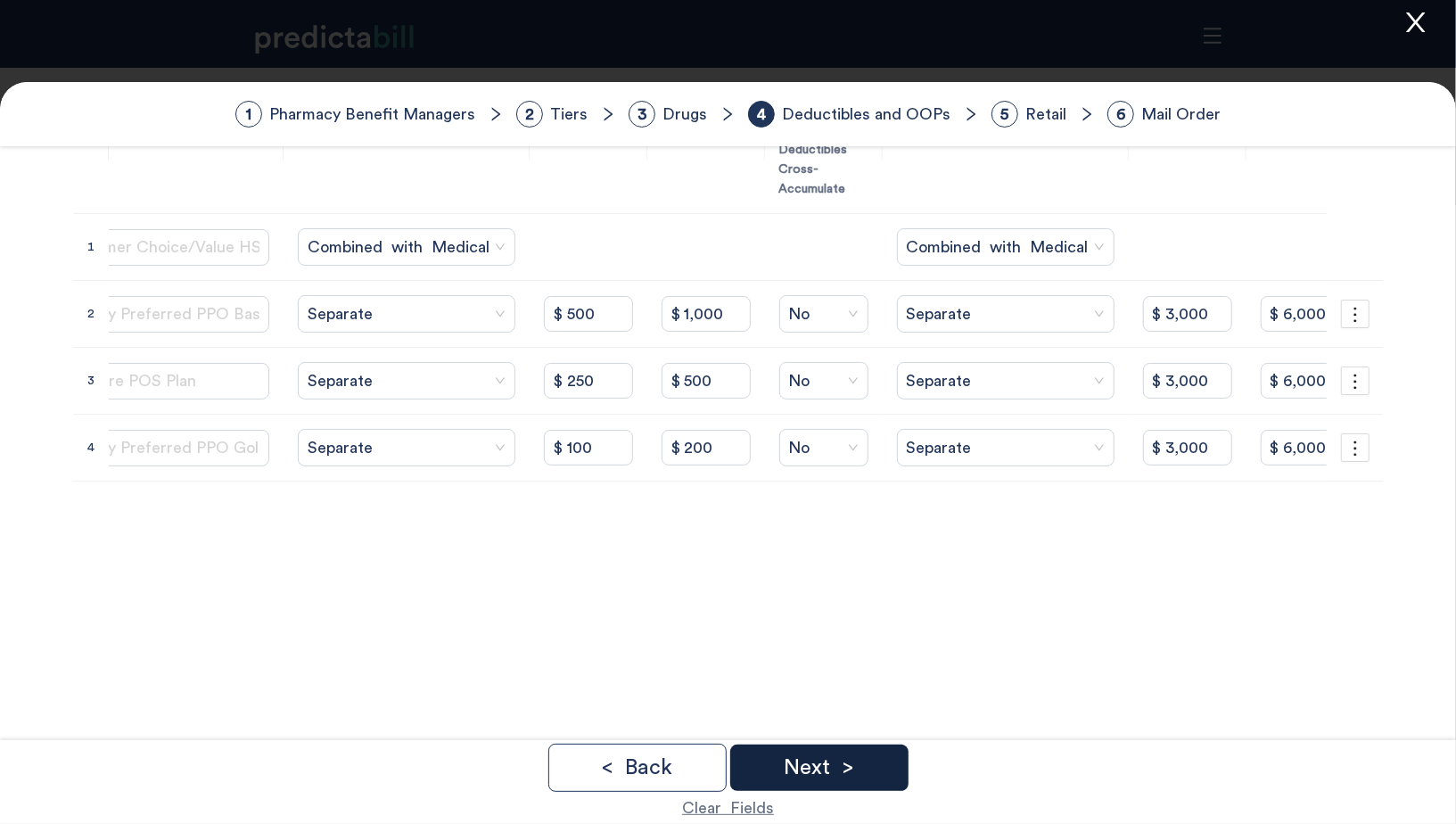
click at [863, 774] on div "Next >" at bounding box center [819, 767] width 179 height 46
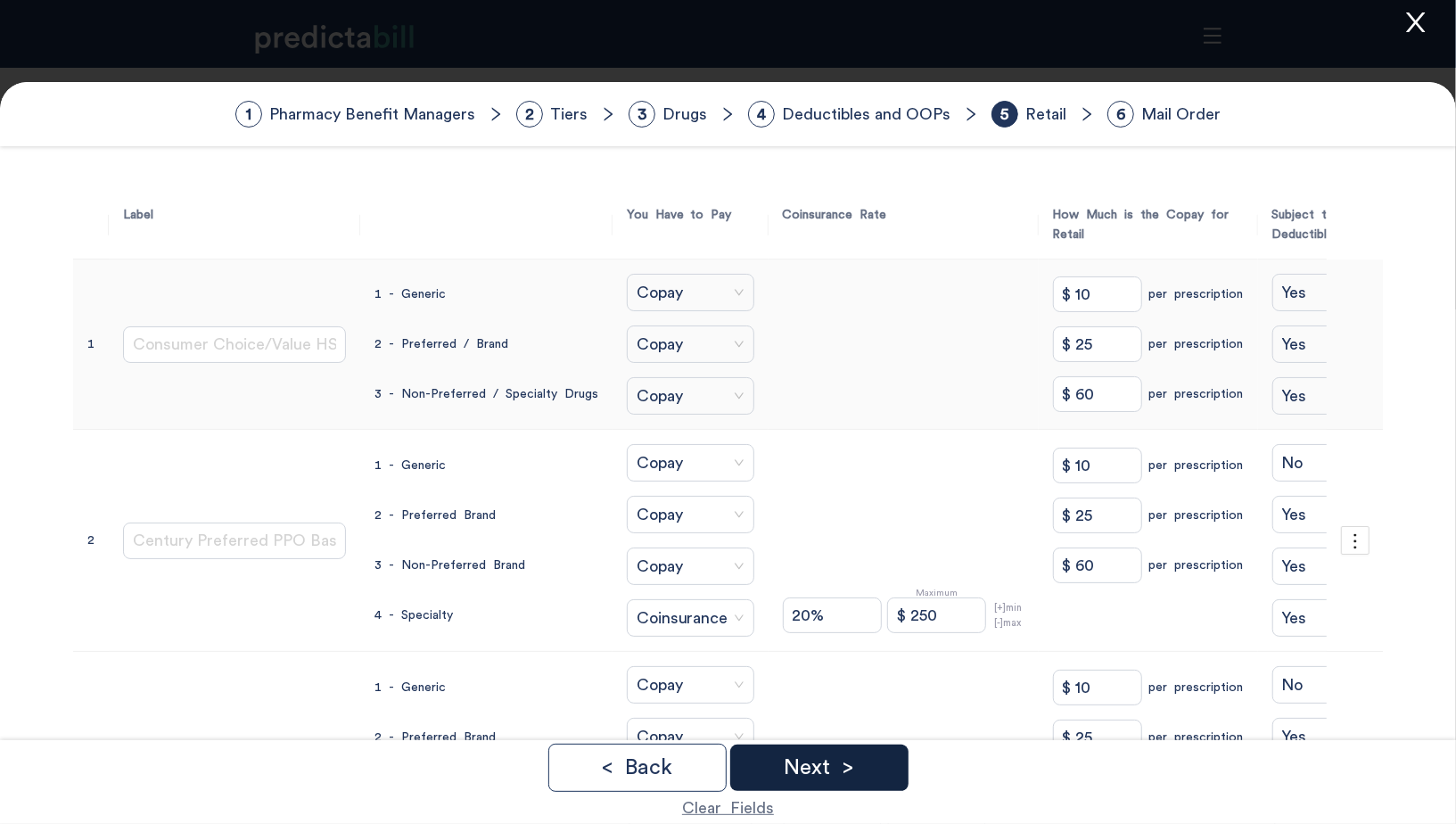
scroll to position [0, 2]
drag, startPoint x: 1051, startPoint y: 298, endPoint x: 1000, endPoint y: 298, distance: 51.0
click at [1037, 298] on td "$ 10 per prescription $ 25 per prescription $ 60 per prescription" at bounding box center [1147, 344] width 219 height 171
type Generic "$ 10"
click at [635, 338] on span "Copay" at bounding box center [688, 343] width 108 height 27
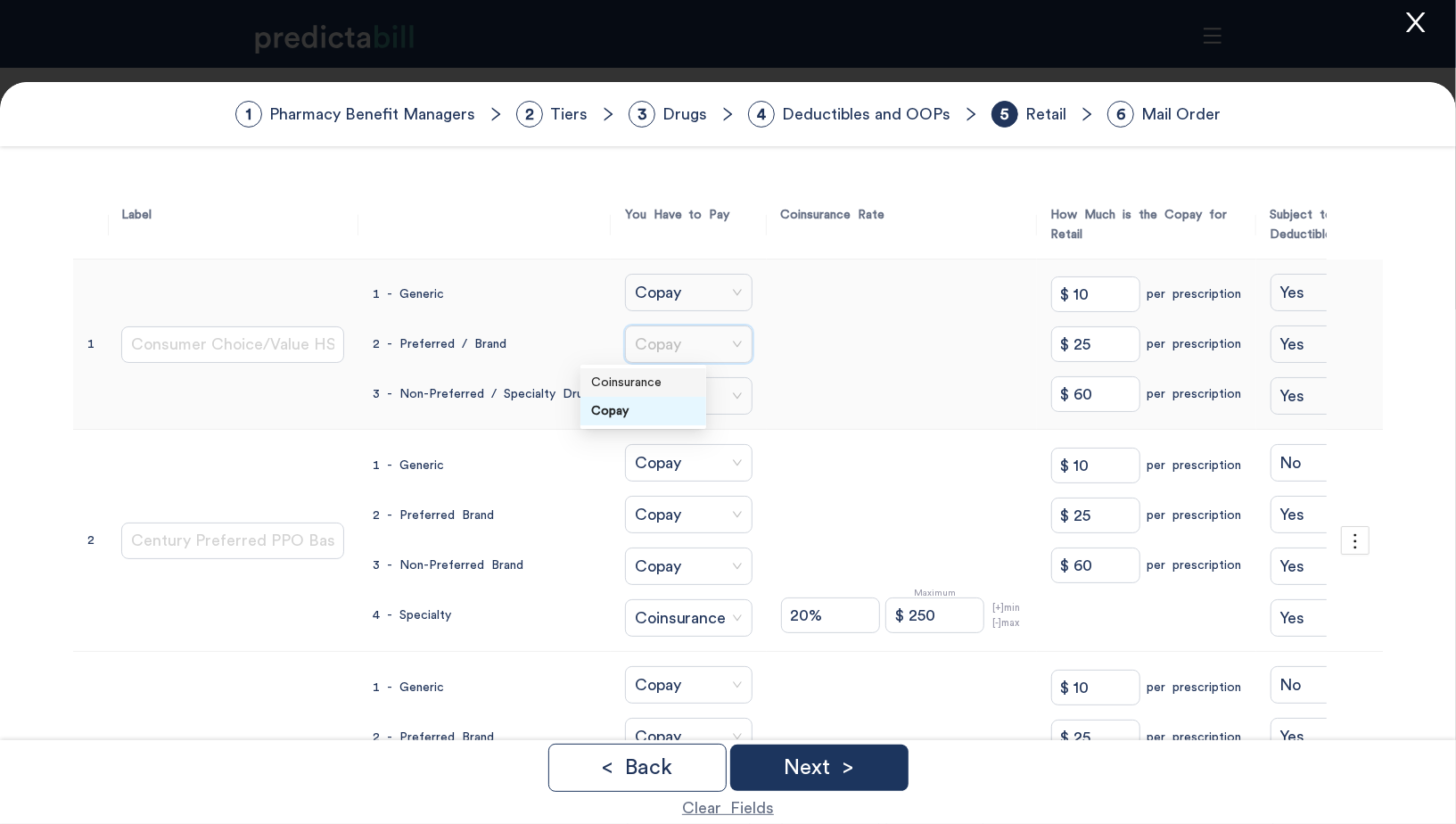
click at [663, 386] on div "Coinsurance" at bounding box center [644, 383] width 105 height 20
drag, startPoint x: 781, startPoint y: 340, endPoint x: 633, endPoint y: 333, distance: 148.2
click at [632, 332] on tr "1 Consumer Choice/Value HSA Plan 1 - Generic 2 - Preferred / Brand 3 - Non-Pref…" at bounding box center [751, 344] width 1360 height 171
type Brand "40%"
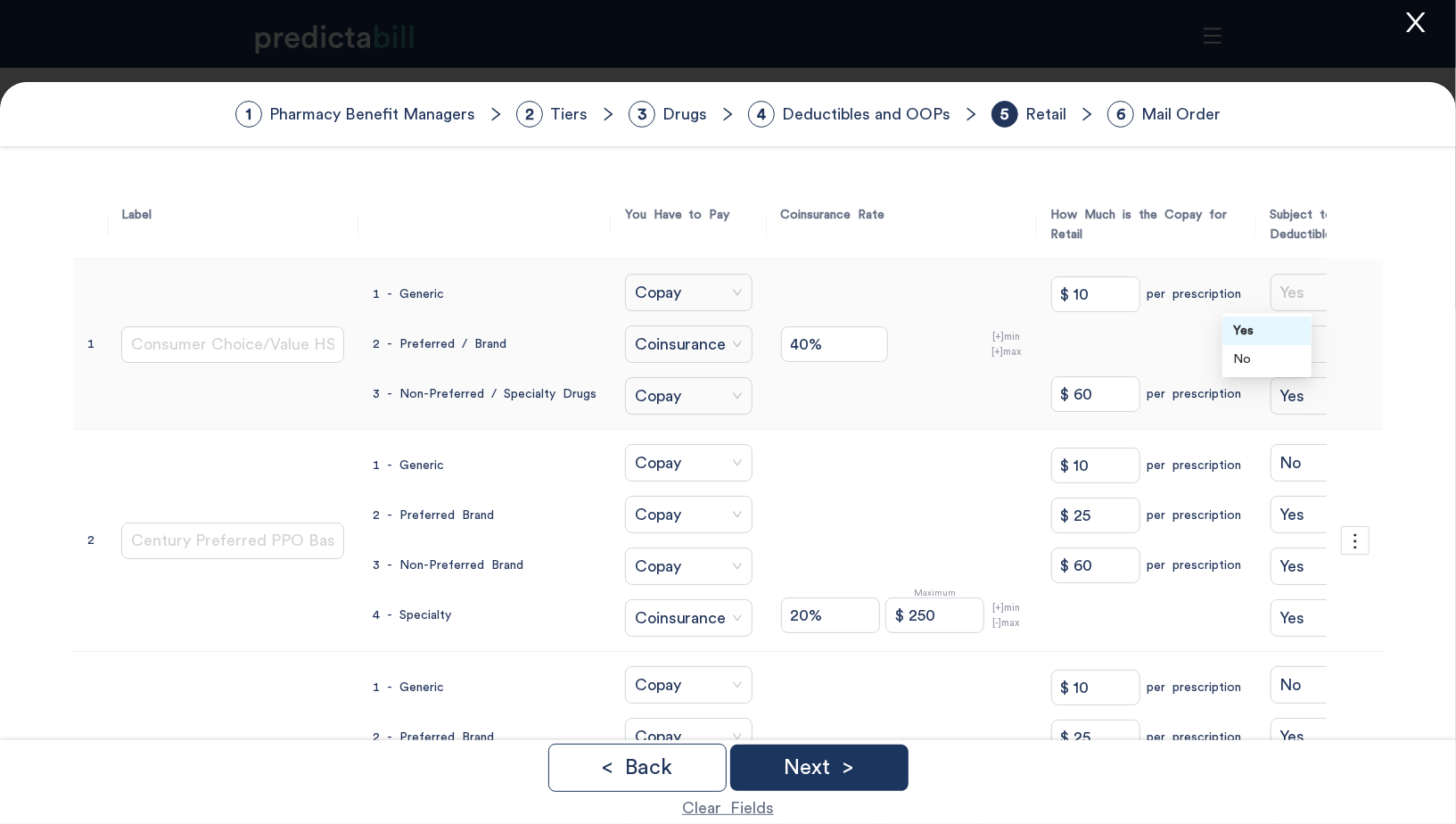
click at [1280, 285] on span "Yes" at bounding box center [1315, 292] width 69 height 27
click at [1398, 277] on form "1 Pharmacy Benefit Managers 2 Tiers 3 Drugs 4 Deductibles and OOPs 5 Retail 6 M…" at bounding box center [728, 588] width 1456 height 1013
click at [1418, 21] on icon "close" at bounding box center [1416, 22] width 27 height 27
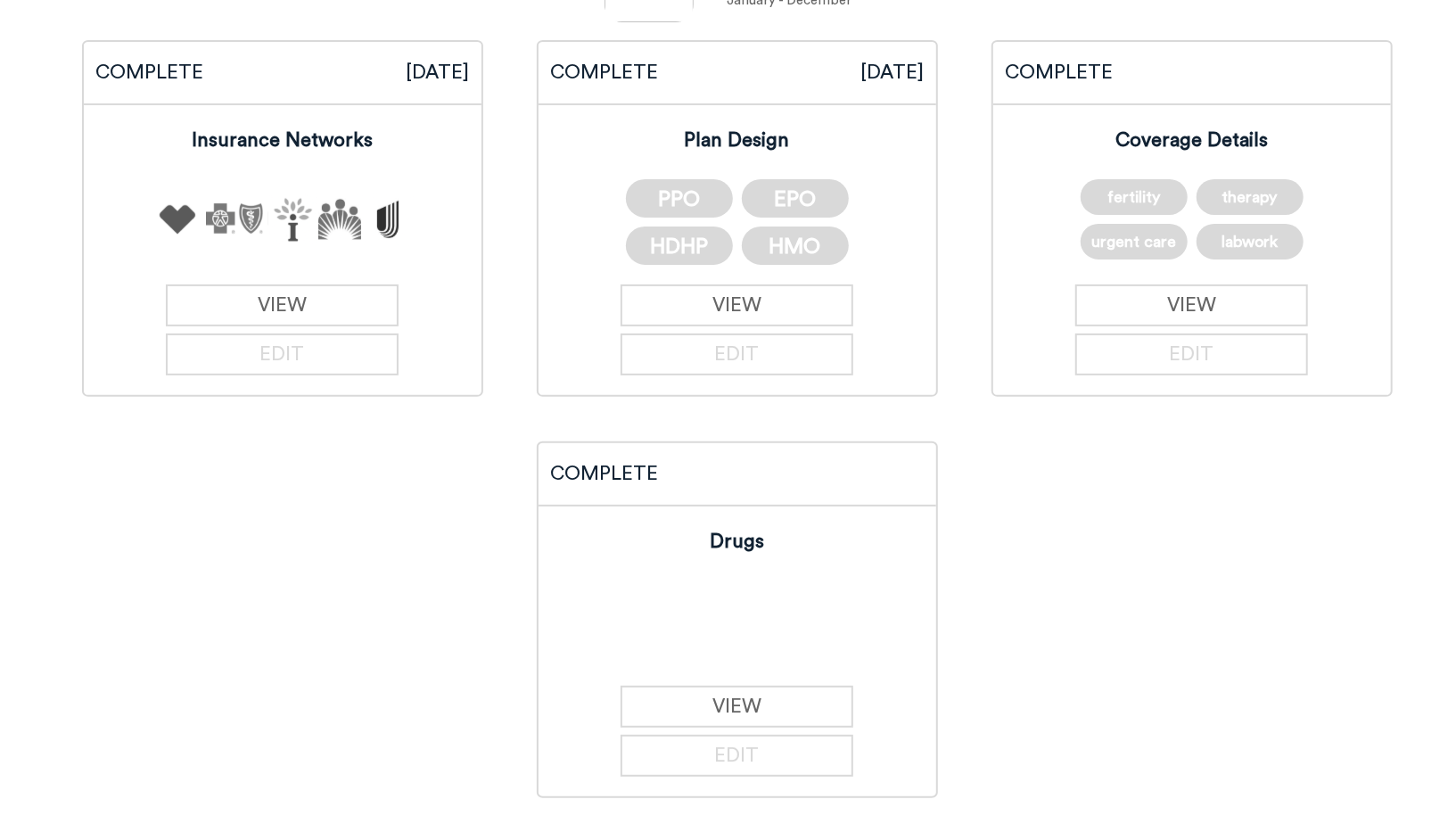
scroll to position [254, 0]
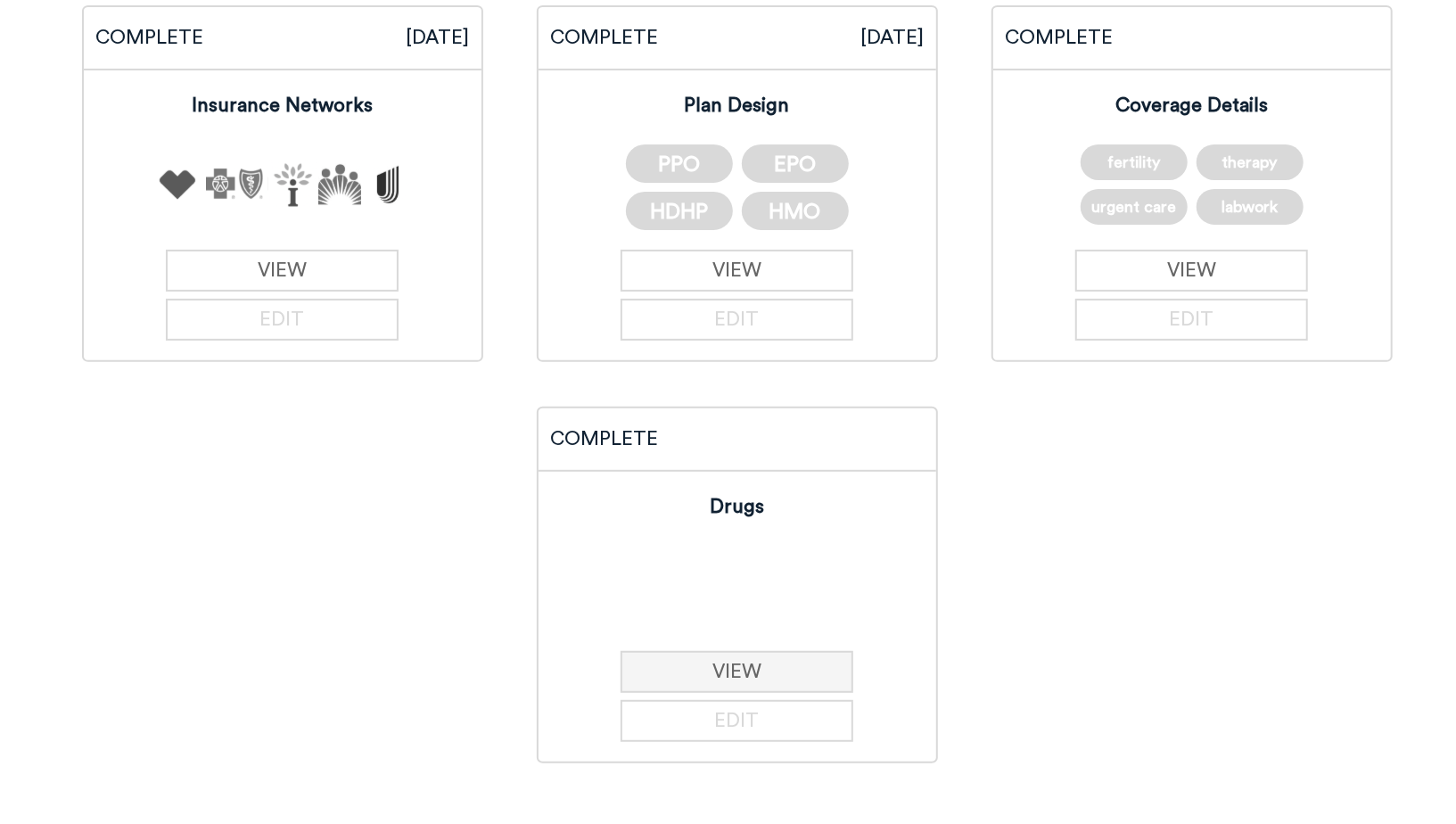
click at [766, 679] on link "VIEW" at bounding box center [737, 672] width 233 height 41
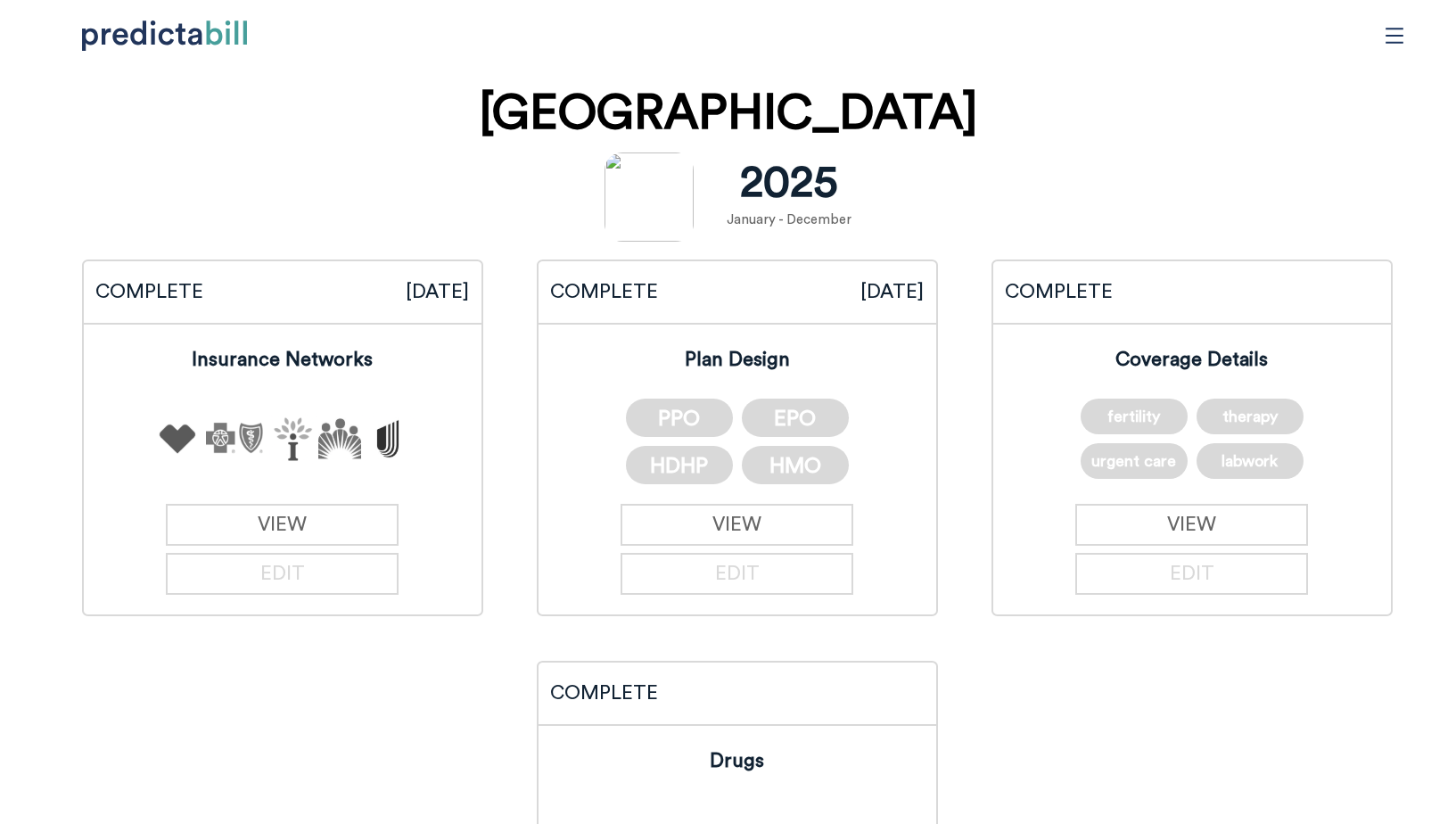
scroll to position [254, 0]
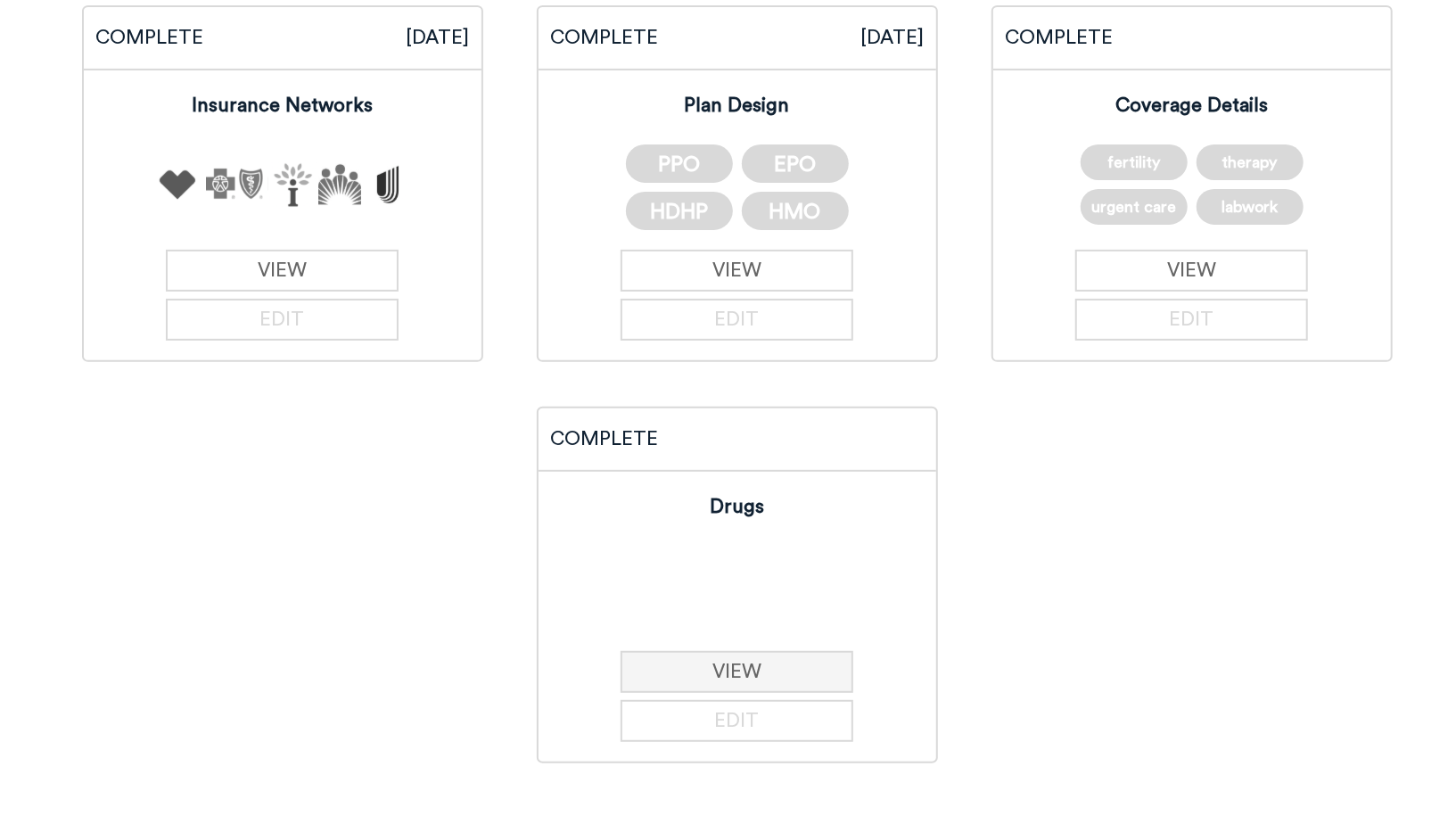
click at [783, 669] on link "VIEW" at bounding box center [737, 672] width 233 height 41
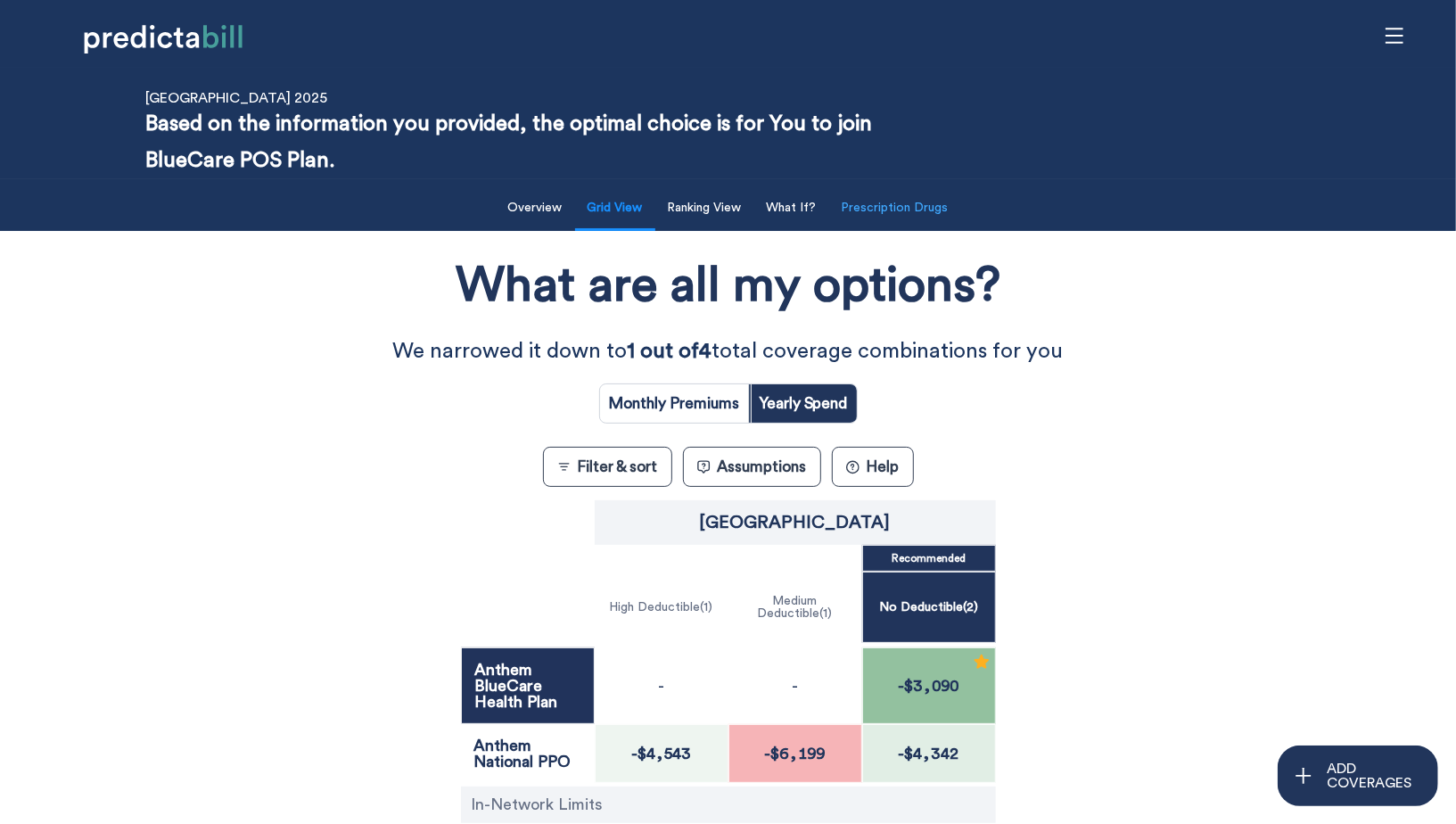
click at [907, 207] on button "Prescription Drugs" at bounding box center [895, 207] width 128 height 37
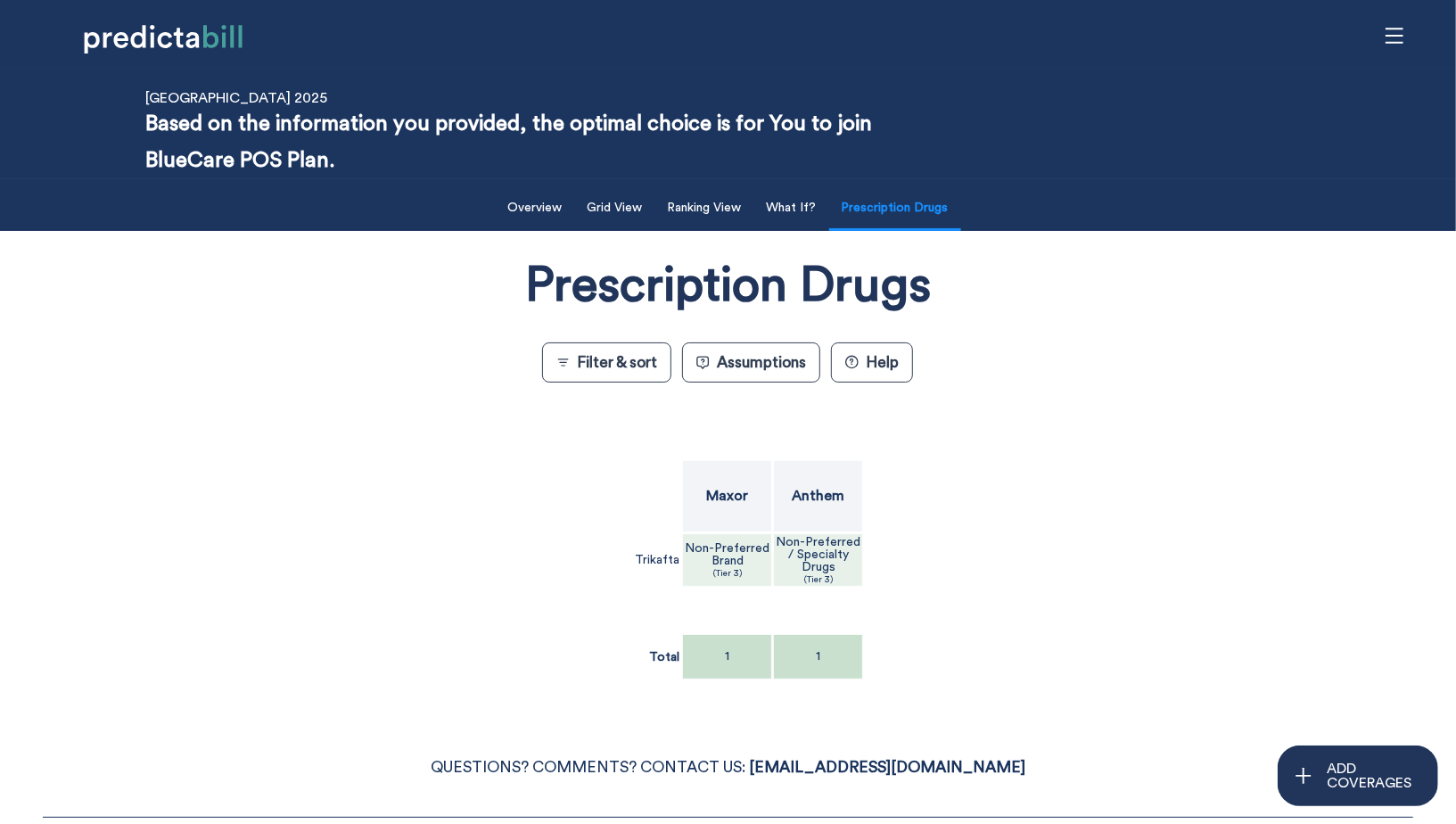
click at [834, 500] on p "Anthem" at bounding box center [817, 495] width 52 height 14
click at [958, 416] on span "Yes" at bounding box center [961, 416] width 21 height 20
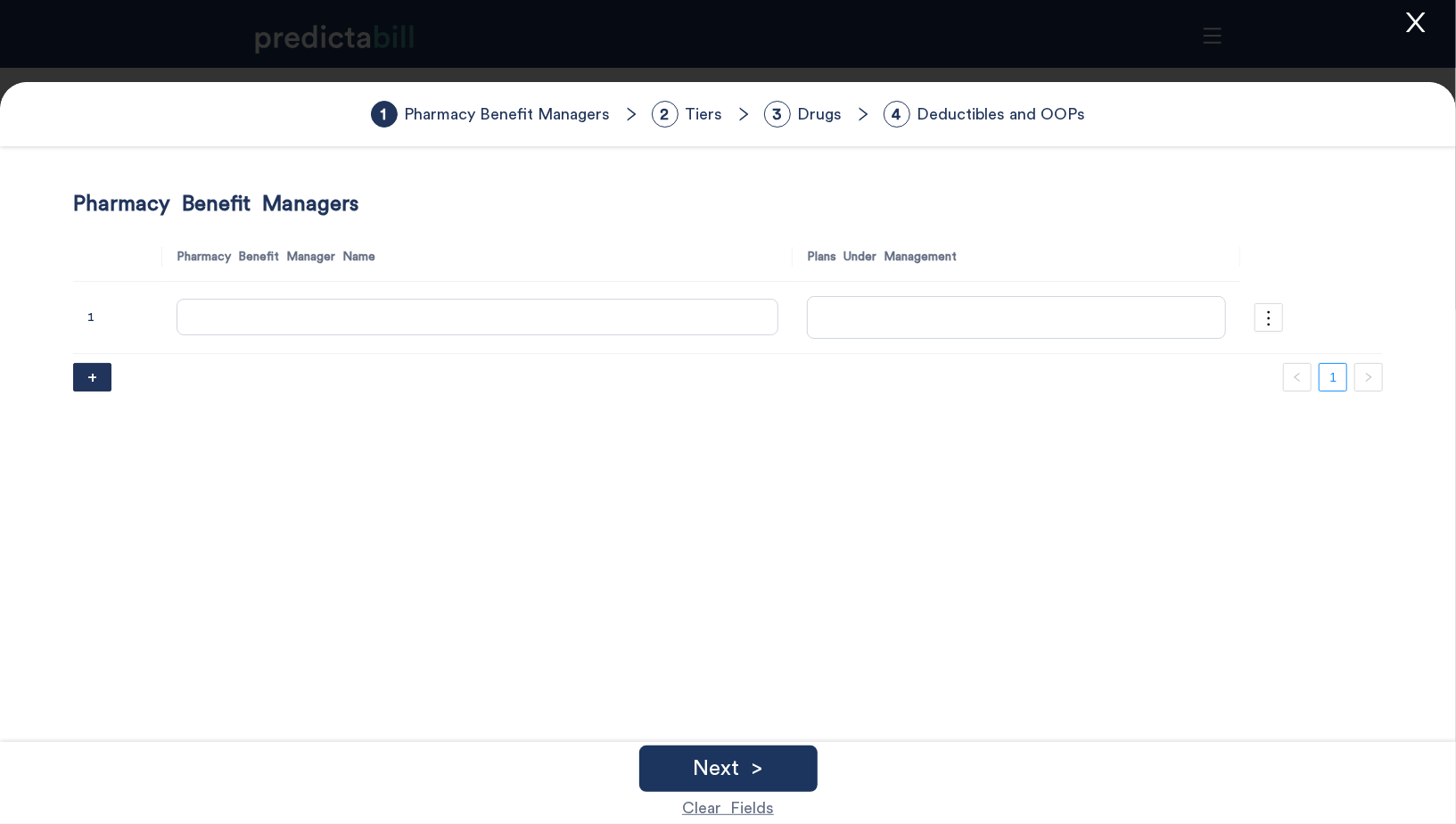
type input "Anthem"
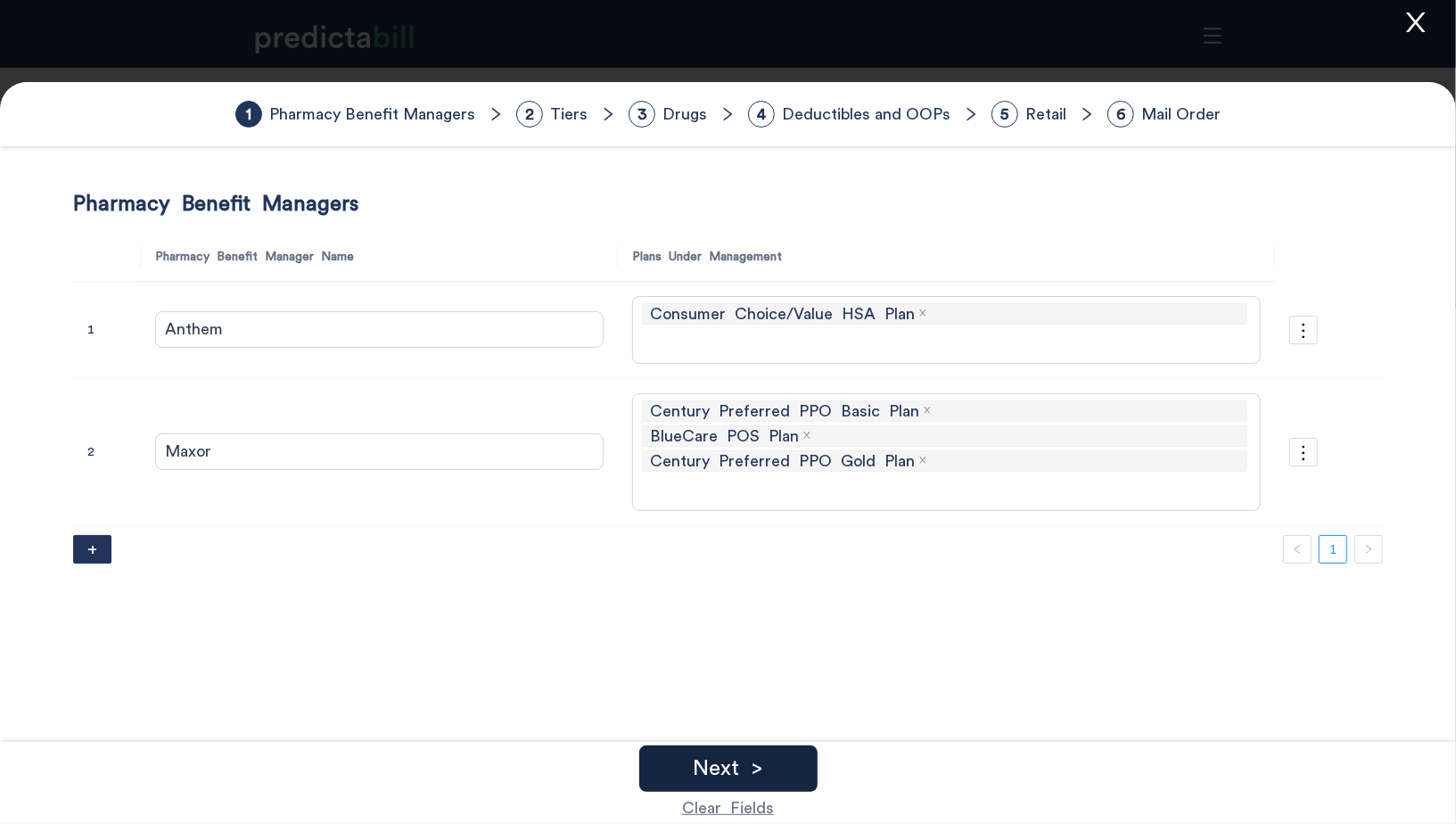
click at [752, 773] on p "Next >" at bounding box center [728, 769] width 70 height 22
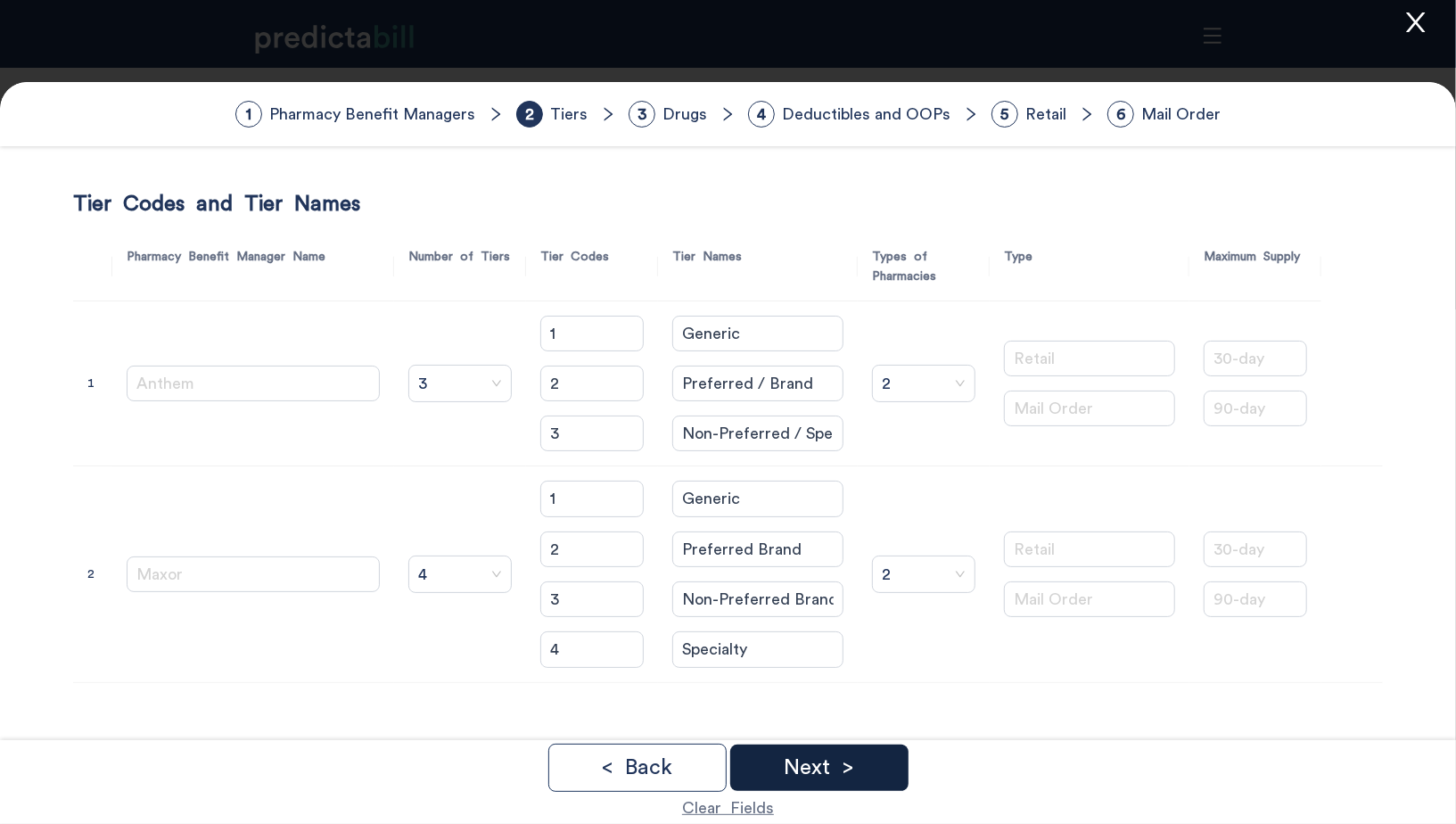
click at [859, 756] on div "Next >" at bounding box center [819, 767] width 179 height 46
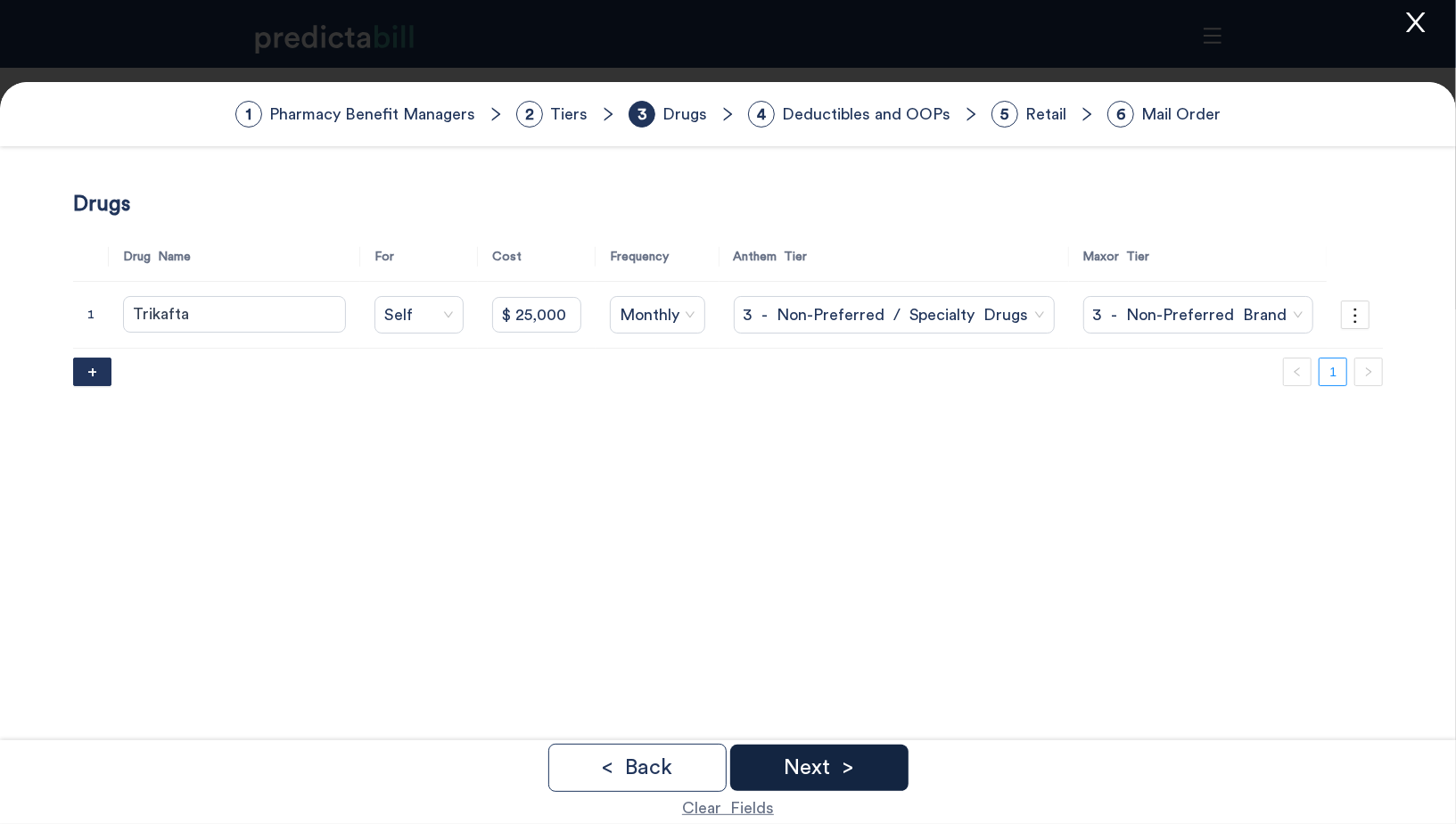
click at [870, 764] on div "Next >" at bounding box center [819, 767] width 179 height 46
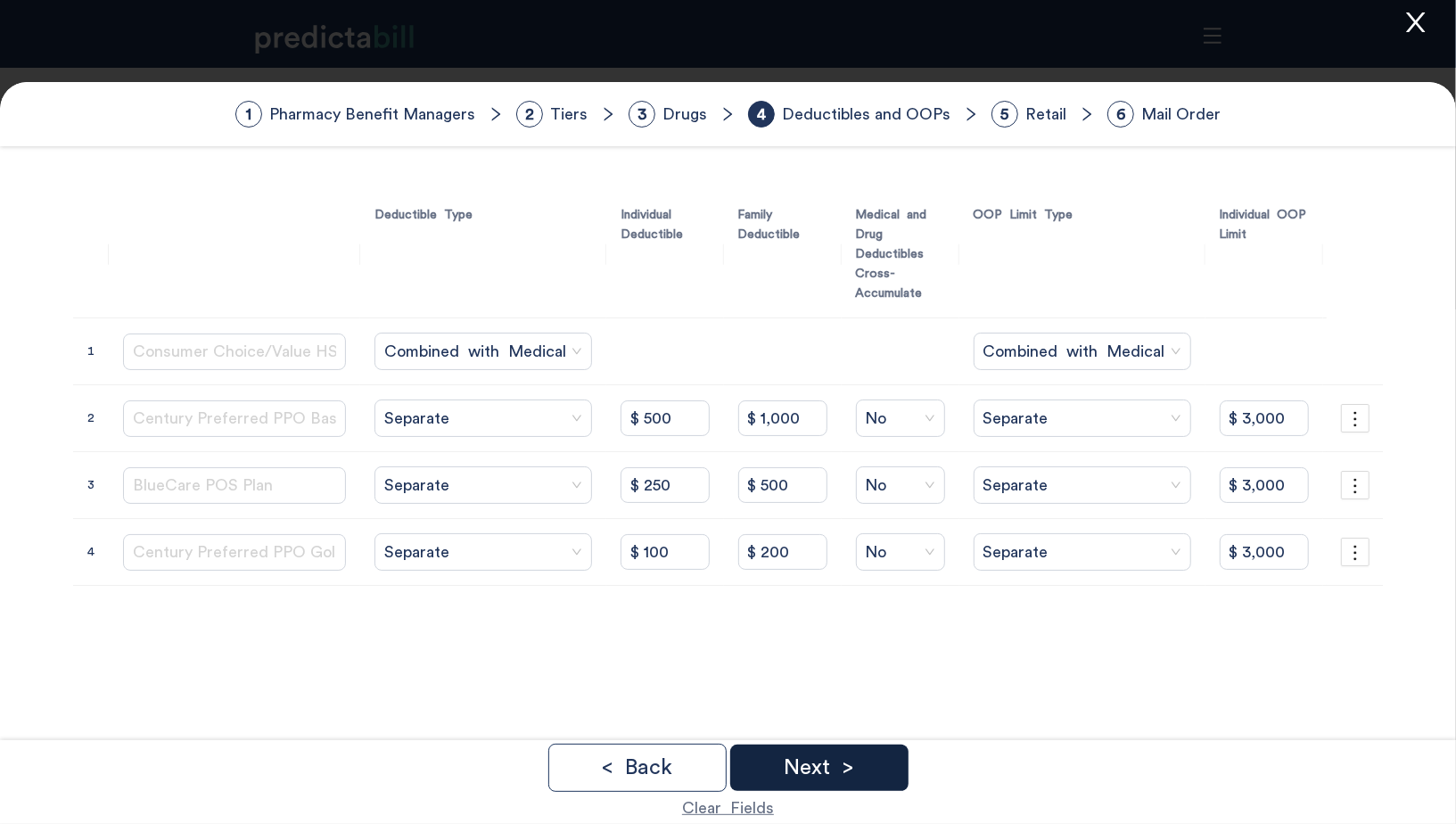
click at [870, 764] on div "Next >" at bounding box center [819, 767] width 179 height 46
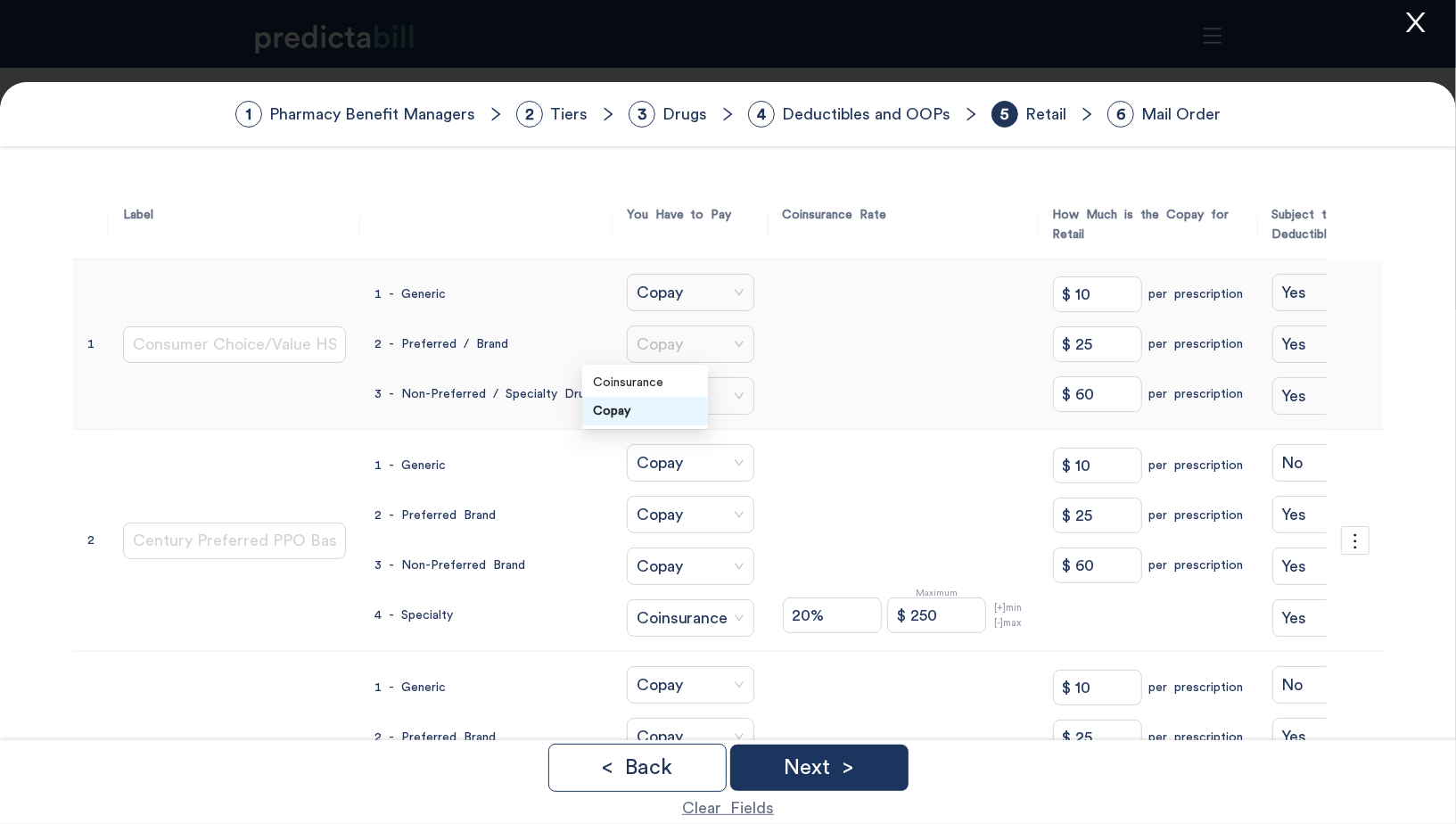
click at [669, 348] on span "Copay" at bounding box center [690, 343] width 108 height 27
click at [1421, 449] on form "1 Pharmacy Benefit Managers 2 Tiers 3 Drugs 4 Deductibles and OOPs 5 Retail 6 M…" at bounding box center [728, 588] width 1456 height 1013
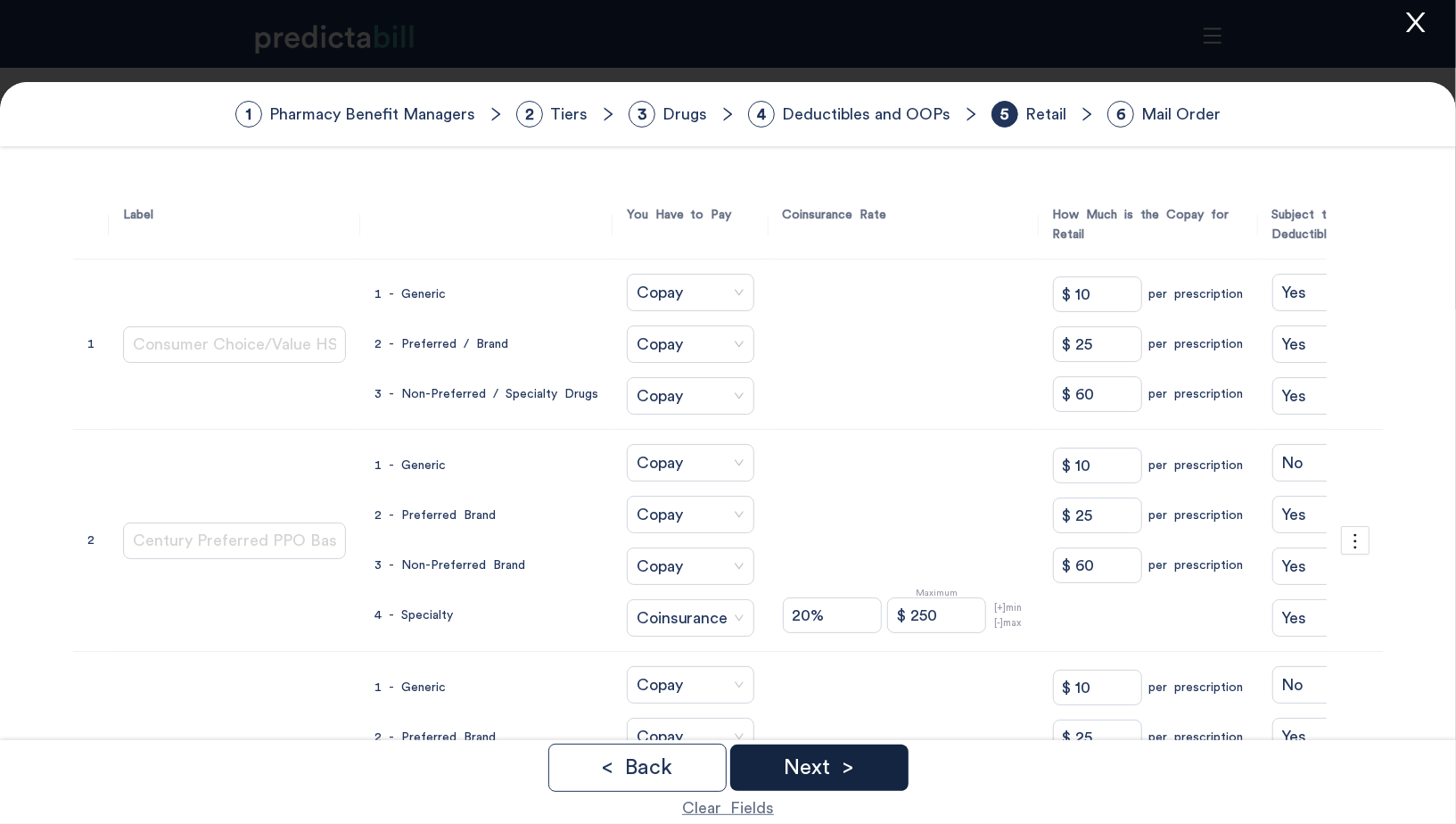
click at [887, 767] on div "Next >" at bounding box center [819, 767] width 179 height 46
click at [1348, 531] on icon "more" at bounding box center [1354, 541] width 20 height 20
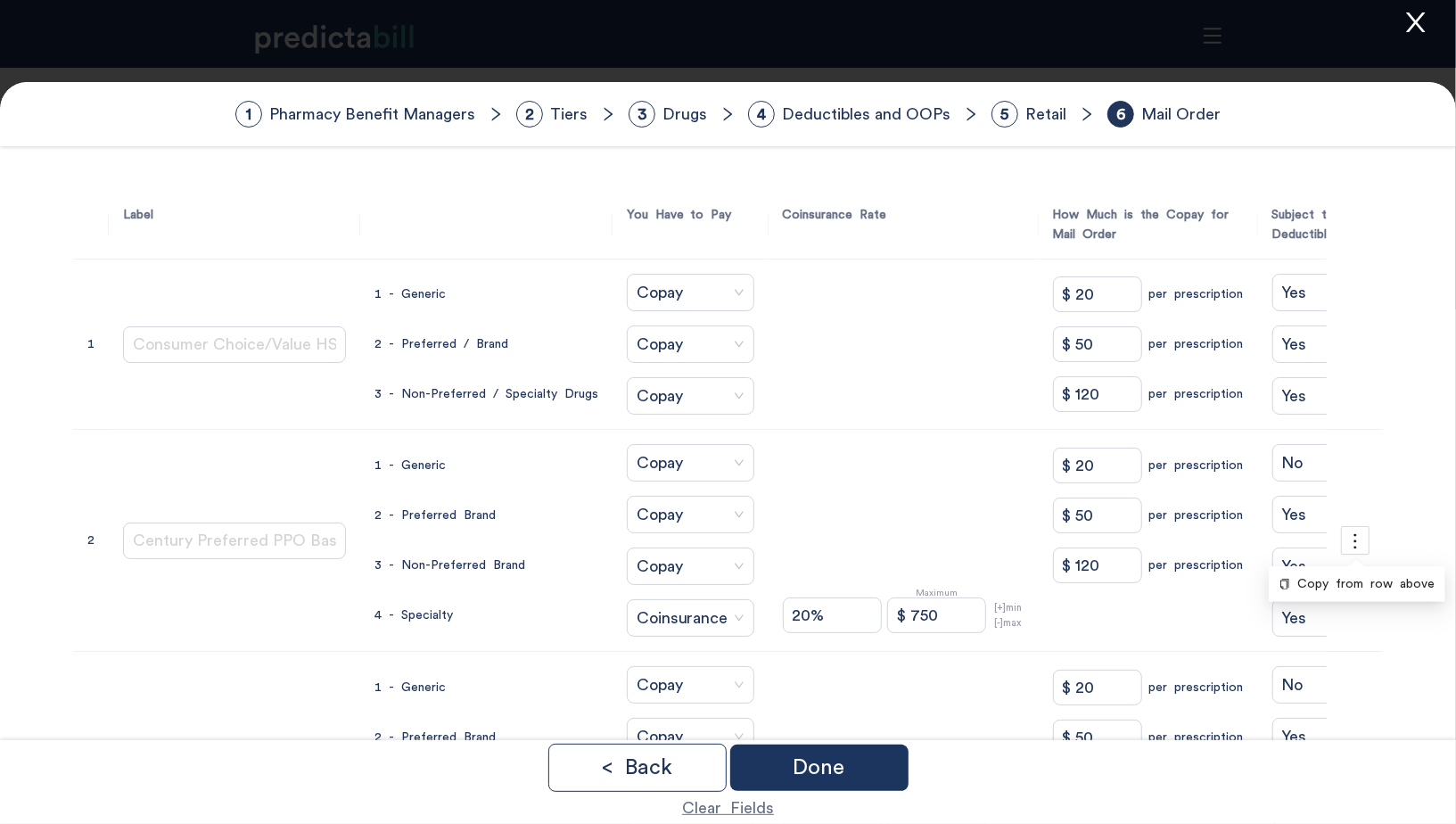
click at [1408, 449] on form "1 Pharmacy Benefit Managers 2 Tiers 3 Drugs 4 Deductibles and OOPs 5 Retail 6 M…" at bounding box center [728, 588] width 1456 height 1013
click at [1066, 291] on Generic "$ 20" at bounding box center [1098, 294] width 89 height 36
click at [631, 783] on div "< Back" at bounding box center [638, 767] width 179 height 48
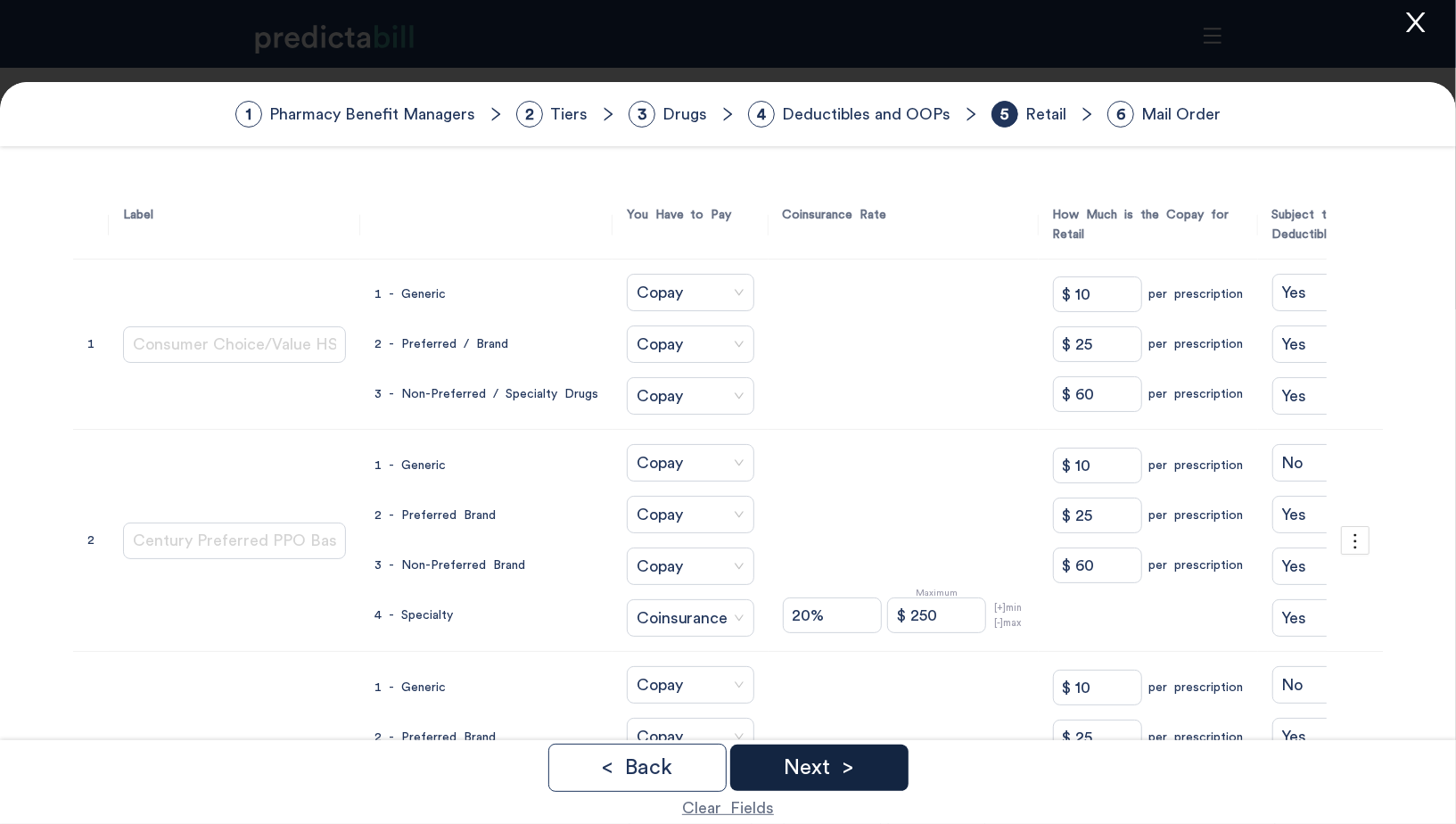
click at [829, 776] on p "Next >" at bounding box center [818, 768] width 70 height 22
